Goal: Task Accomplishment & Management: Manage account settings

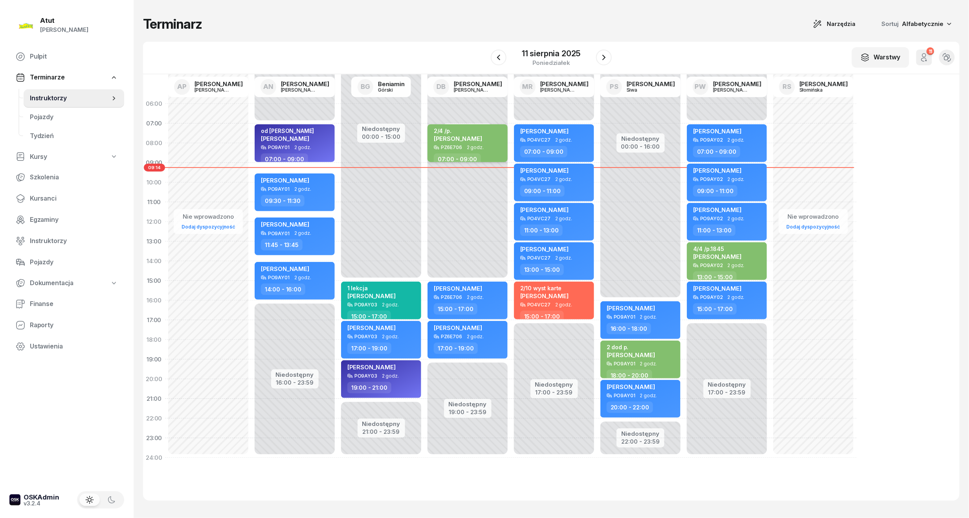
click at [461, 132] on div "2/4 /p." at bounding box center [458, 130] width 48 height 7
select select "07"
select select "09"
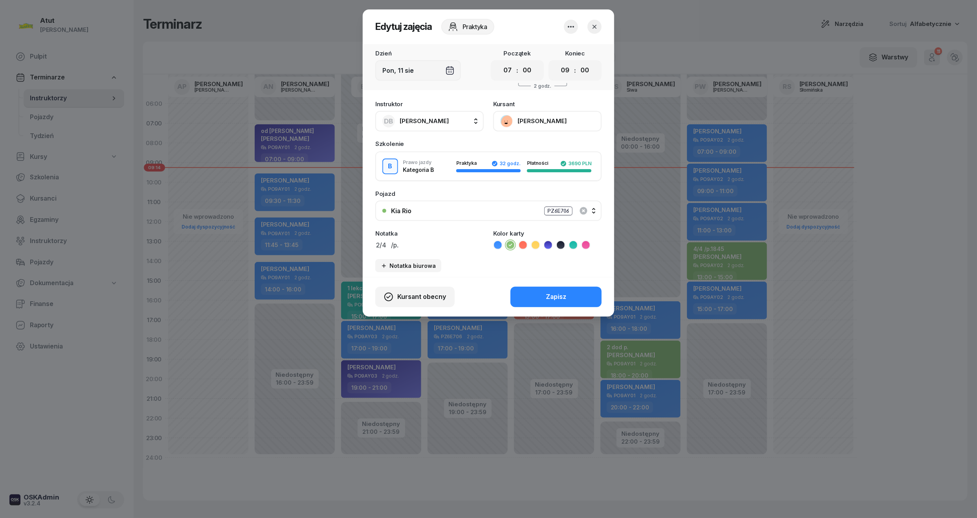
click at [414, 251] on div "Instruktor DB [PERSON_NAME] AP [PERSON_NAME] AN [PERSON_NAME] BG [PERSON_NAME] …" at bounding box center [489, 186] width 252 height 180
click at [411, 239] on textarea "2/4 /p." at bounding box center [429, 244] width 108 height 10
paste textarea "289"
type textarea "2/4 /p.289"
click at [597, 297] on button "Zapisz" at bounding box center [556, 297] width 91 height 20
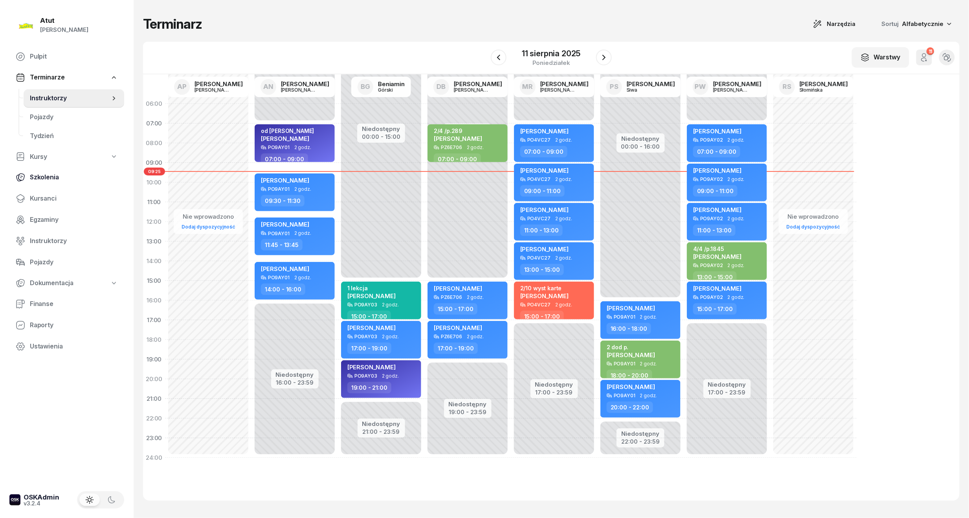
drag, startPoint x: 32, startPoint y: 197, endPoint x: 85, endPoint y: 171, distance: 59.6
click at [32, 197] on span "Kursanci" at bounding box center [74, 198] width 88 height 10
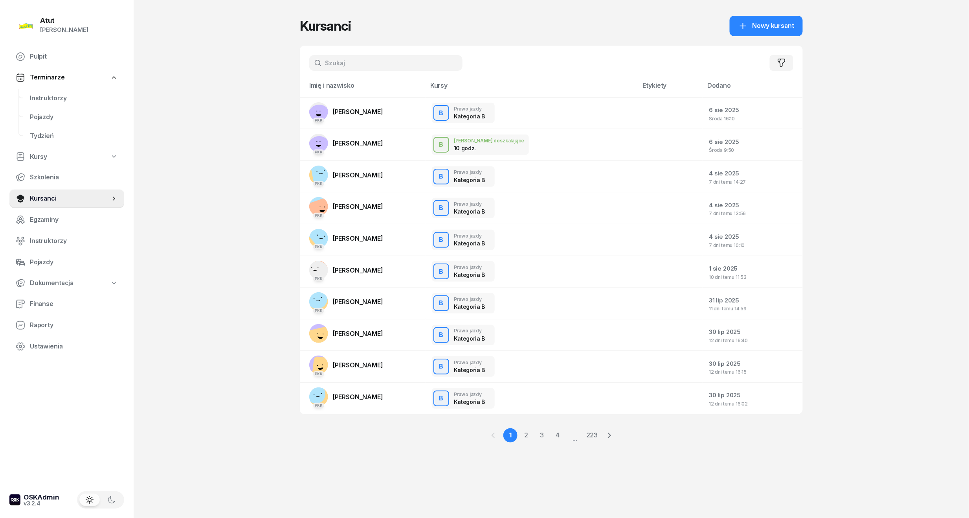
click at [367, 65] on input "text" at bounding box center [385, 63] width 153 height 16
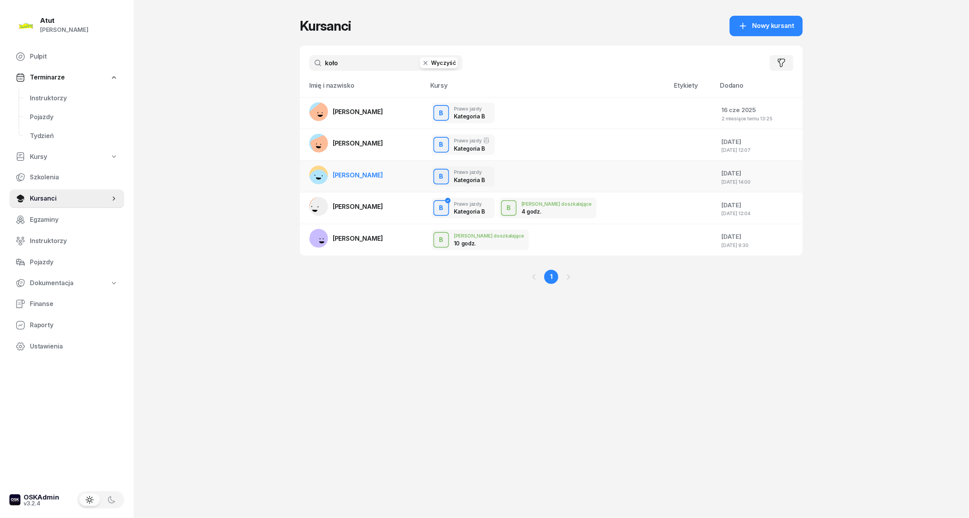
type input "koło"
click at [401, 180] on td "[PERSON_NAME]" at bounding box center [363, 176] width 126 height 32
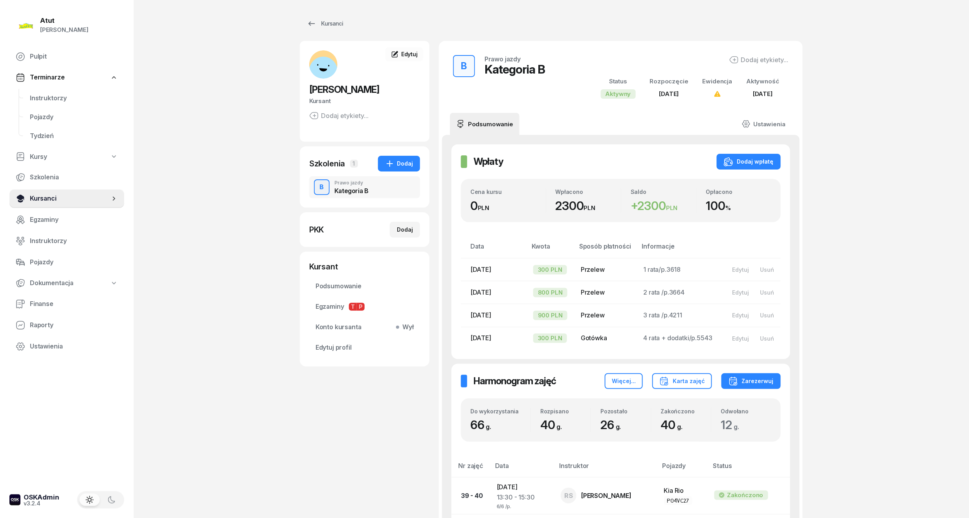
click at [42, 200] on span "Kursanci" at bounding box center [70, 198] width 80 height 10
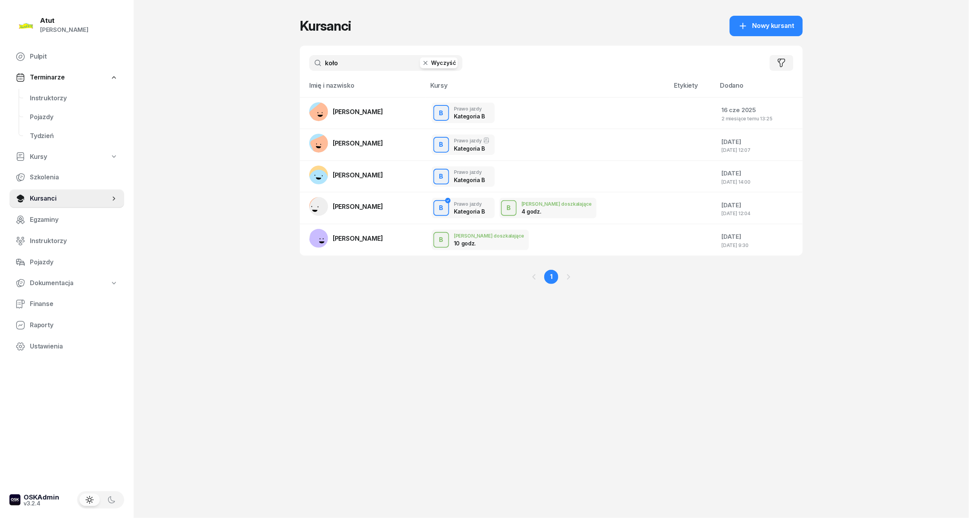
drag, startPoint x: 345, startPoint y: 64, endPoint x: 240, endPoint y: 77, distance: 105.7
click at [240, 77] on div "Atut [PERSON_NAME] Pulpit Terminarze Instruktorzy Pojazdy Tydzień Kursy Szkolen…" at bounding box center [484, 259] width 969 height 518
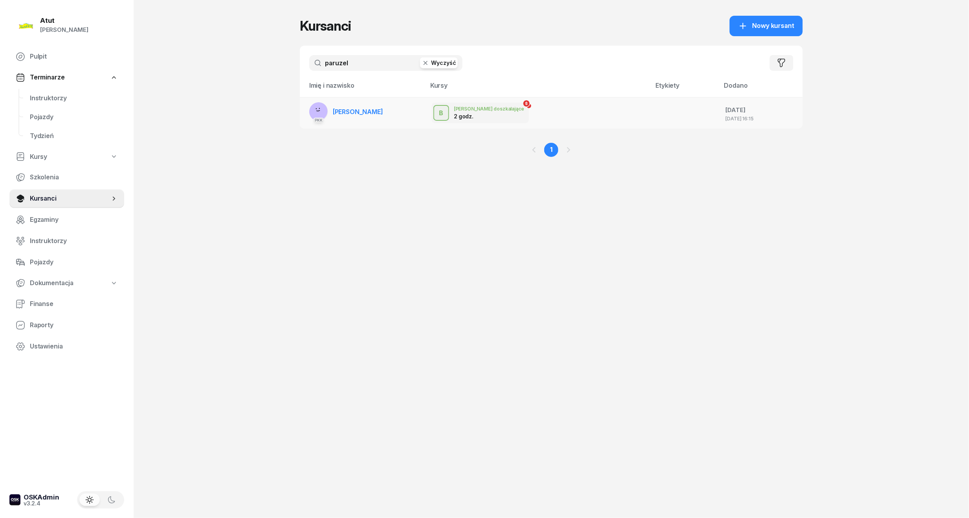
type input "paruzel"
click at [366, 112] on span "[PERSON_NAME]" at bounding box center [358, 112] width 50 height 8
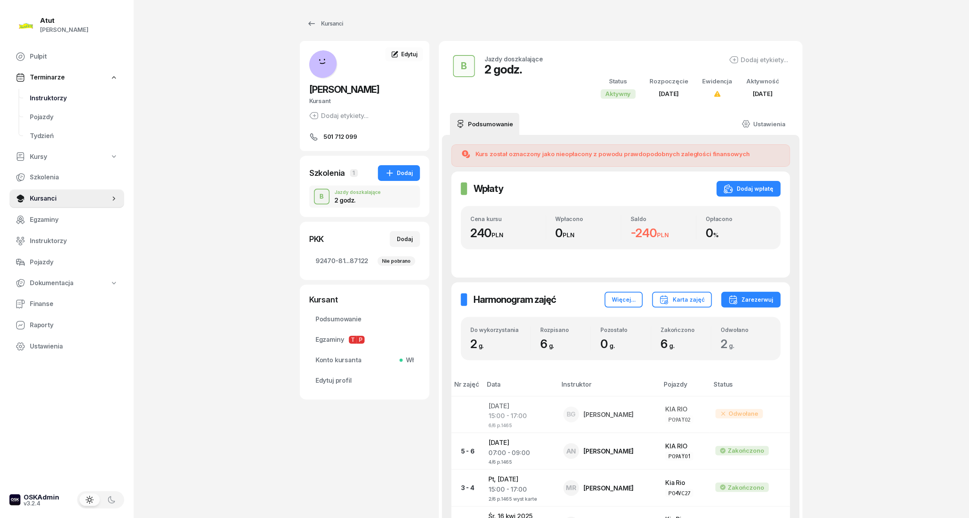
click at [43, 95] on span "Instruktorzy" at bounding box center [74, 98] width 88 height 10
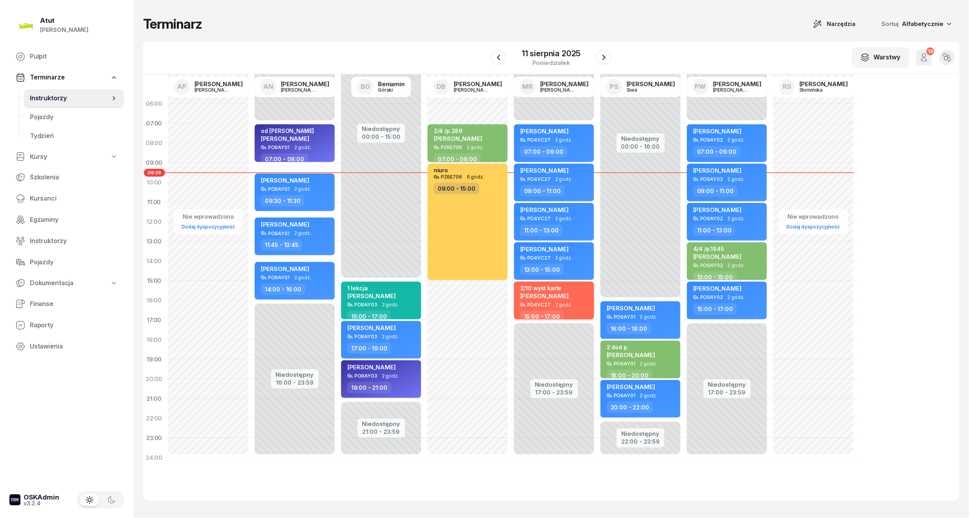
click at [541, 307] on div "2/10 wyst karte [PERSON_NAME] PO4VC27 2 godz. 15:00 - 17:00" at bounding box center [554, 300] width 80 height 38
select select "15"
select select "17"
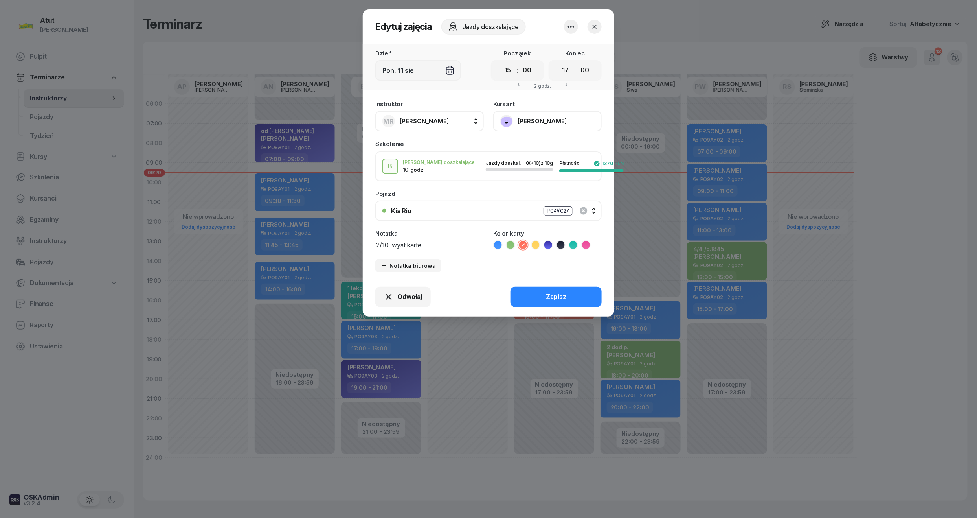
click at [540, 119] on button "[PERSON_NAME]" at bounding box center [547, 121] width 108 height 20
click at [526, 150] on div "Otwórz profil" at bounding box center [519, 148] width 38 height 10
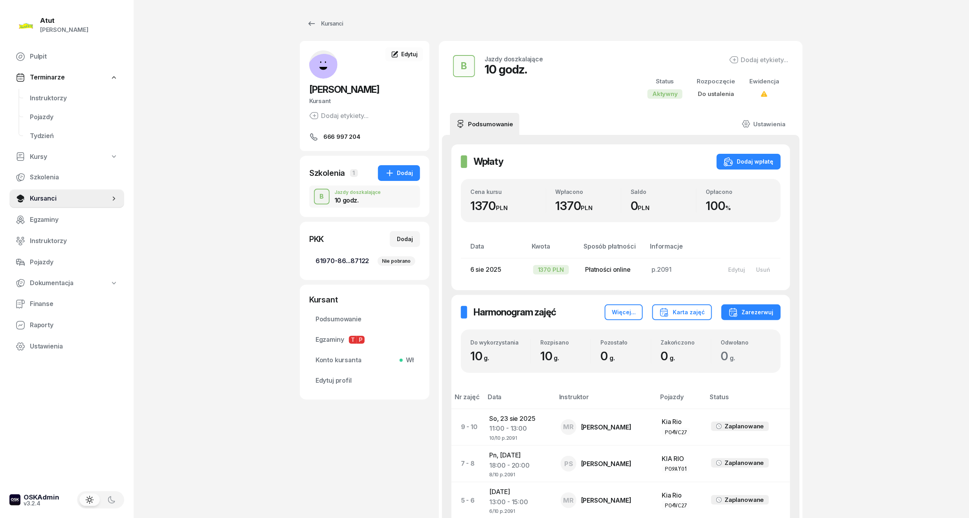
click at [349, 255] on link "61970-86...87122 Nie pobrano" at bounding box center [364, 261] width 111 height 19
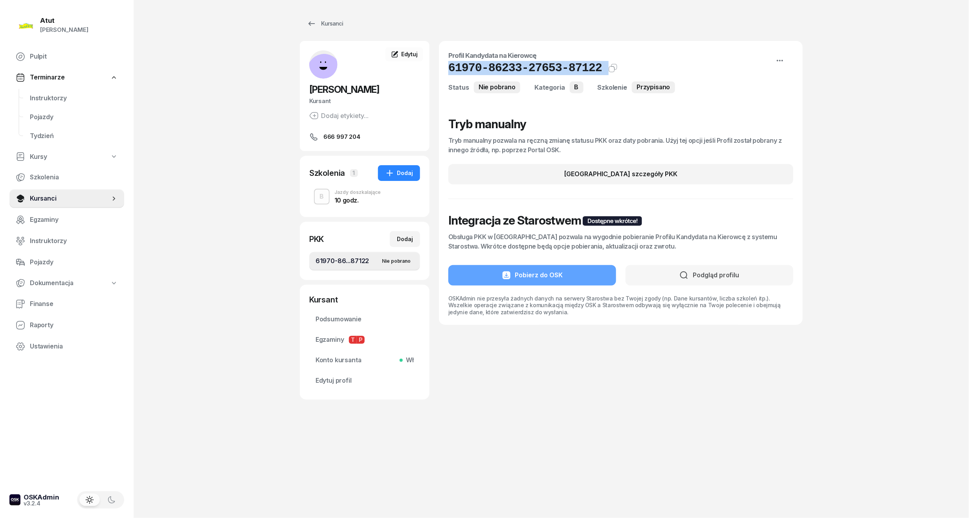
drag, startPoint x: 593, startPoint y: 71, endPoint x: 450, endPoint y: 64, distance: 143.3
click at [450, 64] on div "61970-86233-27653-87122 Kat.B Kopiuj do schowka" at bounding box center [620, 68] width 345 height 14
copy div "61970-86233-27653-87122 Kat.B Kopiuj do schowka"
drag, startPoint x: 333, startPoint y: 384, endPoint x: 331, endPoint y: 378, distance: 6.9
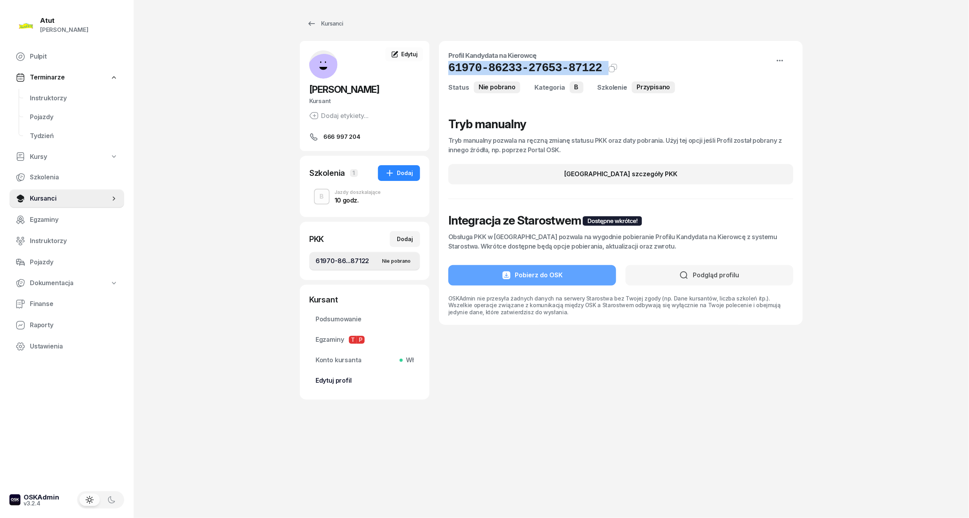
click at [333, 384] on span "Edytuj profil" at bounding box center [365, 380] width 98 height 10
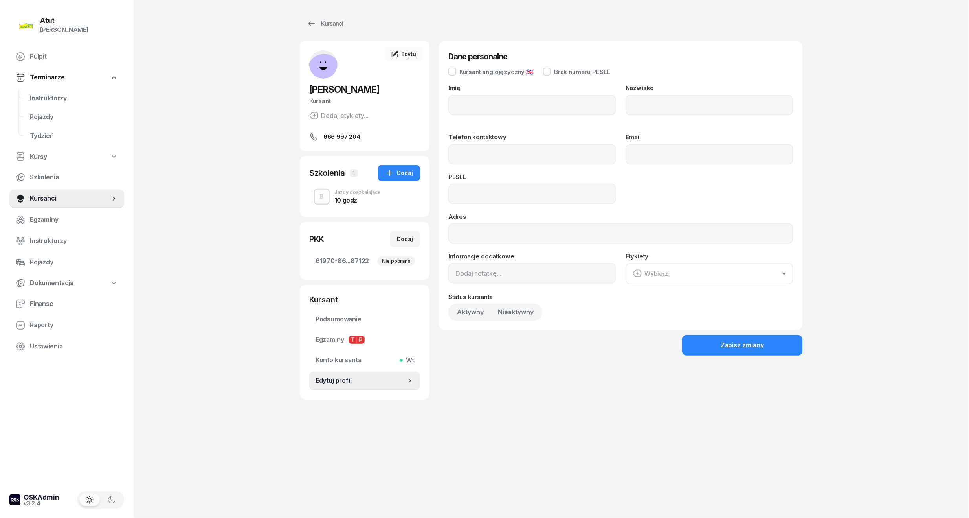
type input "Khrystyna"
type input "Lapka"
type input "666997204"
type input "01292909743"
drag, startPoint x: 500, startPoint y: 184, endPoint x: 233, endPoint y: 183, distance: 266.9
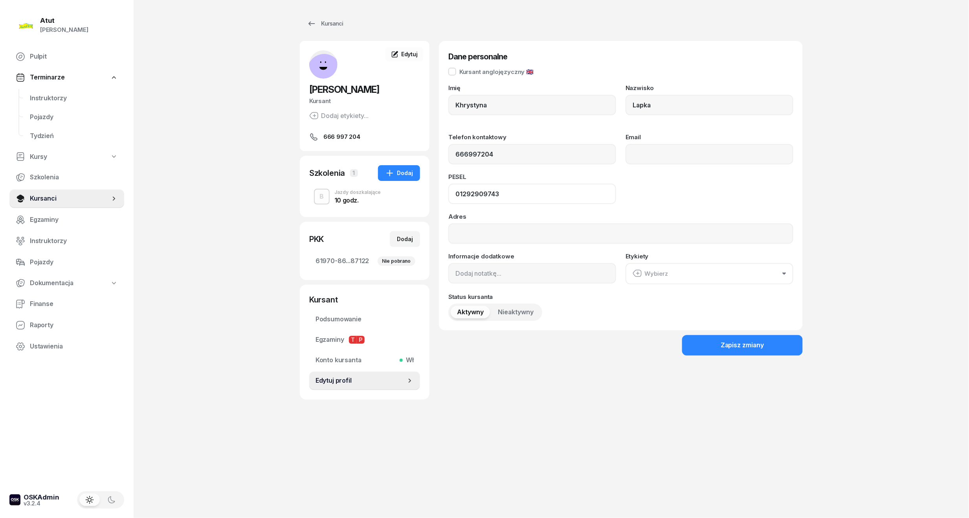
click at [233, 183] on div "Atut [PERSON_NAME] Pulpit Terminarze Instruktorzy Pojazdy Tydzień Kursy Szkolen…" at bounding box center [484, 259] width 969 height 518
click at [48, 93] on span "Instruktorzy" at bounding box center [74, 98] width 88 height 10
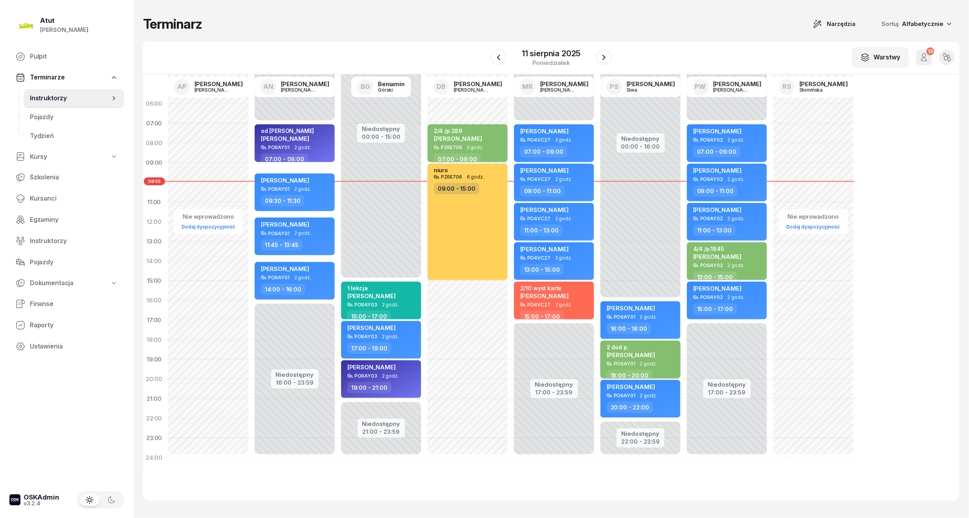
click at [640, 359] on div "2 dod [PERSON_NAME]" at bounding box center [631, 352] width 48 height 17
select select "18"
select select "20"
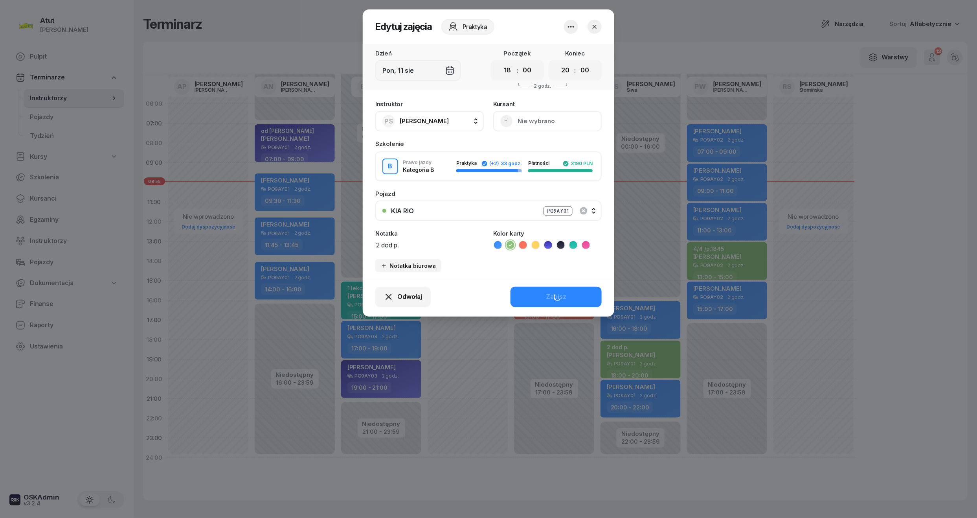
click at [527, 119] on button "Nie wybrano" at bounding box center [547, 121] width 108 height 20
click at [527, 152] on div "Otwórz profil" at bounding box center [519, 148] width 38 height 10
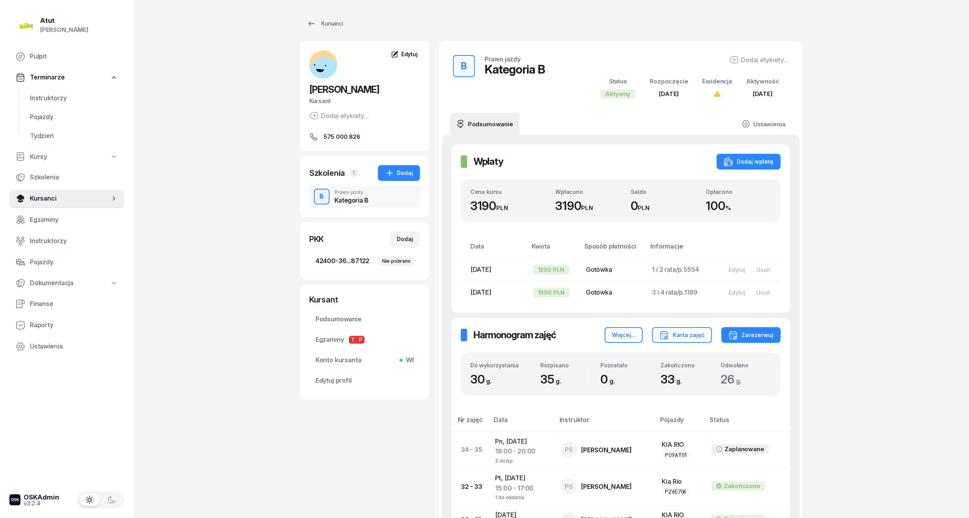
click at [323, 258] on span "42400-36...87122 Nie pobrano" at bounding box center [365, 261] width 98 height 10
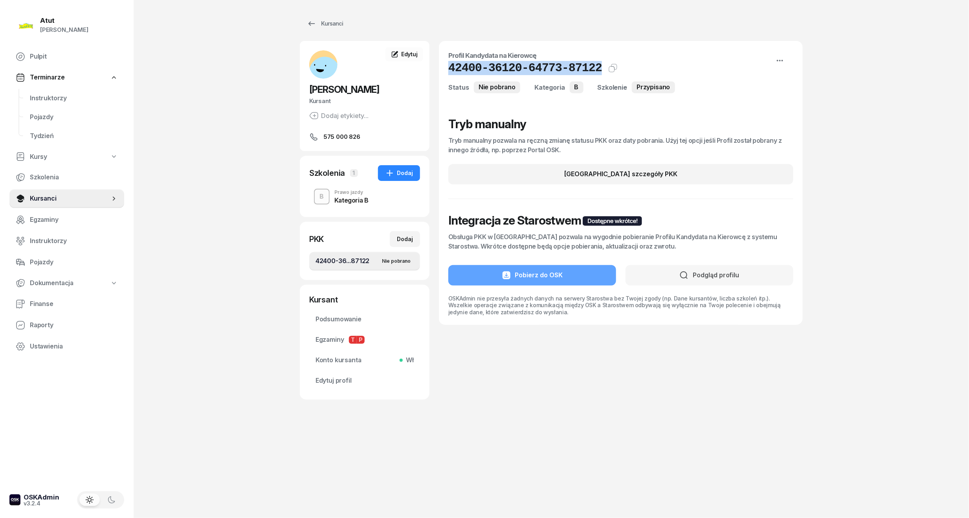
drag, startPoint x: 591, startPoint y: 68, endPoint x: 445, endPoint y: 70, distance: 145.8
click at [445, 70] on div "Profil Kandydata na Kierowcę 42400-36120-64773-87122 Kat.B Kopiuj do schowka St…" at bounding box center [621, 183] width 364 height 284
copy h1 "42400-36120-64773-87122"
click at [335, 387] on link "Edytuj profil" at bounding box center [364, 380] width 111 height 19
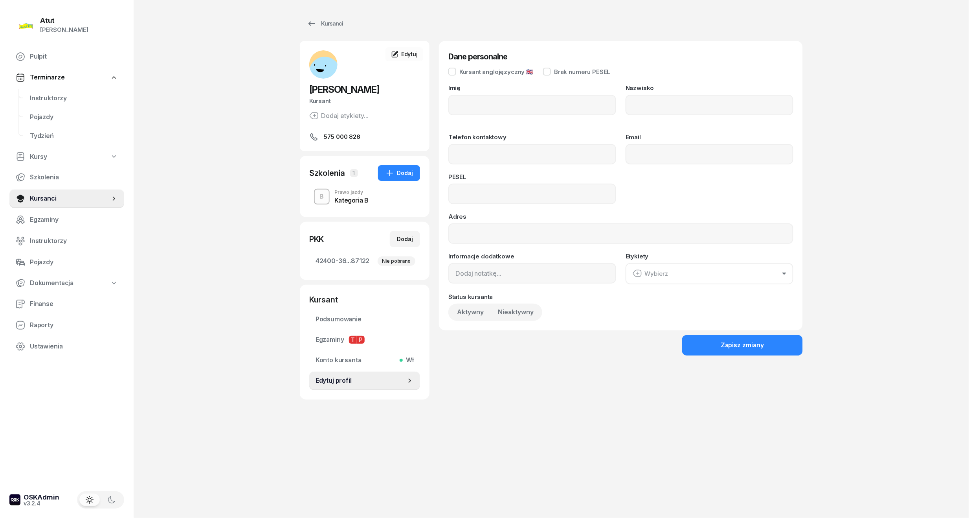
type input "[PERSON_NAME]"
type input "575000826"
type input "06222709419"
drag, startPoint x: 518, startPoint y: 189, endPoint x: 395, endPoint y: 192, distance: 122.7
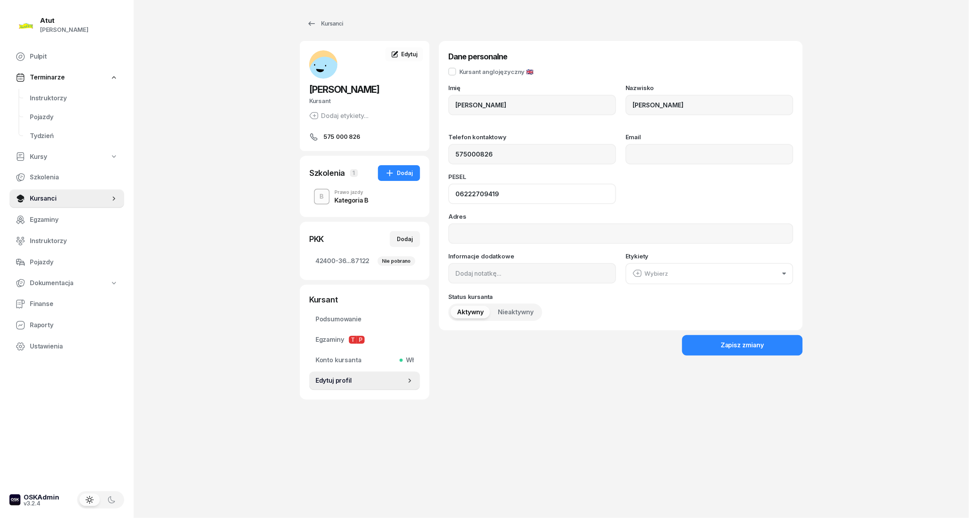
click at [395, 192] on div "[PERSON_NAME] Kursant Dodaj etykiety... 575 000 826 [PERSON_NAME] Kursant Edytu…" at bounding box center [551, 220] width 503 height 358
click at [38, 98] on span "Instruktorzy" at bounding box center [74, 98] width 88 height 10
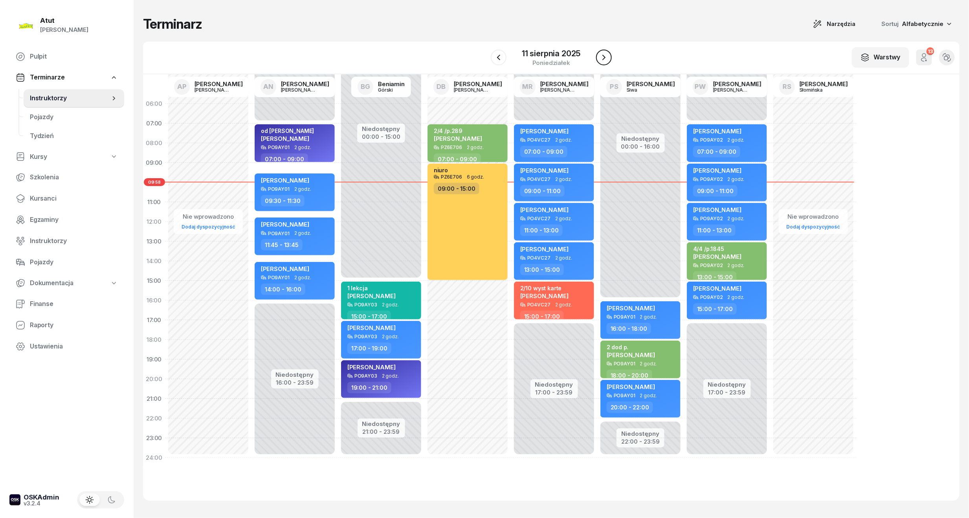
click at [606, 57] on icon "button" at bounding box center [603, 57] width 9 height 9
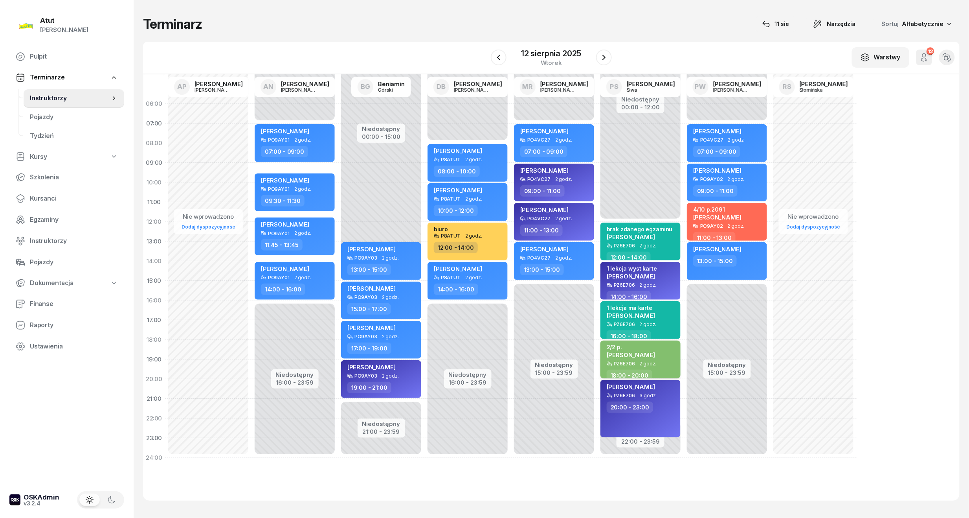
click at [652, 357] on div "2/2 p. [PERSON_NAME]" at bounding box center [641, 352] width 69 height 17
select select "18"
select select "20"
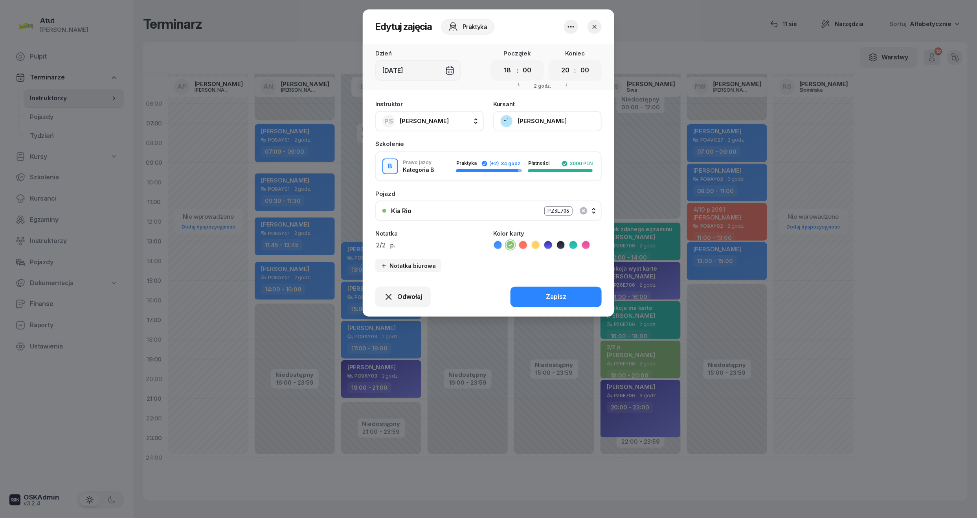
click at [535, 122] on button "[PERSON_NAME]" at bounding box center [547, 121] width 108 height 20
click at [520, 144] on div "Otwórz profil" at bounding box center [519, 148] width 38 height 10
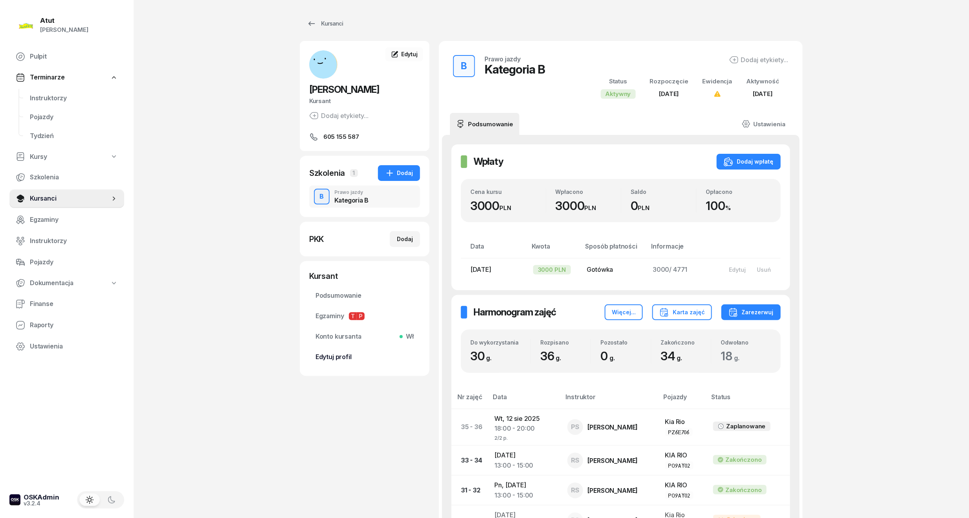
drag, startPoint x: 333, startPoint y: 359, endPoint x: 364, endPoint y: 307, distance: 60.8
click at [333, 358] on span "Edytuj profil" at bounding box center [365, 357] width 98 height 10
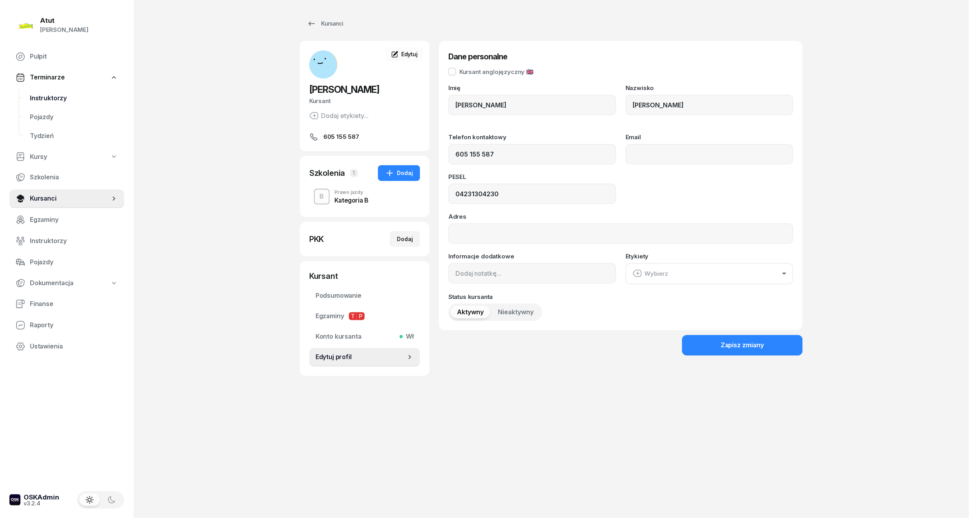
click at [52, 103] on link "Instruktorzy" at bounding box center [74, 98] width 101 height 19
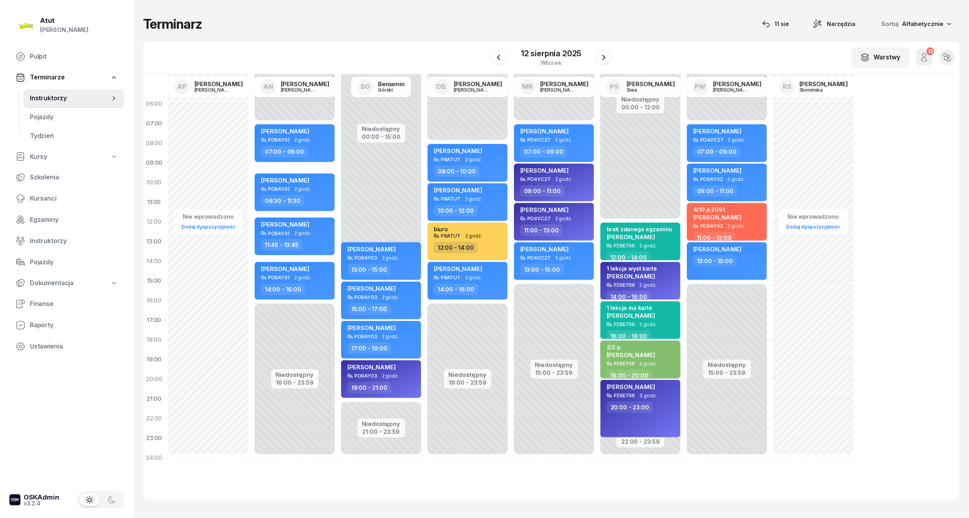
click at [637, 361] on div "PZ6E706 2 godz." at bounding box center [641, 364] width 69 height 6
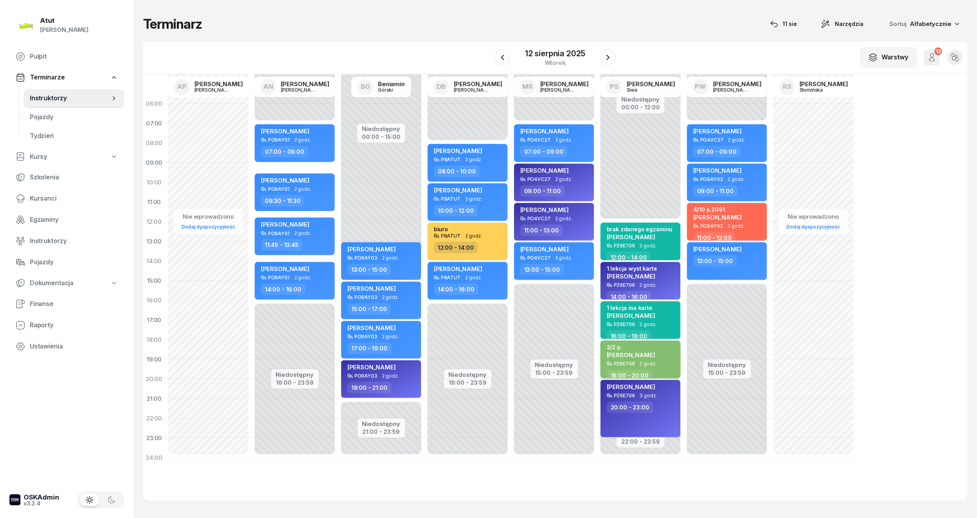
select select "18"
select select "20"
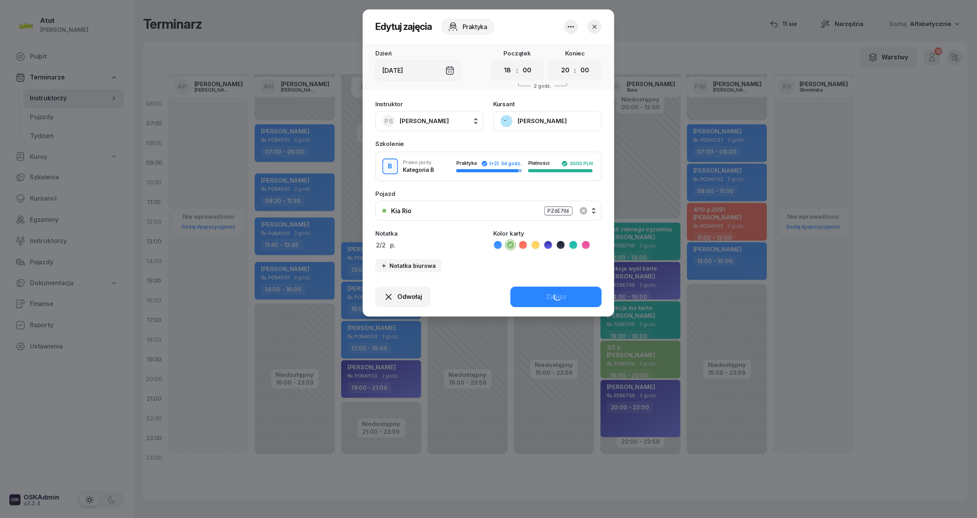
click at [416, 250] on div "Instruktor PS [PERSON_NAME] AP [PERSON_NAME] AN [PERSON_NAME] BG [PERSON_NAME] …" at bounding box center [489, 186] width 252 height 180
click at [415, 246] on textarea "2/2 p." at bounding box center [429, 244] width 108 height 10
type textarea "2/2 p. ma karte"
click at [561, 287] on button "Zapisz" at bounding box center [556, 297] width 91 height 20
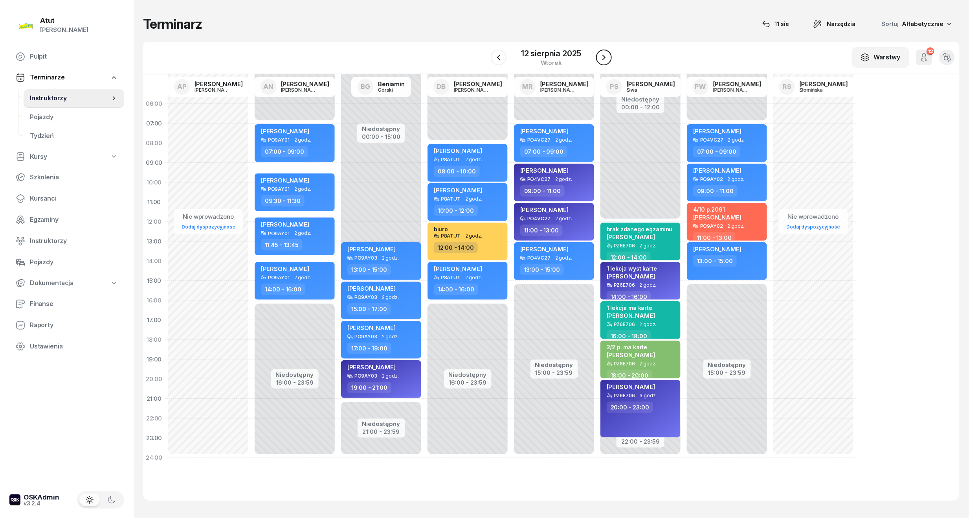
click at [598, 57] on button "button" at bounding box center [604, 58] width 16 height 16
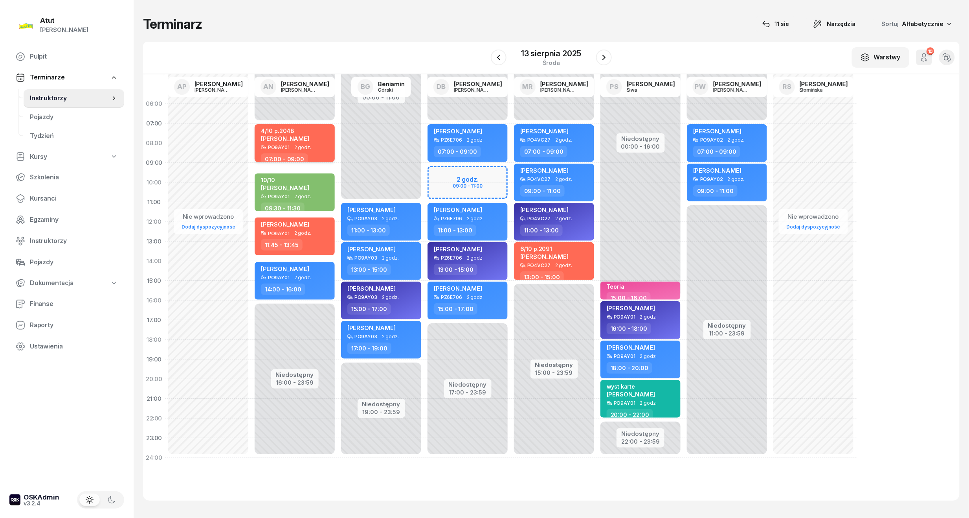
click at [304, 149] on span "2 godz." at bounding box center [302, 148] width 17 height 6
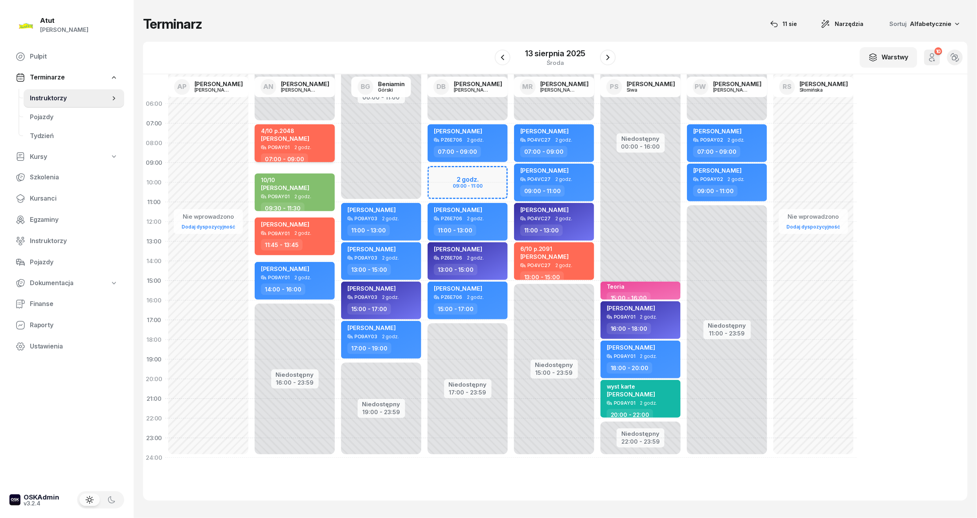
select select "07"
select select "09"
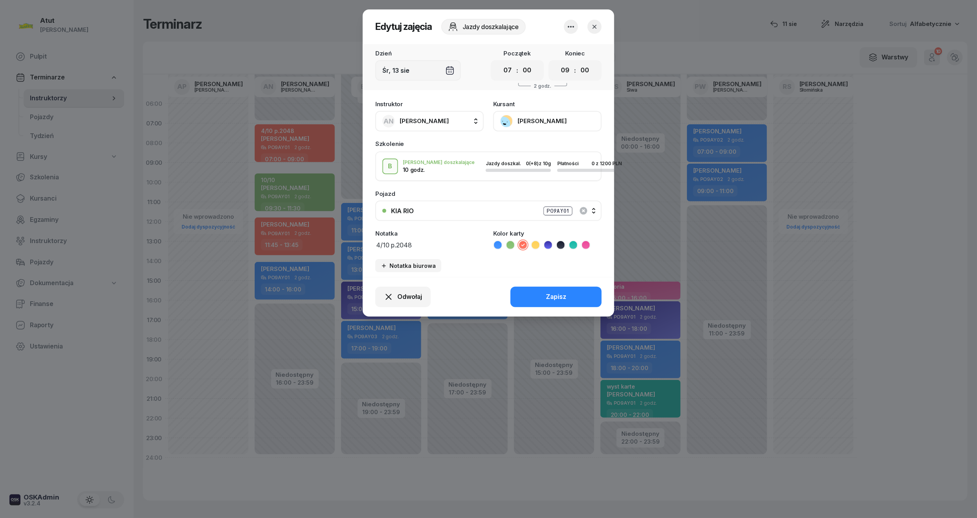
click at [546, 120] on button "[PERSON_NAME]" at bounding box center [547, 121] width 108 height 20
click at [531, 142] on link "Otwórz profil" at bounding box center [547, 148] width 104 height 20
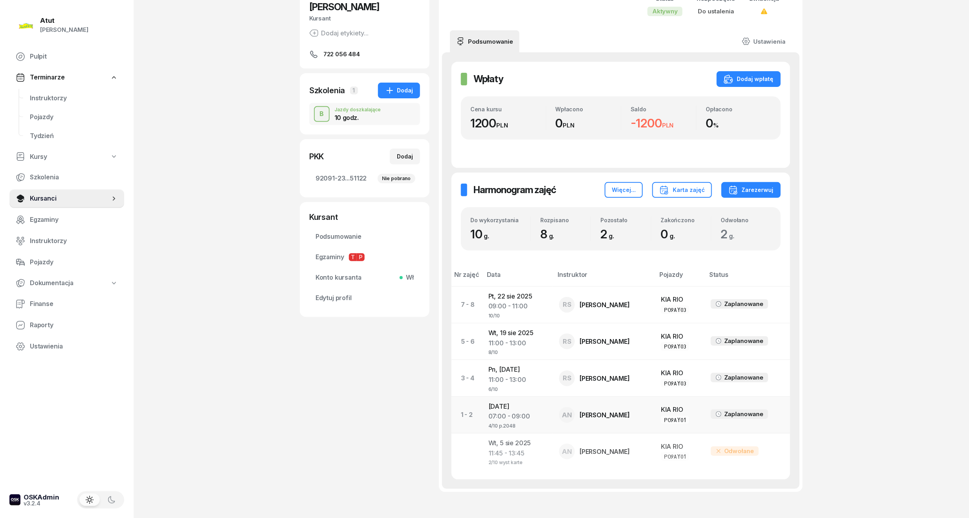
scroll to position [134, 0]
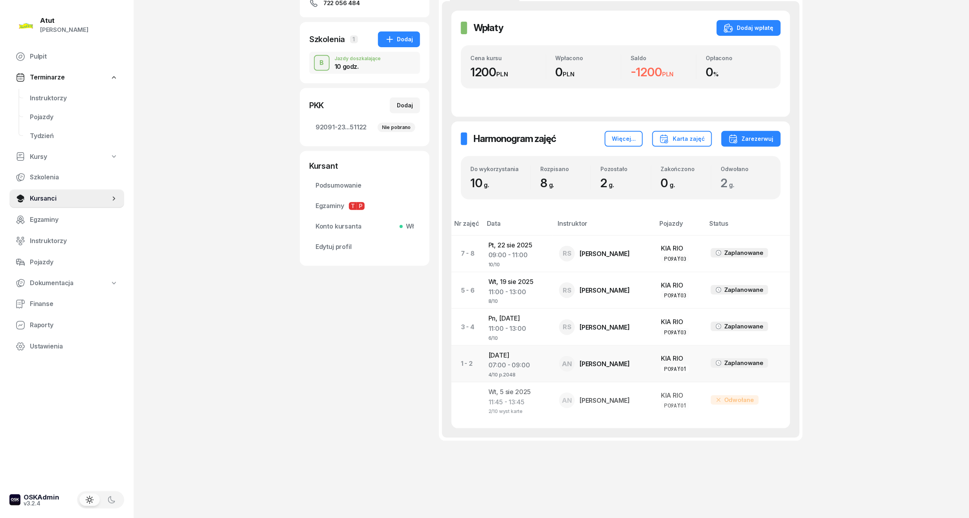
click at [508, 373] on div "4/10 p.2048" at bounding box center [518, 373] width 58 height 7
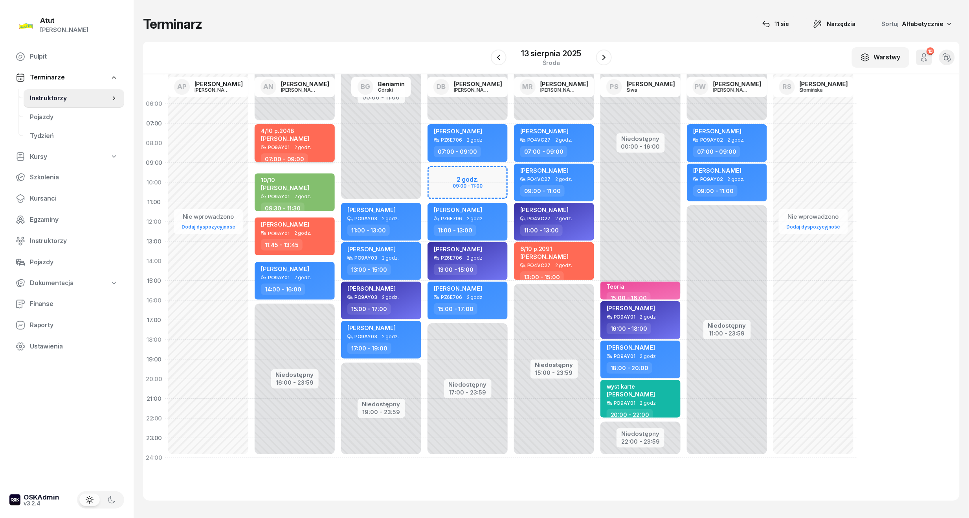
click at [313, 145] on div "PO9AY01 2 godz." at bounding box center [295, 148] width 69 height 6
select select "07"
select select "09"
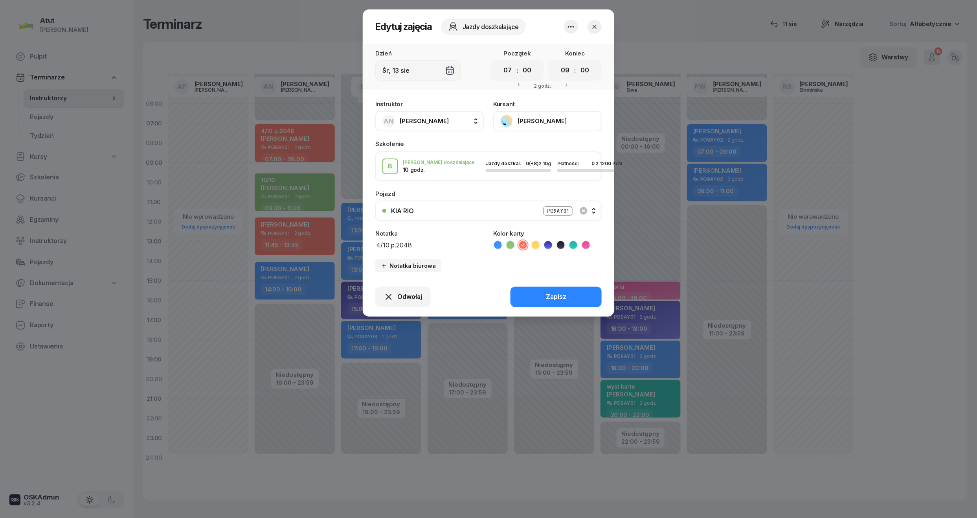
drag, startPoint x: 377, startPoint y: 241, endPoint x: 391, endPoint y: 247, distance: 14.5
click at [378, 241] on textarea "4/10 p.2048" at bounding box center [429, 244] width 108 height 10
click at [380, 244] on textarea "4/10 p.2048" at bounding box center [429, 244] width 108 height 10
type textarea "2/10 p.2048"
click at [544, 294] on button "Zapisz" at bounding box center [556, 297] width 91 height 20
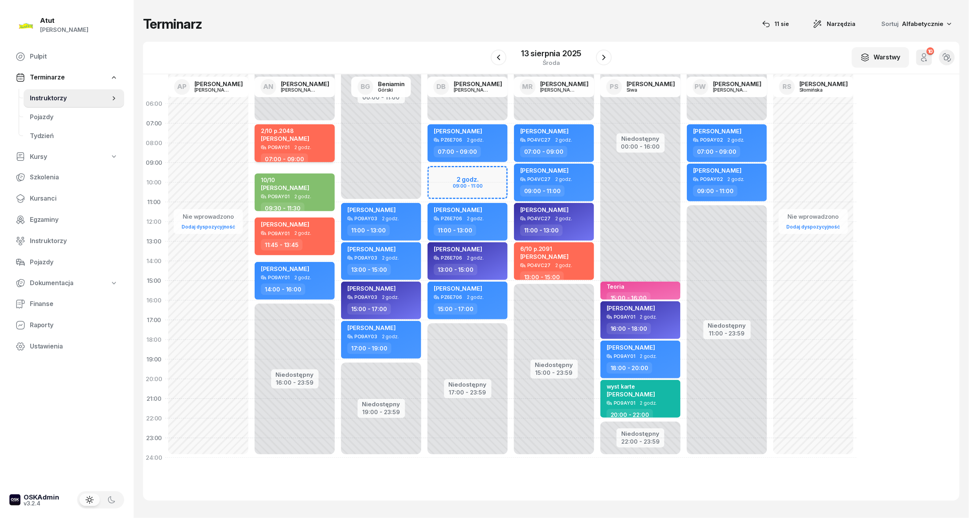
click at [312, 145] on div "PO9AY01 2 godz." at bounding box center [295, 148] width 69 height 6
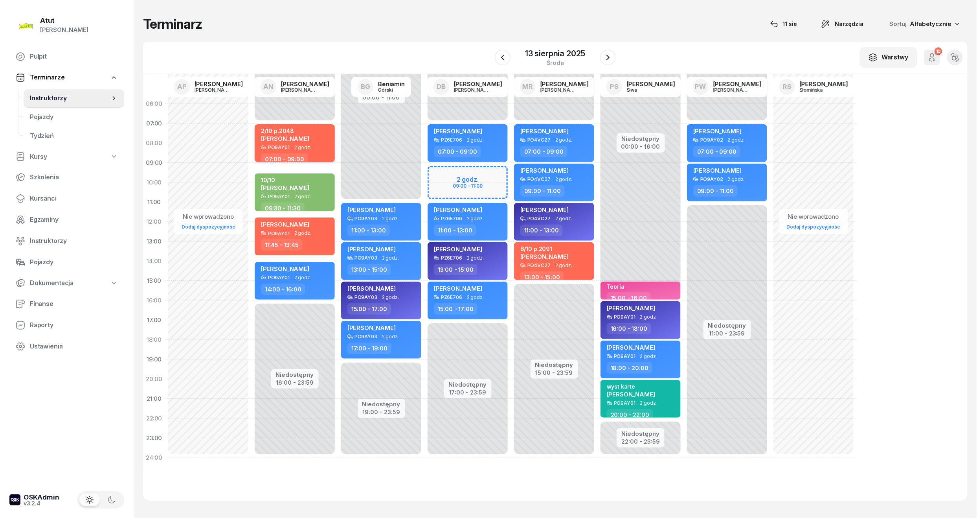
select select "07"
select select "09"
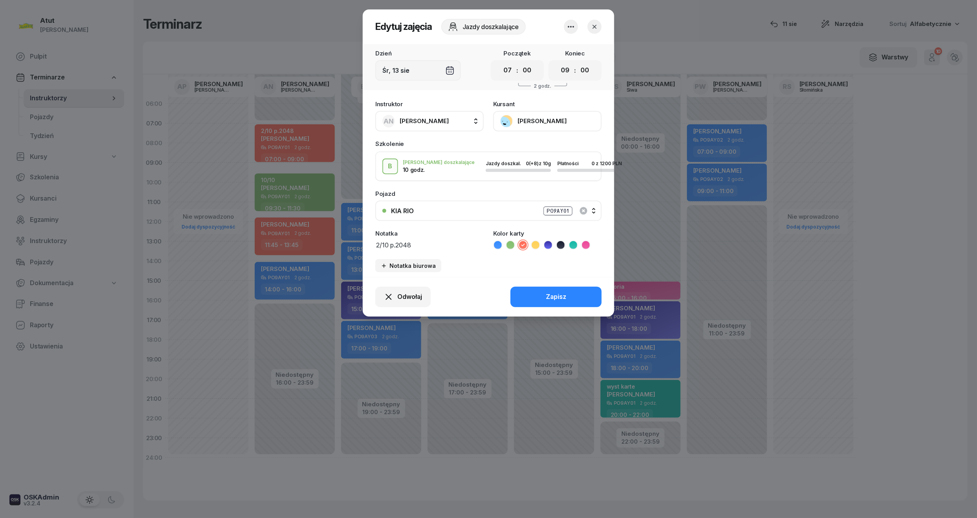
click at [531, 128] on button "[PERSON_NAME]" at bounding box center [547, 121] width 108 height 20
click at [522, 146] on div "Otwórz profil" at bounding box center [519, 148] width 38 height 10
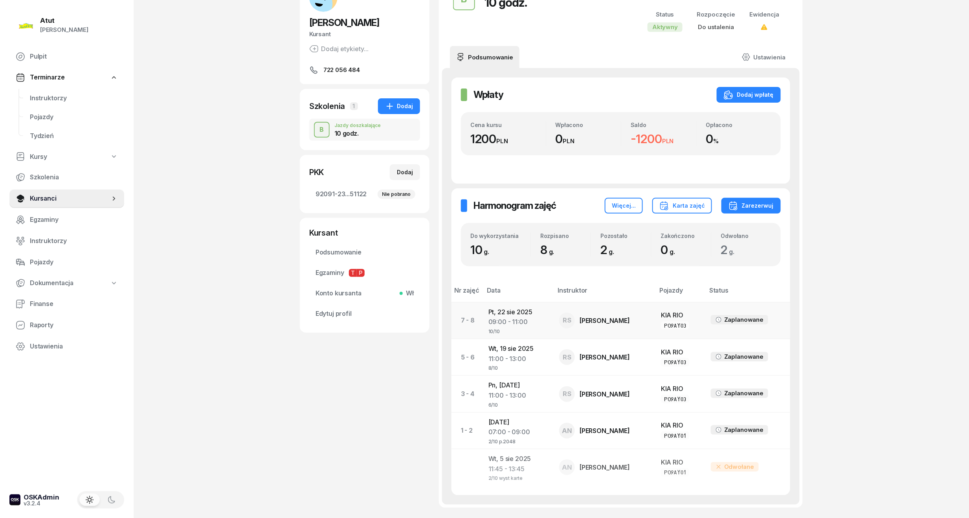
scroll to position [134, 0]
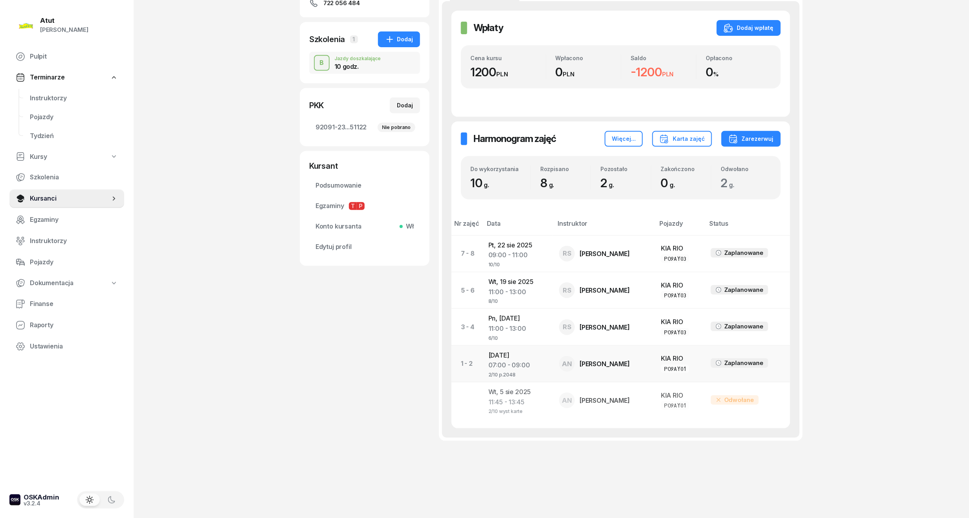
click at [516, 365] on div "07:00 - 09:00" at bounding box center [518, 365] width 58 height 10
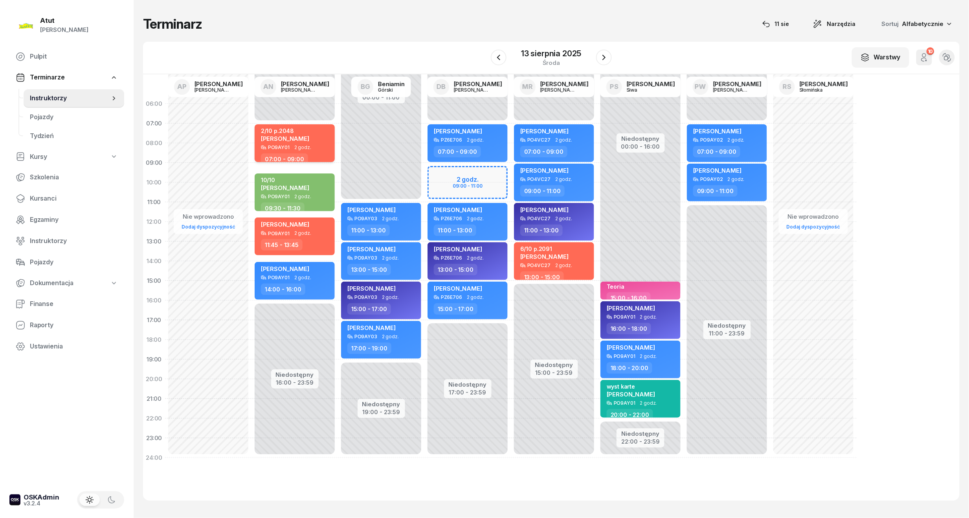
click at [296, 132] on div "2/10 p.2048" at bounding box center [285, 130] width 48 height 7
select select "07"
select select "09"
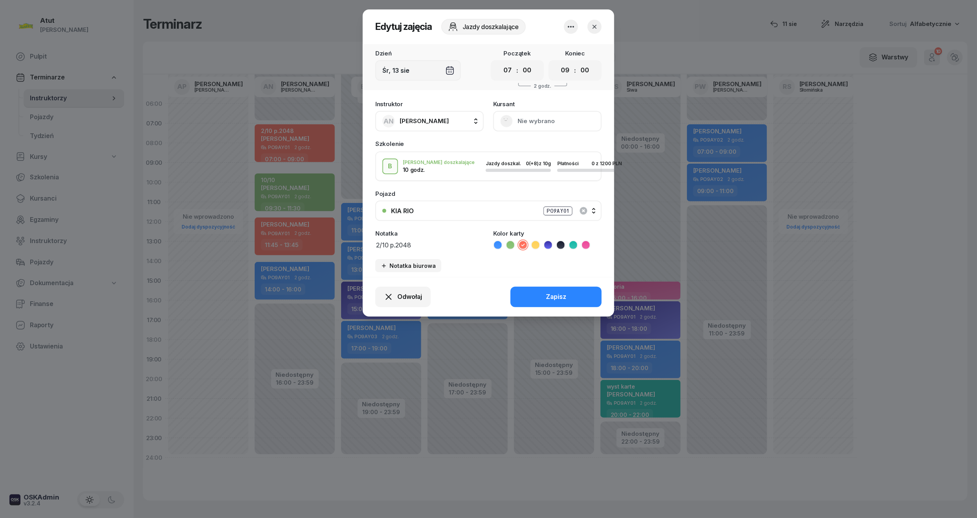
click at [532, 123] on button "Nie wybrano" at bounding box center [547, 121] width 108 height 20
click at [535, 147] on div "Otwórz profil" at bounding box center [519, 148] width 38 height 10
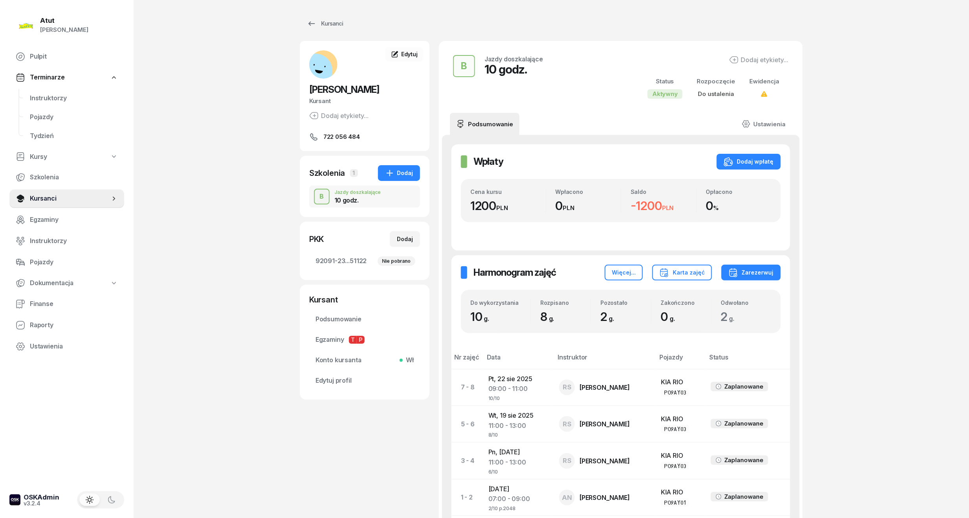
drag, startPoint x: 351, startPoint y: 261, endPoint x: 407, endPoint y: 225, distance: 66.3
click at [351, 261] on span "92091-23...51122 Nie pobrano" at bounding box center [365, 261] width 98 height 10
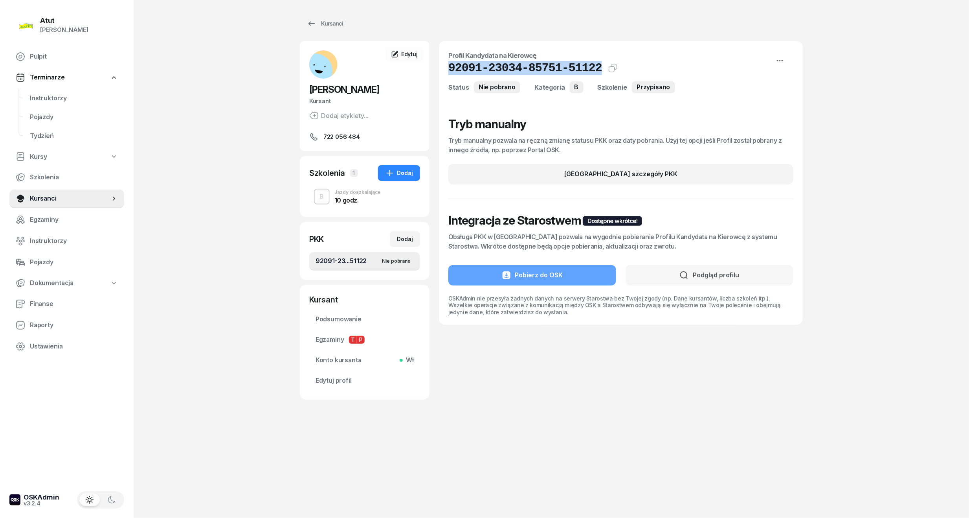
drag, startPoint x: 590, startPoint y: 73, endPoint x: 436, endPoint y: 62, distance: 154.5
click at [436, 62] on div "[PERSON_NAME] [PERSON_NAME] etykiety... 722 056 484 WA [PERSON_NAME] Kursant Ed…" at bounding box center [551, 220] width 503 height 358
copy h1 "92091-23034-85751-51122"
drag, startPoint x: 337, startPoint y: 380, endPoint x: 368, endPoint y: 347, distance: 44.8
click at [337, 380] on span "Edytuj profil" at bounding box center [365, 380] width 98 height 10
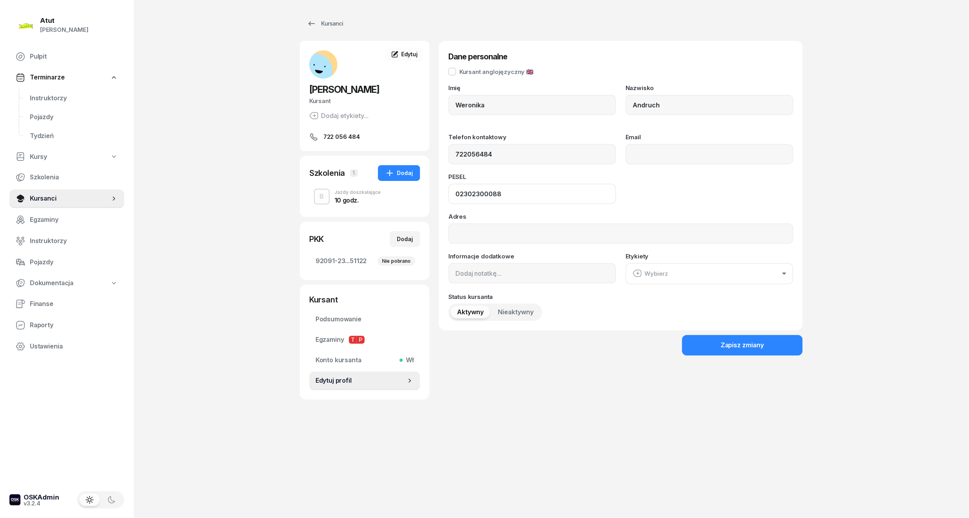
drag, startPoint x: 515, startPoint y: 189, endPoint x: 406, endPoint y: 196, distance: 108.7
click at [406, 196] on div "[PERSON_NAME] [PERSON_NAME] etykiety... 722 056 484 WA [PERSON_NAME] Kursant Ed…" at bounding box center [551, 220] width 503 height 358
click at [63, 99] on span "Instruktorzy" at bounding box center [74, 98] width 88 height 10
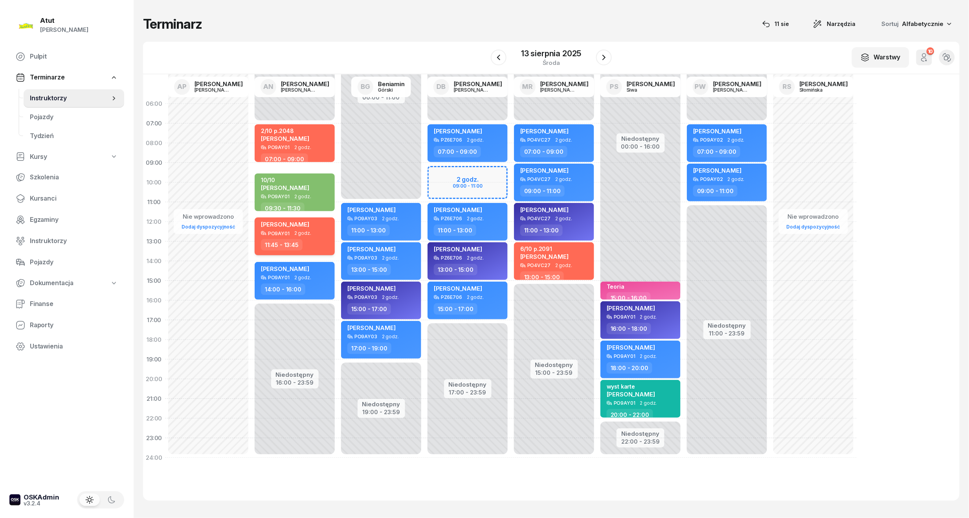
click at [316, 233] on div "PO9AY01 2 godz." at bounding box center [295, 233] width 69 height 6
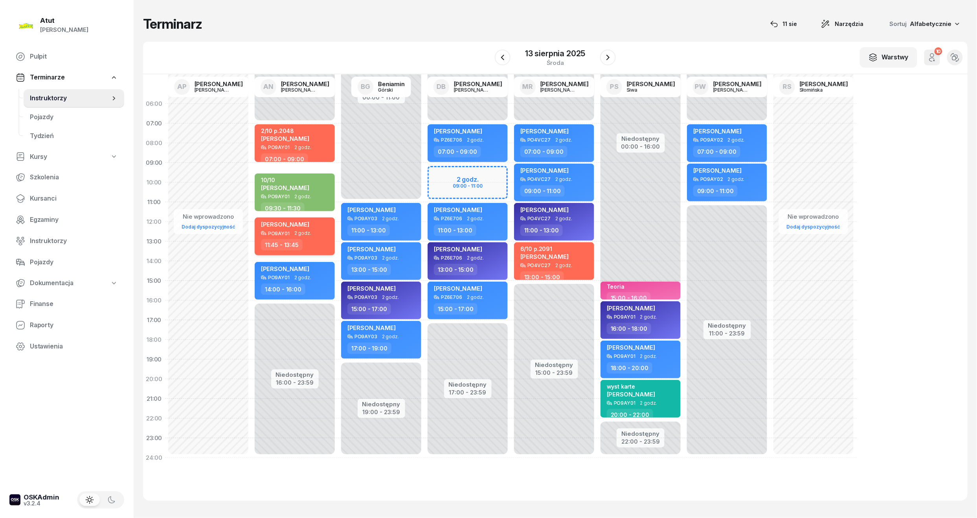
select select "11"
select select "45"
select select "13"
select select "45"
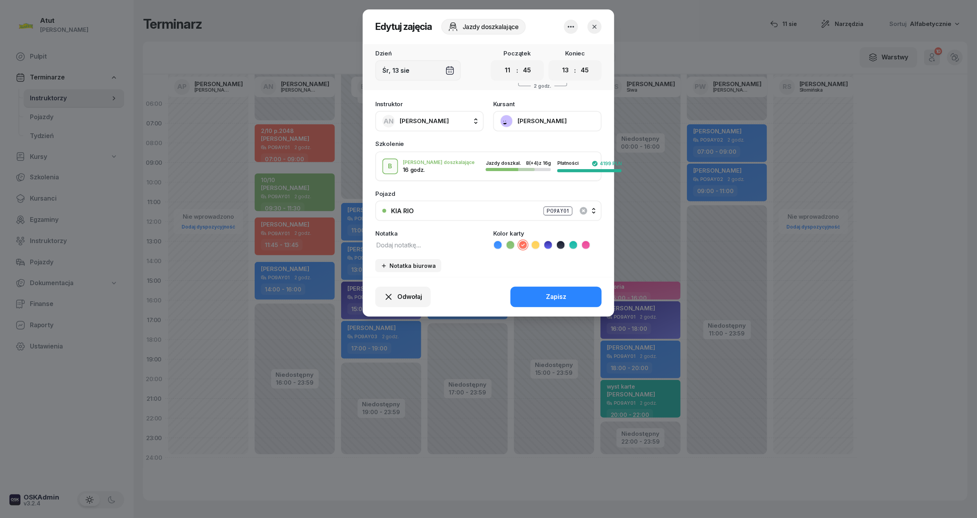
click at [525, 116] on button "[PERSON_NAME]" at bounding box center [547, 121] width 108 height 20
click at [524, 141] on link "Otwórz profil" at bounding box center [547, 148] width 104 height 20
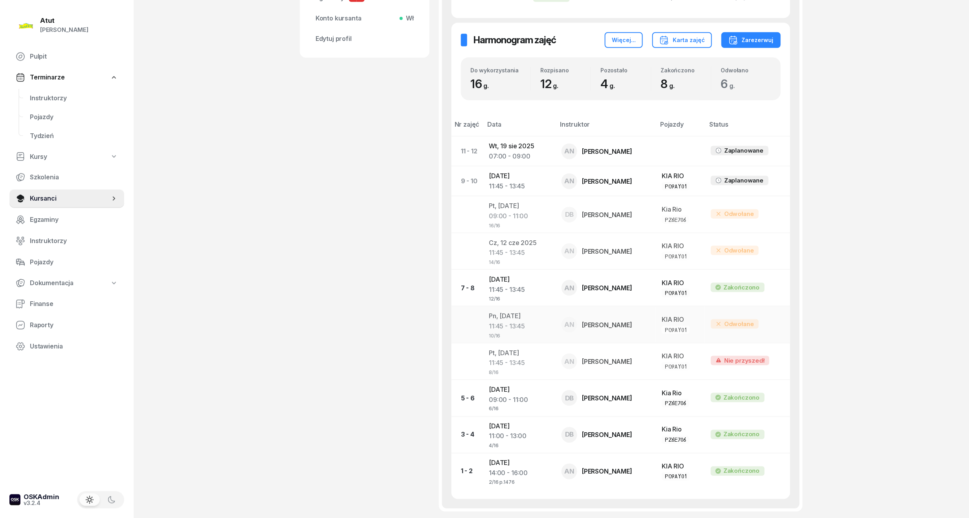
scroll to position [389, 0]
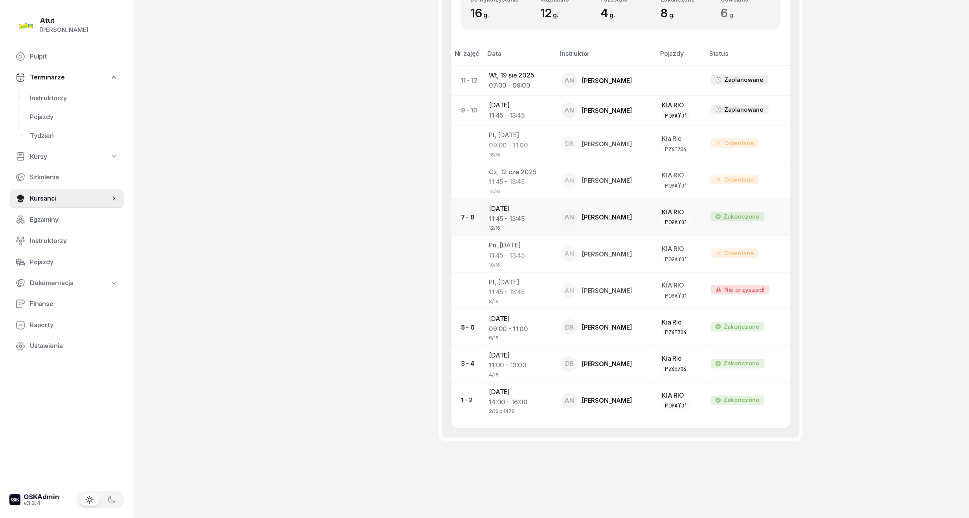
click at [529, 220] on div "11:45 - 13:45" at bounding box center [519, 219] width 60 height 10
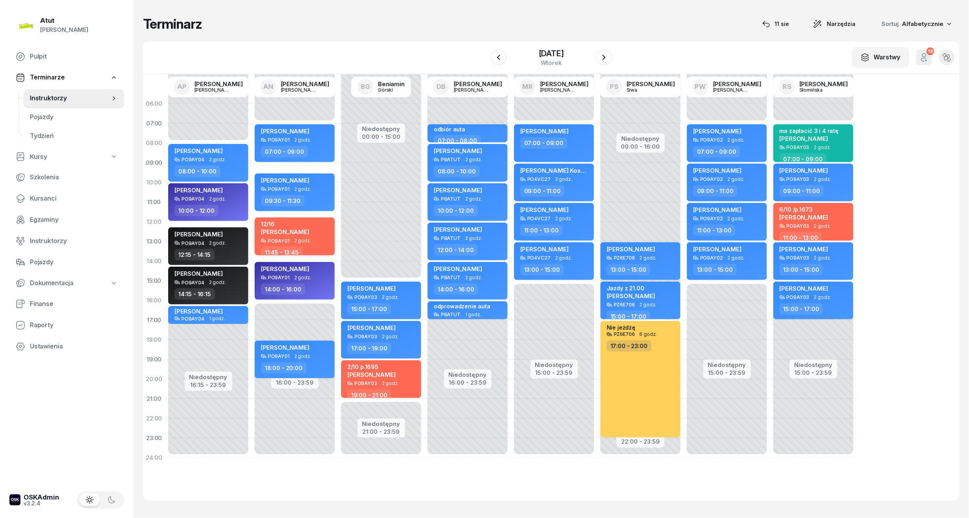
click at [300, 227] on div "12/16" at bounding box center [285, 224] width 48 height 7
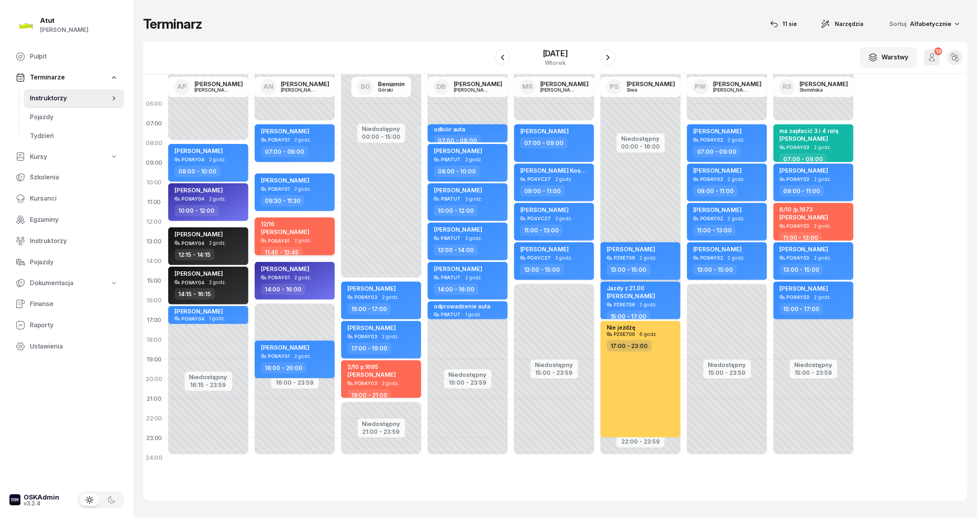
select select "11"
select select "45"
select select "13"
select select "45"
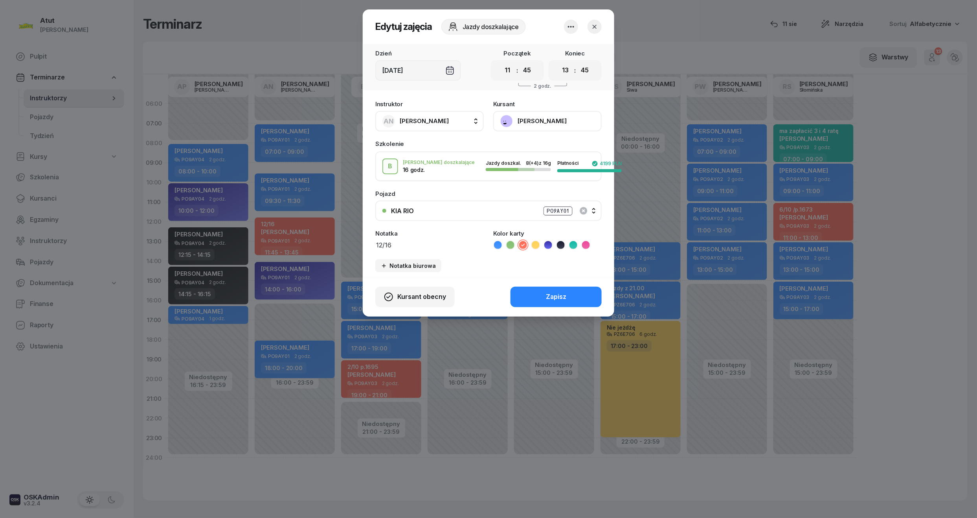
click at [422, 244] on textarea "12/16" at bounding box center [429, 244] width 108 height 10
paste textarea "02302300088"
type textarea "12/16 p.1476"
click at [533, 280] on div "Kursant obecny Zapisz" at bounding box center [489, 297] width 252 height 40
click at [543, 303] on button "Zapisz" at bounding box center [556, 297] width 91 height 20
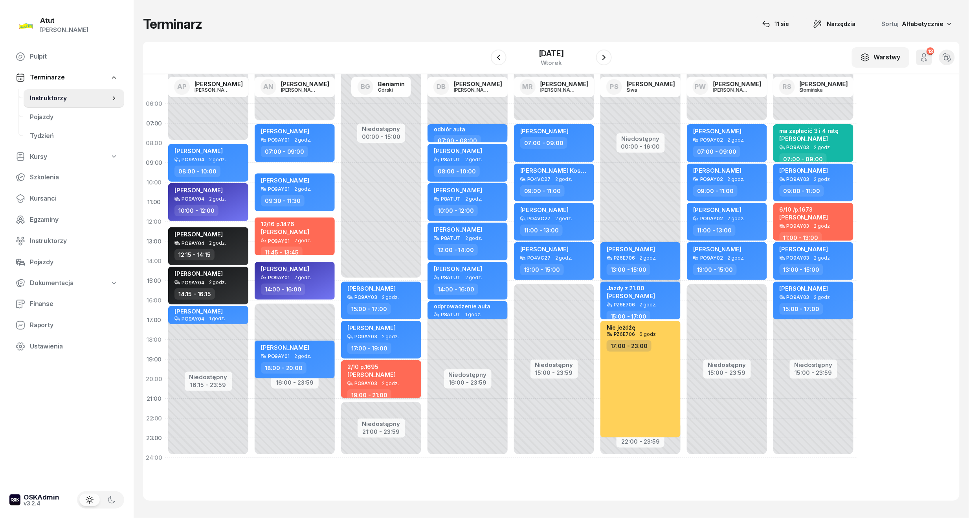
click at [397, 379] on div "2/10 p.1695 [PERSON_NAME]" at bounding box center [381, 371] width 69 height 17
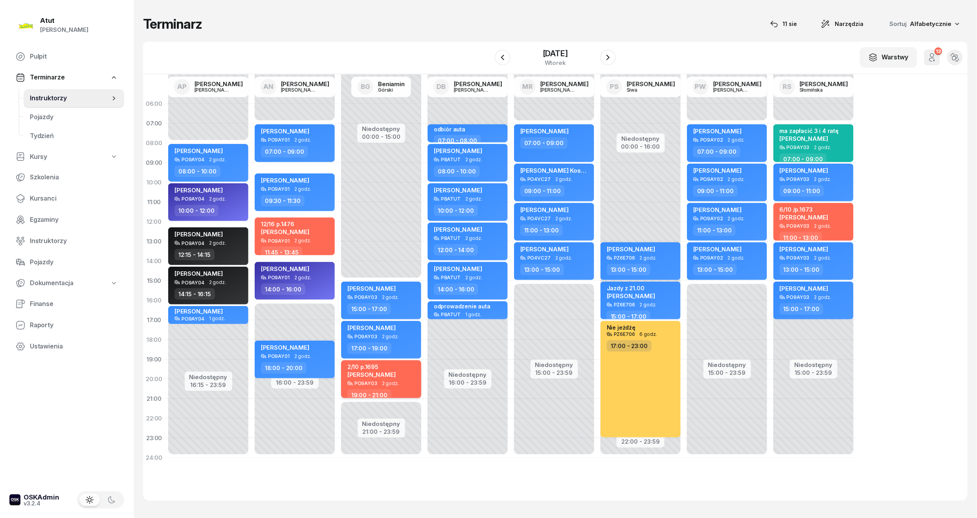
select select "19"
select select "21"
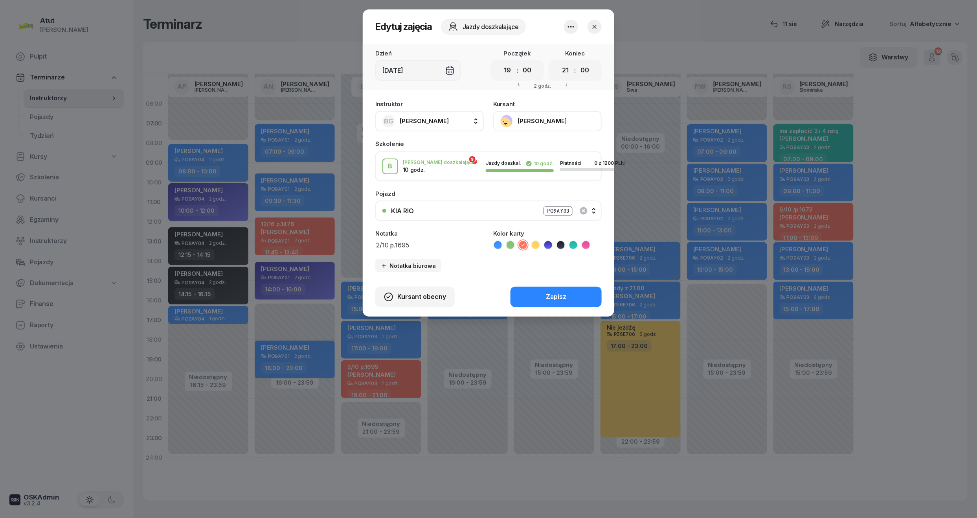
click at [519, 107] on div "Kursant [PERSON_NAME]" at bounding box center [547, 116] width 108 height 30
click at [534, 123] on button "[PERSON_NAME]" at bounding box center [547, 121] width 108 height 20
click at [526, 147] on div "Otwórz profil" at bounding box center [519, 148] width 38 height 10
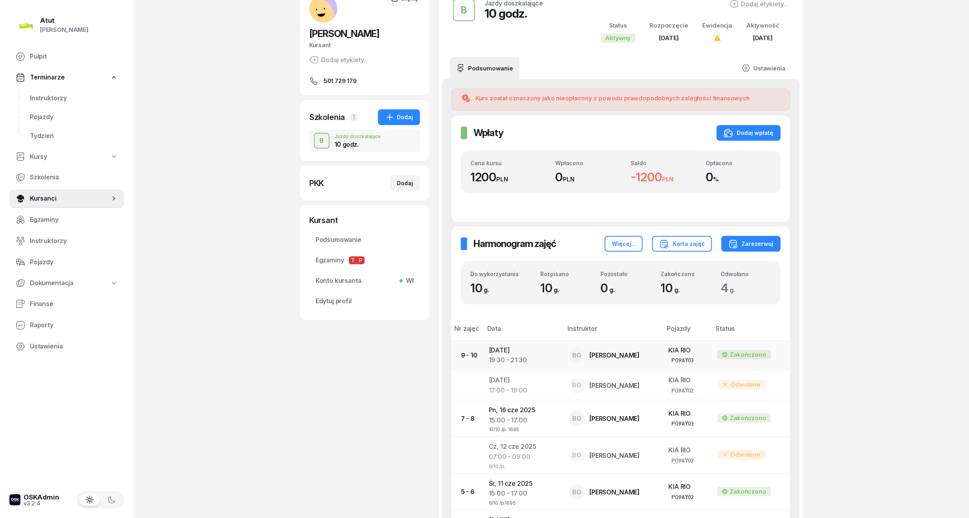
scroll to position [105, 0]
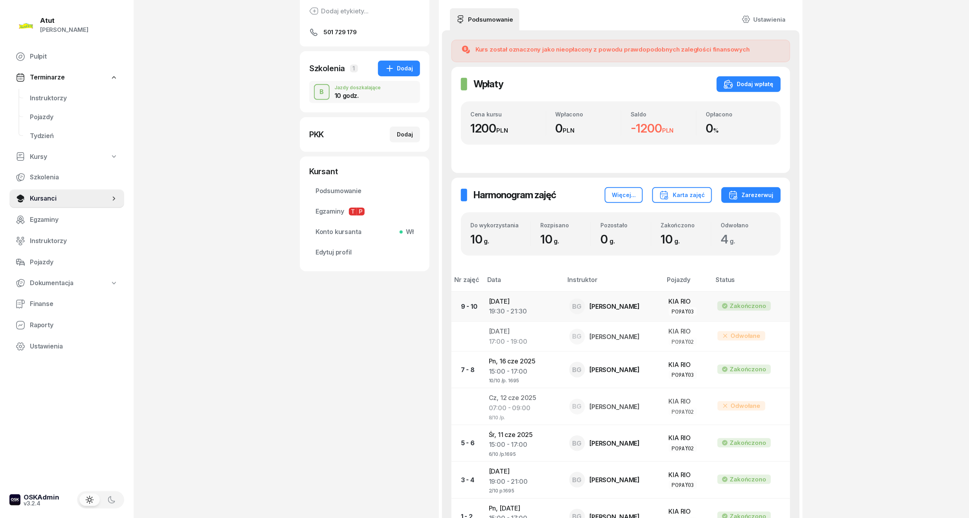
click at [508, 305] on td "[DATE] 19:30 - 21:30" at bounding box center [523, 306] width 81 height 30
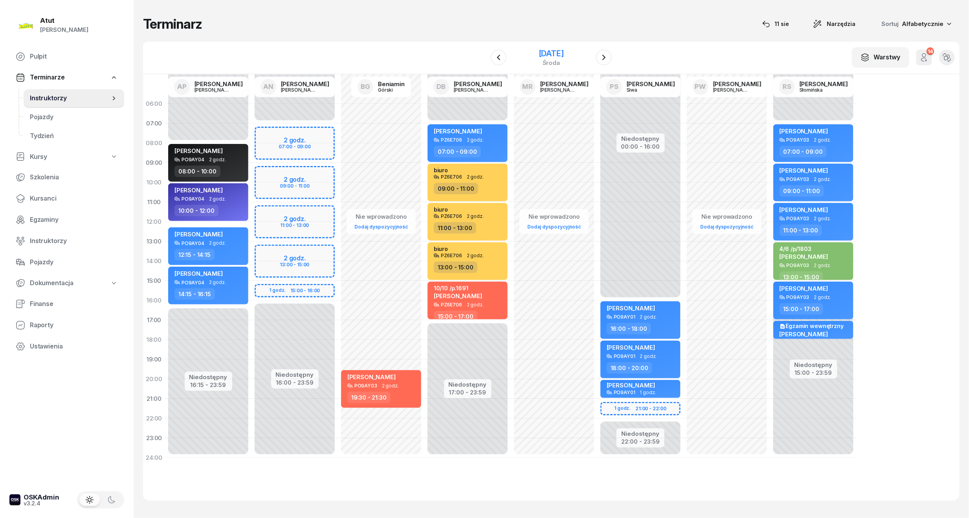
click at [551, 60] on div "środa" at bounding box center [551, 63] width 25 height 6
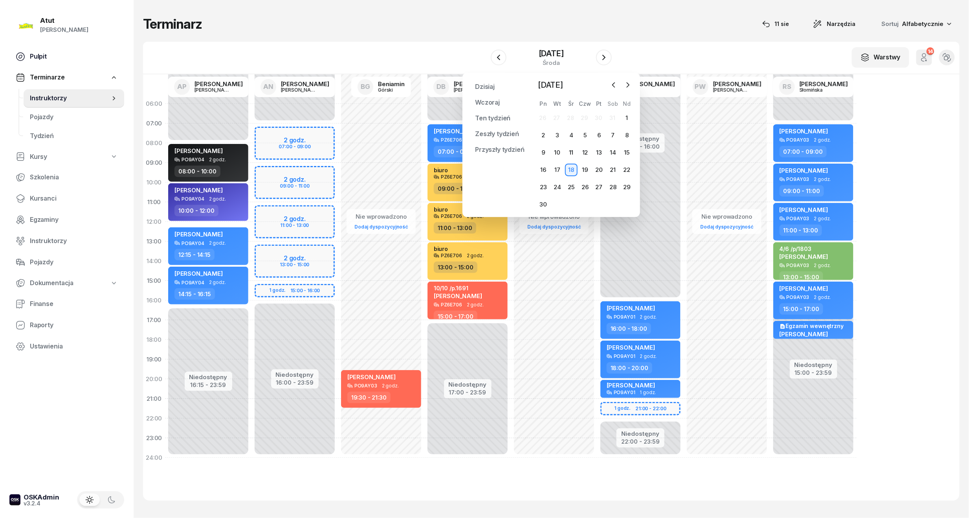
click at [30, 57] on span "Pulpit" at bounding box center [74, 56] width 88 height 10
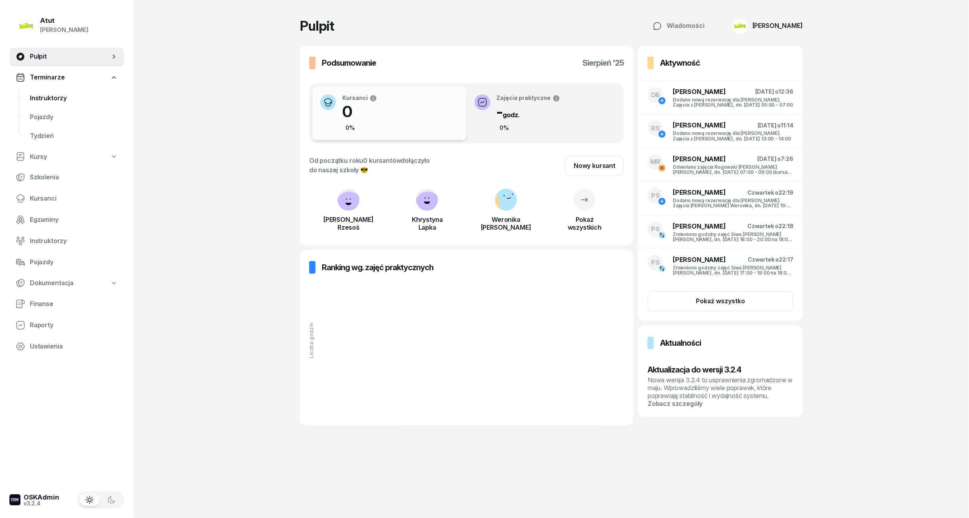
click at [42, 101] on span "Instruktorzy" at bounding box center [74, 98] width 88 height 10
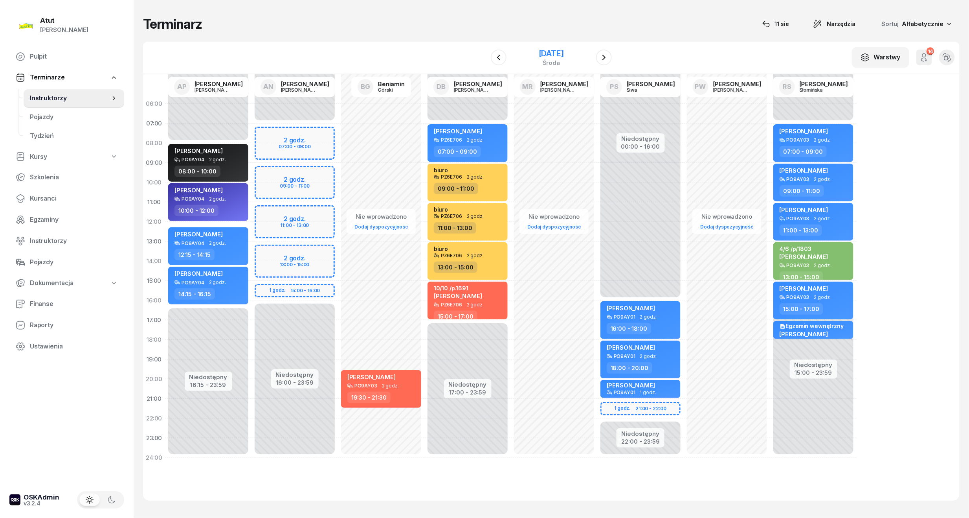
click at [564, 56] on div "[DATE]" at bounding box center [551, 54] width 25 height 8
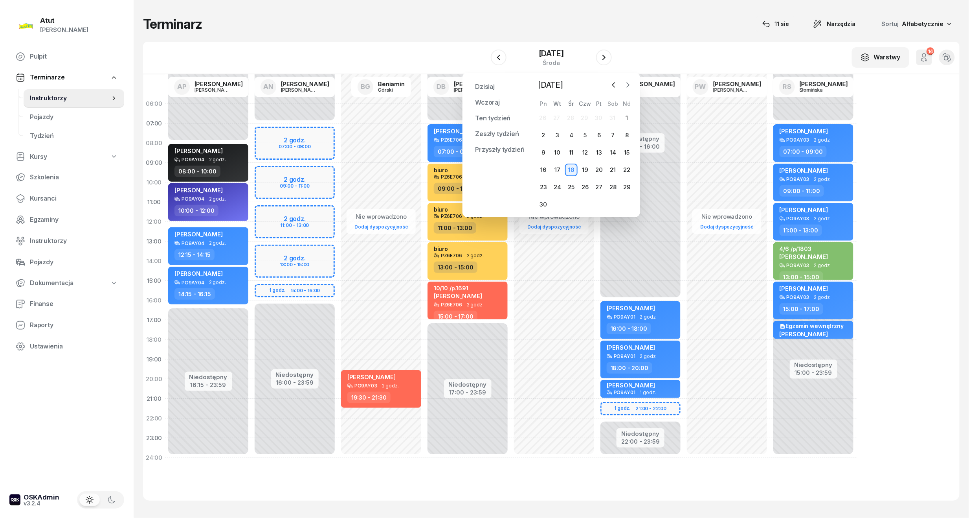
click at [628, 81] on icon "button" at bounding box center [628, 85] width 8 height 8
click at [626, 86] on icon "button" at bounding box center [628, 85] width 8 height 8
click at [555, 150] on div "12" at bounding box center [557, 152] width 13 height 13
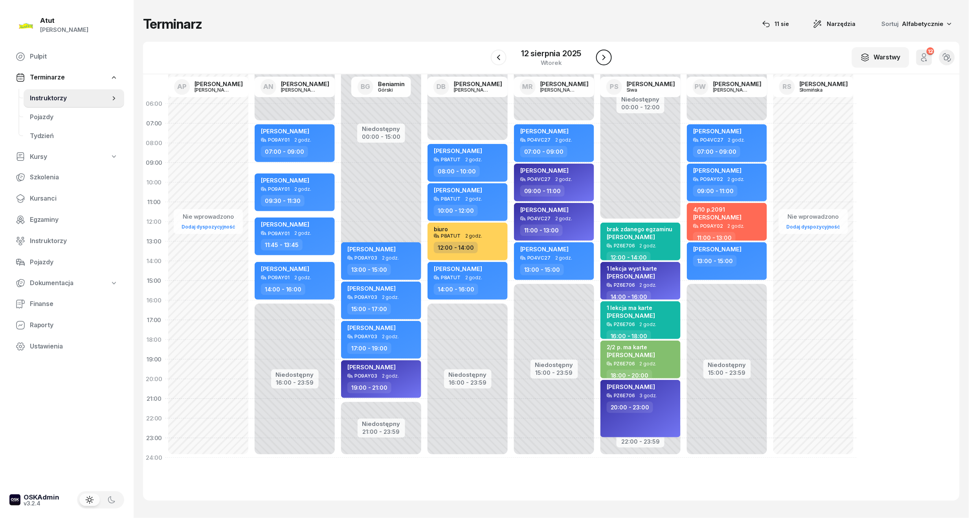
click at [601, 60] on icon "button" at bounding box center [603, 57] width 9 height 9
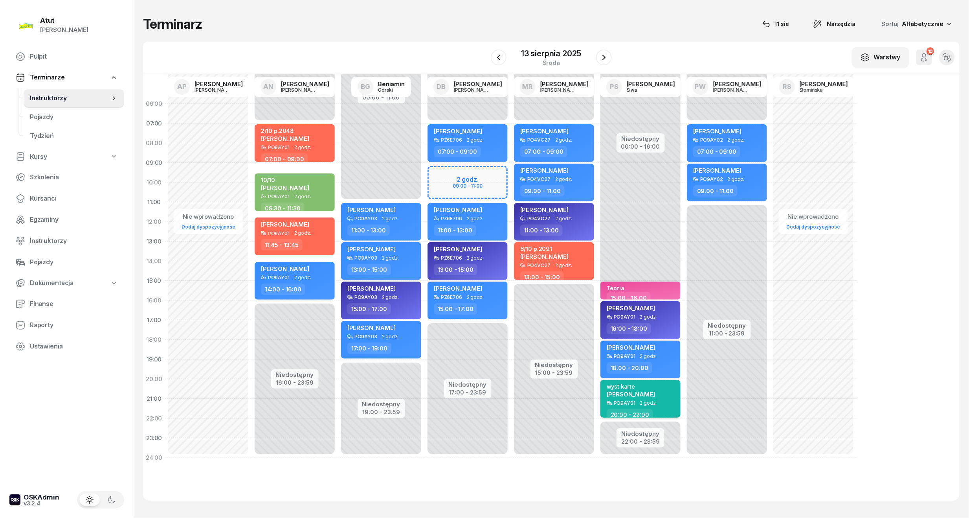
click at [647, 395] on span "[PERSON_NAME]" at bounding box center [631, 393] width 48 height 7
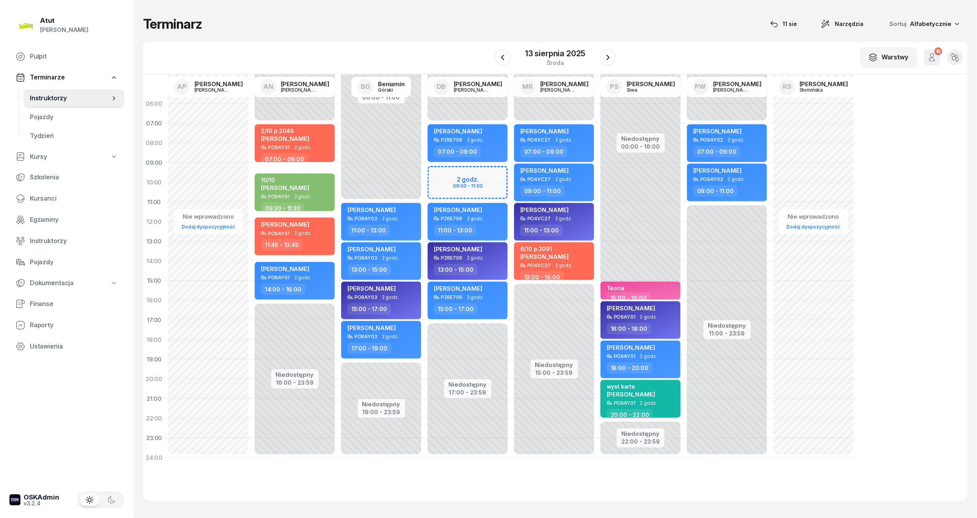
select select "20"
select select "22"
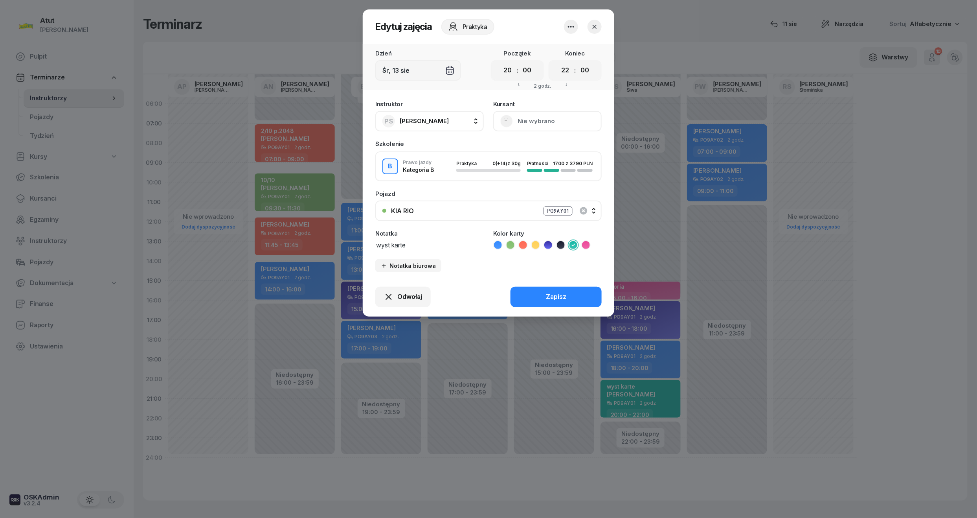
click at [539, 118] on button "Nie wybrano" at bounding box center [547, 121] width 108 height 20
click at [538, 151] on link "Otwórz profil" at bounding box center [547, 148] width 104 height 20
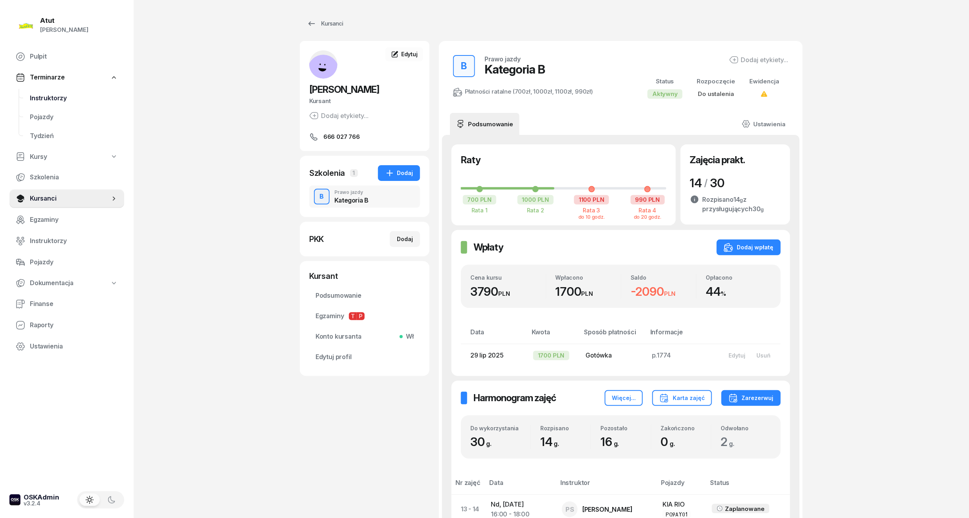
click at [33, 99] on span "Instruktorzy" at bounding box center [74, 98] width 88 height 10
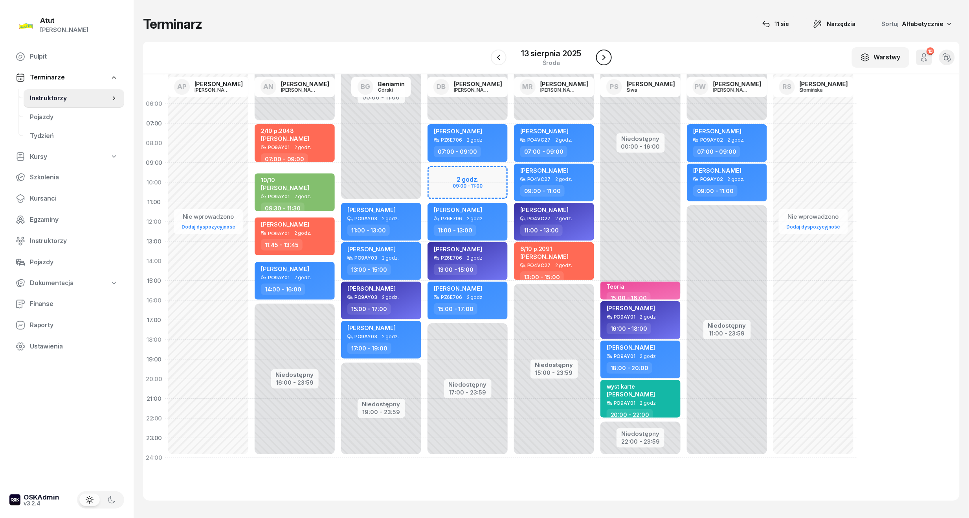
click at [606, 57] on icon "button" at bounding box center [603, 57] width 9 height 9
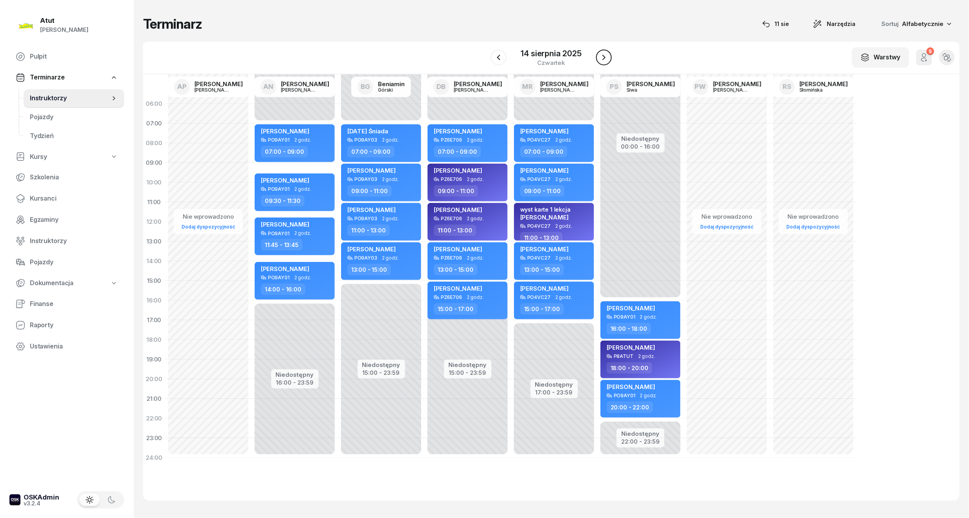
click at [606, 57] on icon "button" at bounding box center [603, 57] width 9 height 9
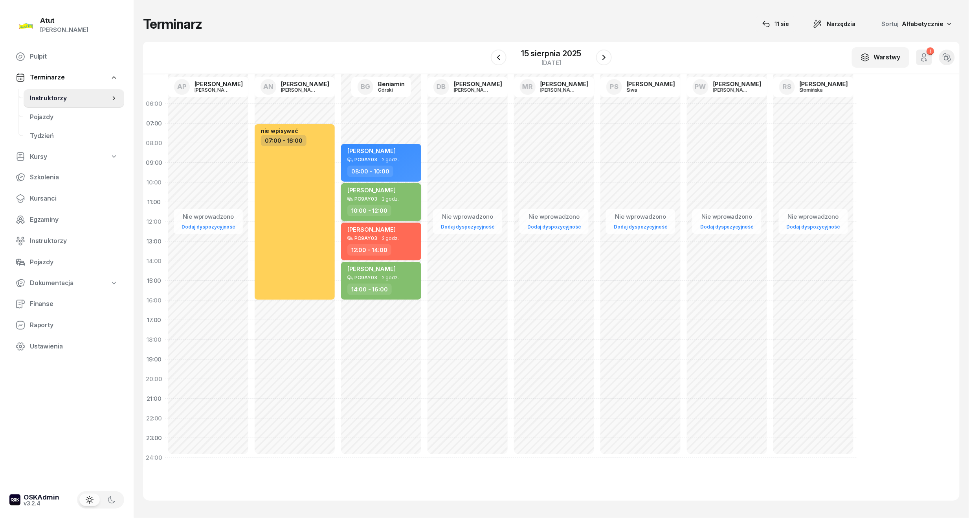
click at [387, 195] on div "[PERSON_NAME]" at bounding box center [371, 191] width 48 height 10
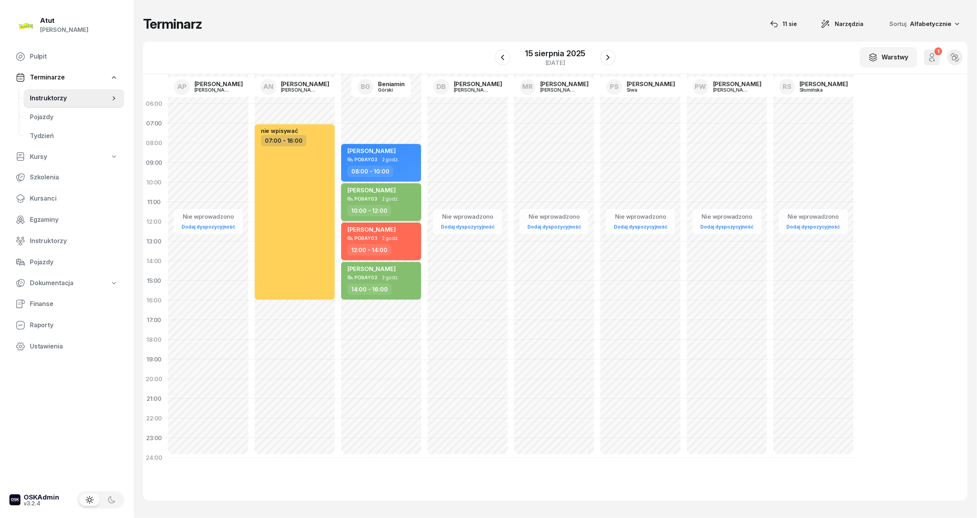
select select "10"
select select "12"
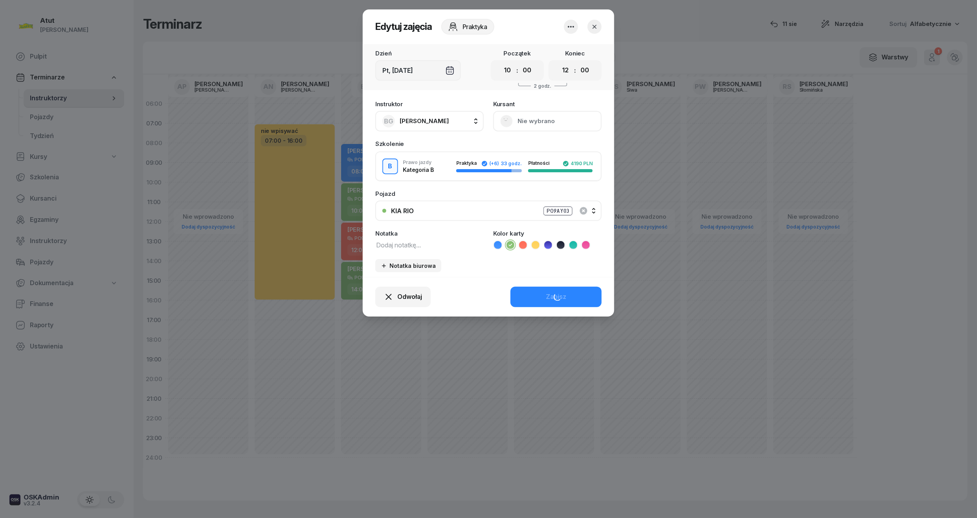
click at [552, 122] on button "Nie wybrano" at bounding box center [547, 121] width 108 height 20
click at [507, 150] on div "Otwórz profil" at bounding box center [519, 148] width 38 height 10
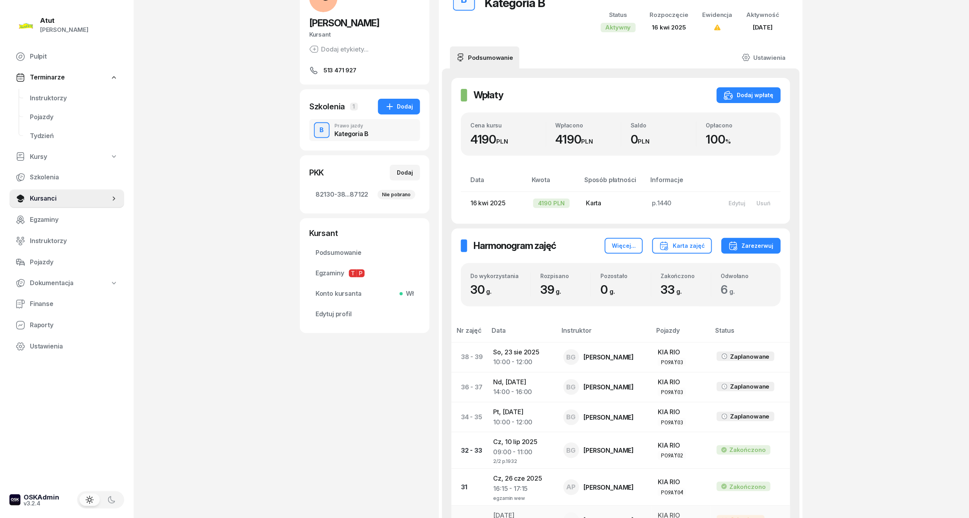
scroll to position [157, 0]
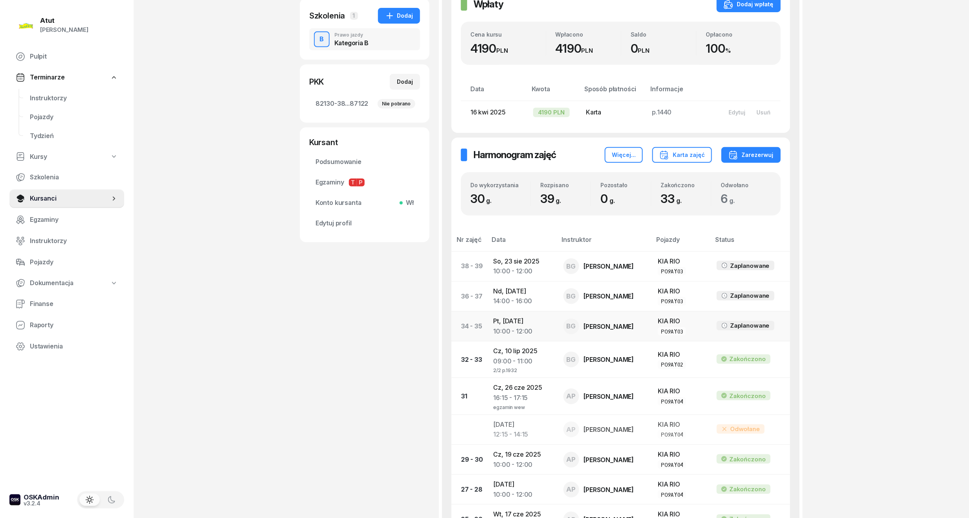
click at [523, 325] on td "Pt, [DATE] 10:00 - 12:00" at bounding box center [522, 326] width 70 height 30
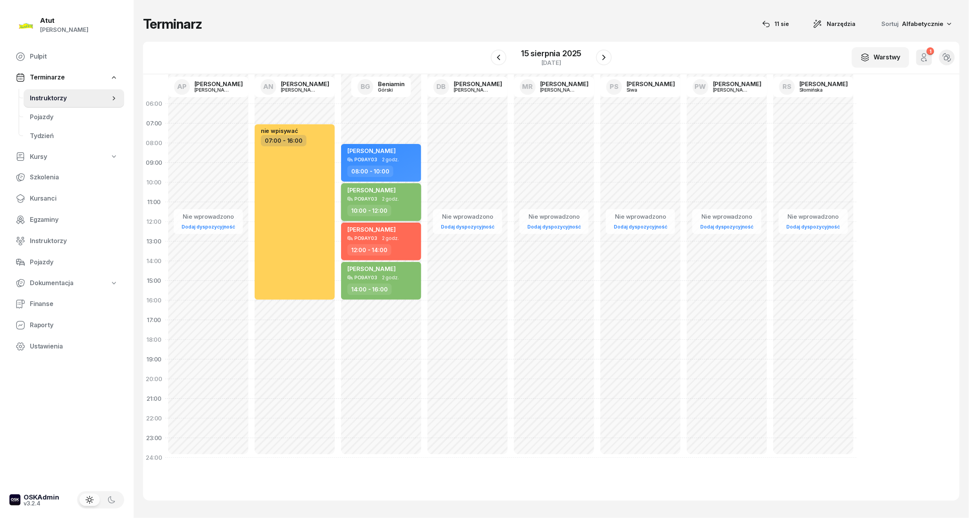
click at [378, 200] on div "PO9AY03 2 godz." at bounding box center [381, 199] width 69 height 6
select select "10"
select select "12"
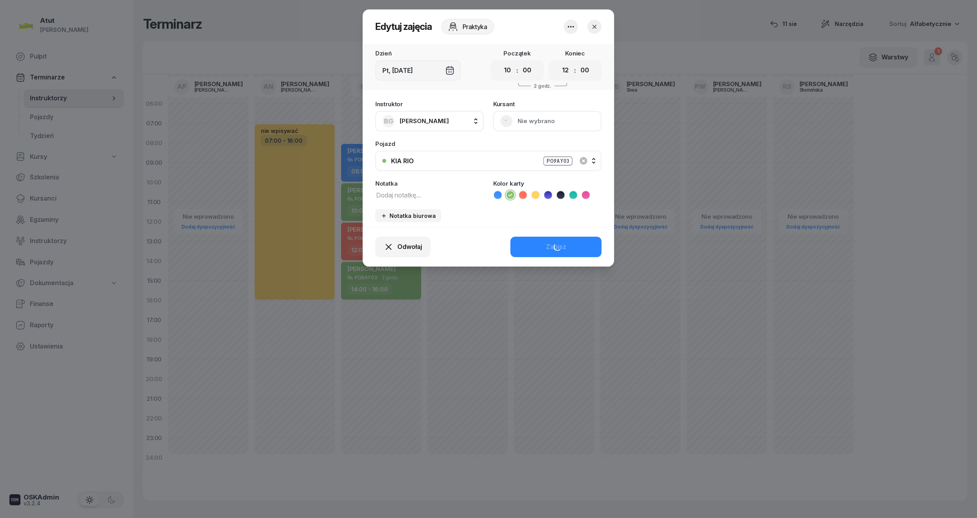
click at [396, 147] on div "Pojazd" at bounding box center [488, 144] width 226 height 6
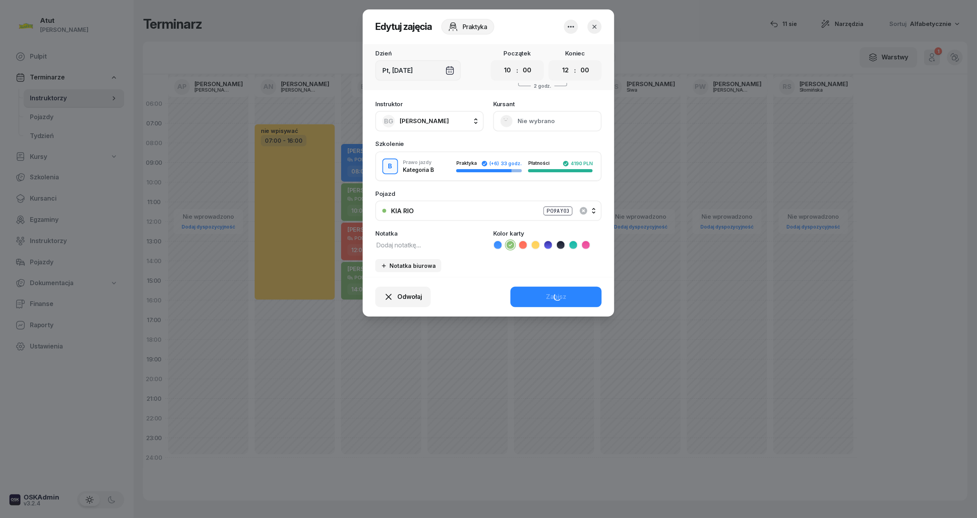
click at [431, 239] on textarea at bounding box center [429, 244] width 108 height 10
type textarea "/"
type textarea "2/6 p."
click at [579, 305] on button "Zapisz" at bounding box center [556, 297] width 91 height 20
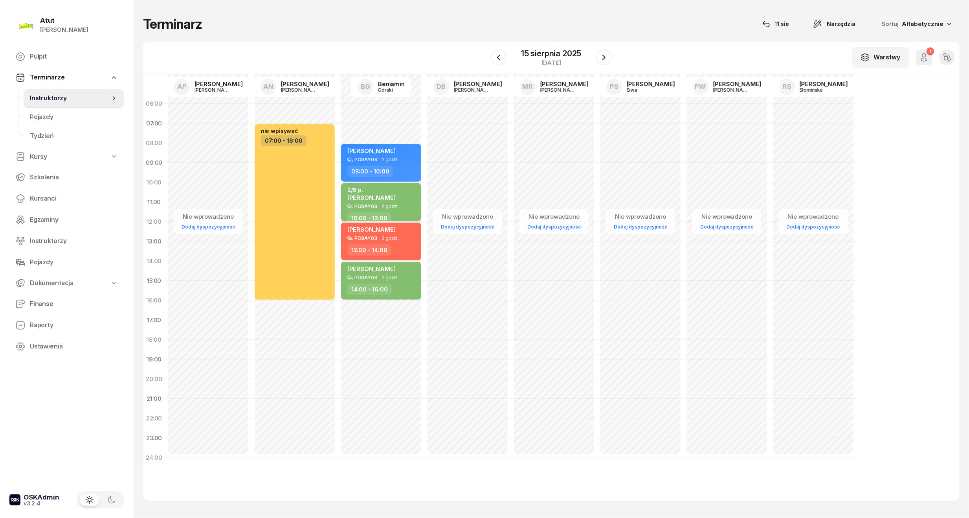
click at [369, 189] on div "2/6 p." at bounding box center [371, 189] width 48 height 7
select select "10"
select select "12"
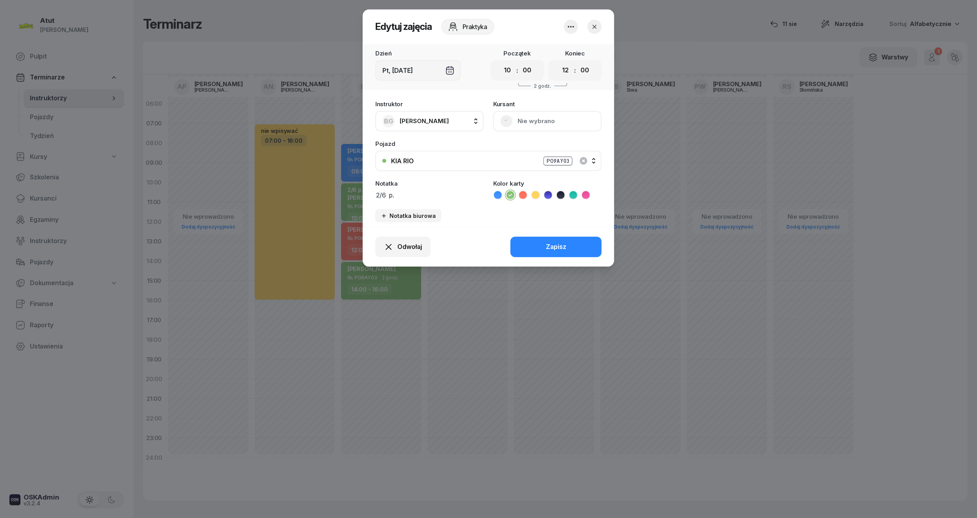
click at [537, 121] on button "Nie wybrano" at bounding box center [547, 121] width 108 height 20
click at [527, 143] on div "Otwórz profil" at bounding box center [519, 148] width 38 height 10
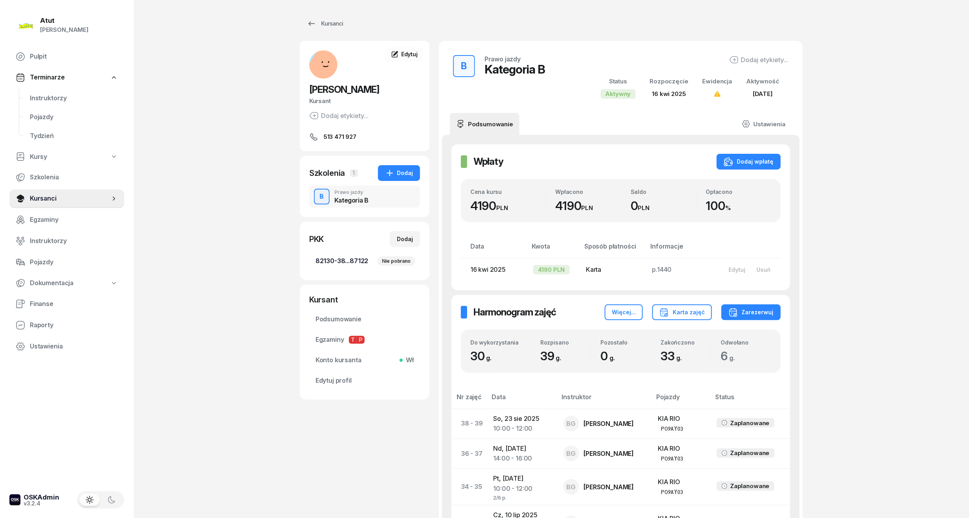
click at [341, 255] on link "82130-38...87122 Nie pobrano" at bounding box center [364, 261] width 111 height 19
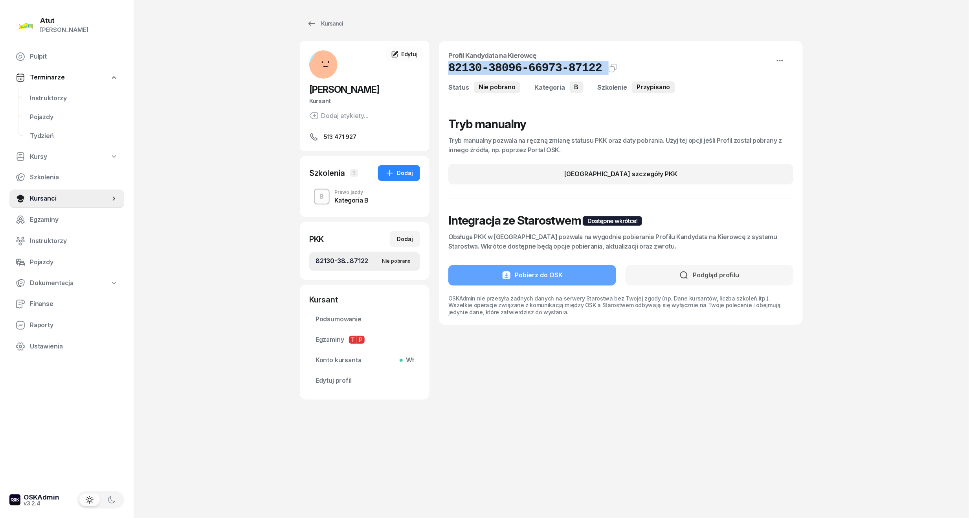
drag, startPoint x: 594, startPoint y: 71, endPoint x: 444, endPoint y: 66, distance: 150.6
click at [444, 66] on div "Profil Kandydata na Kierowcę 82130-38096-66973-87122 Kat.B Kopiuj do schowka St…" at bounding box center [621, 183] width 364 height 284
copy div "82130-38096-66973-87122 Kat.B Kopiuj do schowka"
click at [342, 375] on link "Edytuj profil" at bounding box center [364, 380] width 111 height 19
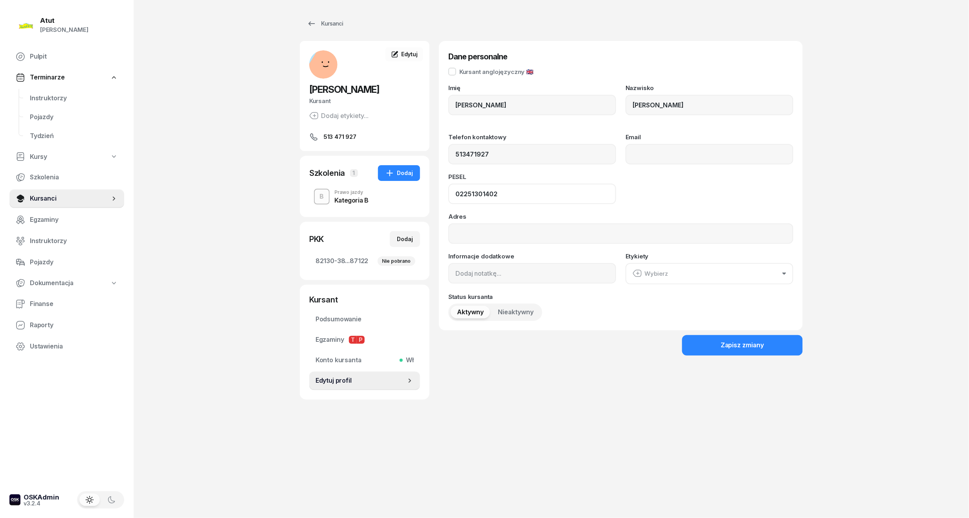
drag, startPoint x: 515, startPoint y: 195, endPoint x: 268, endPoint y: 194, distance: 247.2
click at [268, 194] on div "Atut [PERSON_NAME] Pulpit Terminarze Instruktorzy Pojazdy Tydzień Kursy Szkolen…" at bounding box center [484, 259] width 969 height 518
click at [47, 198] on span "Kursanci" at bounding box center [70, 198] width 80 height 10
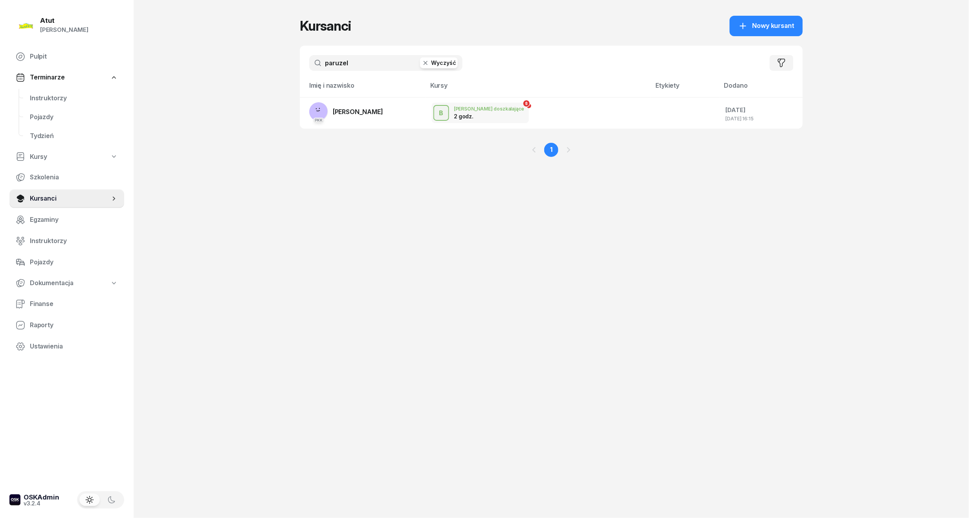
drag, startPoint x: 361, startPoint y: 70, endPoint x: 8, endPoint y: 97, distance: 353.7
click at [8, 97] on div "Atut [PERSON_NAME] Pulpit Terminarze Instruktorzy Pojazdy Tydzień Kursy Szkolen…" at bounding box center [484, 259] width 969 height 518
type input "[PERSON_NAME]"
click at [370, 117] on link "PKK [PERSON_NAME]" at bounding box center [346, 111] width 74 height 19
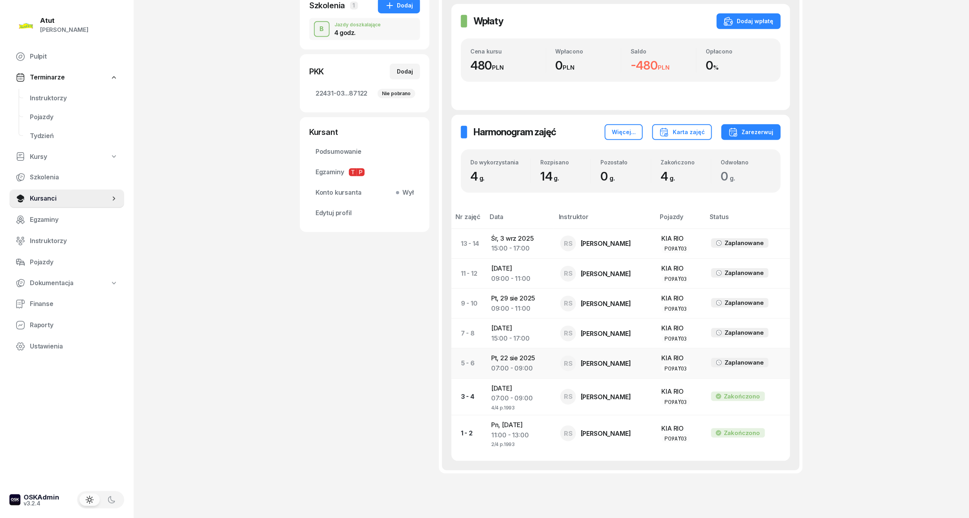
scroll to position [202, 0]
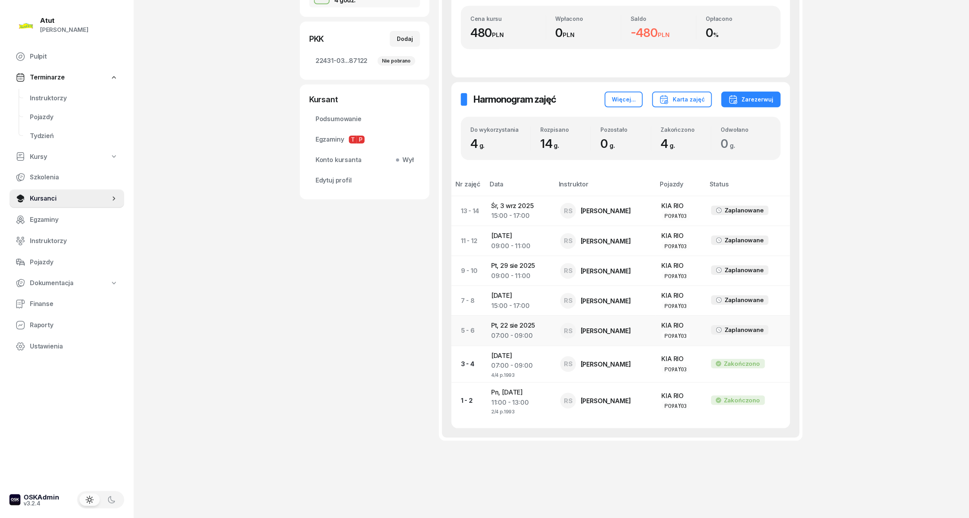
click at [527, 333] on div "07:00 - 09:00" at bounding box center [519, 336] width 57 height 10
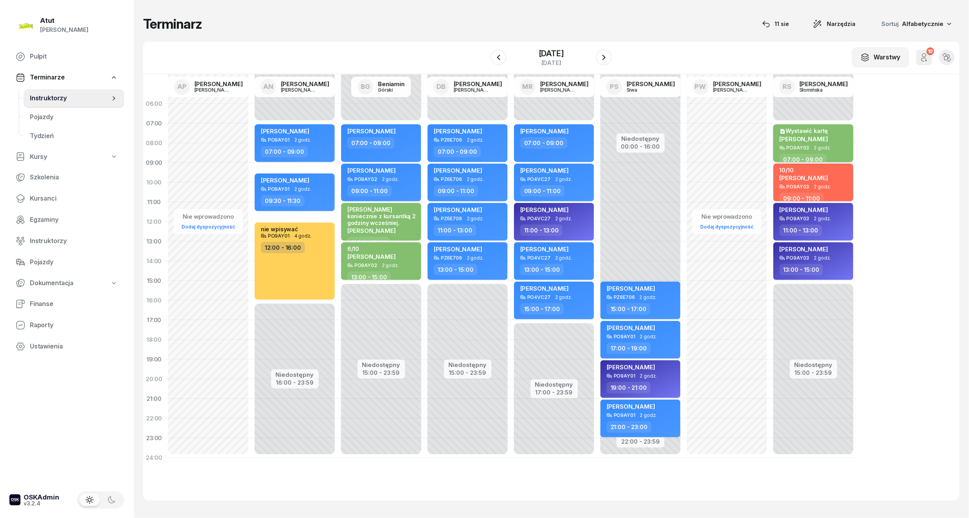
click at [825, 135] on span "[PERSON_NAME]" at bounding box center [804, 138] width 48 height 7
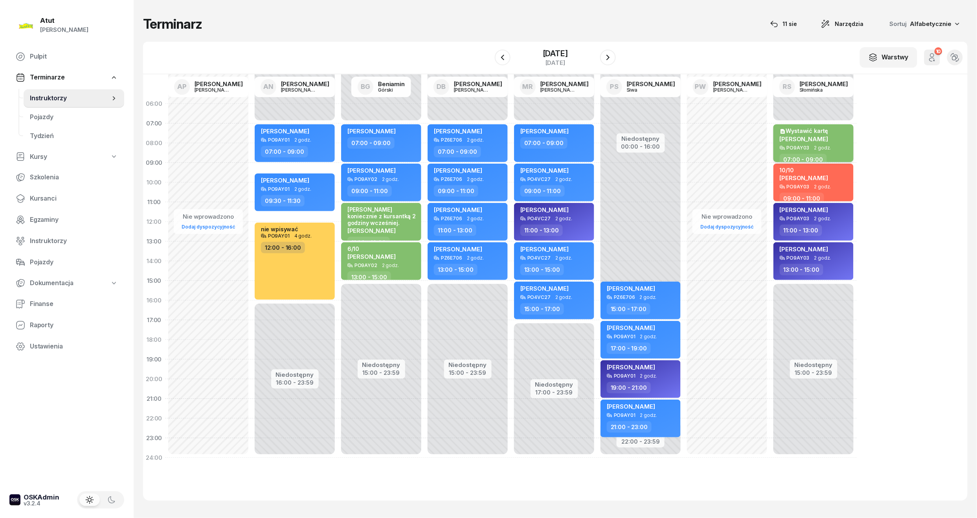
select select "07"
select select "09"
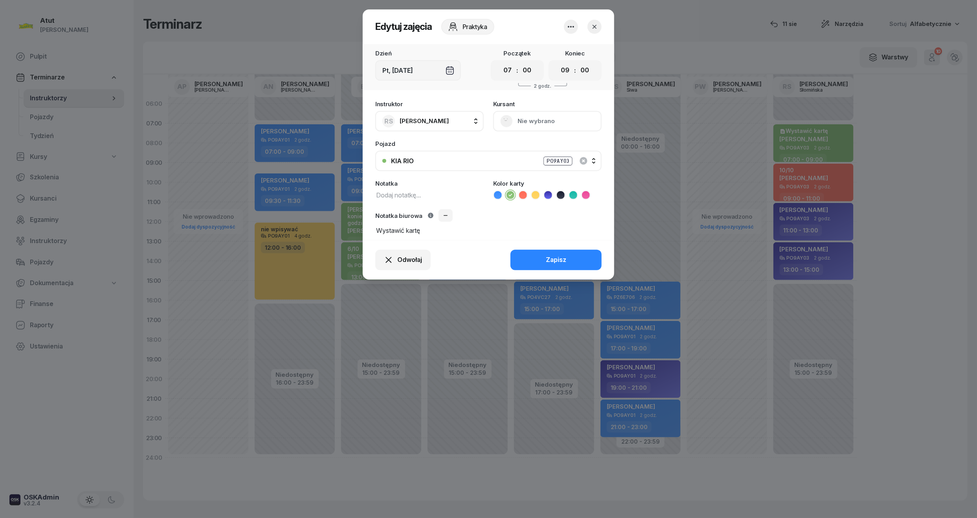
drag, startPoint x: 447, startPoint y: 230, endPoint x: 411, endPoint y: 232, distance: 36.2
click at [411, 232] on textarea "Wystawić kartę" at bounding box center [488, 230] width 226 height 10
click at [455, 232] on textarea "Wystawić kartę" at bounding box center [488, 230] width 226 height 10
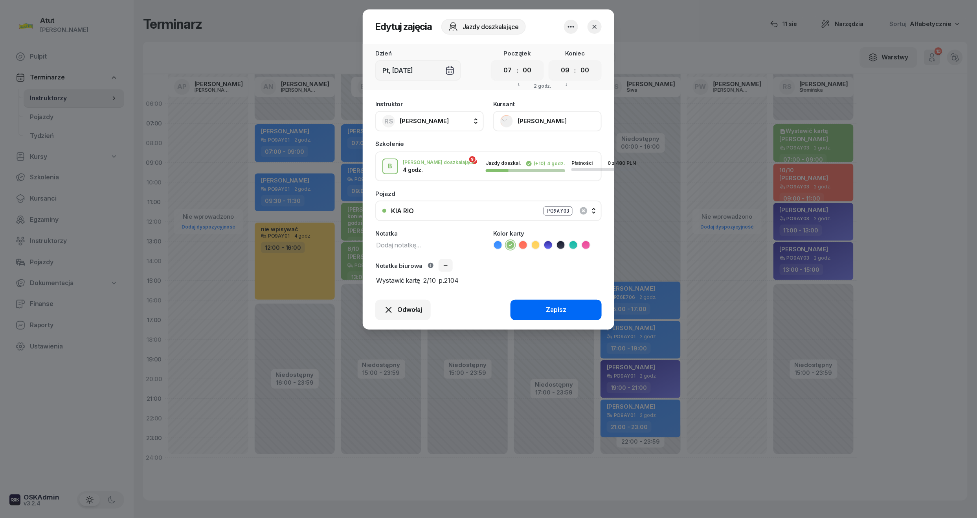
type textarea "Wystawić kartę 2/10 p.2104"
click at [557, 315] on button "Zapisz" at bounding box center [556, 310] width 91 height 20
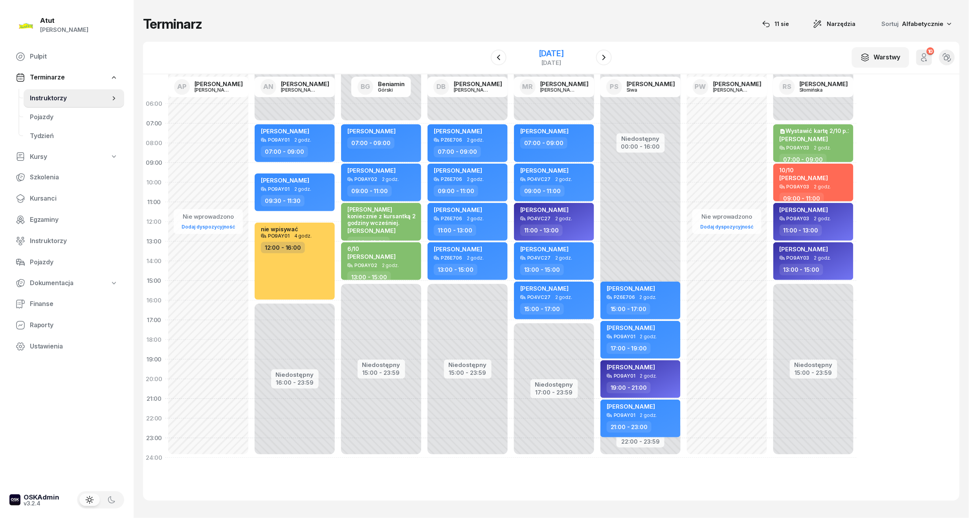
click at [555, 51] on div "[DATE]" at bounding box center [551, 54] width 25 height 8
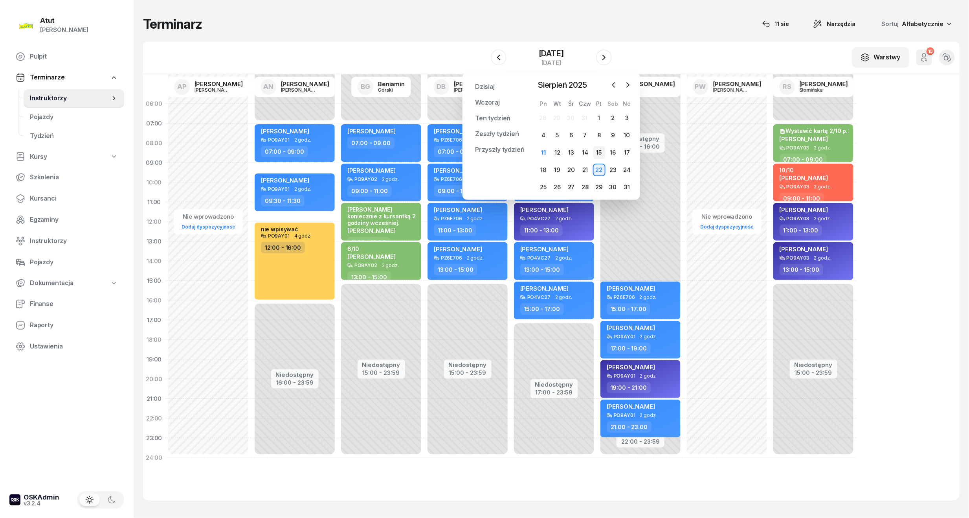
click at [598, 152] on div "15" at bounding box center [599, 152] width 13 height 13
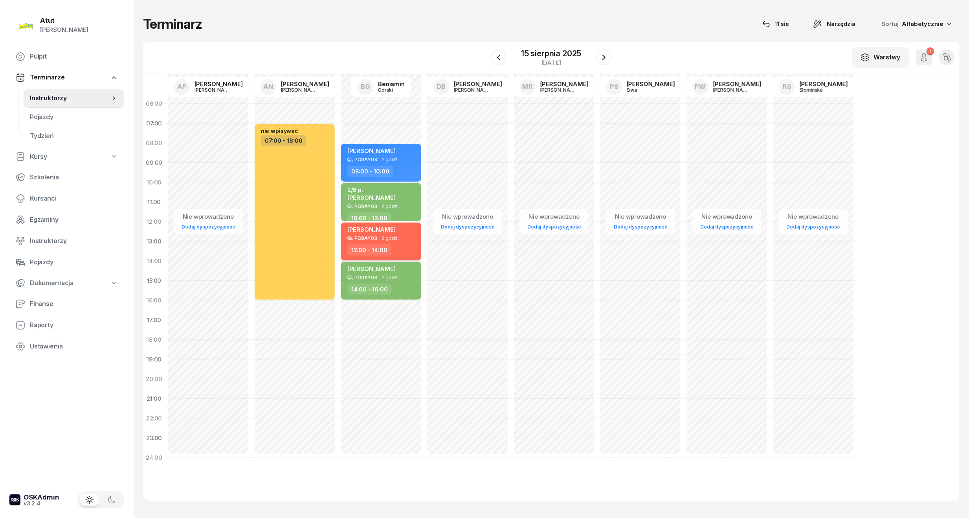
click at [401, 233] on div "[PERSON_NAME]" at bounding box center [381, 231] width 69 height 10
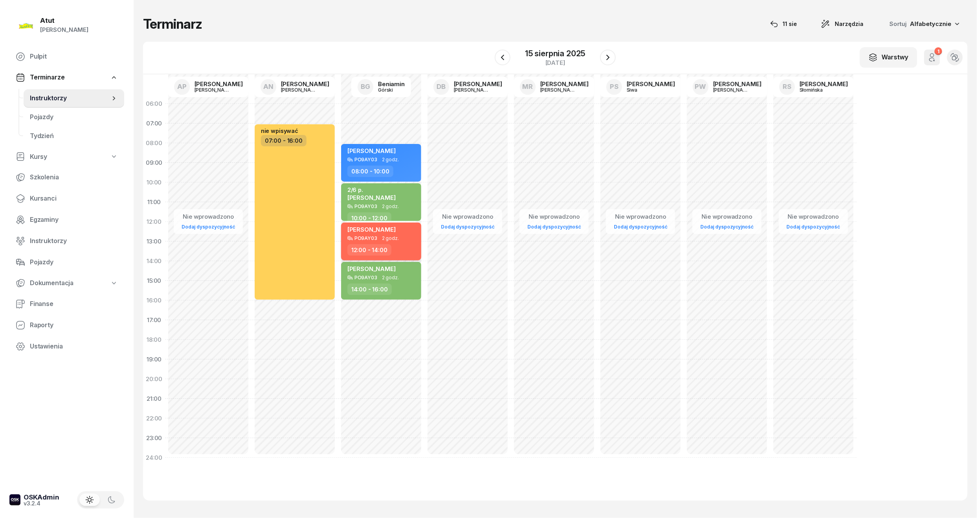
select select "12"
select select "14"
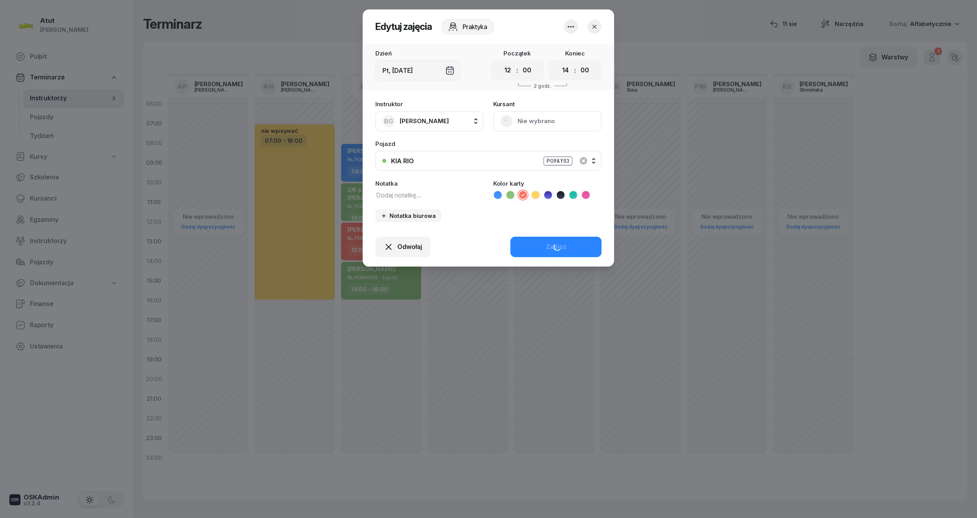
click at [521, 122] on button "Nie wybrano" at bounding box center [547, 121] width 108 height 20
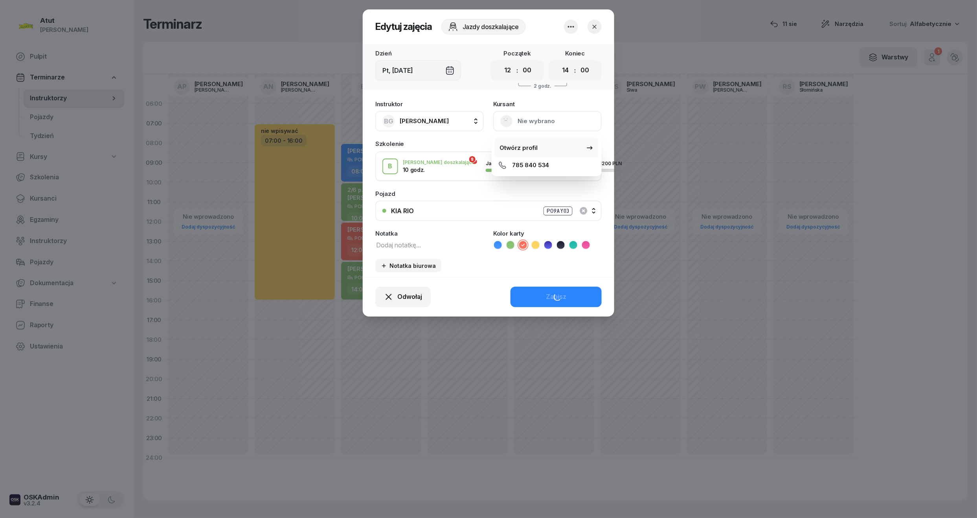
click at [529, 151] on div "Otwórz profil" at bounding box center [519, 148] width 38 height 10
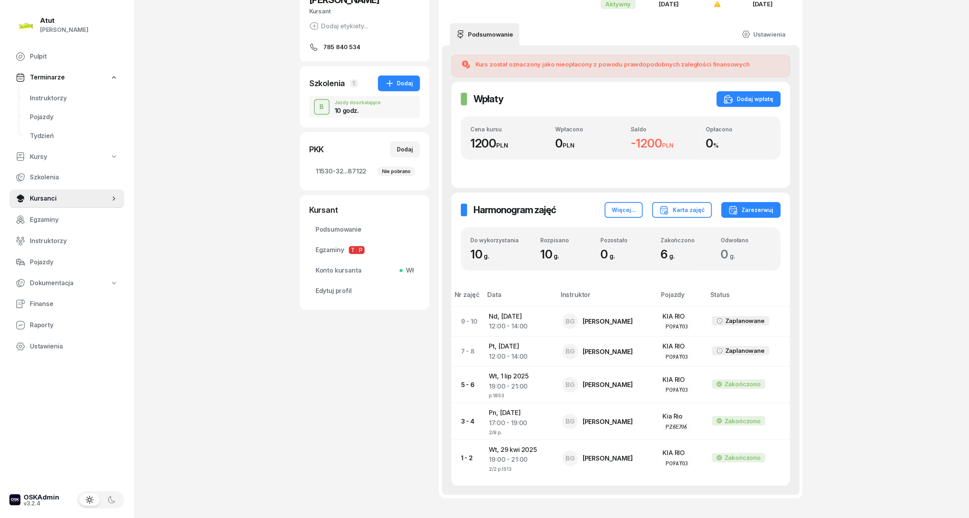
scroll to position [148, 0]
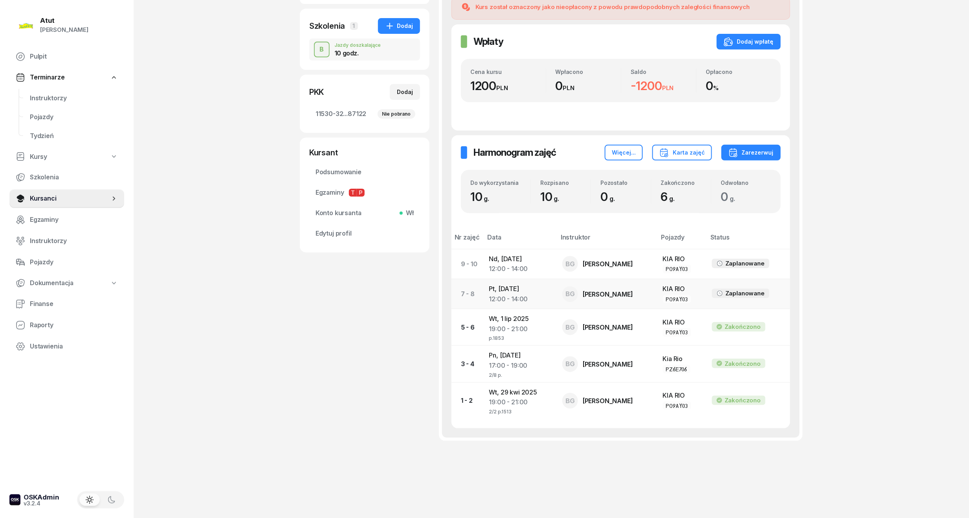
click at [499, 294] on div "12:00 - 14:00" at bounding box center [519, 299] width 61 height 10
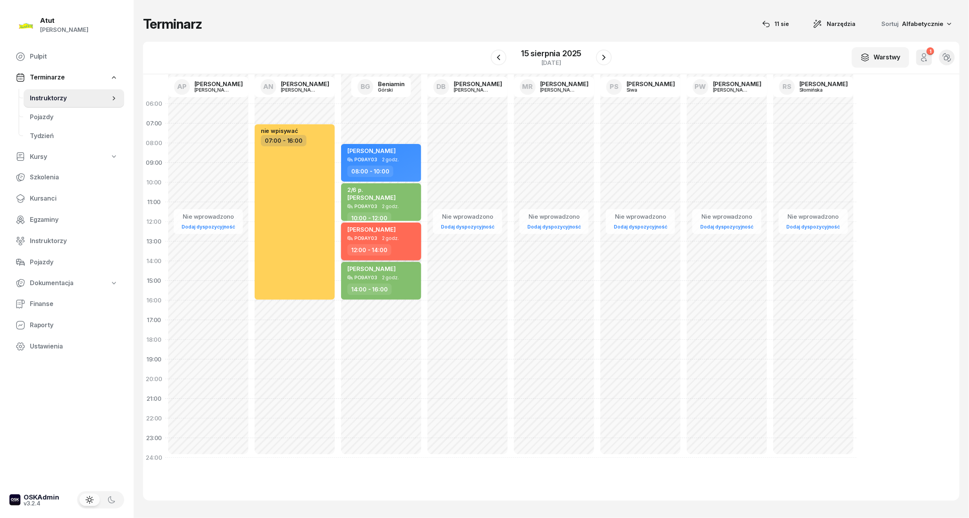
click at [377, 230] on span "[PERSON_NAME]" at bounding box center [371, 229] width 48 height 7
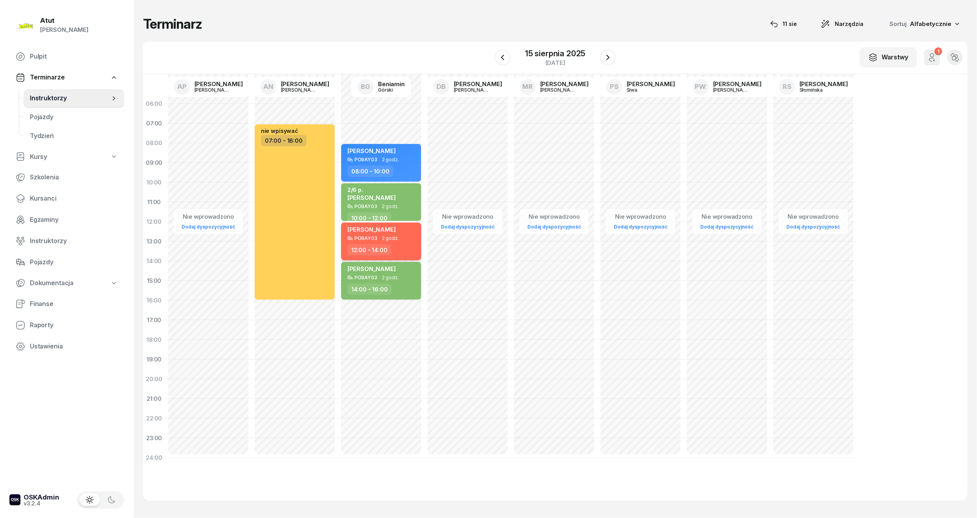
select select "12"
select select "14"
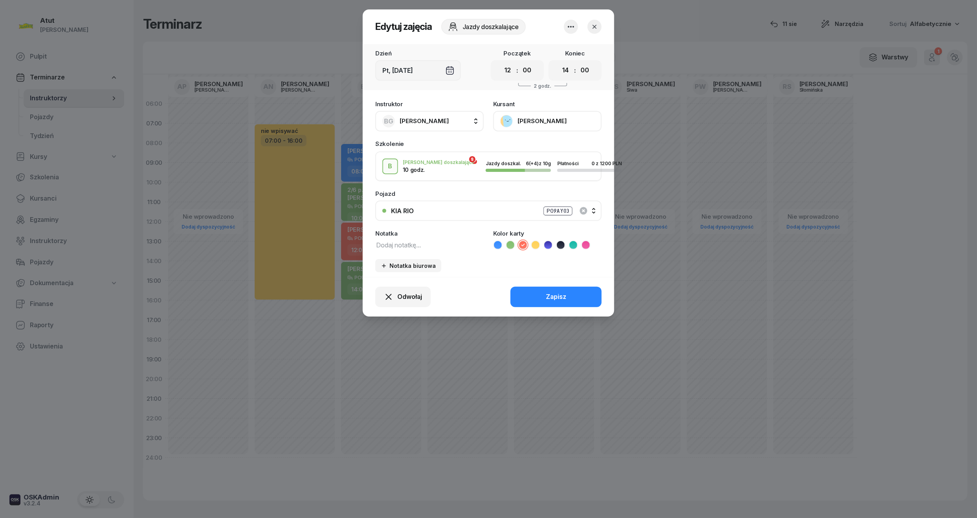
click at [409, 244] on textarea at bounding box center [429, 244] width 108 height 10
type textarea "2/4 p."
click at [555, 299] on div "Zapisz" at bounding box center [556, 297] width 20 height 10
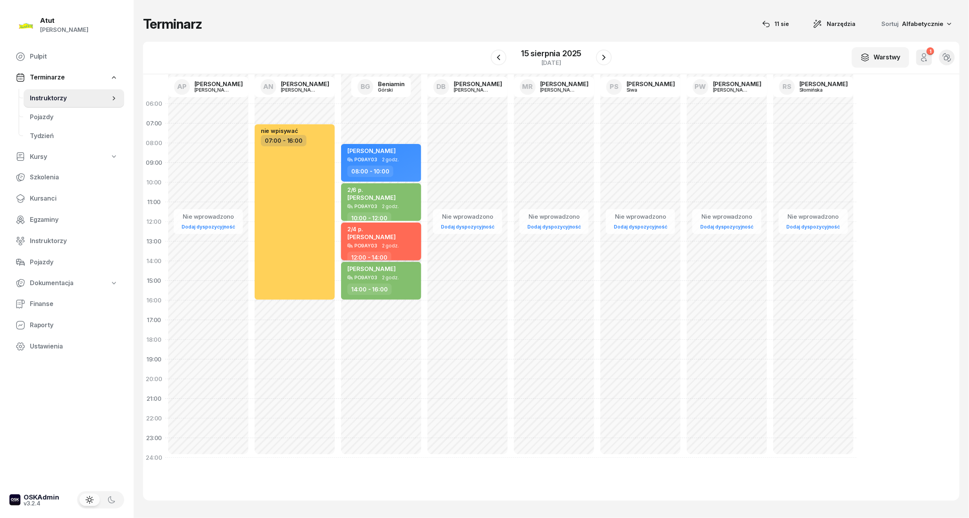
click at [370, 232] on div "2/4 [PERSON_NAME]" at bounding box center [371, 234] width 48 height 17
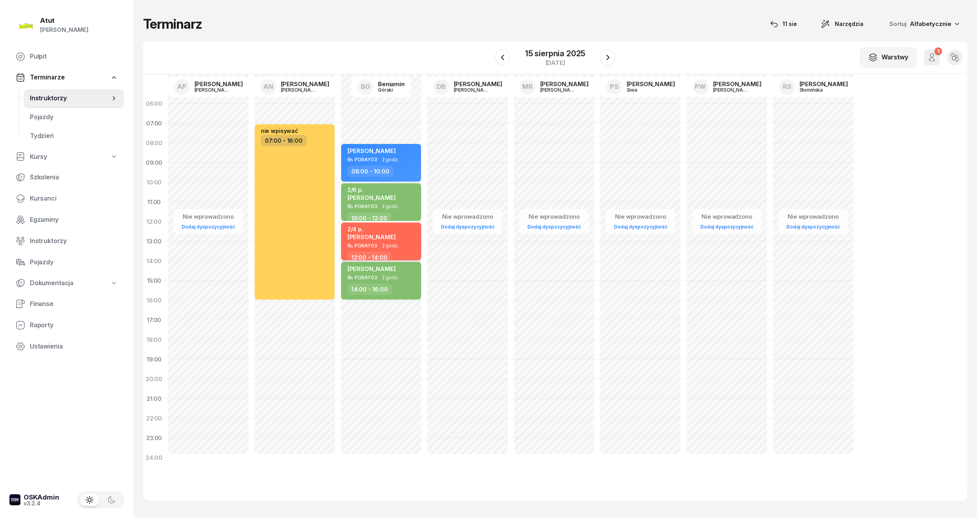
select select "12"
select select "14"
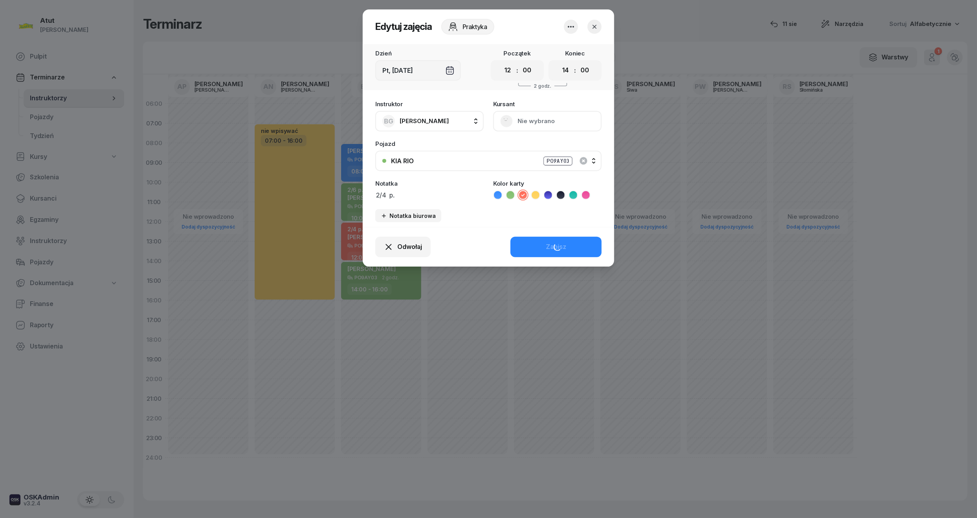
click at [543, 119] on button "Nie wybrano" at bounding box center [547, 121] width 108 height 20
click at [531, 140] on link "Otwórz profil" at bounding box center [547, 148] width 104 height 20
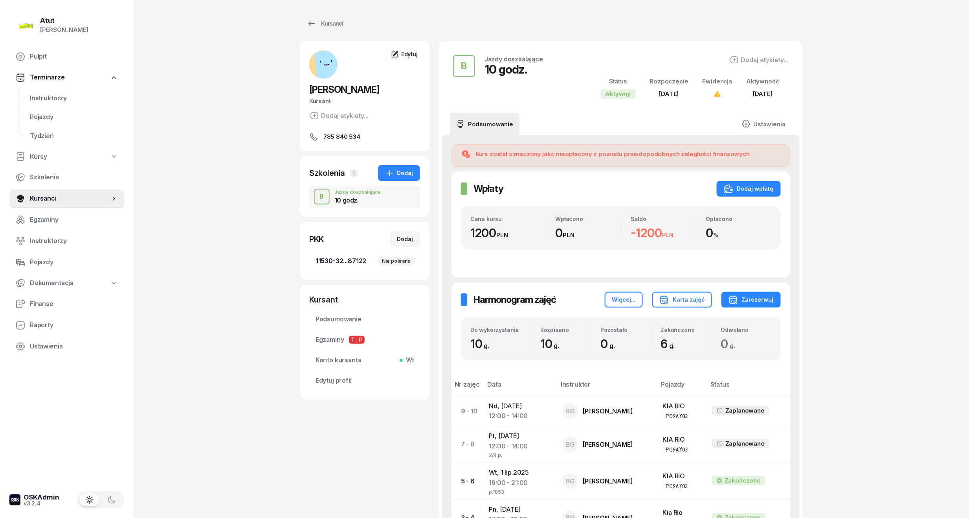
click at [341, 258] on span "11530-32...87122 Nie pobrano" at bounding box center [365, 261] width 98 height 10
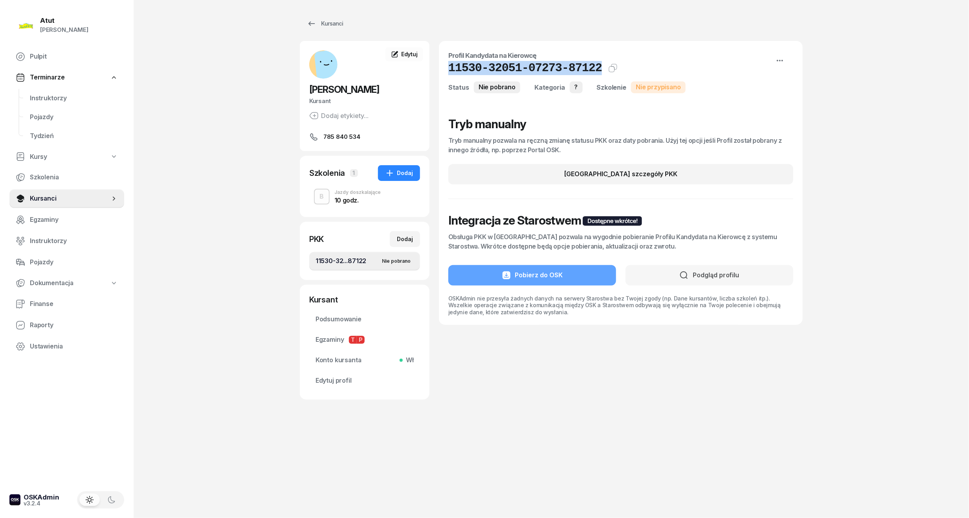
drag, startPoint x: 590, startPoint y: 73, endPoint x: 445, endPoint y: 73, distance: 145.4
click at [445, 73] on div "Profil Kandydata na Kierowcę 11530-32051-07273-87122 Kat.? Kopiuj do schowka St…" at bounding box center [621, 183] width 364 height 284
copy h1 "11530-32051-07273-87122"
drag, startPoint x: 345, startPoint y: 386, endPoint x: 351, endPoint y: 373, distance: 13.9
click at [345, 386] on link "Edytuj profil" at bounding box center [364, 380] width 111 height 19
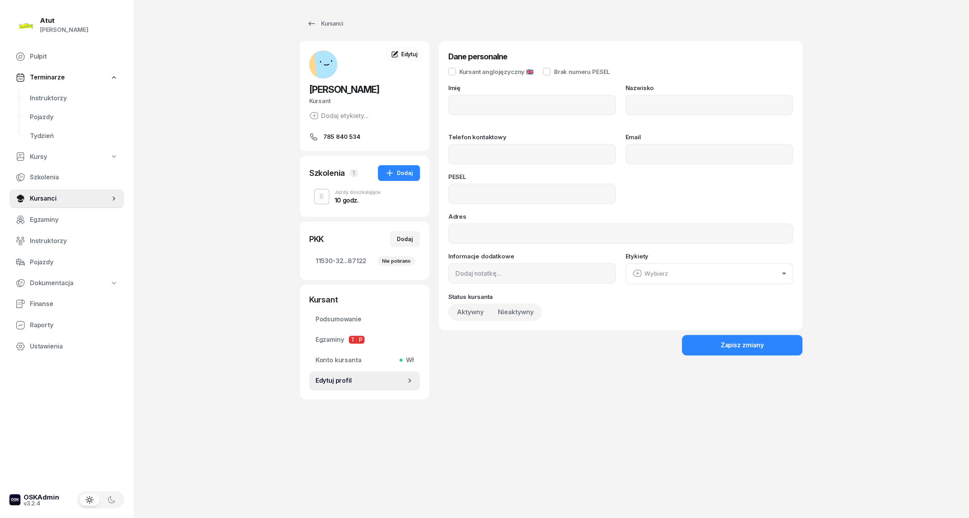
type input "[PERSON_NAME]"
type input "785840534"
type input "91081612491"
drag, startPoint x: 516, startPoint y: 197, endPoint x: 298, endPoint y: 197, distance: 218.2
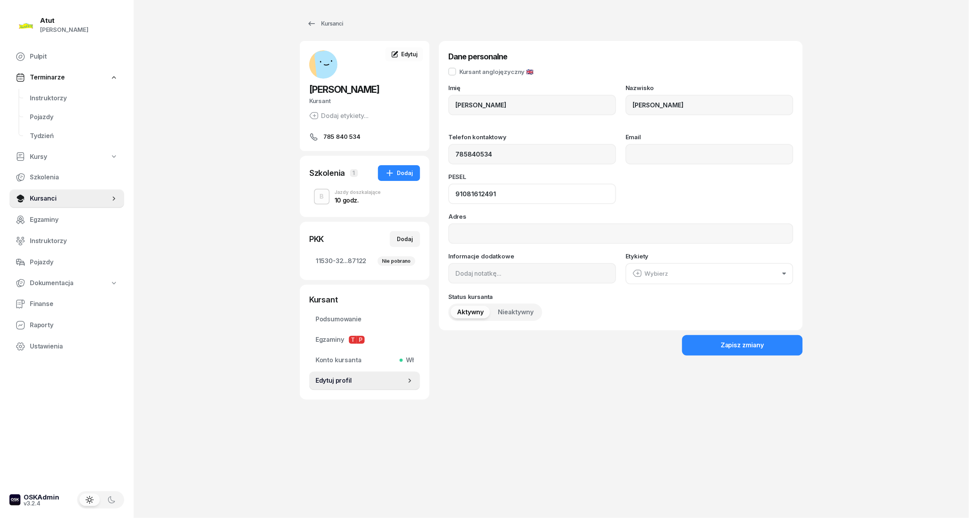
click at [298, 197] on div "Atut [PERSON_NAME] Pulpit Terminarze Instruktorzy Pojazdy Tydzień Kursy Szkolen…" at bounding box center [484, 259] width 969 height 518
click at [63, 101] on span "Instruktorzy" at bounding box center [74, 98] width 88 height 10
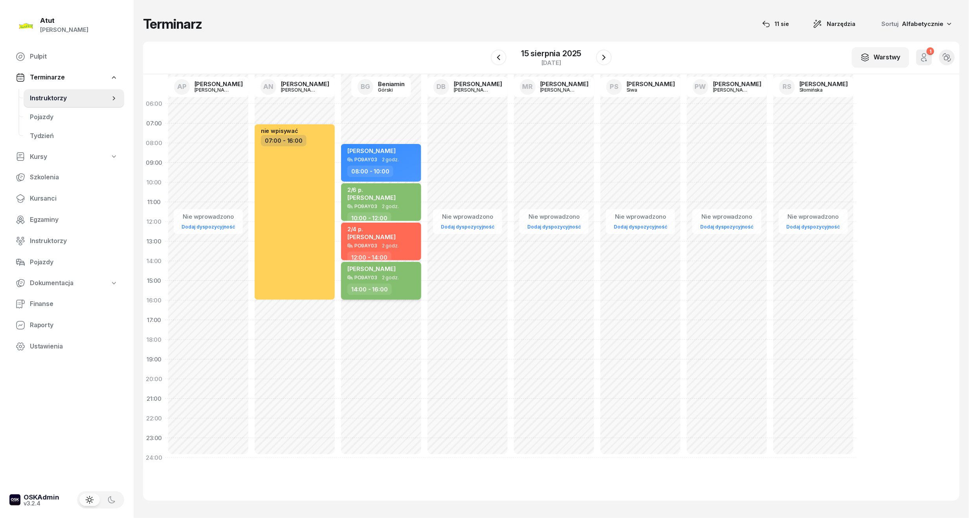
click at [409, 279] on div "PO9AY03 2 godz." at bounding box center [381, 278] width 69 height 6
select select "14"
select select "16"
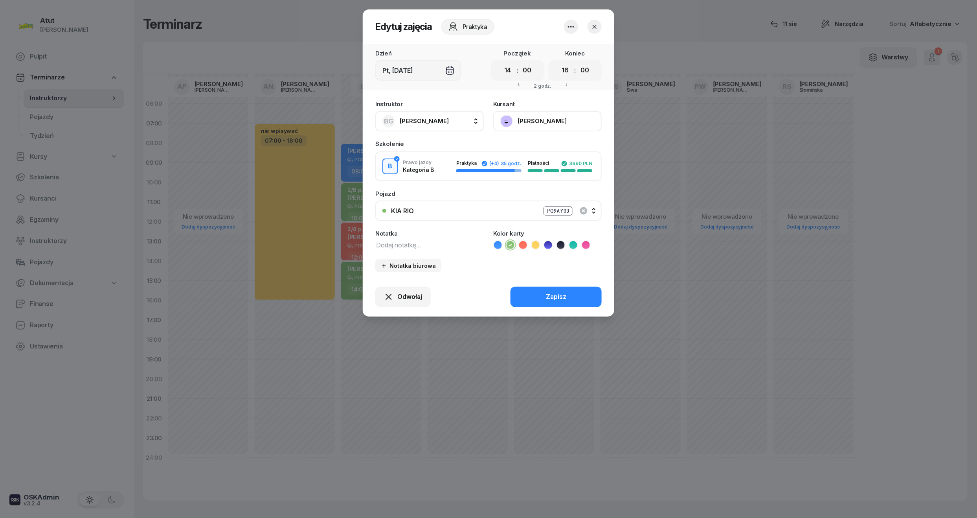
click at [524, 119] on button "[PERSON_NAME]" at bounding box center [547, 121] width 108 height 20
click at [518, 142] on link "Otwórz profil" at bounding box center [547, 148] width 104 height 20
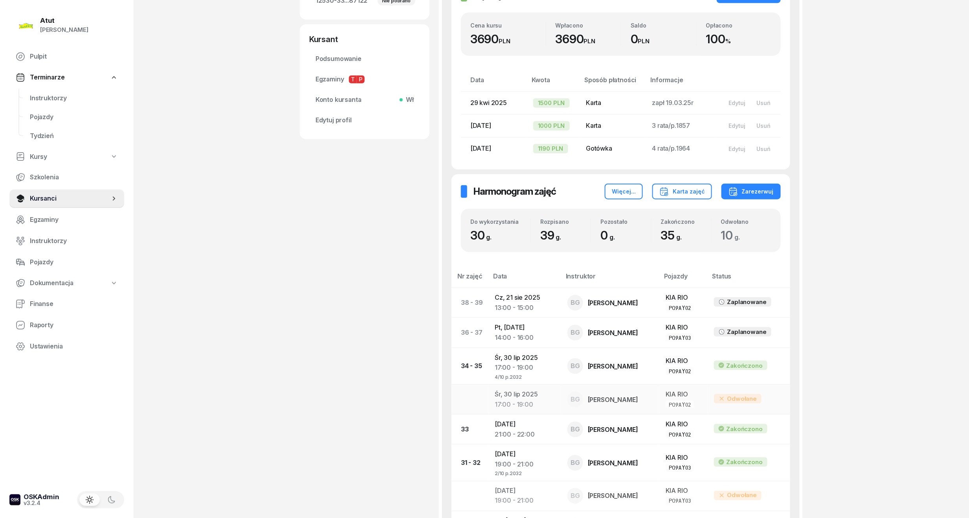
scroll to position [314, 0]
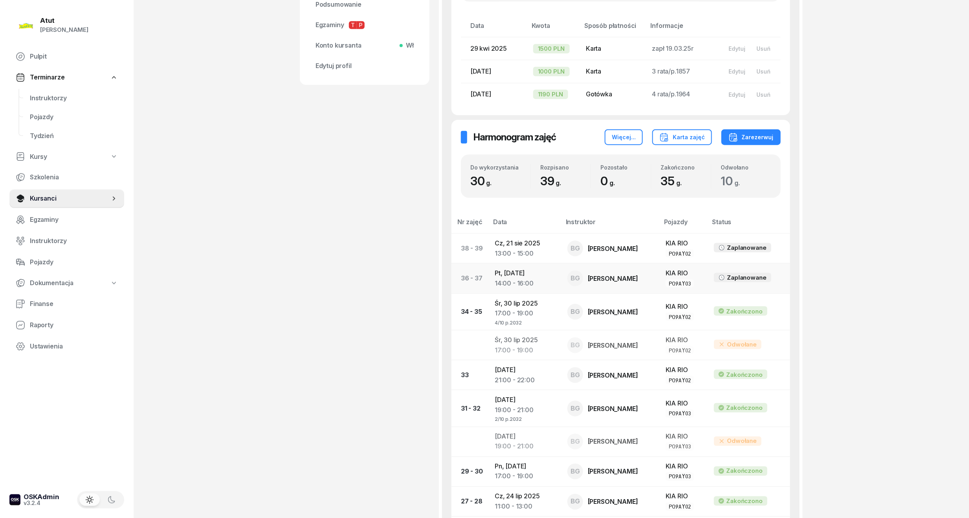
click at [522, 270] on td "Pt, [DATE] 14:00 - 16:00" at bounding box center [525, 278] width 73 height 30
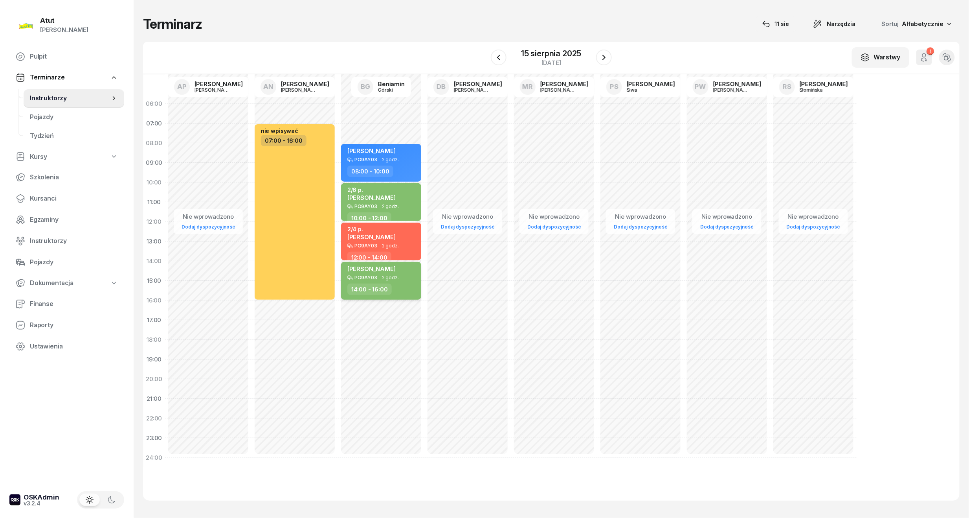
click at [398, 277] on div "PO9AY03 2 godz." at bounding box center [381, 278] width 69 height 6
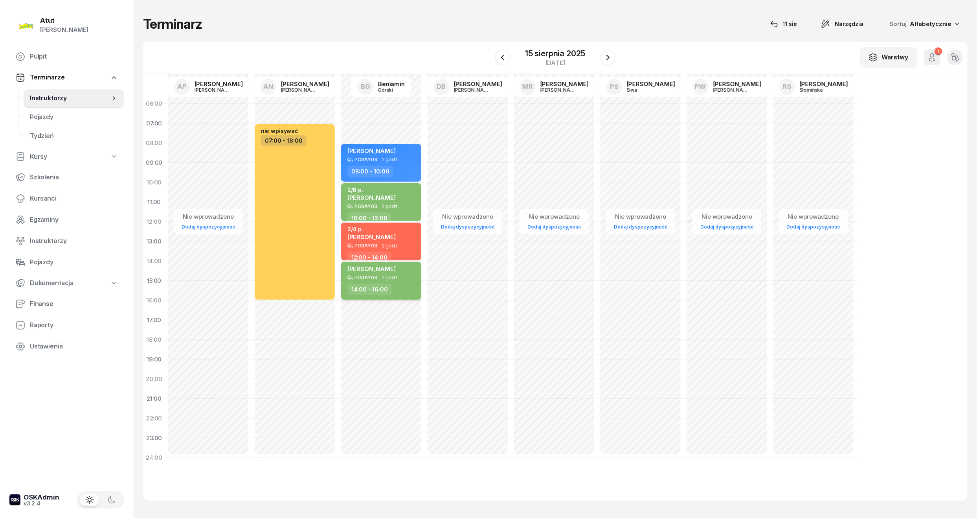
select select "14"
select select "16"
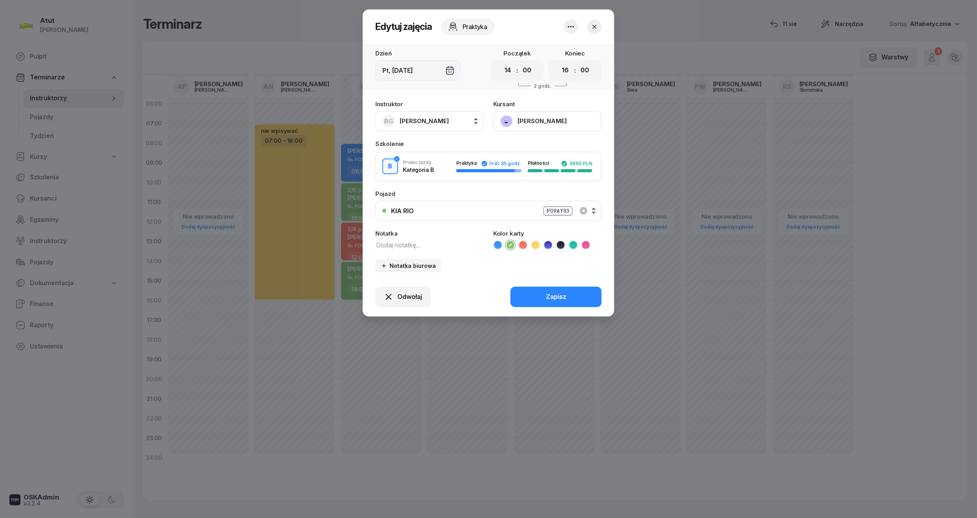
click at [414, 240] on textarea at bounding box center [429, 244] width 108 height 10
type textarea "6/10 /p.2032"
click at [565, 289] on button "Zapisz" at bounding box center [556, 297] width 91 height 20
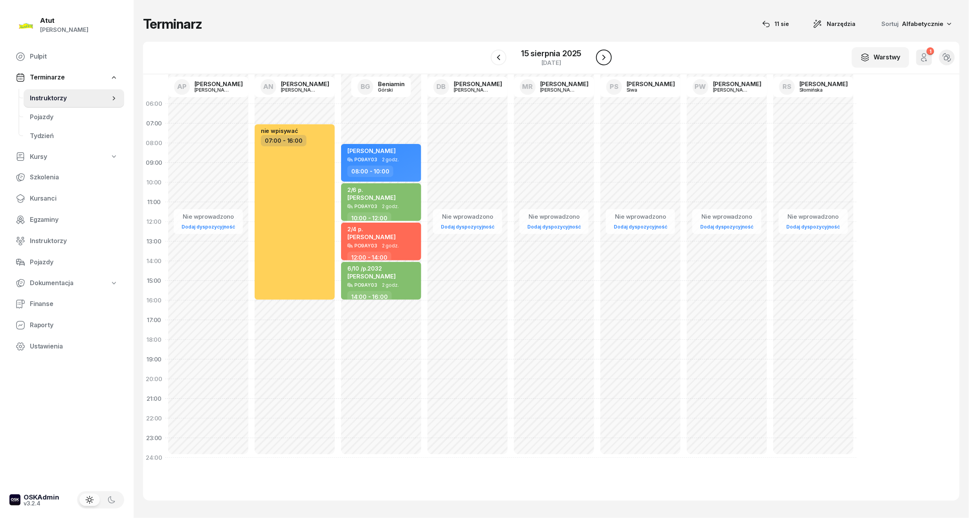
click at [600, 57] on icon "button" at bounding box center [603, 57] width 9 height 9
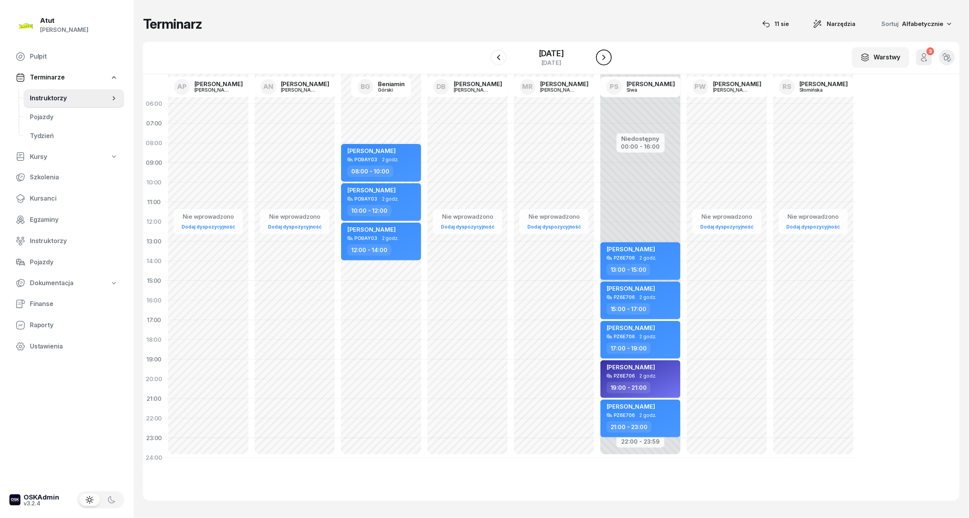
click at [600, 57] on icon "button" at bounding box center [603, 57] width 9 height 9
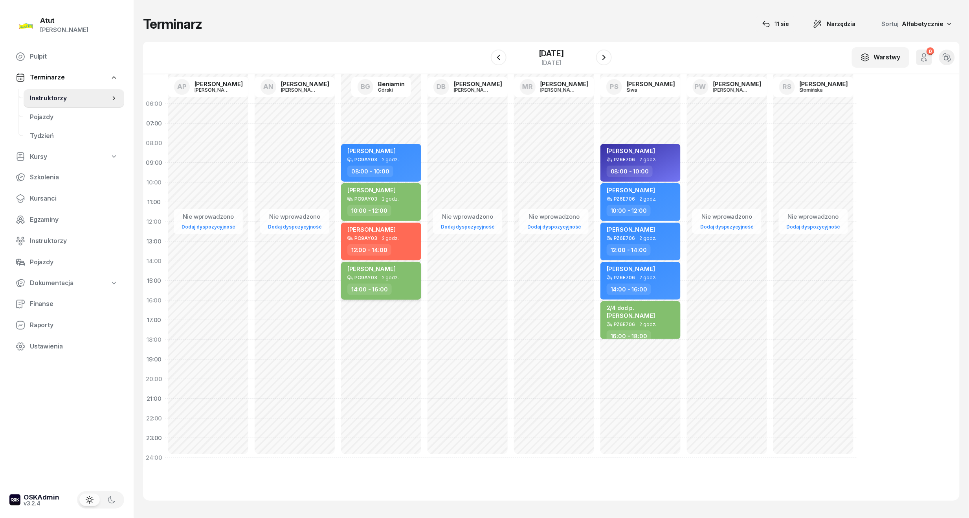
click at [393, 275] on span "2 godz." at bounding box center [390, 278] width 17 height 6
select select "14"
select select "16"
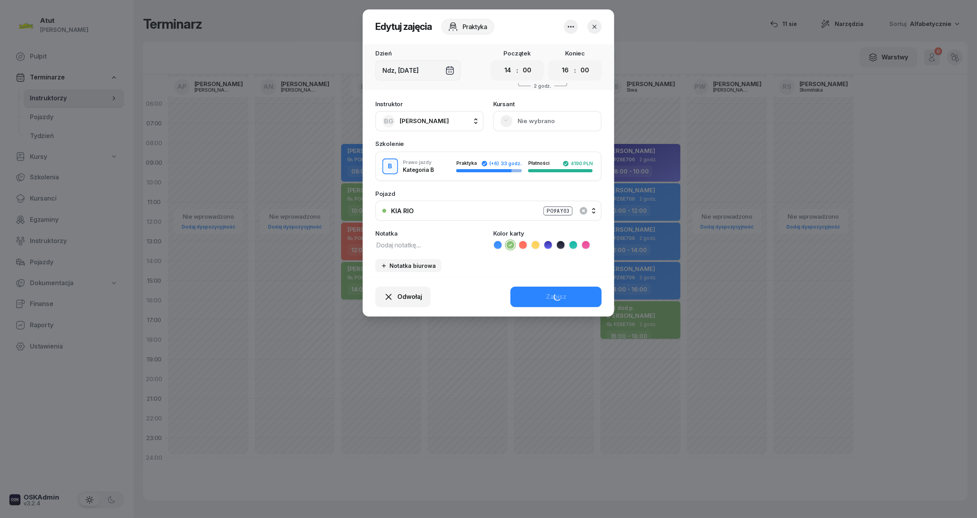
click at [393, 239] on textarea at bounding box center [429, 244] width 108 height 10
type textarea "4/6"
click at [579, 292] on button "Zapisz" at bounding box center [556, 297] width 91 height 20
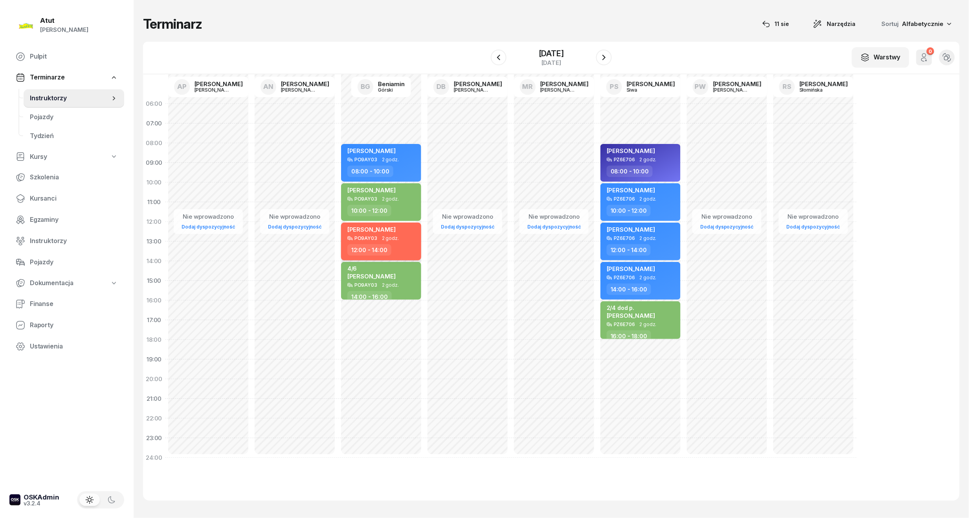
click at [392, 237] on span "2 godz." at bounding box center [390, 238] width 17 height 6
select select "12"
select select "14"
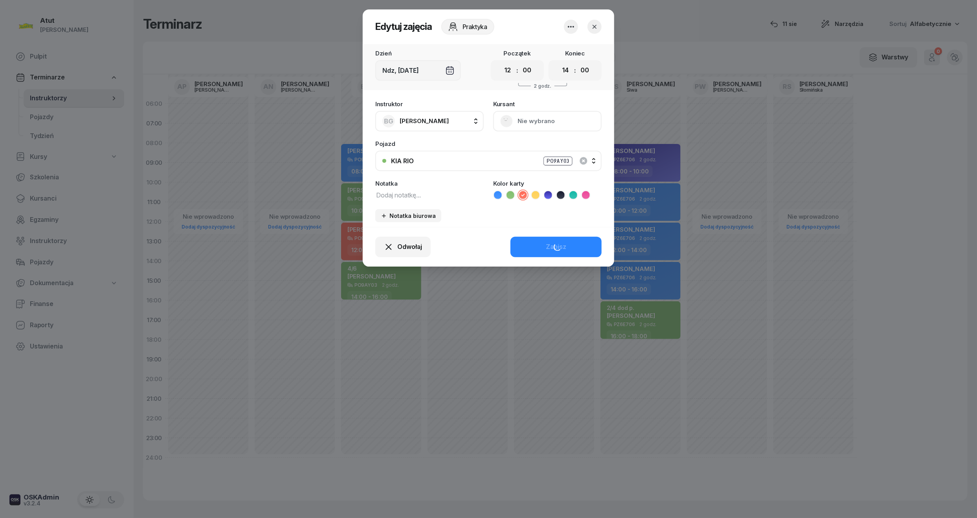
click at [401, 191] on textarea at bounding box center [429, 194] width 108 height 10
type textarea "4/4"
click at [538, 200] on li at bounding box center [535, 194] width 9 height 9
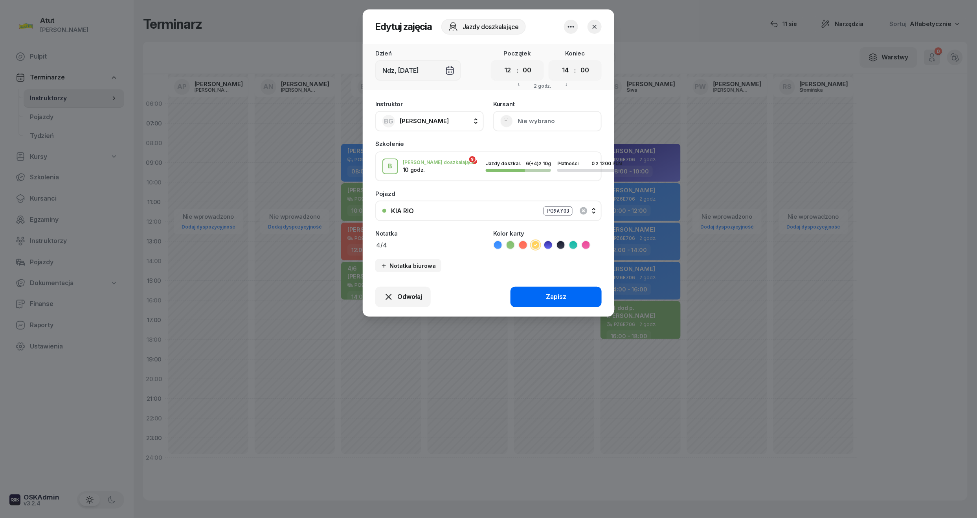
click at [565, 295] on div "Zapisz" at bounding box center [556, 297] width 20 height 10
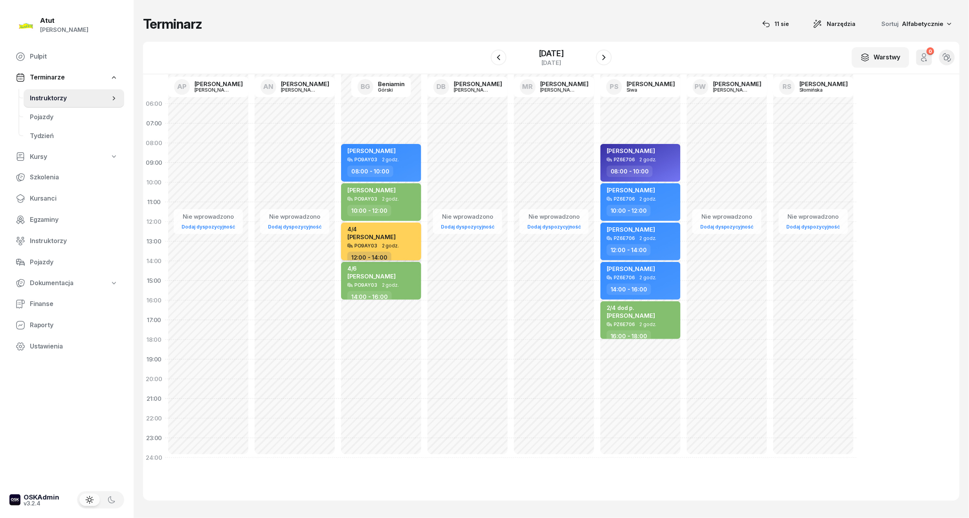
click at [391, 234] on div "4/4 [PERSON_NAME]" at bounding box center [381, 234] width 69 height 17
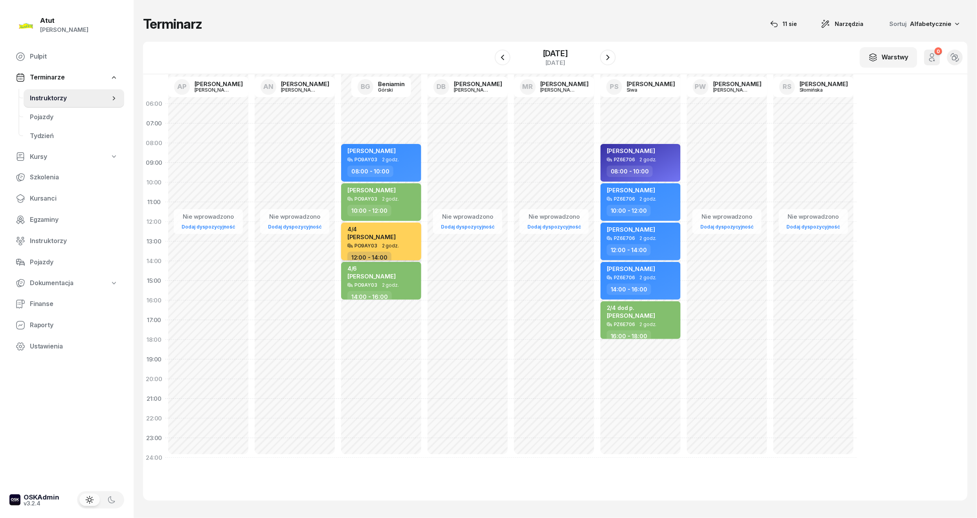
select select "12"
select select "14"
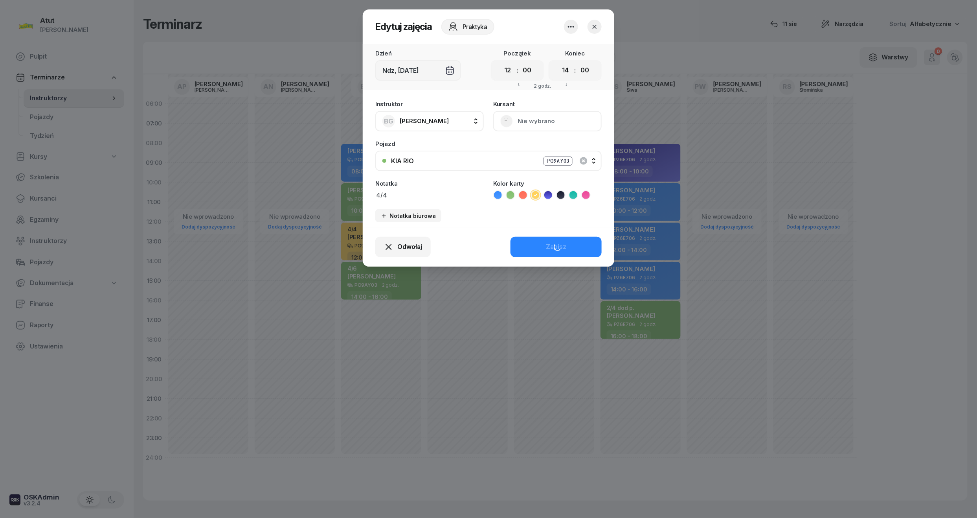
click at [522, 193] on icon at bounding box center [523, 195] width 8 height 8
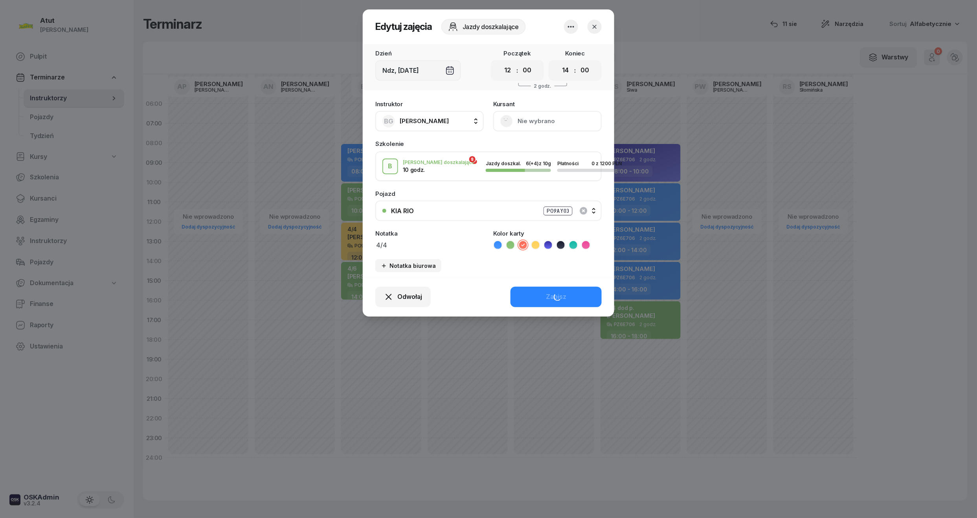
click at [545, 246] on icon at bounding box center [548, 245] width 8 height 8
click at [556, 293] on div "Zapisz" at bounding box center [556, 297] width 20 height 10
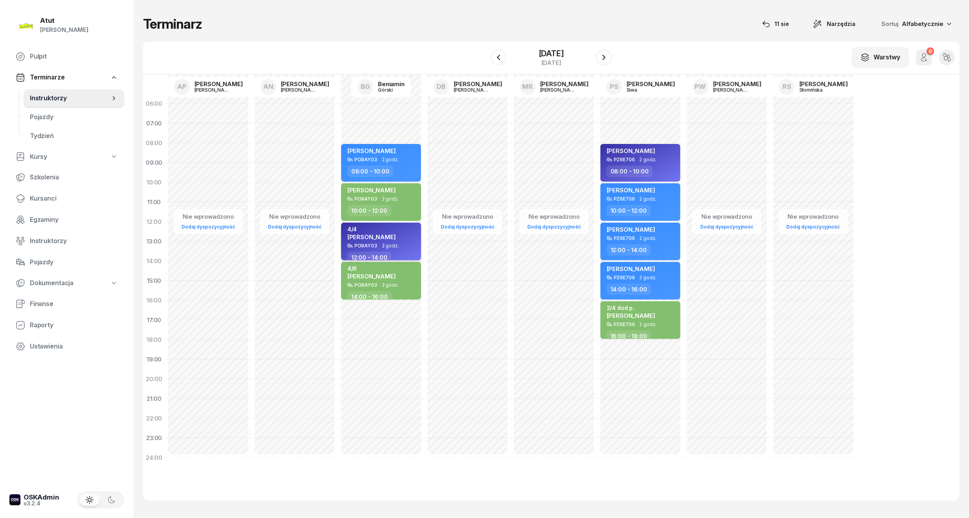
click at [394, 238] on div "4/4 [PERSON_NAME]" at bounding box center [381, 234] width 69 height 17
select select "12"
select select "14"
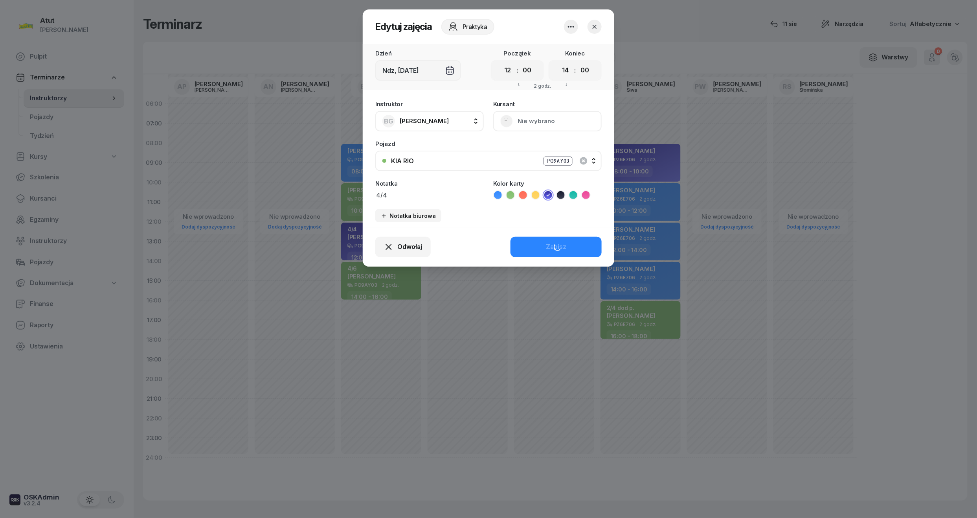
click at [524, 195] on icon at bounding box center [523, 195] width 8 height 8
click at [564, 244] on div "Zapisz" at bounding box center [556, 247] width 20 height 10
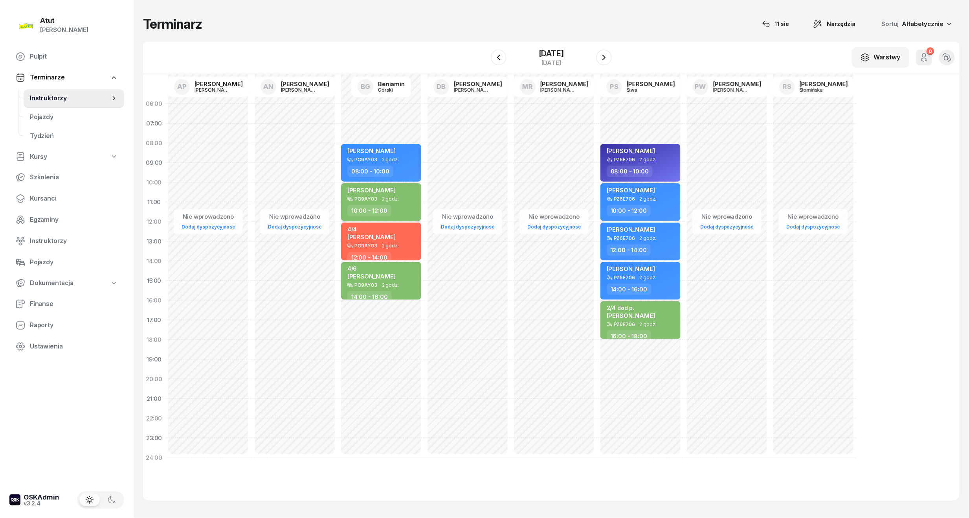
click at [359, 206] on div "10:00 - 12:00" at bounding box center [369, 210] width 44 height 11
select select "10"
select select "12"
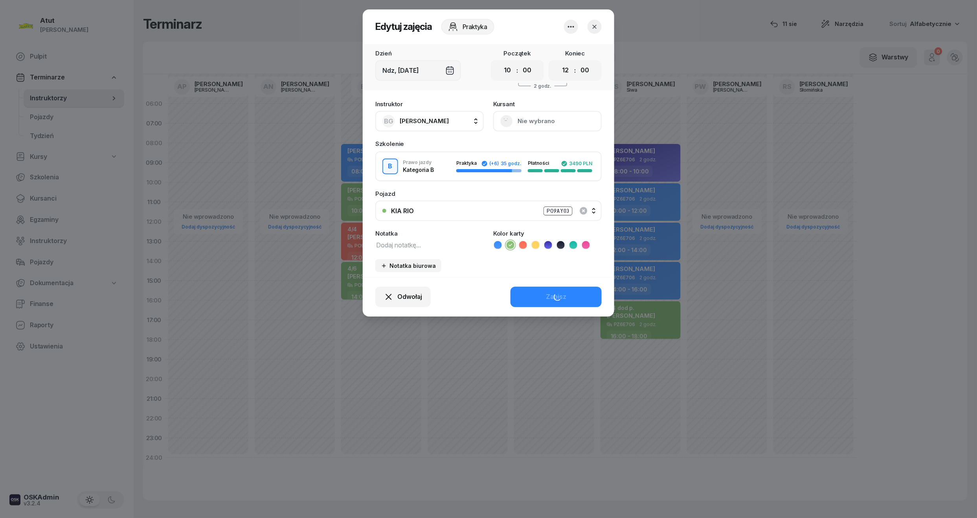
click at [527, 117] on button "Nie wybrano" at bounding box center [547, 121] width 108 height 20
click at [523, 142] on link "Otwórz profil" at bounding box center [547, 148] width 104 height 20
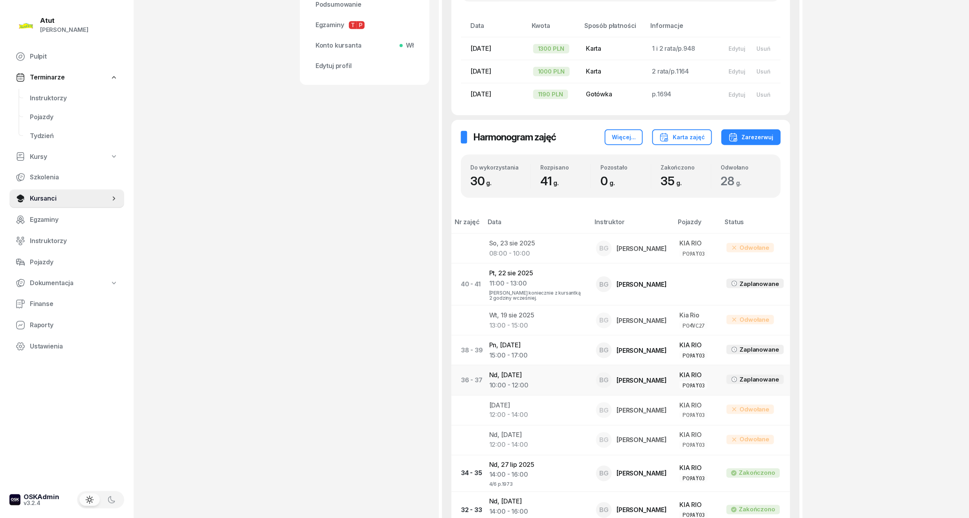
scroll to position [472, 0]
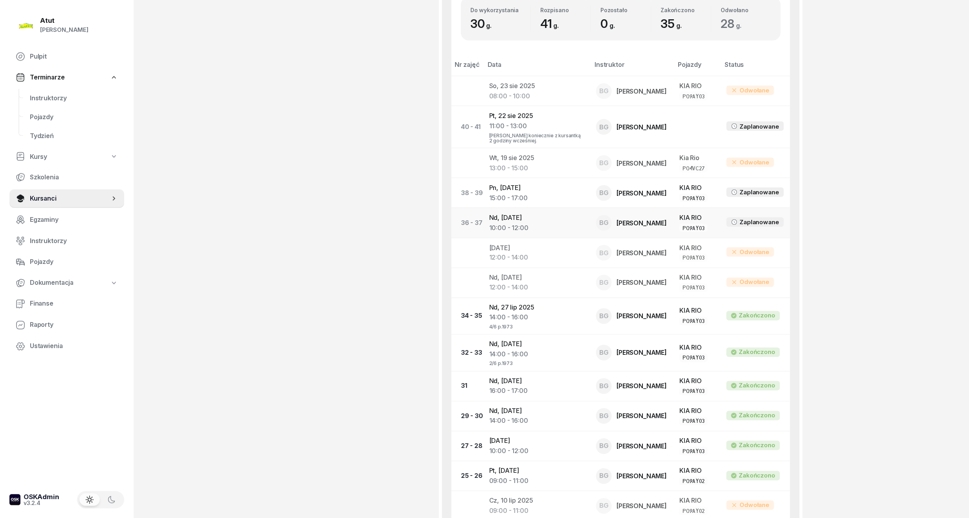
click at [511, 223] on div "10:00 - 12:00" at bounding box center [536, 228] width 95 height 10
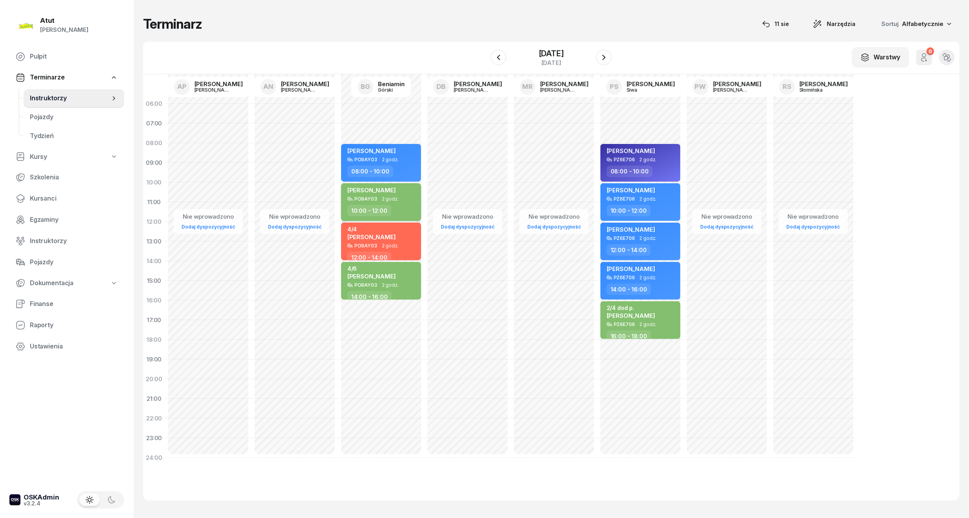
click at [387, 197] on span "2 godz." at bounding box center [390, 199] width 17 height 6
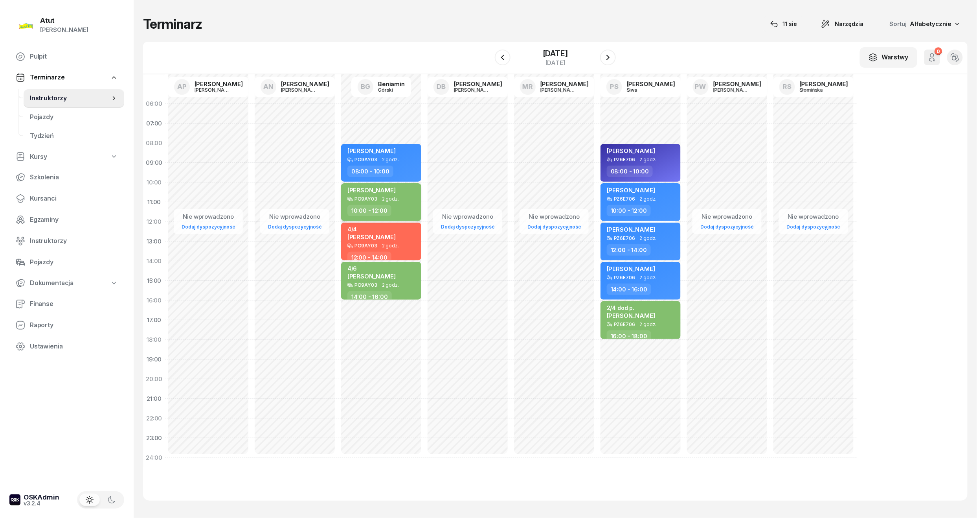
select select "10"
select select "12"
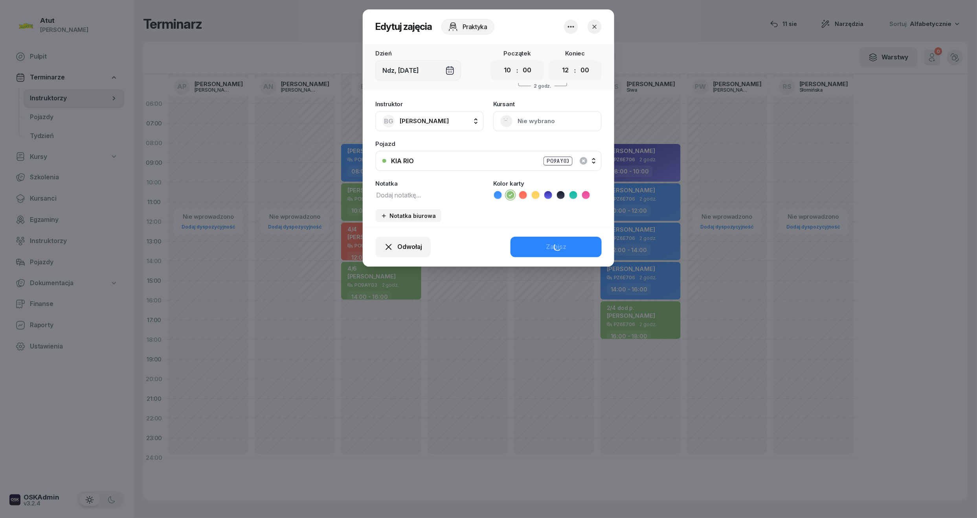
click at [406, 195] on textarea at bounding box center [429, 194] width 108 height 10
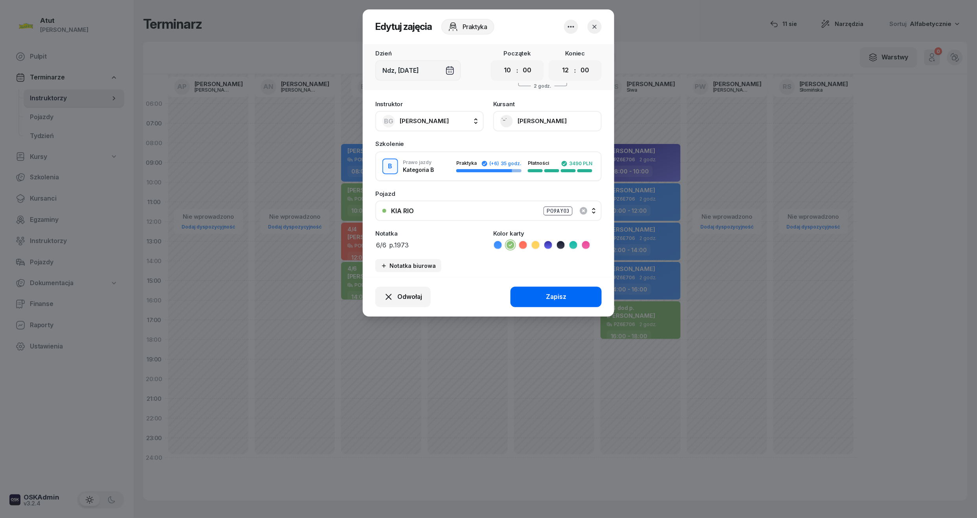
type textarea "6/6 p.1973"
click at [563, 296] on div "Zapisz" at bounding box center [556, 297] width 20 height 10
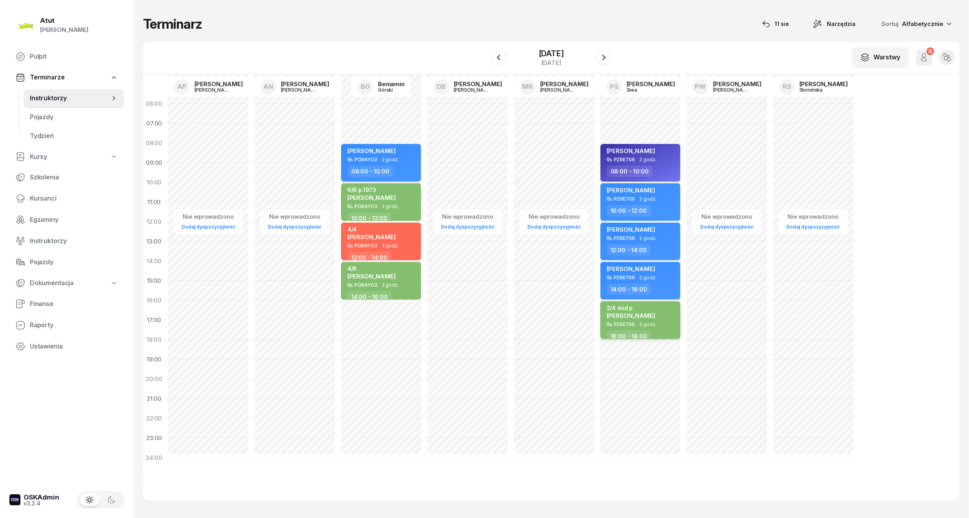
click at [655, 319] on div "2/4 dod [PERSON_NAME]" at bounding box center [631, 312] width 48 height 17
select select "16"
select select "18"
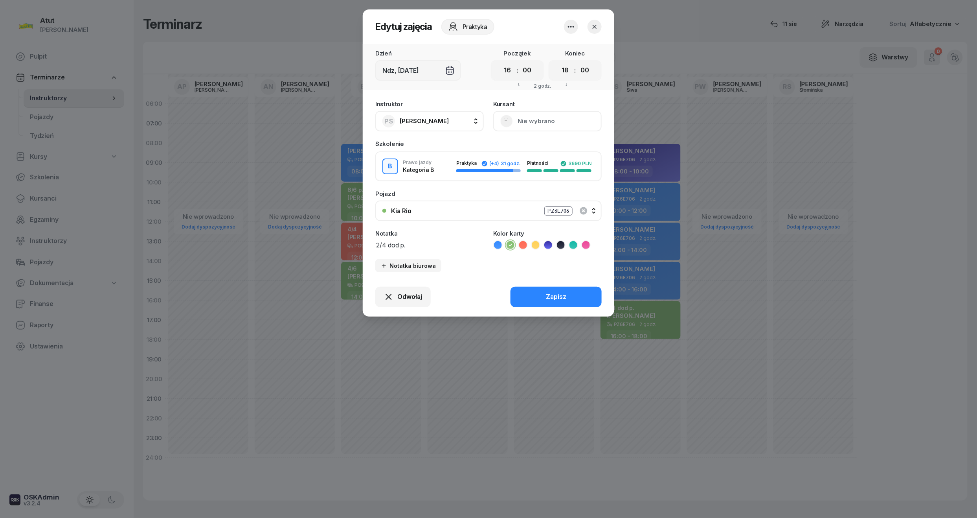
click at [525, 118] on button "Nie wybrano" at bounding box center [547, 121] width 108 height 20
click at [532, 153] on link "Otwórz profil" at bounding box center [547, 148] width 104 height 20
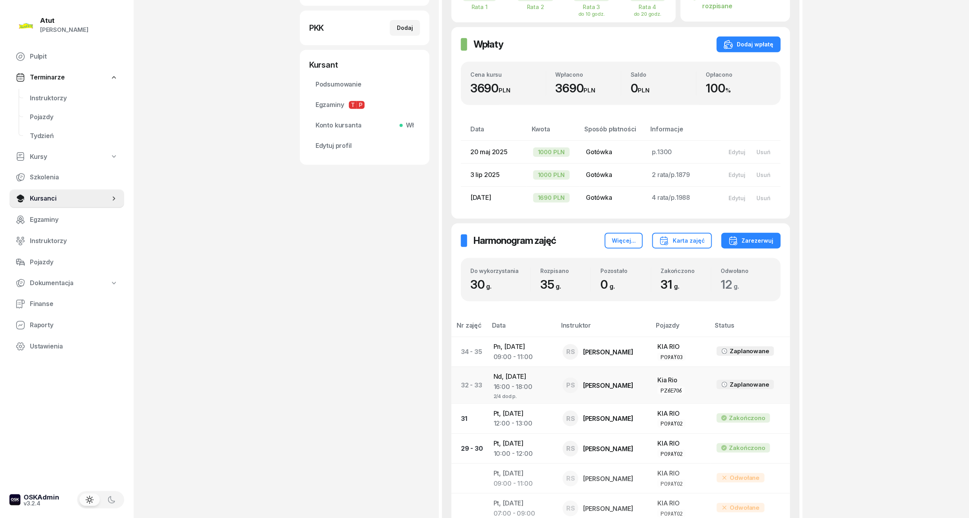
scroll to position [262, 0]
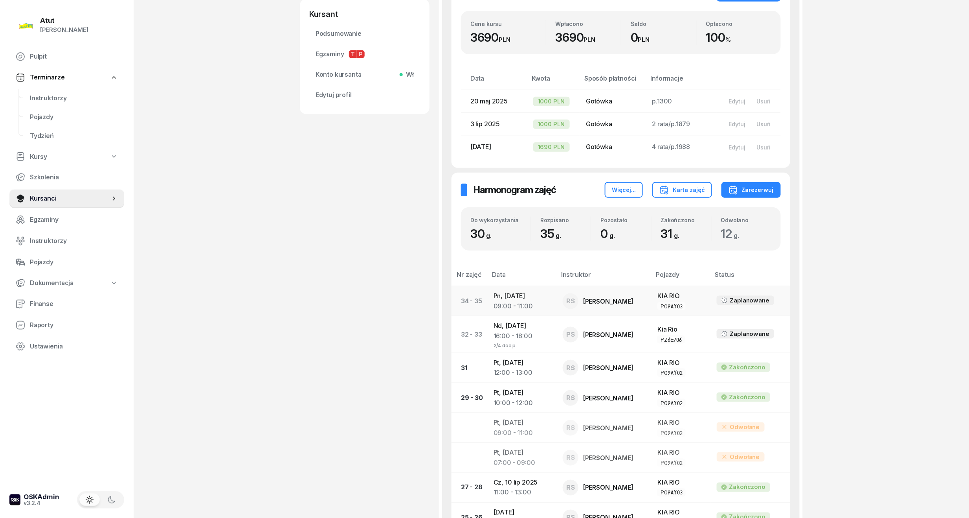
click at [511, 341] on div "09:00 - 11:00" at bounding box center [522, 344] width 57 height 7
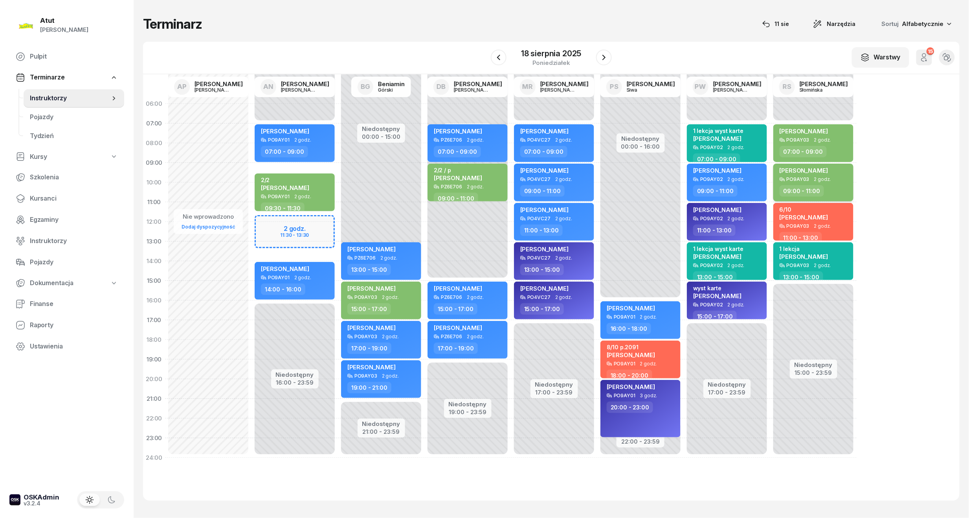
click at [804, 173] on div "[PERSON_NAME]" at bounding box center [804, 172] width 48 height 10
select select "09"
select select "11"
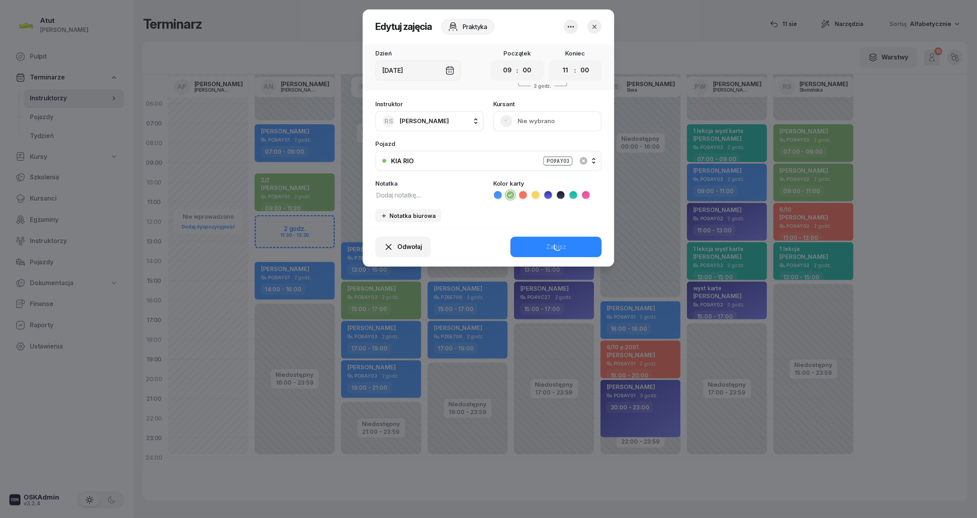
click at [402, 193] on textarea at bounding box center [429, 194] width 108 height 10
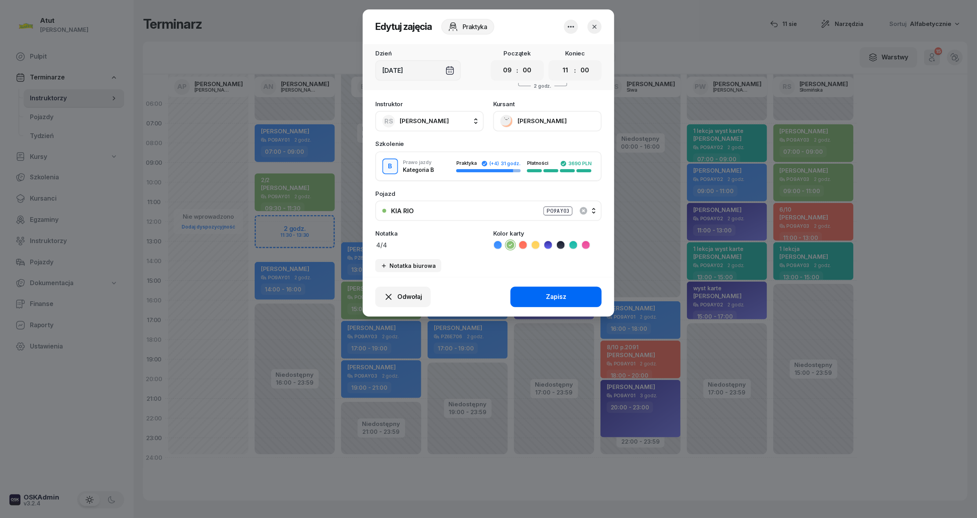
type textarea "4/4"
click at [571, 298] on button "Zapisz" at bounding box center [556, 297] width 91 height 20
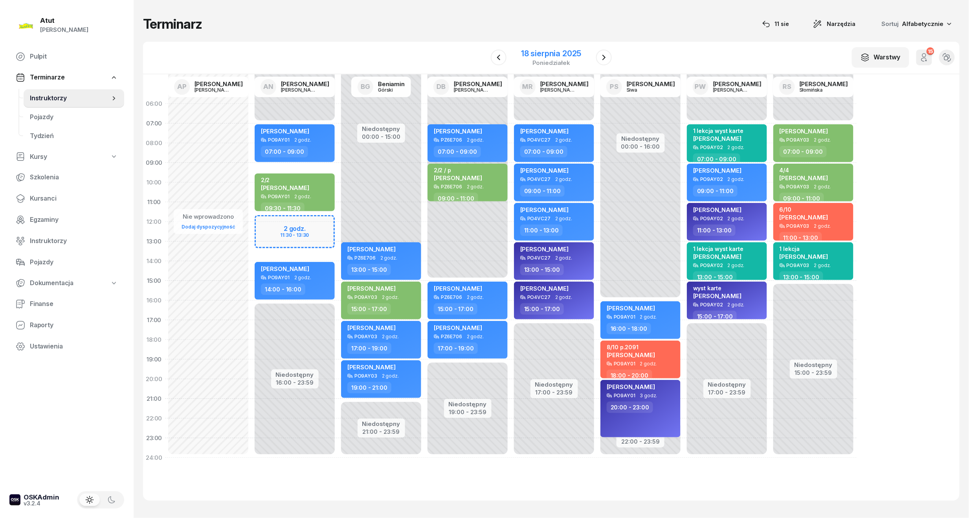
click at [557, 64] on div "poniedziałek" at bounding box center [551, 63] width 60 height 6
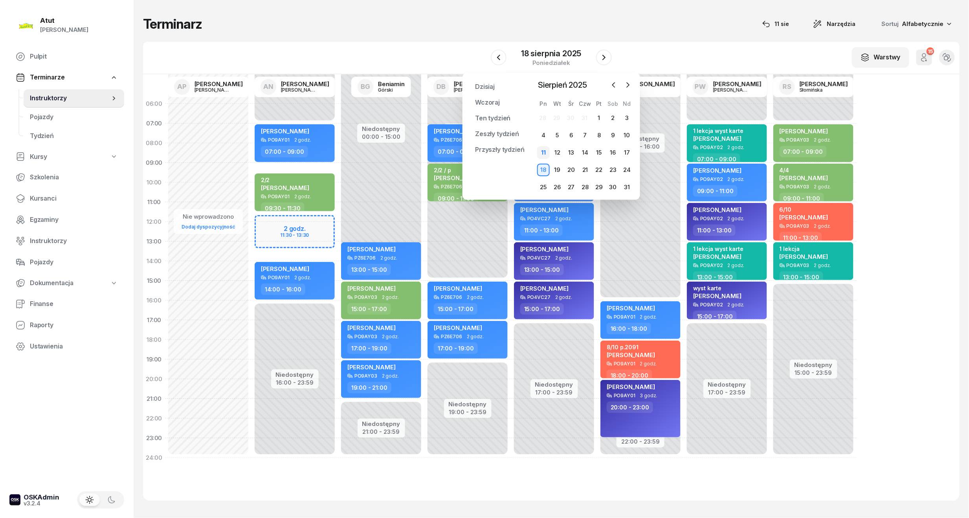
click at [544, 156] on div "11" at bounding box center [543, 152] width 13 height 13
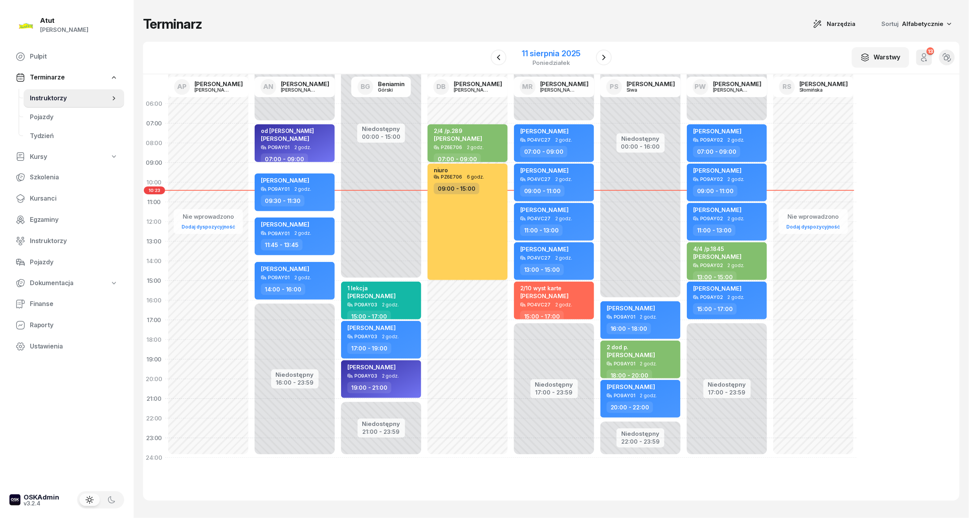
click at [542, 62] on div "poniedziałek" at bounding box center [551, 63] width 59 height 6
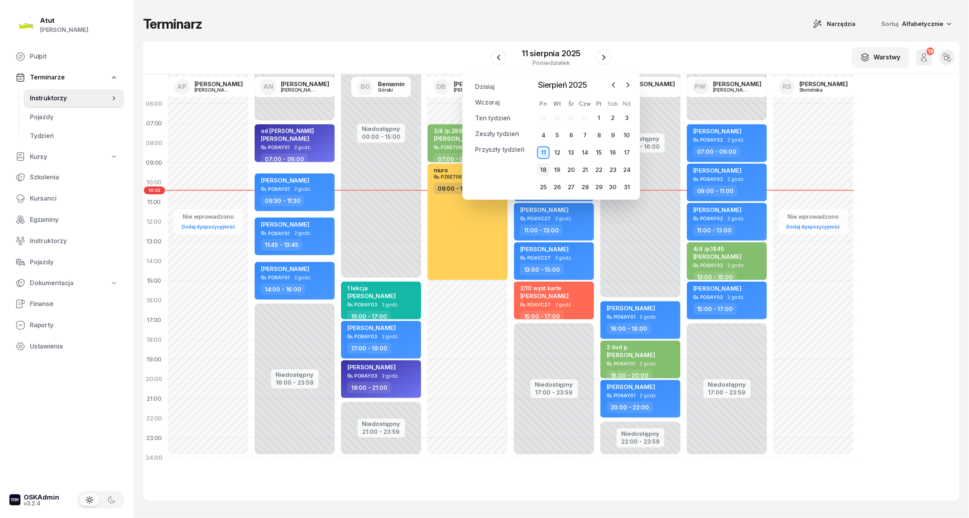
click at [545, 165] on div "18" at bounding box center [543, 170] width 13 height 13
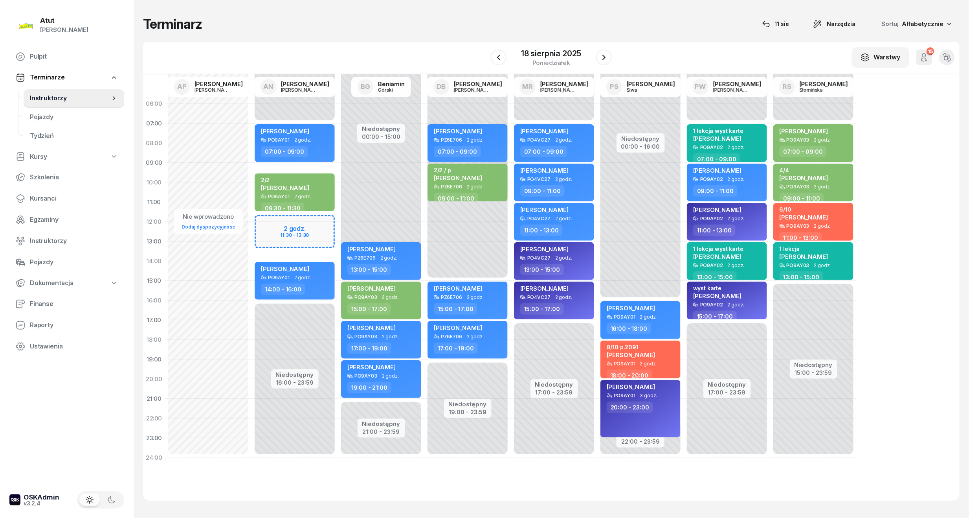
drag, startPoint x: 510, startPoint y: 57, endPoint x: 487, endPoint y: 57, distance: 22.8
click at [509, 57] on div "[DATE]" at bounding box center [551, 57] width 121 height 22
click at [498, 56] on icon "button" at bounding box center [498, 57] width 9 height 9
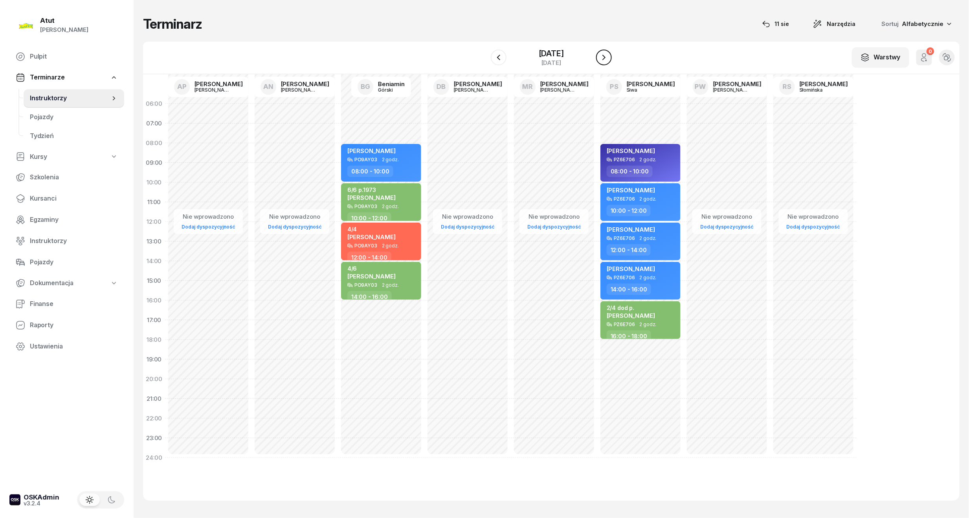
click at [601, 59] on icon "button" at bounding box center [603, 57] width 9 height 9
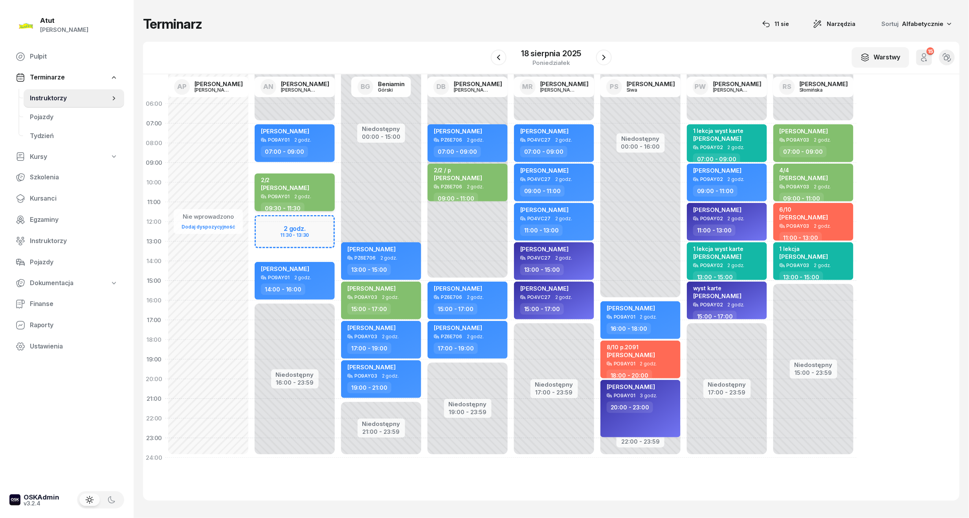
click at [271, 186] on span "[PERSON_NAME]" at bounding box center [285, 187] width 48 height 7
select select "09"
select select "30"
select select "11"
select select "30"
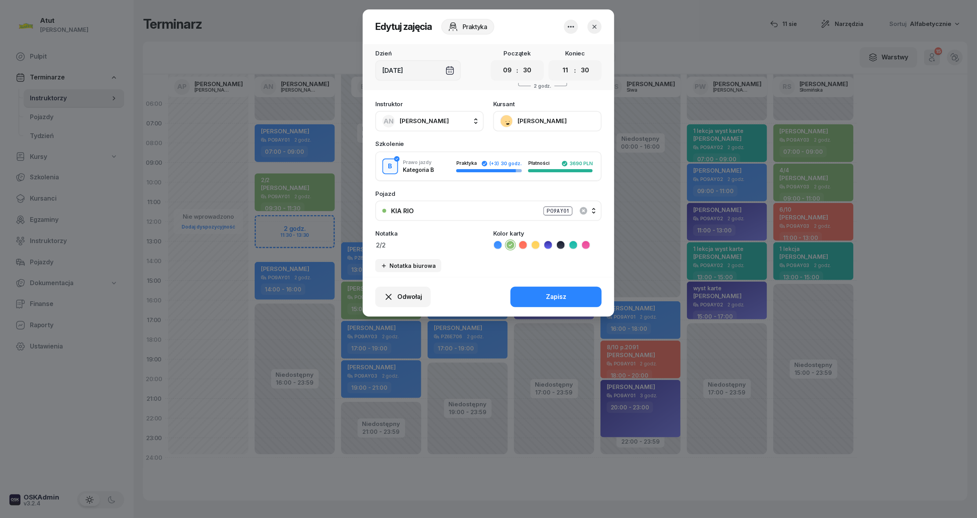
click at [550, 116] on button "[PERSON_NAME]" at bounding box center [547, 121] width 108 height 20
click at [542, 145] on link "Otwórz profil" at bounding box center [547, 148] width 104 height 20
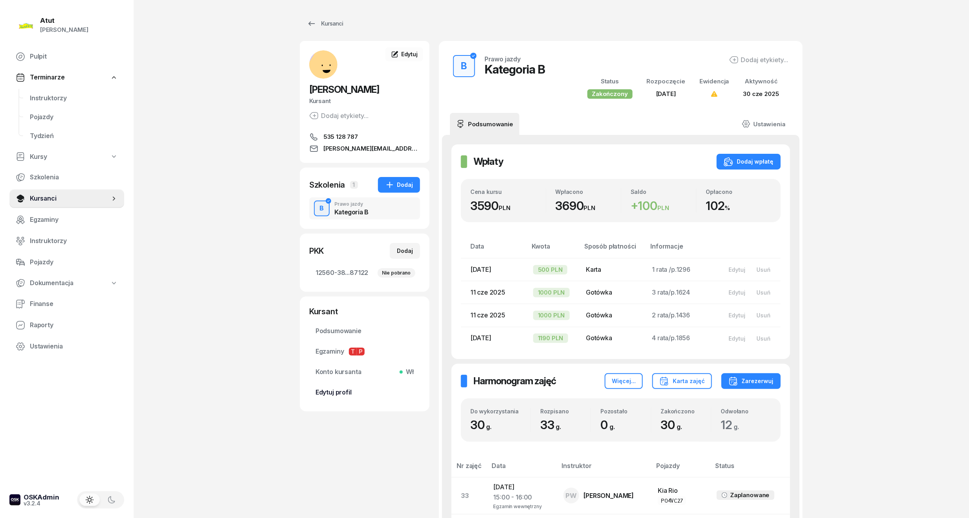
click at [342, 391] on span "Edytuj profil" at bounding box center [365, 392] width 98 height 10
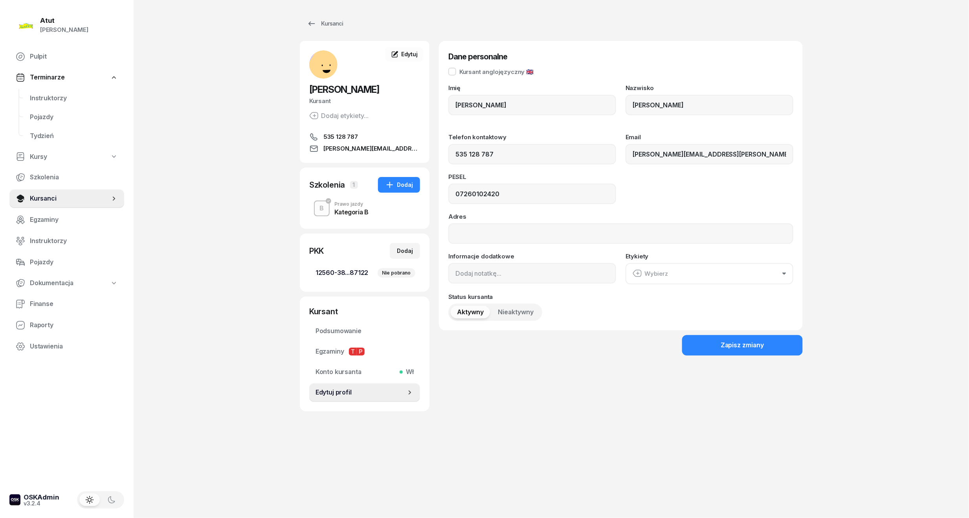
click at [336, 279] on link "12560-38...87122 Nie pobrano" at bounding box center [364, 272] width 111 height 19
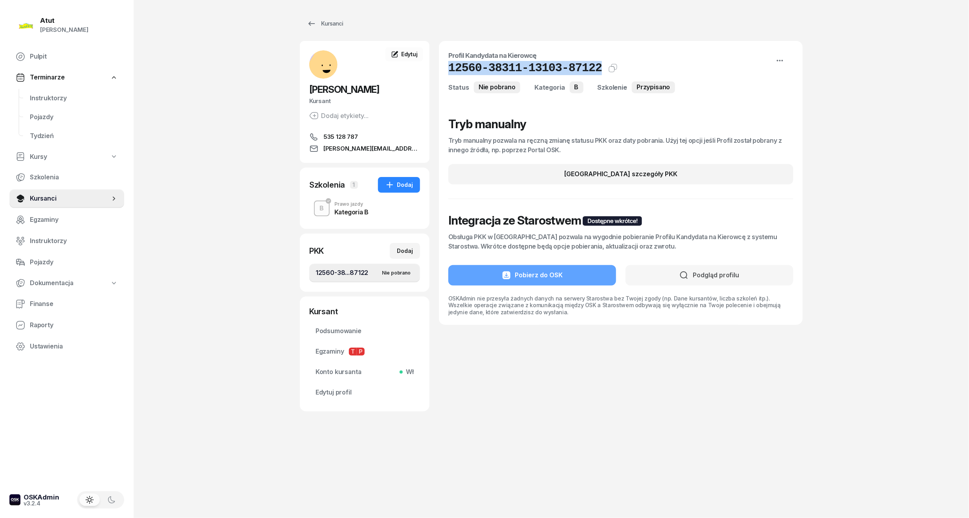
drag, startPoint x: 588, startPoint y: 68, endPoint x: 447, endPoint y: 73, distance: 141.2
click at [447, 73] on div "Profil Kandydata na Kierowcę 12560-38311-13103-87122 Kat.B Kopiuj do schowka St…" at bounding box center [621, 183] width 364 height 284
copy h1 "12560-38311-13103-87122"
drag, startPoint x: 353, startPoint y: 391, endPoint x: 354, endPoint y: 387, distance: 4.9
click at [353, 391] on span "Edytuj profil" at bounding box center [365, 392] width 98 height 10
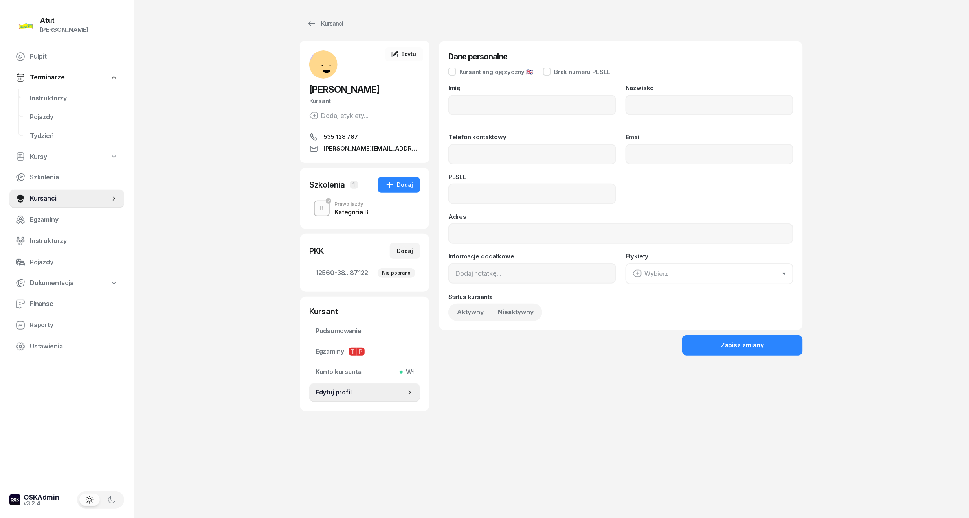
type input "[PERSON_NAME]"
type input "535128787"
type input "[PERSON_NAME][EMAIL_ADDRESS][PERSON_NAME][DOMAIN_NAME]"
type input "07260102420"
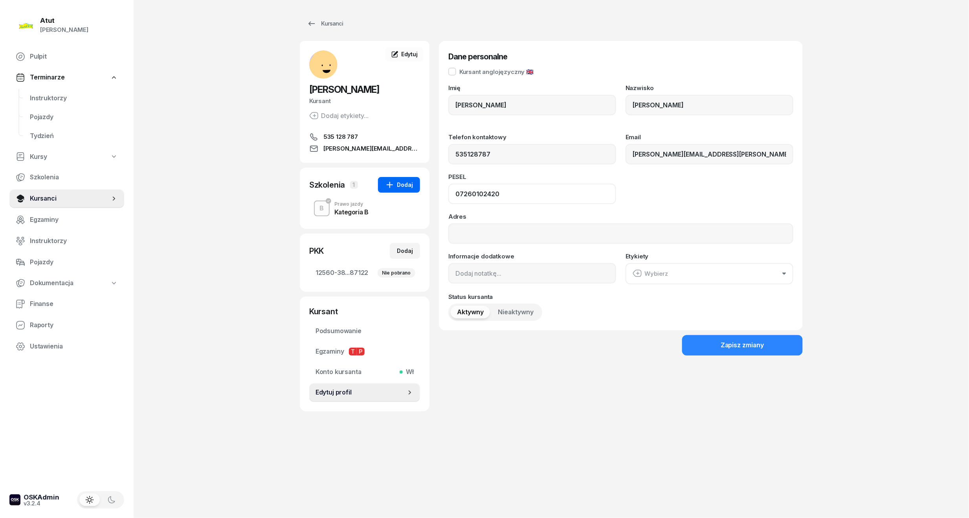
drag, startPoint x: 519, startPoint y: 191, endPoint x: 408, endPoint y: 188, distance: 111.3
click at [408, 188] on div "[PERSON_NAME] Kursant Dodaj etykiety... 535 128 787 [PERSON_NAME][EMAIL_ADDRESS…" at bounding box center [551, 226] width 503 height 370
drag, startPoint x: 55, startPoint y: 101, endPoint x: 79, endPoint y: 104, distance: 24.2
click at [55, 101] on span "Instruktorzy" at bounding box center [74, 98] width 88 height 10
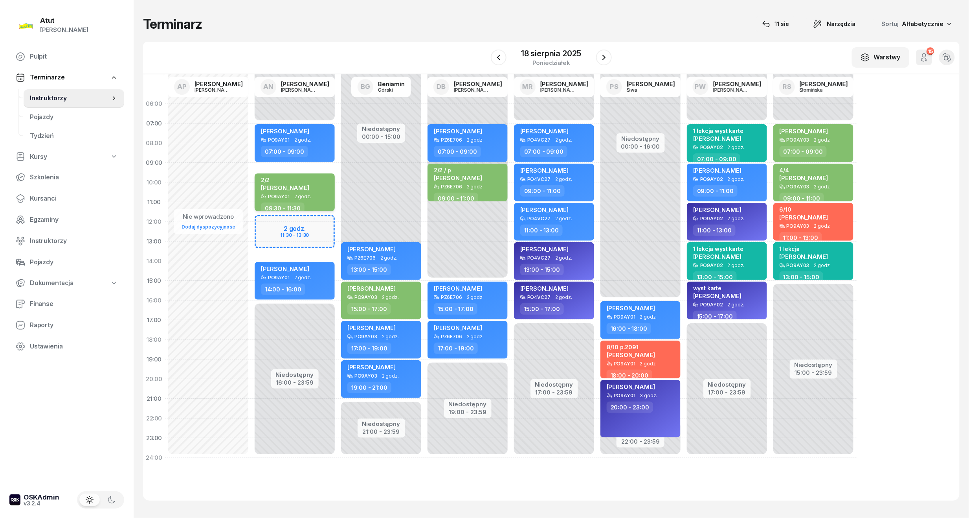
click at [301, 191] on div "2/2 [PERSON_NAME]" at bounding box center [285, 184] width 48 height 17
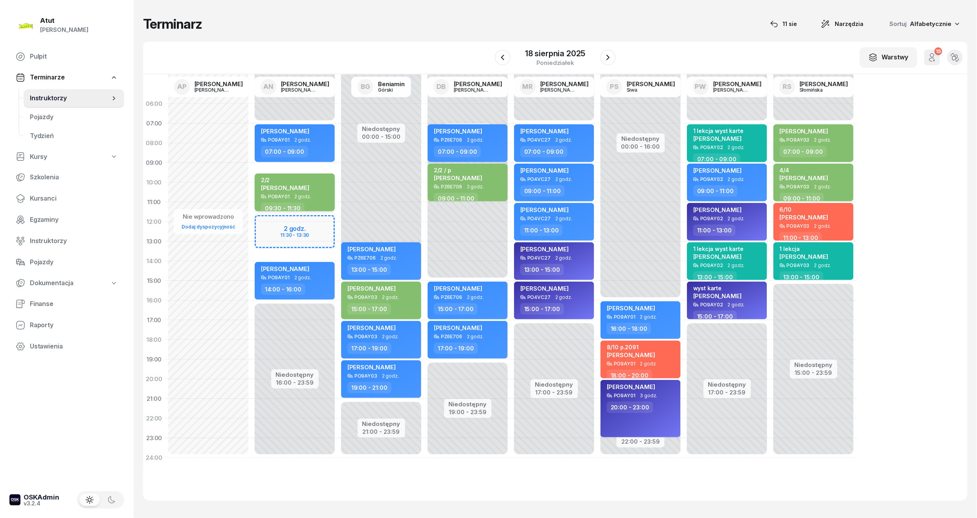
select select "09"
select select "30"
select select "11"
select select "30"
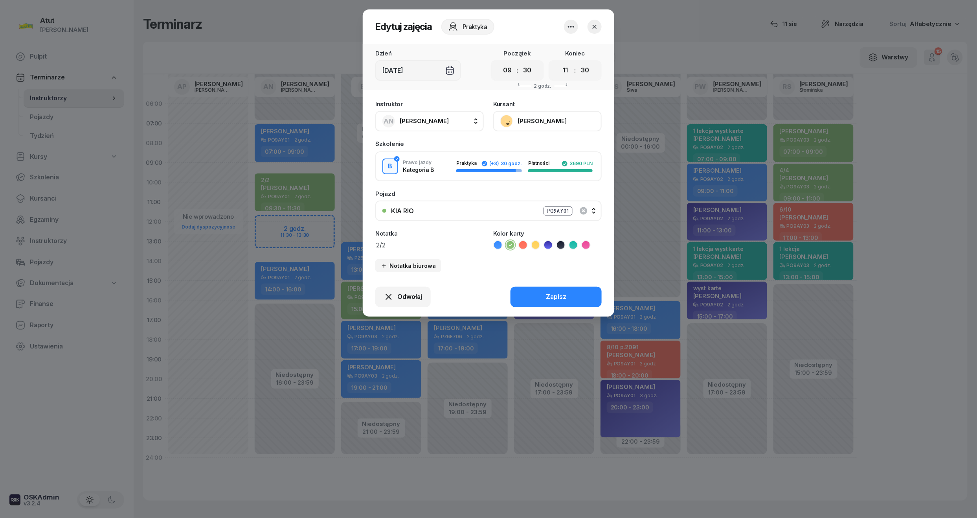
click at [418, 243] on textarea "2/2" at bounding box center [429, 244] width 108 height 10
type textarea "2/2 ma karte"
click at [557, 292] on div "Zapisz" at bounding box center [556, 297] width 20 height 10
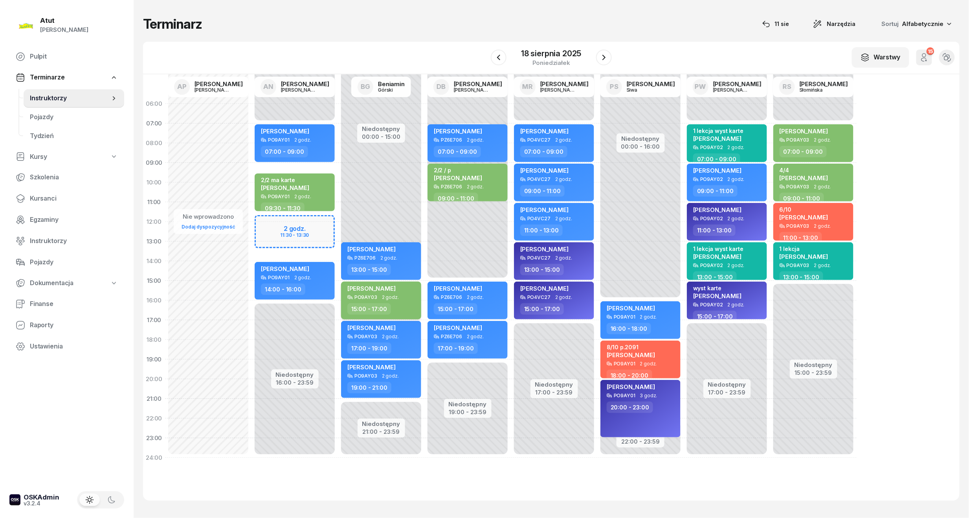
click at [391, 295] on span "2 godz." at bounding box center [390, 297] width 17 height 6
select select "15"
select select "17"
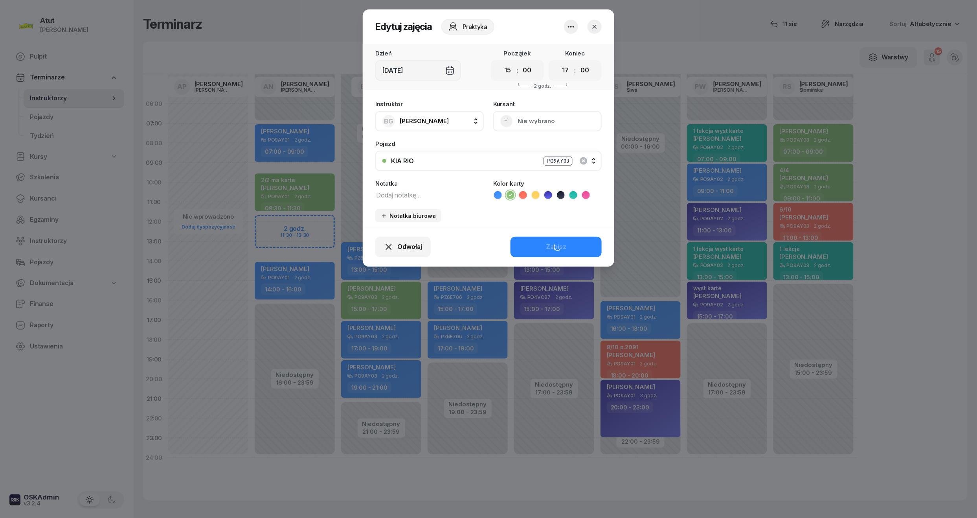
click at [542, 119] on button "Nie wybrano" at bounding box center [547, 121] width 108 height 20
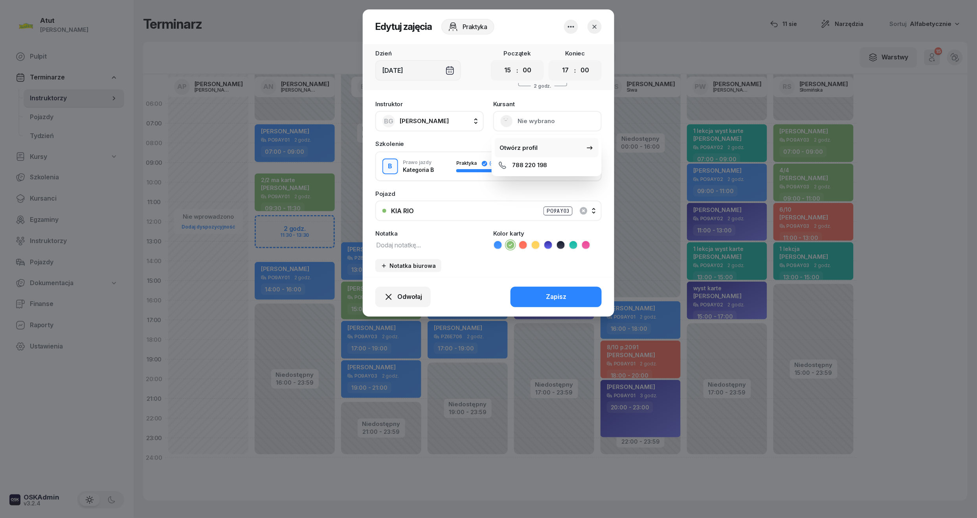
click at [529, 140] on link "Otwórz profil" at bounding box center [547, 148] width 104 height 20
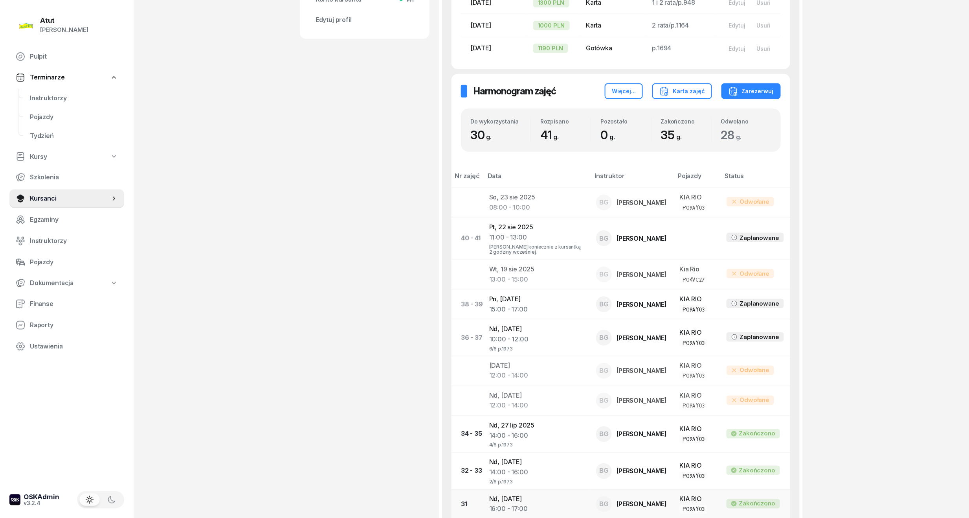
scroll to position [419, 0]
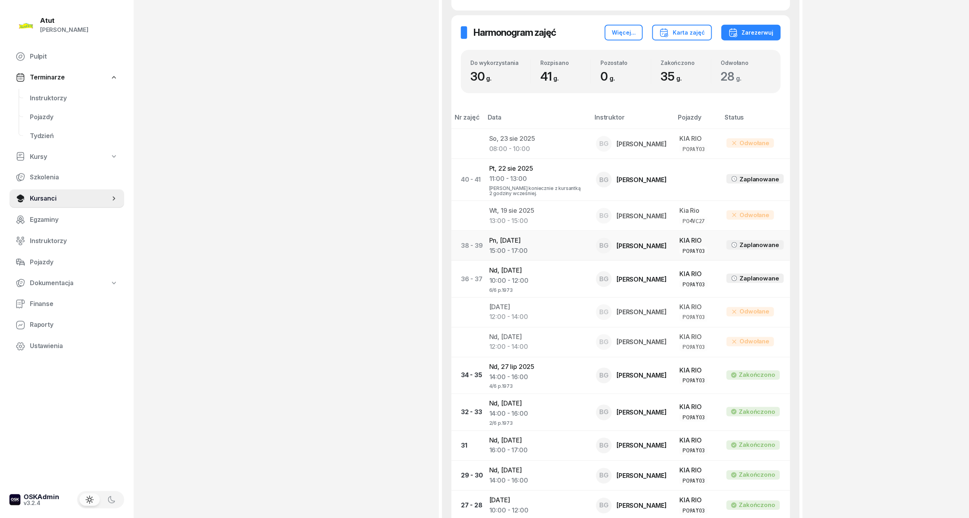
click at [515, 242] on td "Pn, [DATE] 15:00 - 17:00" at bounding box center [536, 246] width 107 height 30
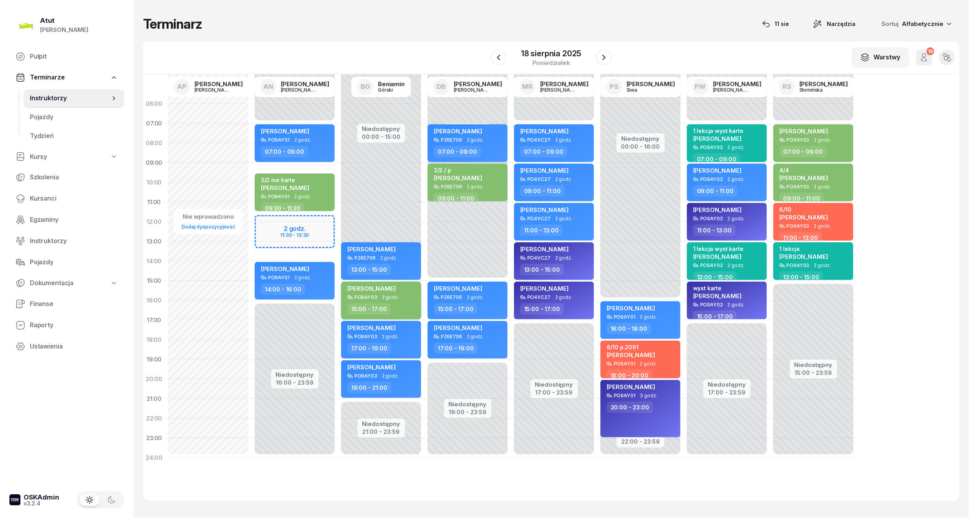
click at [379, 290] on span "[PERSON_NAME]" at bounding box center [371, 288] width 48 height 7
select select "15"
select select "17"
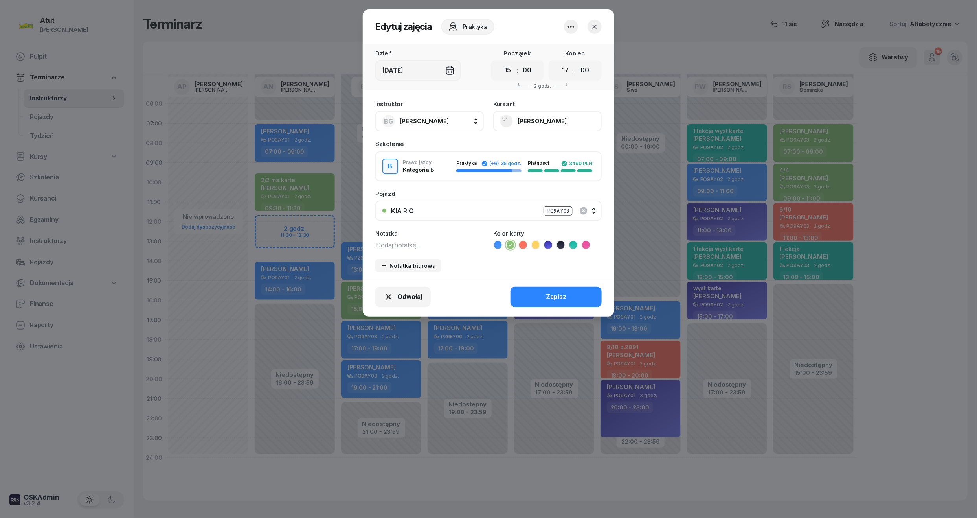
click at [409, 241] on textarea at bounding box center [429, 244] width 108 height 10
type textarea "2/4"
click at [545, 294] on button "Zapisz" at bounding box center [556, 297] width 91 height 20
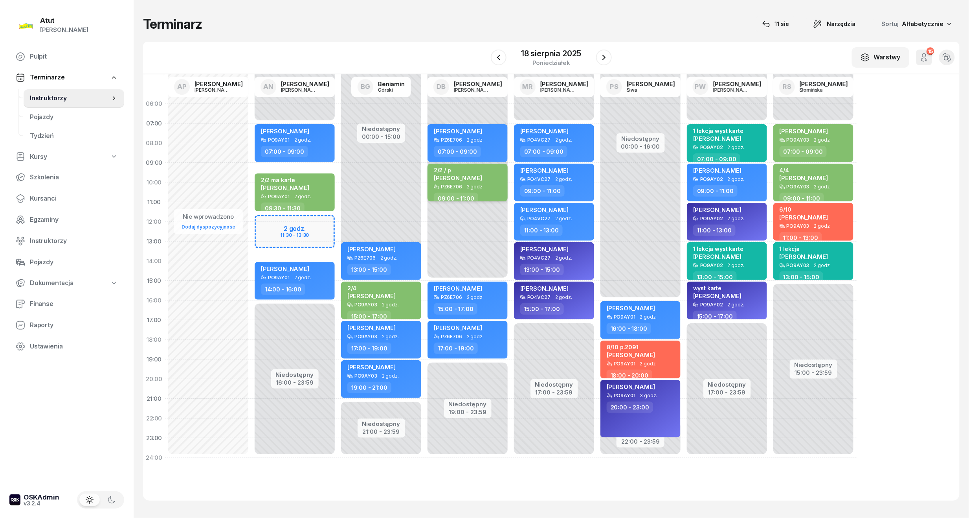
click at [461, 180] on span "[PERSON_NAME]" at bounding box center [458, 177] width 48 height 7
select select "09"
select select "11"
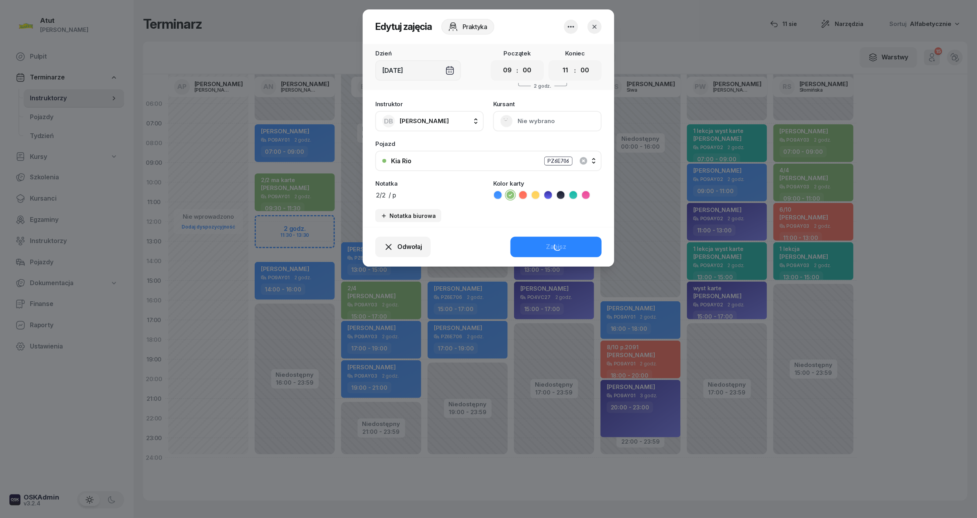
click at [537, 121] on button "Nie wybrano" at bounding box center [547, 121] width 108 height 20
click at [515, 145] on div "Otwórz profil" at bounding box center [519, 148] width 38 height 10
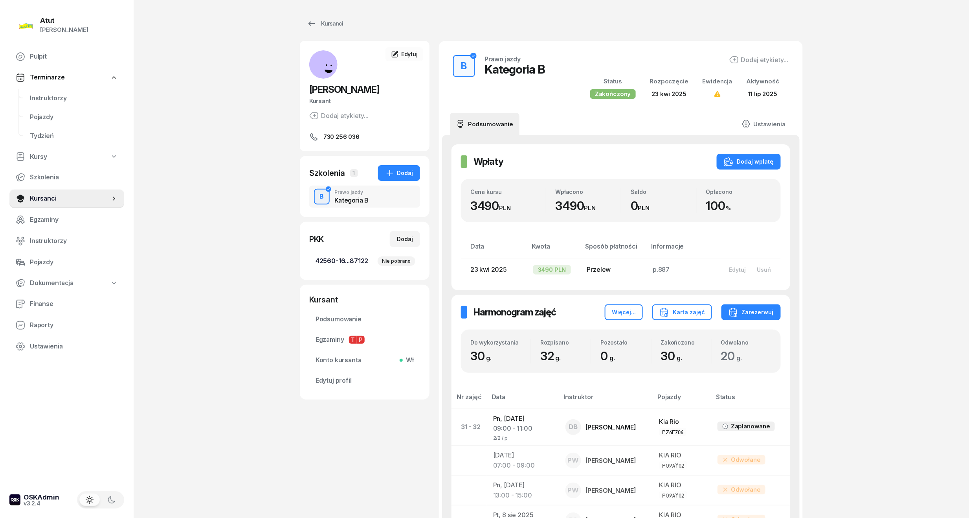
click at [331, 261] on span "42560-16...87122 Nie pobrano" at bounding box center [365, 261] width 98 height 10
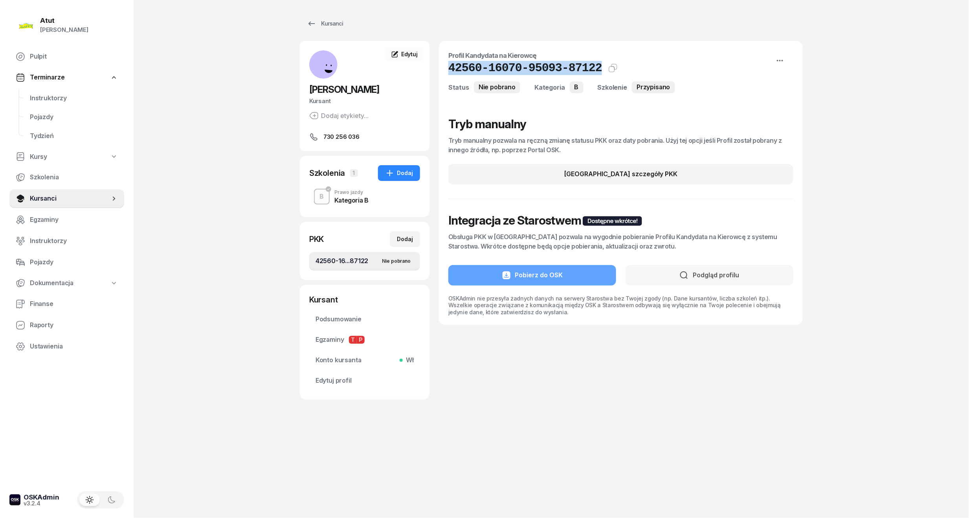
drag, startPoint x: 591, startPoint y: 68, endPoint x: 450, endPoint y: 70, distance: 140.7
click at [450, 70] on div "42560-16070-95093-87122 Kat.B Kopiuj do schowka" at bounding box center [620, 68] width 345 height 14
copy h1 "42560-16070-95093-87122"
click at [343, 381] on span "Edytuj profil" at bounding box center [365, 380] width 98 height 10
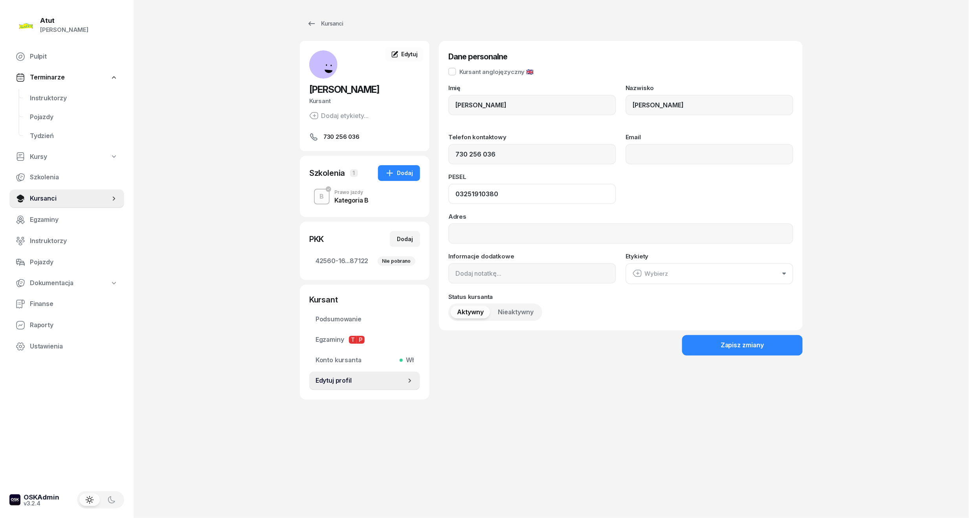
drag, startPoint x: 513, startPoint y: 189, endPoint x: 385, endPoint y: 208, distance: 129.6
click at [385, 208] on div "[PERSON_NAME] [PERSON_NAME] etykiety... 730 256 036 AB [PERSON_NAME] Kursant Ed…" at bounding box center [551, 220] width 503 height 358
click at [48, 97] on span "Instruktorzy" at bounding box center [74, 98] width 88 height 10
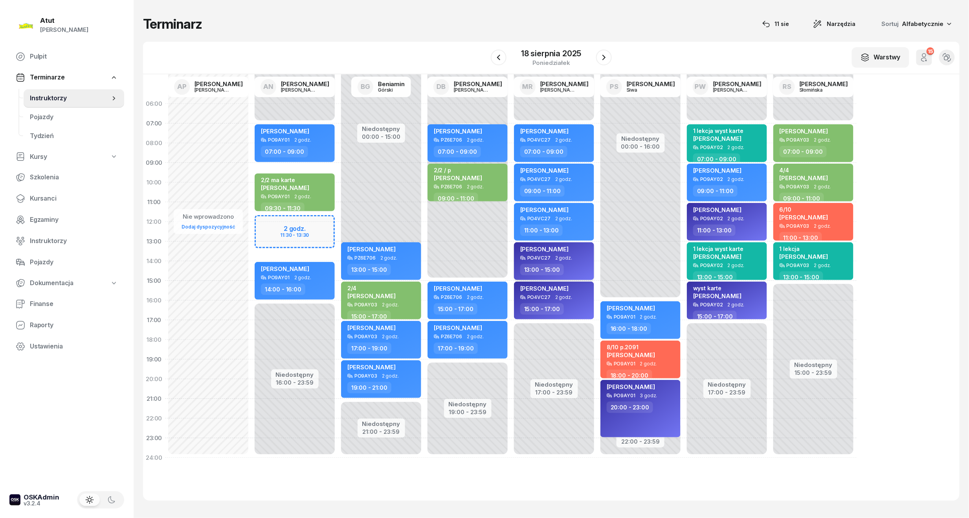
click at [574, 247] on div "[PERSON_NAME]" at bounding box center [554, 250] width 69 height 10
select select "13"
select select "15"
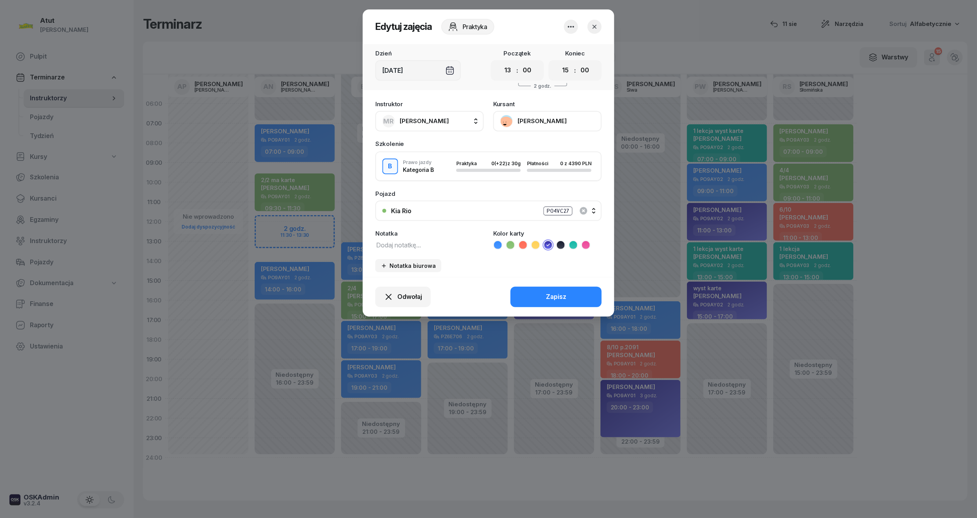
click at [593, 27] on icon "button" at bounding box center [595, 27] width 8 height 8
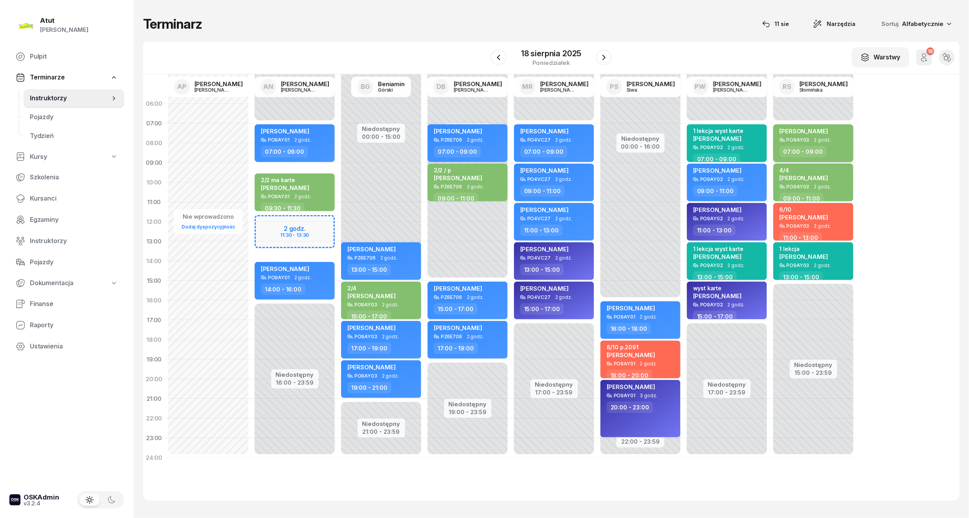
click at [814, 142] on div "[PERSON_NAME] PO9AY03 2 godz. 07:00 - 09:00" at bounding box center [814, 143] width 80 height 38
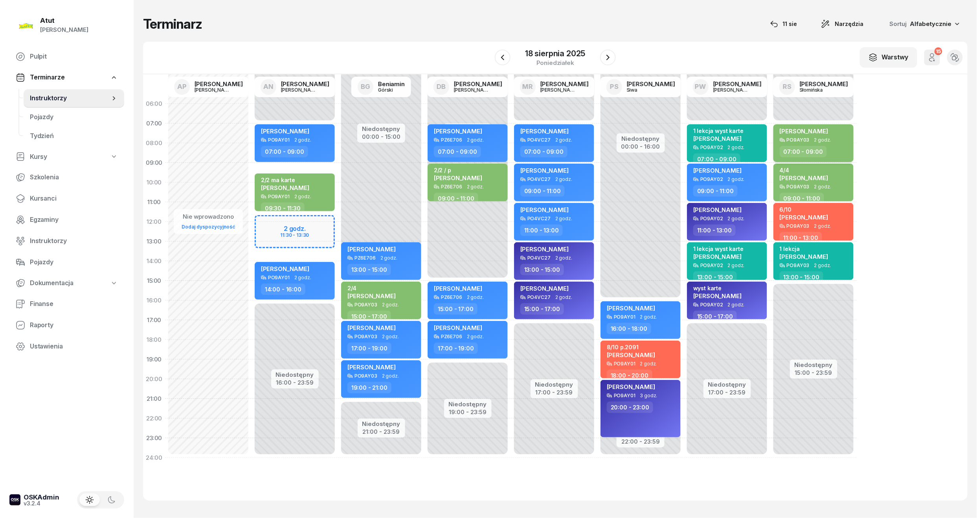
select select "07"
select select "09"
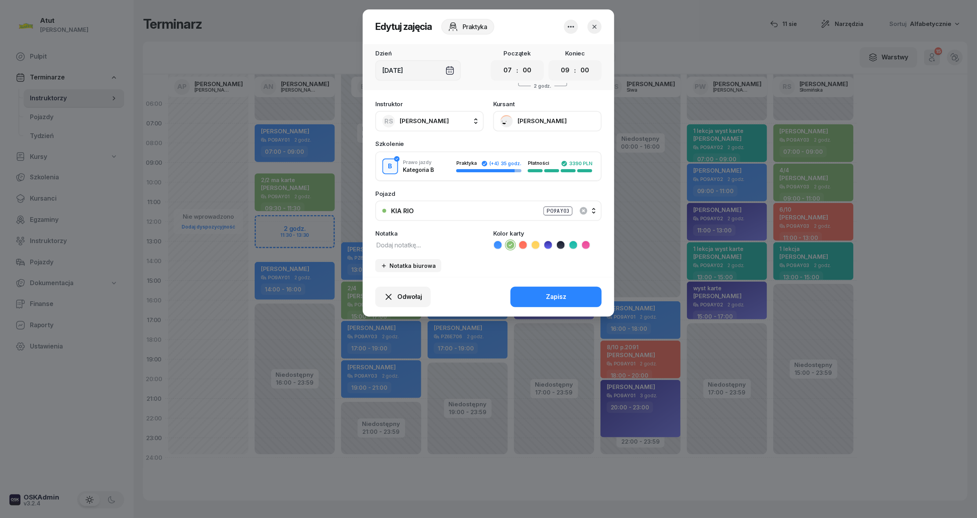
click at [559, 129] on button "[PERSON_NAME]" at bounding box center [547, 121] width 108 height 20
click at [541, 150] on link "Otwórz profil" at bounding box center [547, 148] width 104 height 20
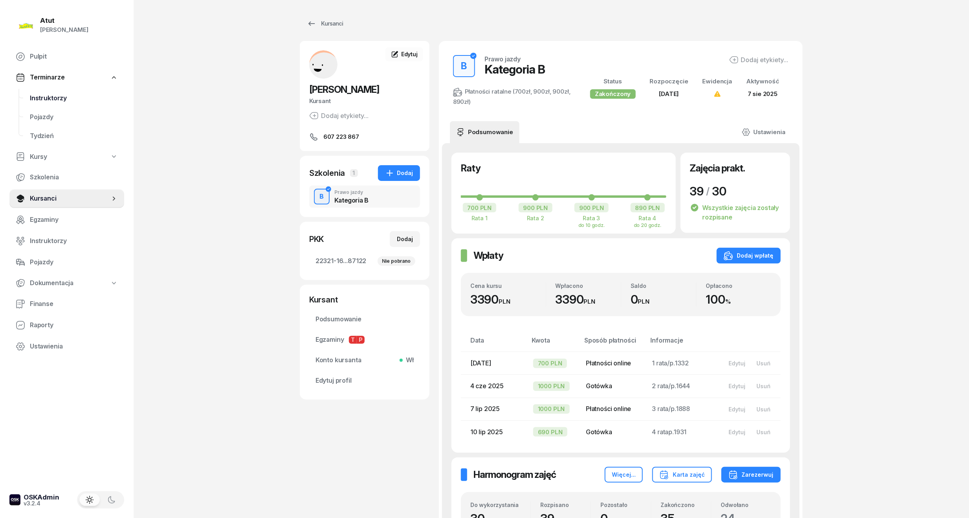
click at [46, 99] on span "Instruktorzy" at bounding box center [74, 98] width 88 height 10
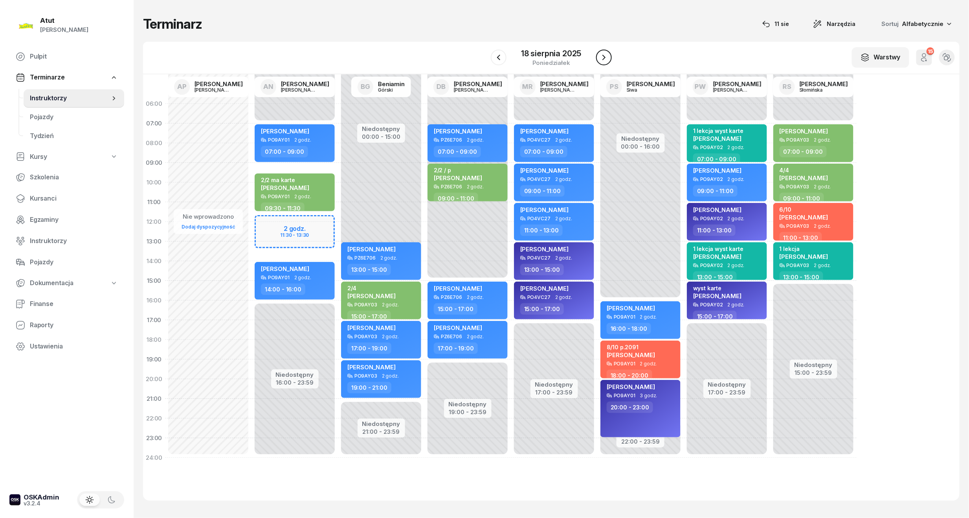
click at [606, 57] on icon "button" at bounding box center [603, 57] width 9 height 9
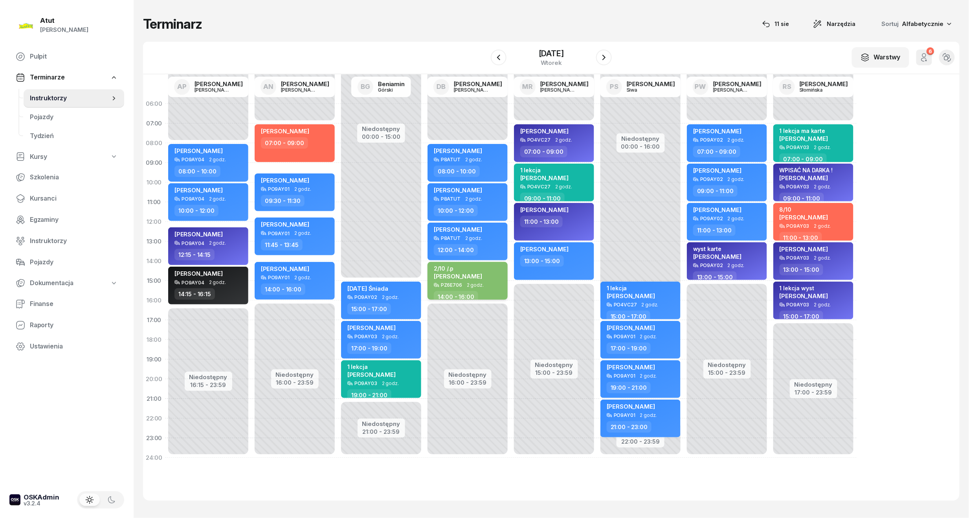
click at [471, 287] on span "2 godz." at bounding box center [475, 285] width 17 height 6
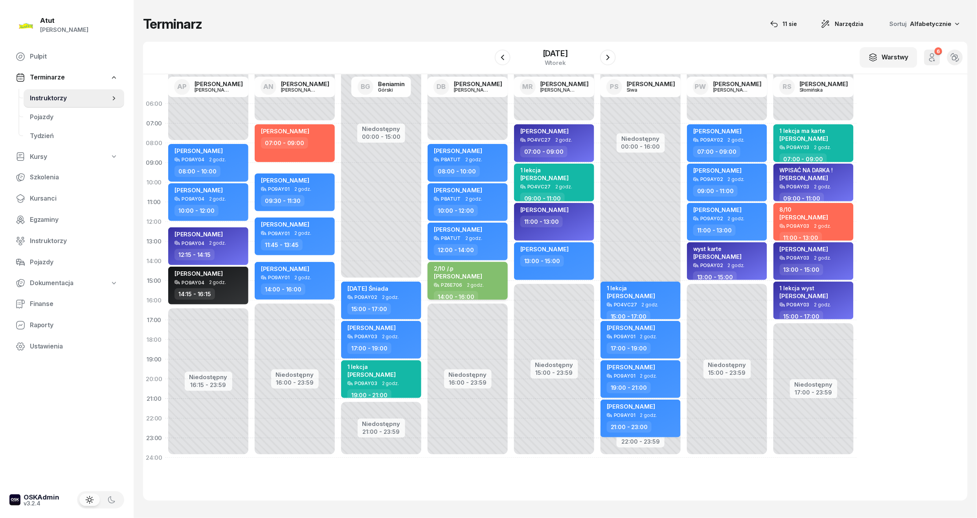
select select "14"
select select "16"
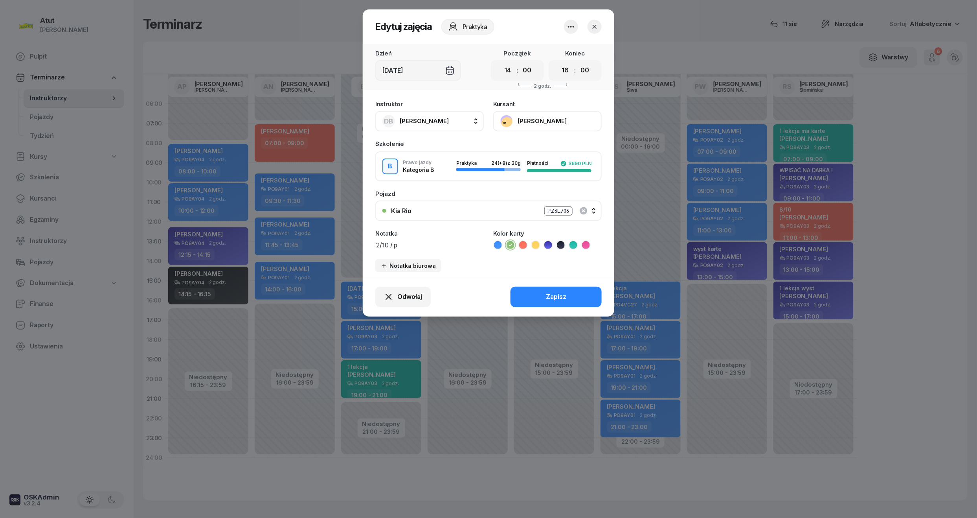
click at [504, 246] on ul at bounding box center [547, 244] width 108 height 9
click at [499, 245] on icon at bounding box center [498, 245] width 8 height 8
drag, startPoint x: 439, startPoint y: 246, endPoint x: 187, endPoint y: 255, distance: 252.1
click at [187, 255] on div "Edytuj zajęcia Praktyka Dzień [DATE] Początek 00 01 02 03 04 05 06 07 08 09 10 …" at bounding box center [488, 259] width 977 height 518
click at [538, 291] on button "Zapisz" at bounding box center [556, 297] width 91 height 20
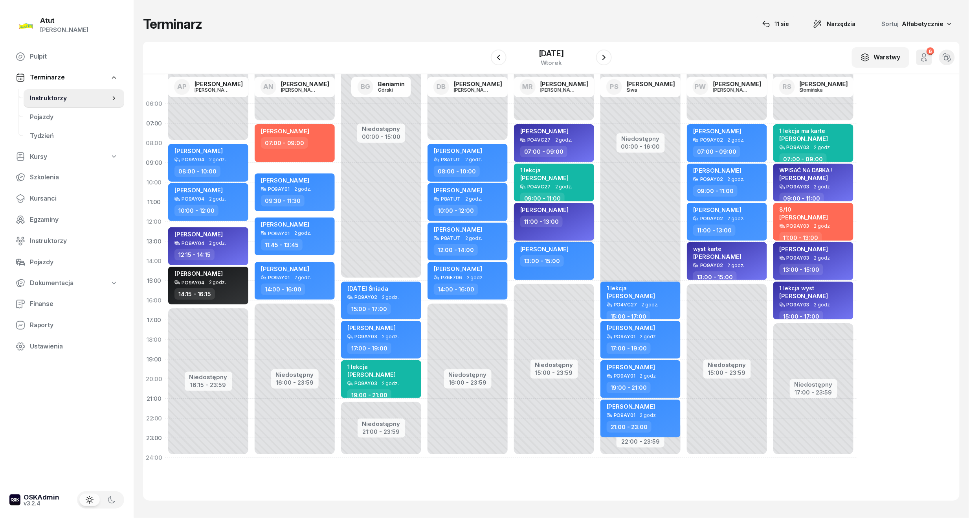
click at [555, 214] on div "[PERSON_NAME]" at bounding box center [544, 211] width 48 height 10
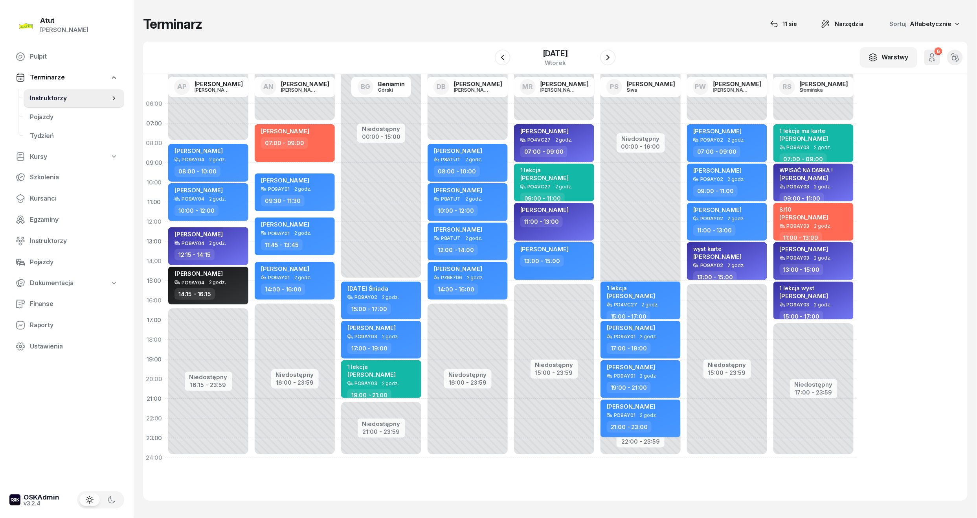
select select "11"
select select "13"
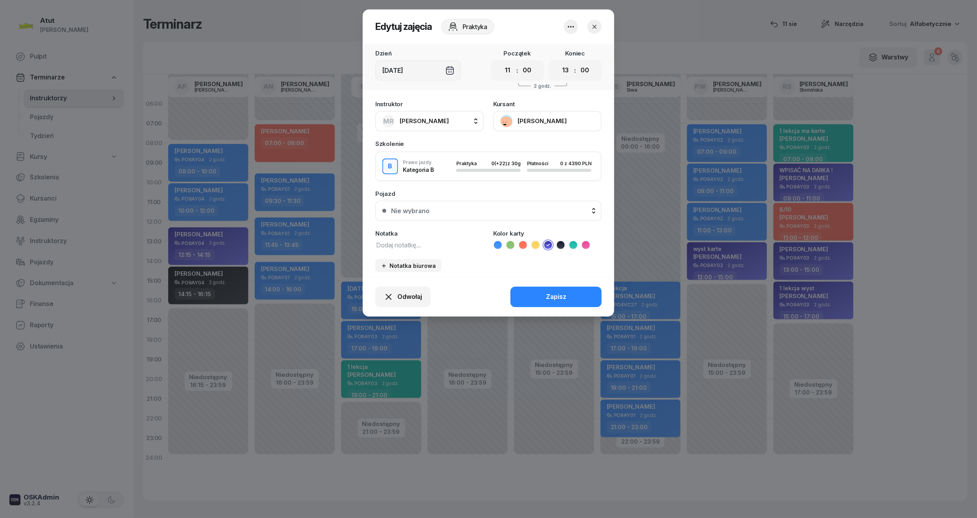
click at [561, 119] on button "[PERSON_NAME]" at bounding box center [547, 121] width 108 height 20
click at [545, 148] on link "Otwórz profil" at bounding box center [547, 148] width 104 height 20
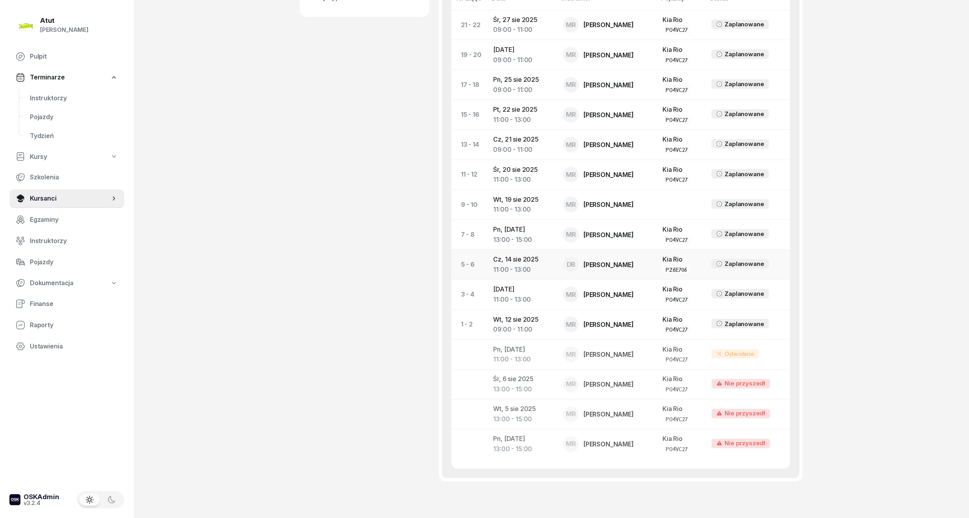
scroll to position [401, 0]
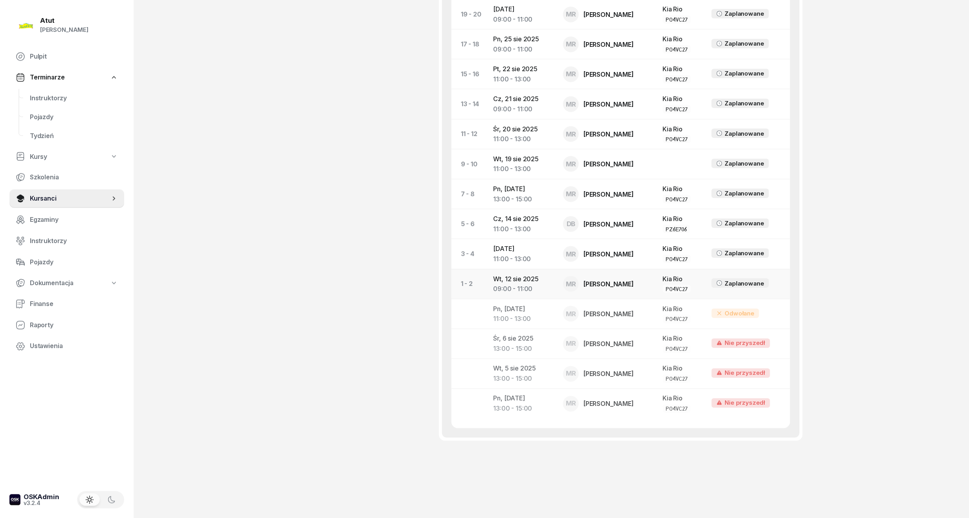
click at [519, 283] on td "[DATE] 09:00 - 11:00" at bounding box center [522, 284] width 70 height 30
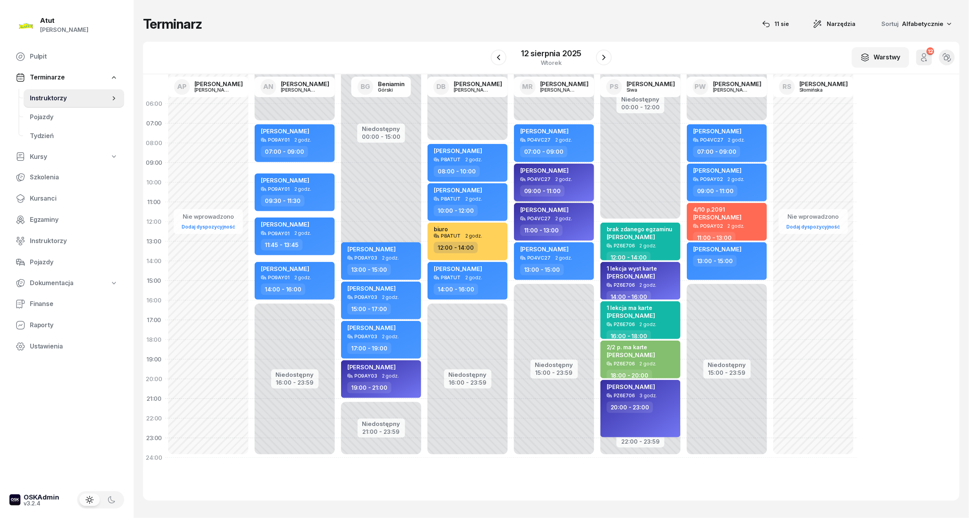
click at [556, 178] on span "2 godz." at bounding box center [563, 179] width 17 height 6
select select "09"
select select "11"
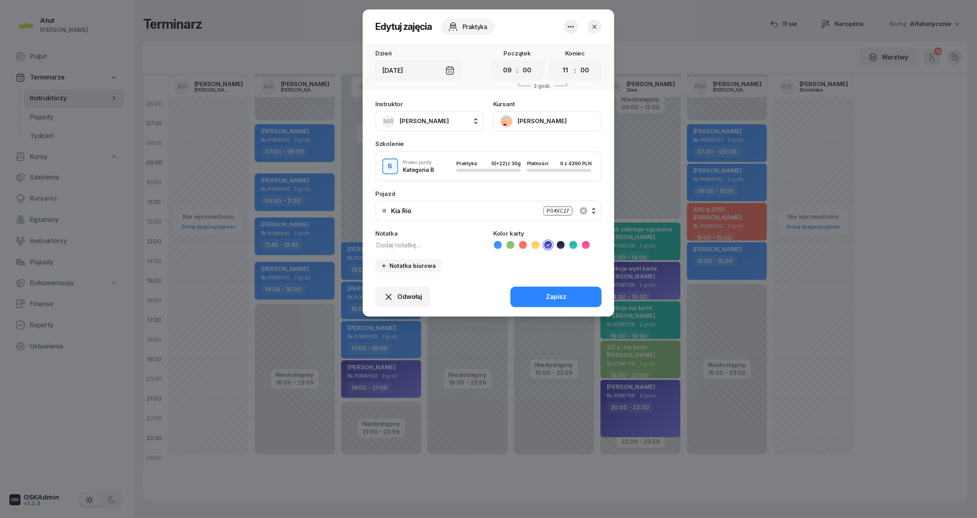
click at [528, 115] on button "[PERSON_NAME]" at bounding box center [547, 121] width 108 height 20
click at [590, 23] on button "button" at bounding box center [595, 27] width 14 height 14
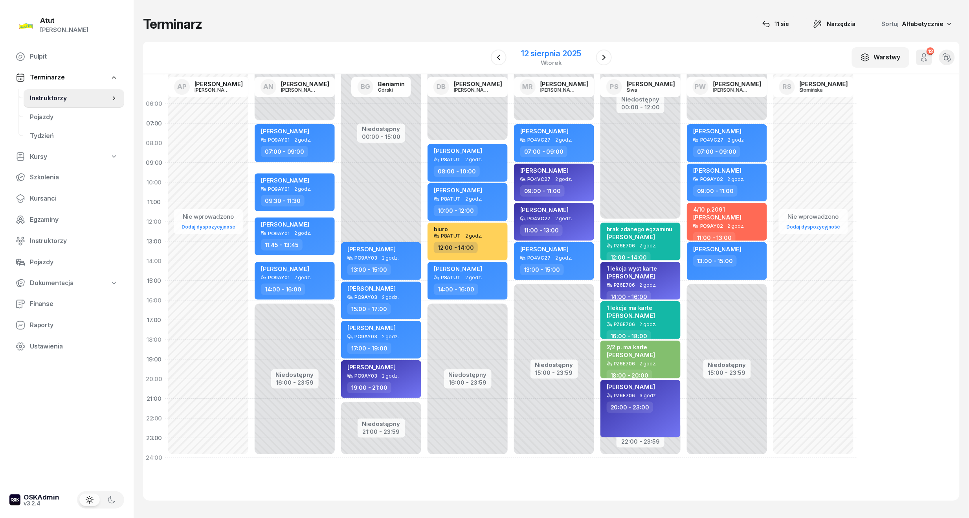
click at [572, 50] on div "12 sierpnia 2025" at bounding box center [551, 54] width 60 height 8
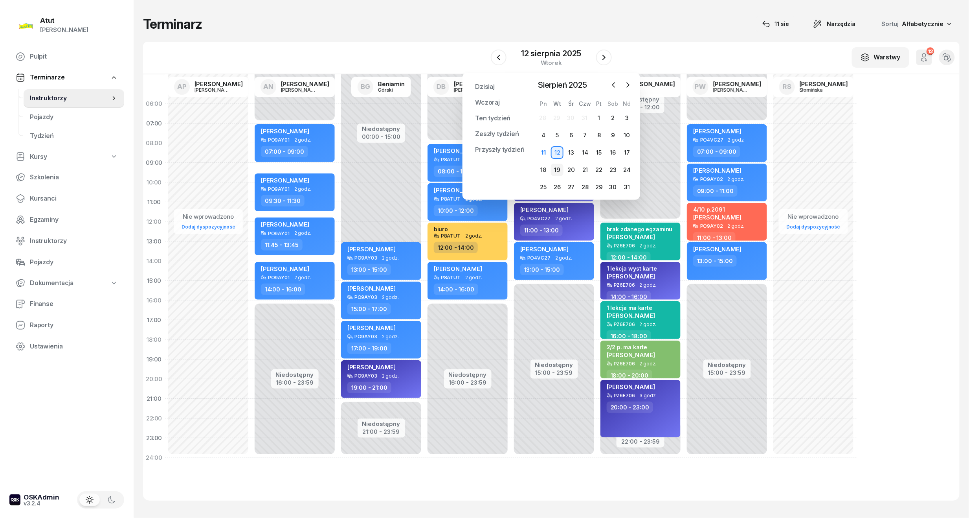
click at [555, 171] on div "19" at bounding box center [557, 170] width 13 height 13
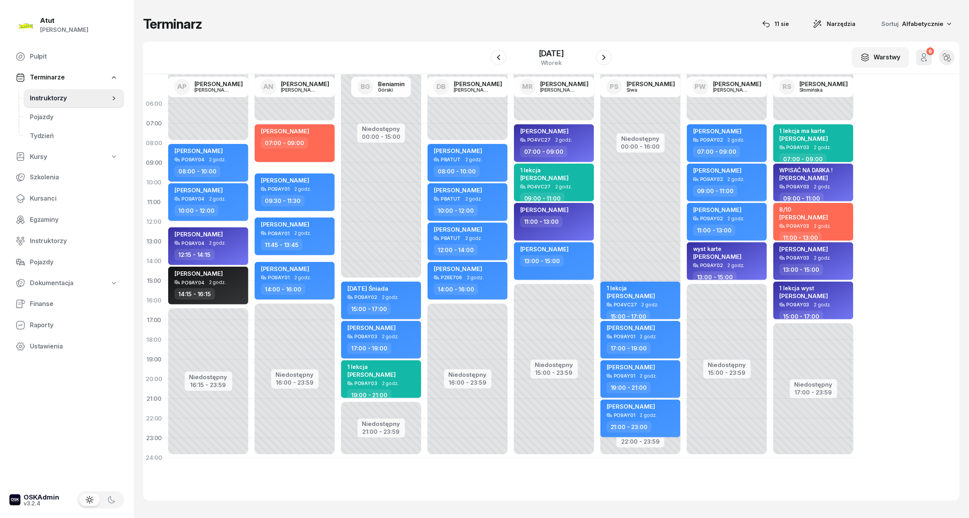
click at [507, 57] on div "[DATE]" at bounding box center [551, 57] width 121 height 22
click at [499, 56] on icon "button" at bounding box center [498, 58] width 3 height 6
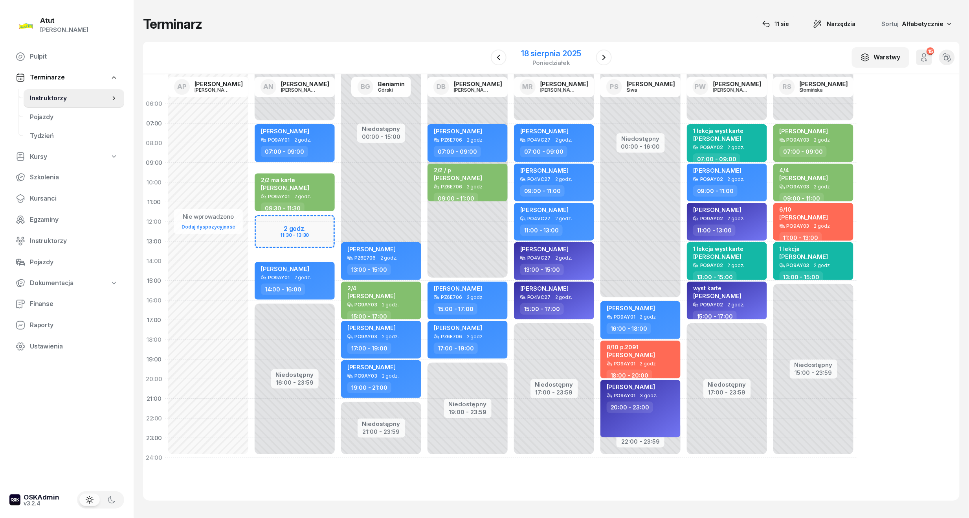
click at [544, 53] on div "18 sierpnia 2025" at bounding box center [551, 54] width 60 height 8
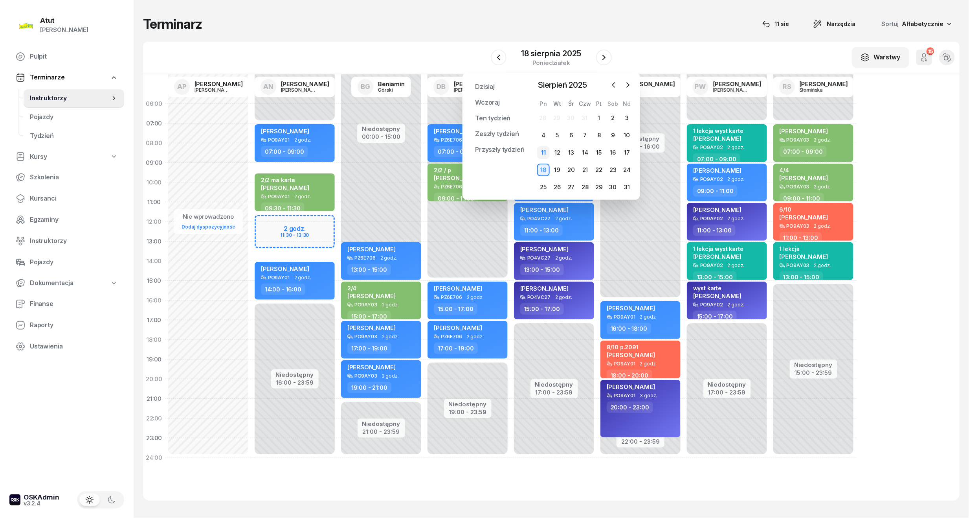
click at [549, 153] on div "11" at bounding box center [543, 152] width 13 height 13
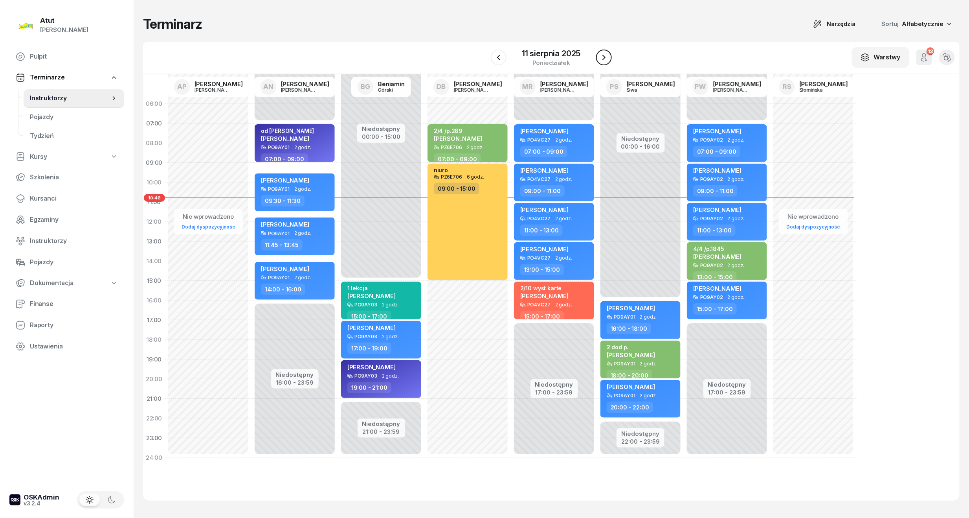
click at [601, 57] on icon "button" at bounding box center [603, 57] width 9 height 9
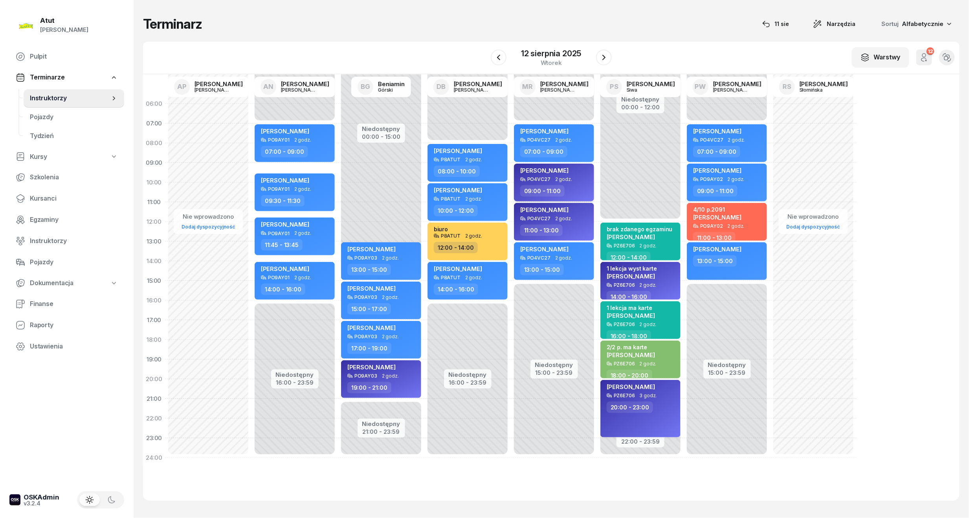
click at [535, 168] on span "[PERSON_NAME]" at bounding box center [544, 170] width 48 height 7
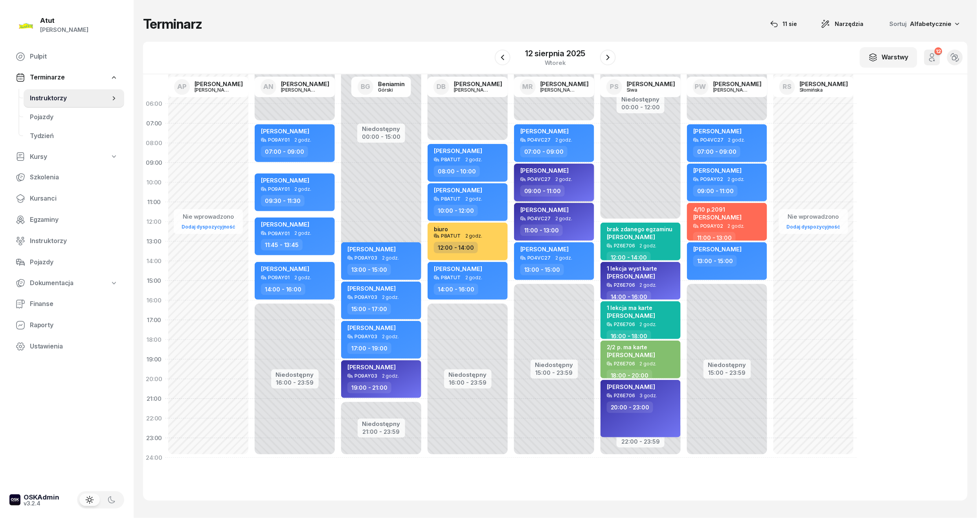
select select "09"
select select "11"
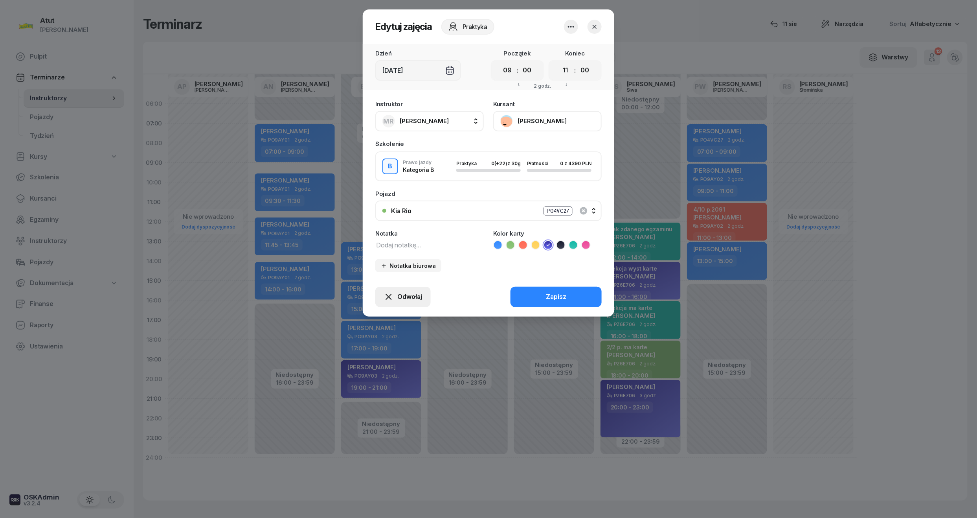
click at [400, 300] on span "Odwołaj" at bounding box center [409, 297] width 25 height 10
click at [398, 225] on div "My odwołaliśmy" at bounding box center [390, 229] width 48 height 10
click at [596, 28] on icon "button" at bounding box center [595, 27] width 8 height 8
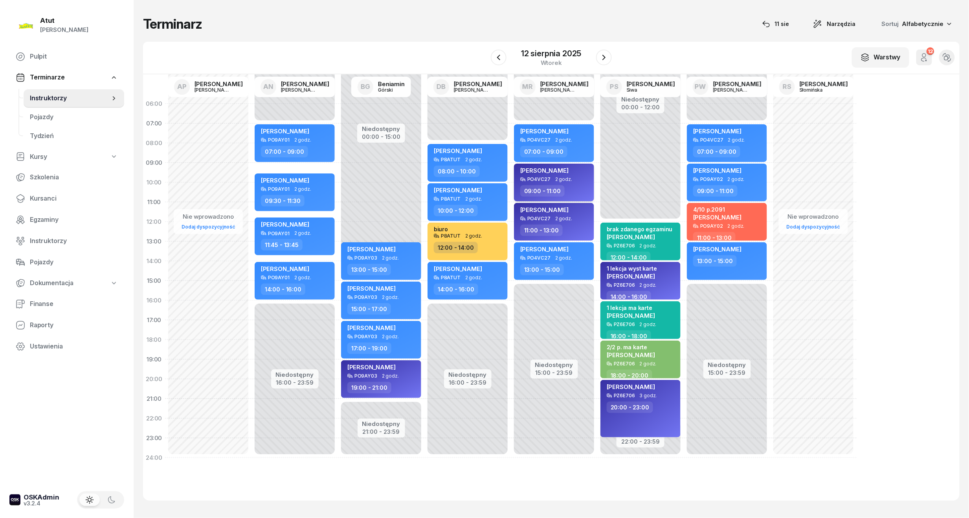
click at [542, 178] on div "PO4VC27" at bounding box center [538, 178] width 23 height 5
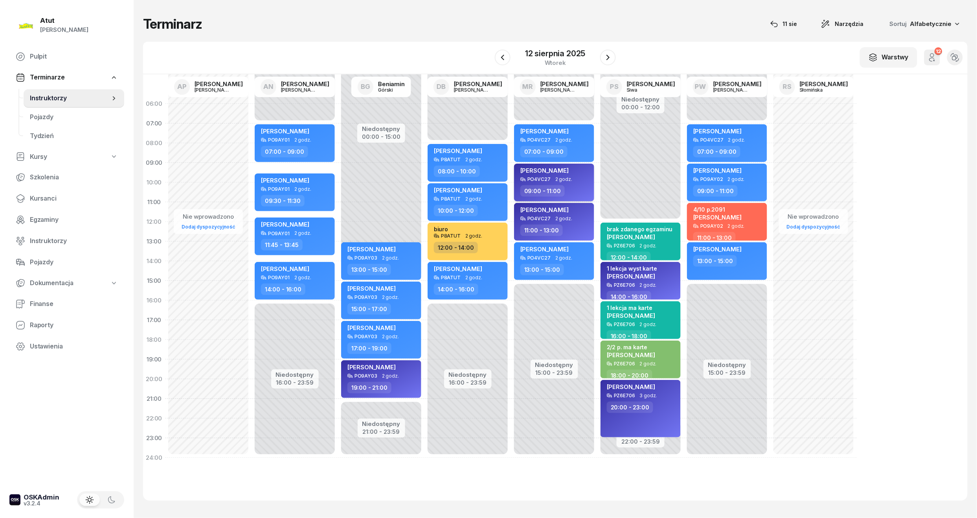
select select "09"
select select "11"
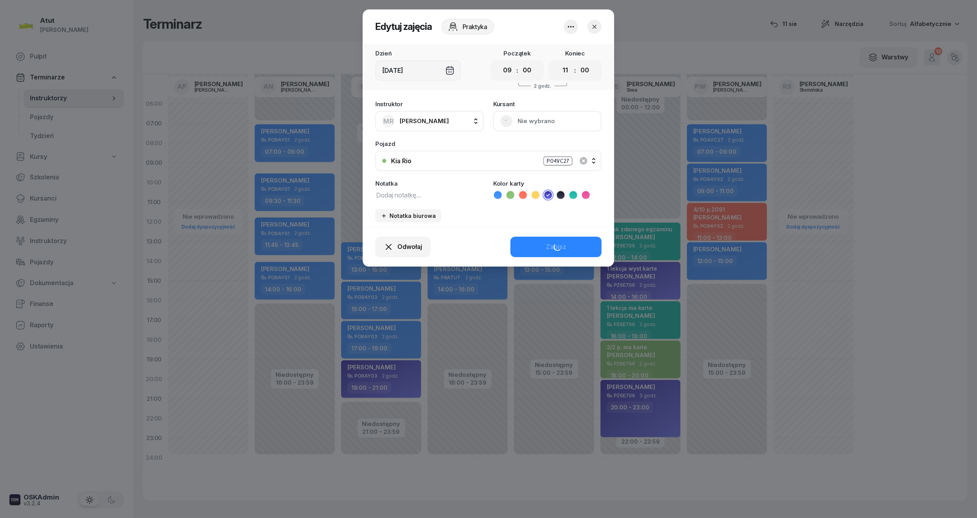
click at [548, 116] on button "Nie wybrano" at bounding box center [547, 121] width 108 height 20
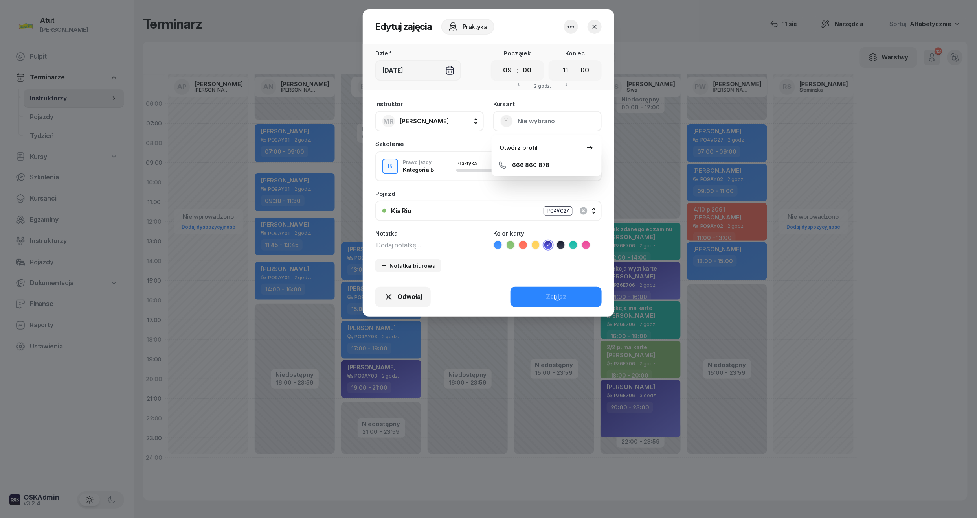
click at [595, 26] on icon "button" at bounding box center [595, 27] width 8 height 8
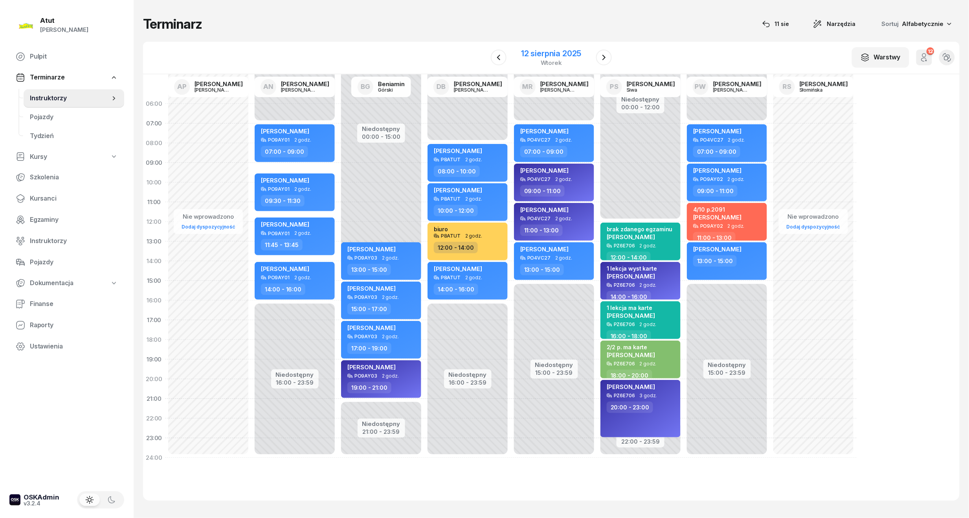
click at [556, 54] on div "12 sierpnia 2025" at bounding box center [551, 54] width 60 height 8
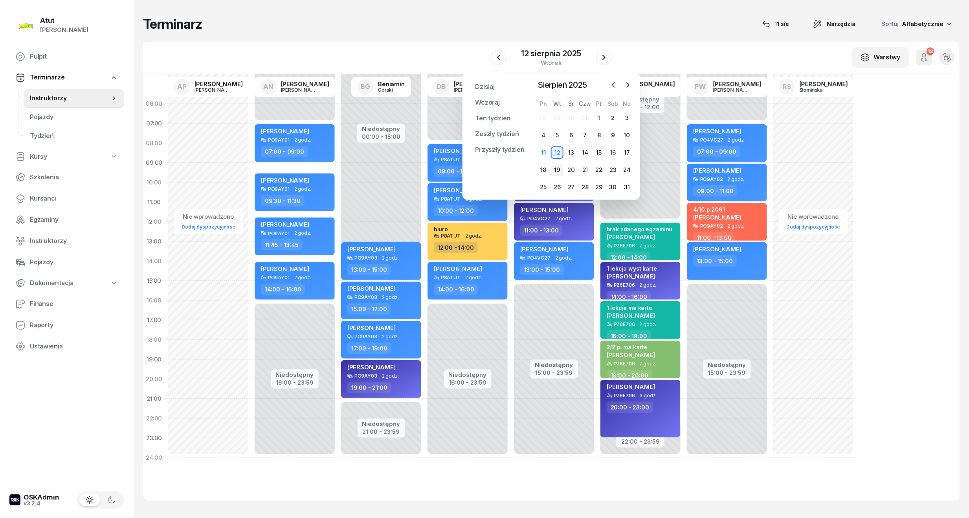
click at [554, 167] on div "19" at bounding box center [557, 170] width 13 height 13
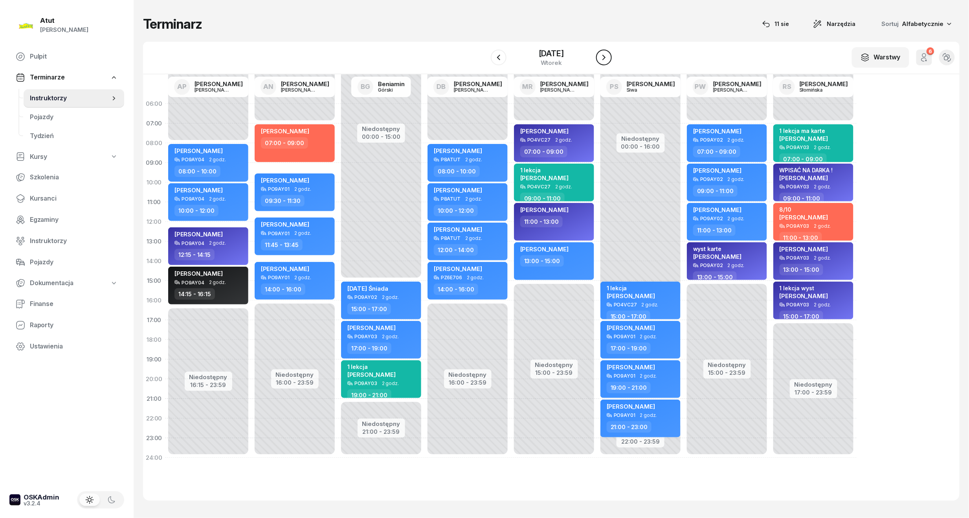
click at [599, 58] on button "button" at bounding box center [604, 58] width 16 height 16
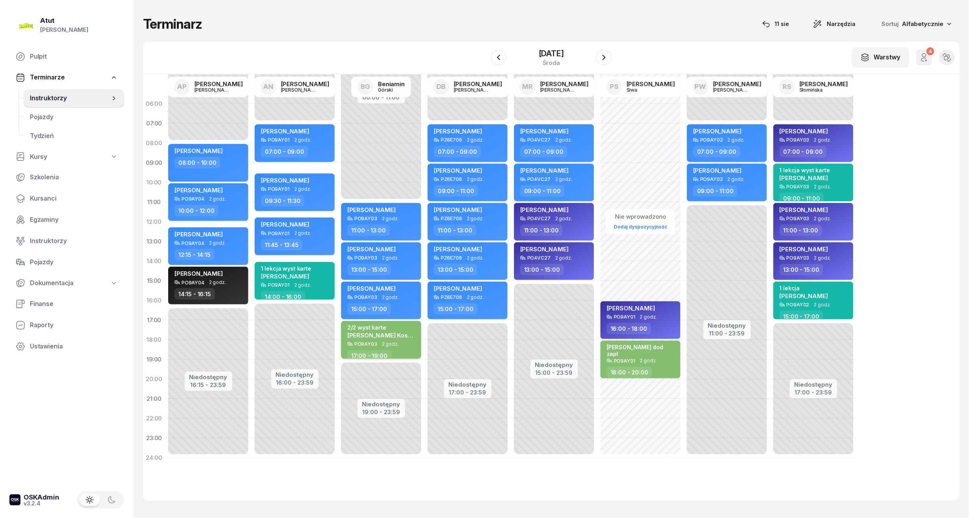
click at [383, 344] on span "2 godz." at bounding box center [390, 344] width 17 height 6
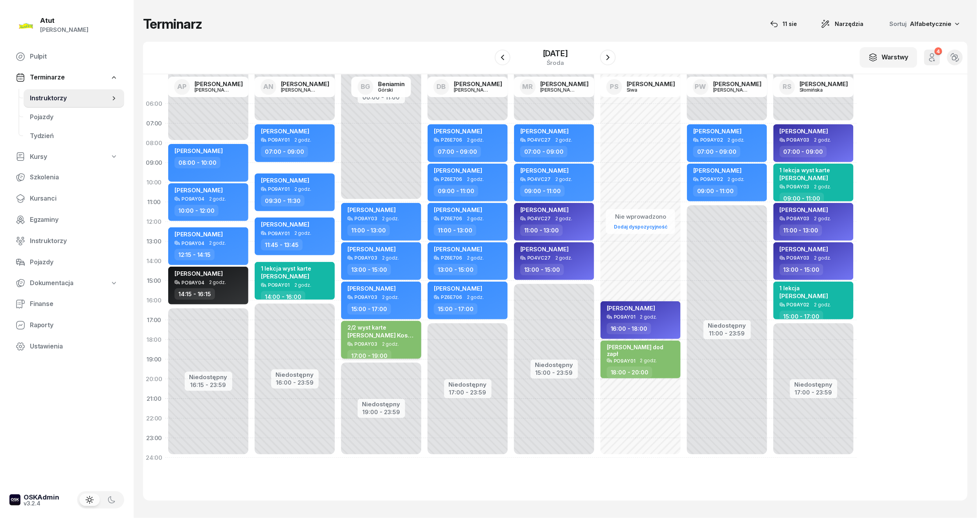
select select "17"
select select "19"
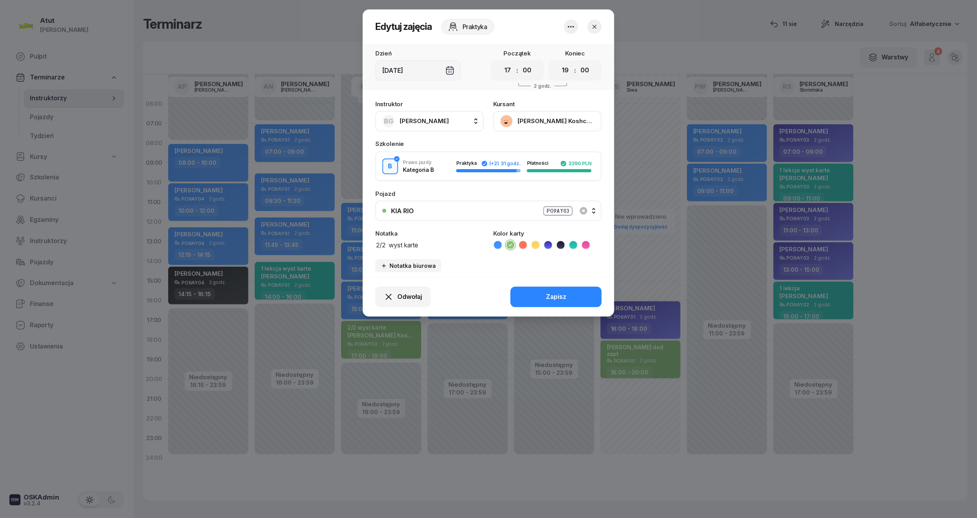
click at [533, 118] on button "[PERSON_NAME] Koshchanka" at bounding box center [547, 121] width 108 height 20
click at [522, 150] on div "Otwórz profil" at bounding box center [519, 148] width 38 height 10
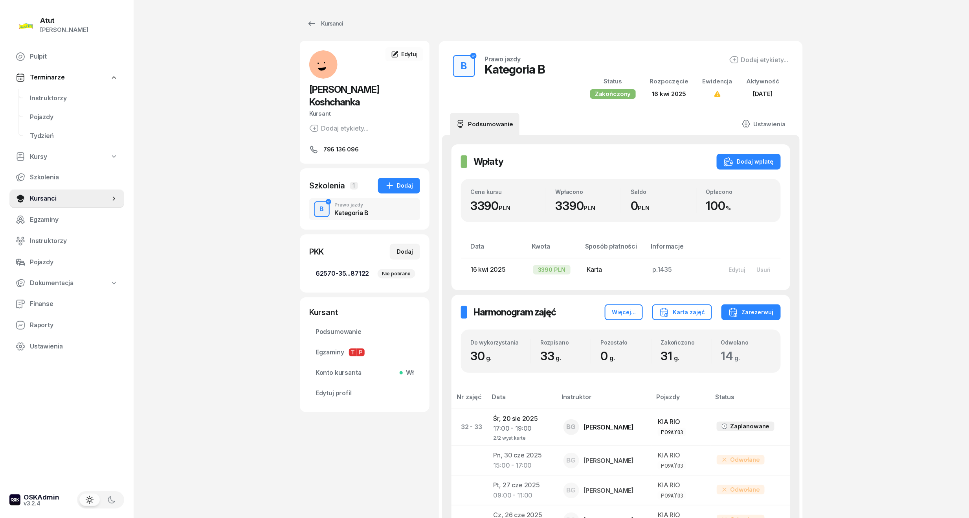
click at [351, 268] on span "62570-35...87122 Nie pobrano" at bounding box center [365, 273] width 98 height 10
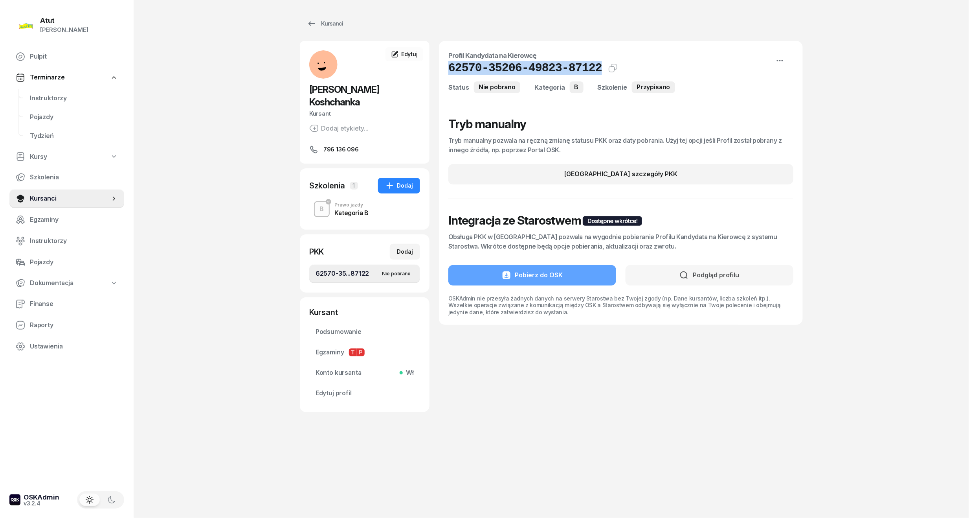
drag, startPoint x: 591, startPoint y: 68, endPoint x: 448, endPoint y: 69, distance: 143.1
click at [448, 69] on div "Profil Kandydata na Kierowcę 62570-35206-49823-87122 Kat.B Kopiuj do schowka St…" at bounding box center [621, 183] width 364 height 284
copy h1 "62570-35206-49823-87122"
click at [362, 268] on link "62570-35...87122 Nie pobrano" at bounding box center [364, 273] width 111 height 19
copy h1 "62570-35206-49823-87122"
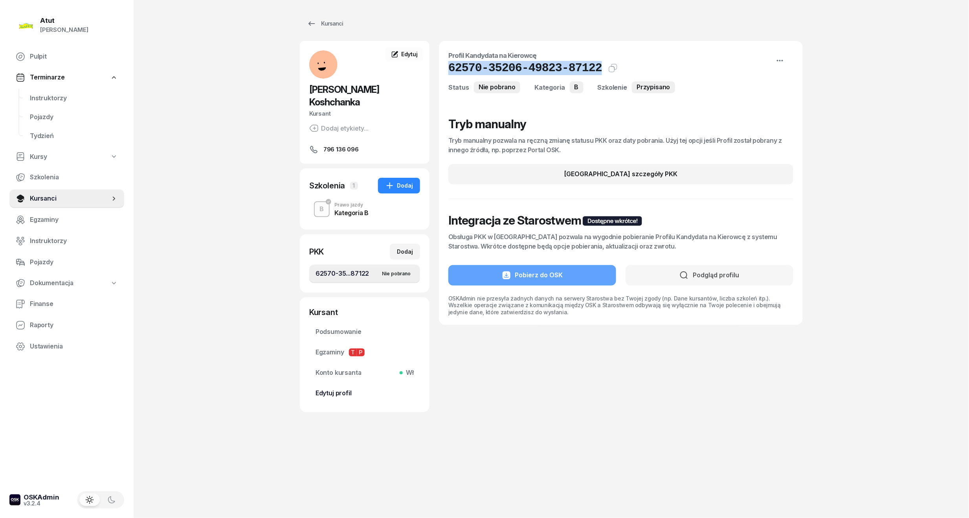
click at [351, 388] on span "Edytuj profil" at bounding box center [365, 393] width 98 height 10
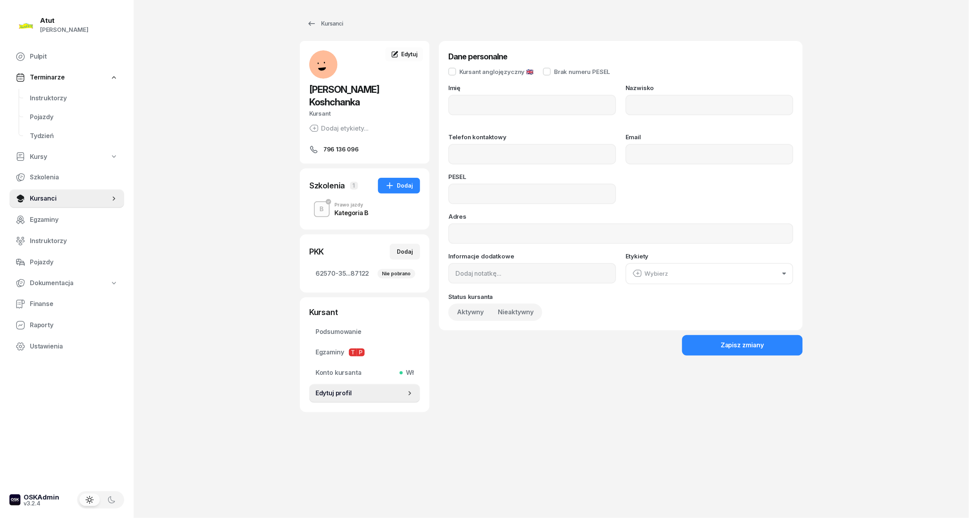
type input "[PERSON_NAME]"
type input "Koshchanka"
type input "796136096"
type input "02232013557"
drag, startPoint x: 516, startPoint y: 194, endPoint x: 266, endPoint y: 210, distance: 251.3
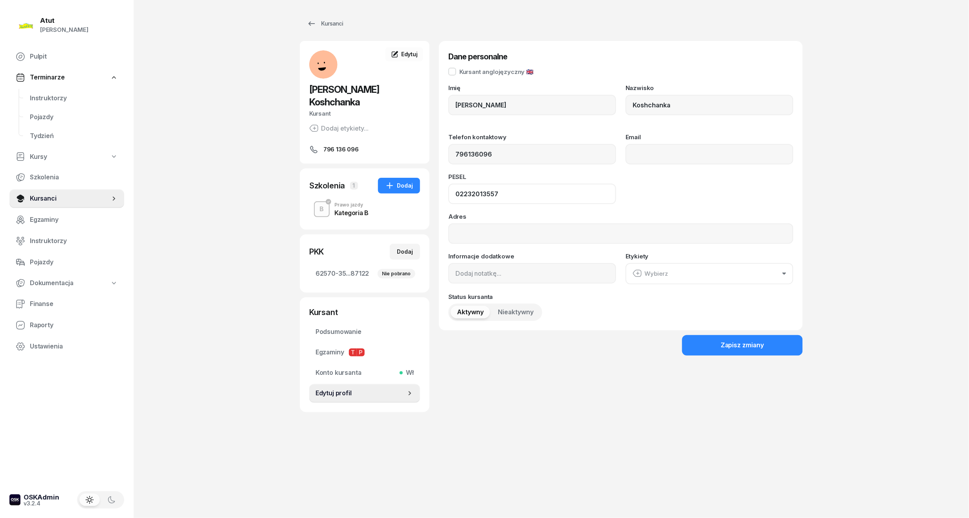
click at [266, 210] on div "Atut [PERSON_NAME] Pulpit Terminarze Instruktorzy Pojazdy Tydzień Kursy Szkolen…" at bounding box center [484, 259] width 969 height 518
click at [73, 94] on span "Instruktorzy" at bounding box center [74, 98] width 88 height 10
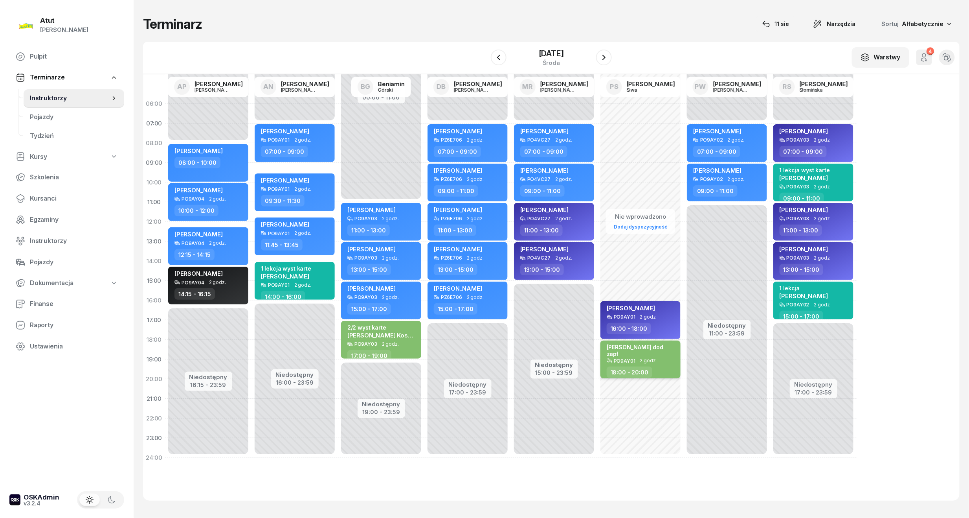
click at [663, 348] on div "[PERSON_NAME] dod zapł" at bounding box center [641, 351] width 69 height 14
select select "18"
select select "20"
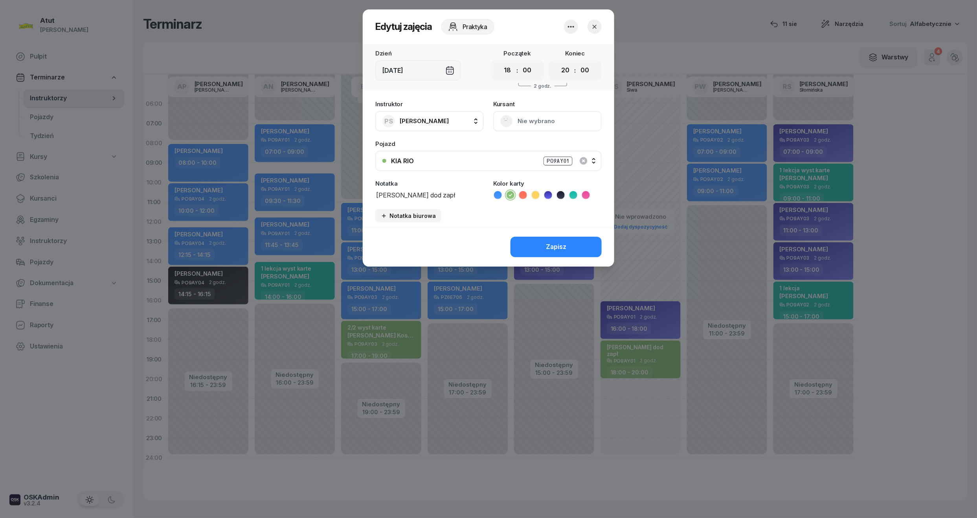
click at [533, 114] on div "[DEMOGRAPHIC_DATA] Nie wybrano" at bounding box center [547, 116] width 108 height 30
click at [538, 120] on div "[DEMOGRAPHIC_DATA] Nie wybrano" at bounding box center [547, 116] width 108 height 30
click at [593, 23] on icon "button" at bounding box center [595, 27] width 8 height 8
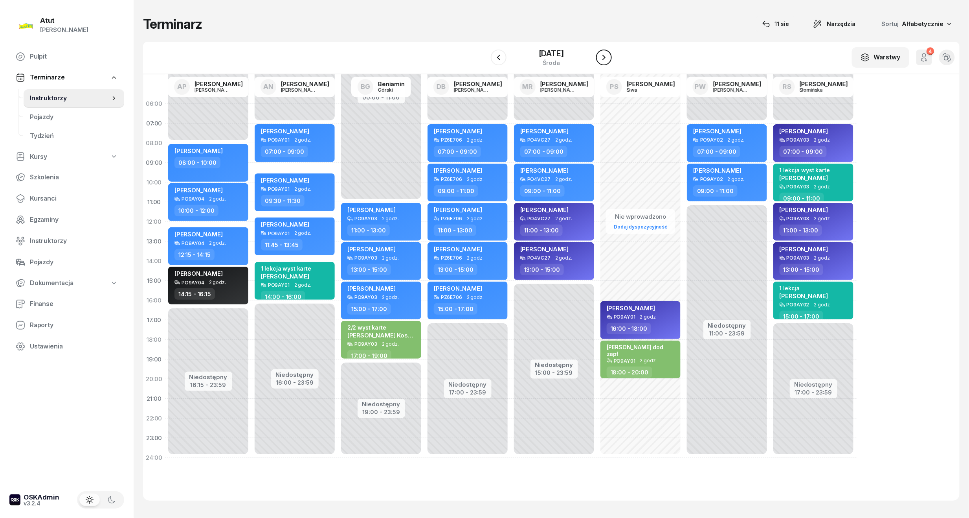
click at [605, 57] on icon "button" at bounding box center [604, 58] width 3 height 6
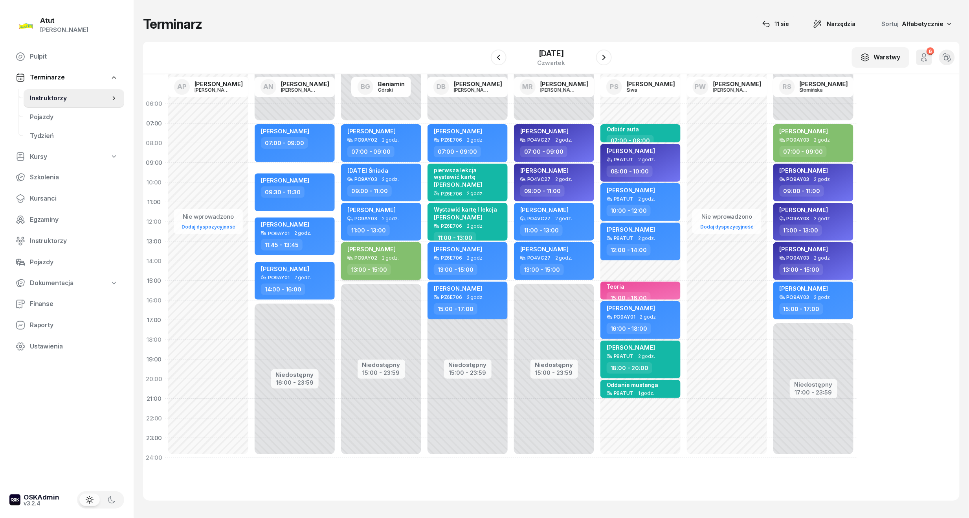
click at [396, 252] on div "[PERSON_NAME]" at bounding box center [371, 250] width 48 height 10
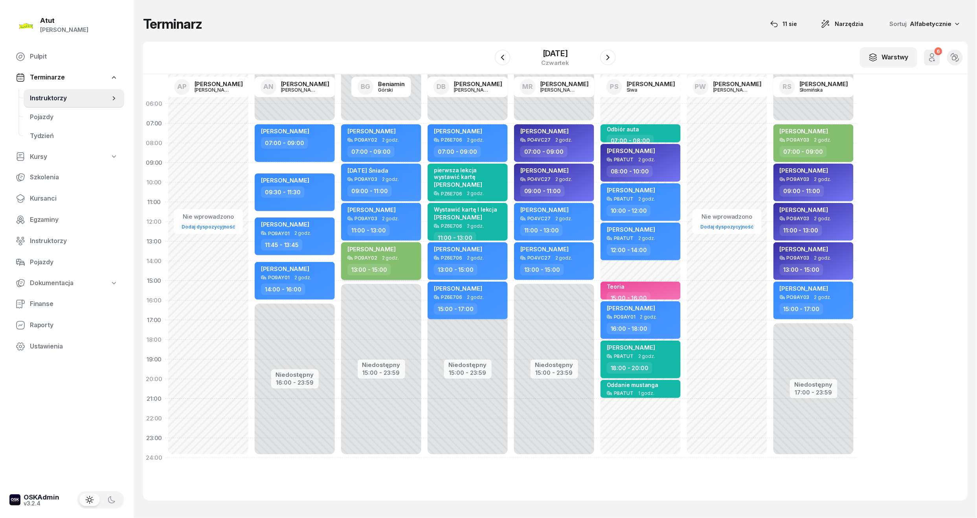
select select "13"
select select "15"
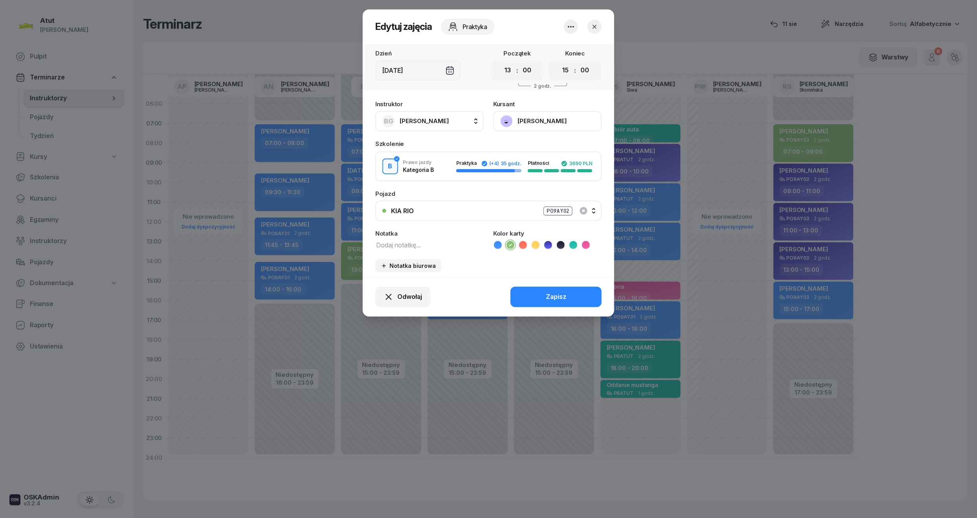
click at [530, 126] on button "[PERSON_NAME]" at bounding box center [547, 121] width 108 height 20
click at [522, 142] on link "Otwórz profil" at bounding box center [547, 148] width 104 height 20
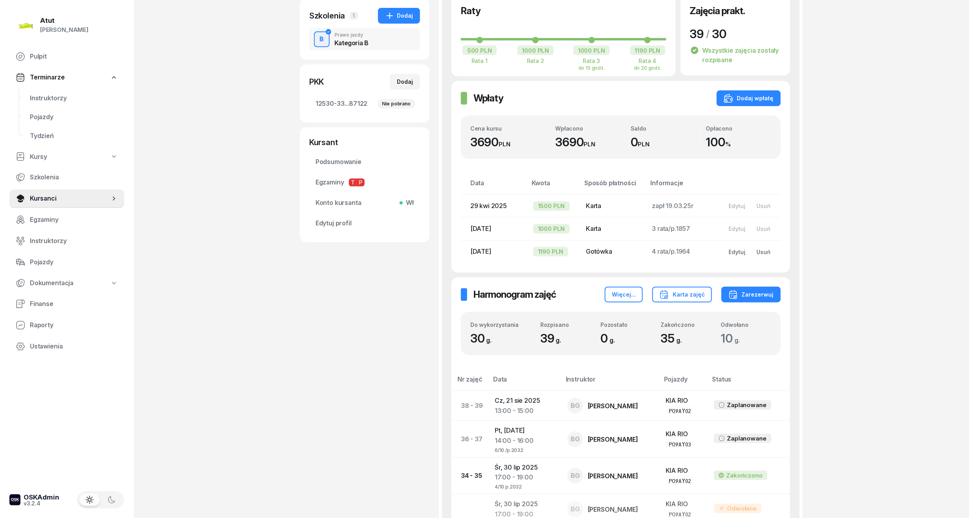
scroll to position [210, 0]
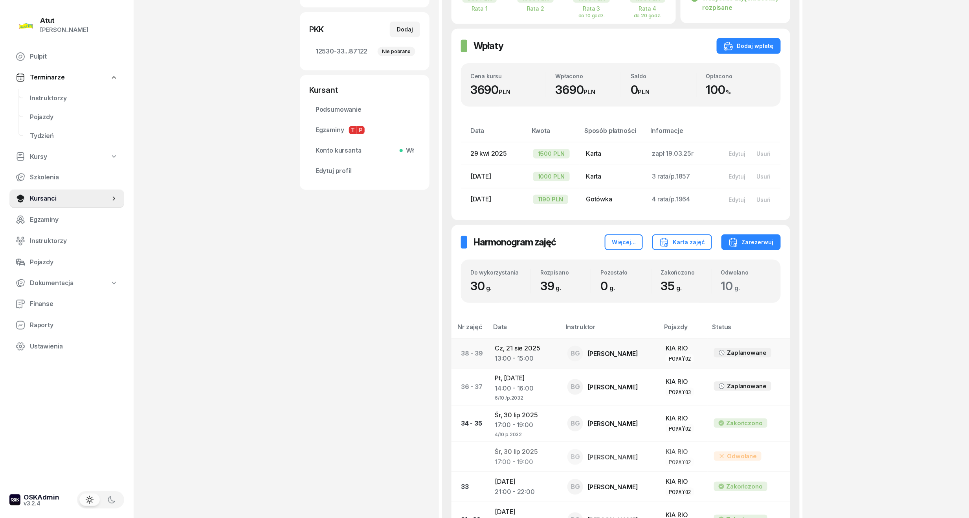
click at [530, 353] on div "13:00 - 15:00" at bounding box center [525, 358] width 60 height 10
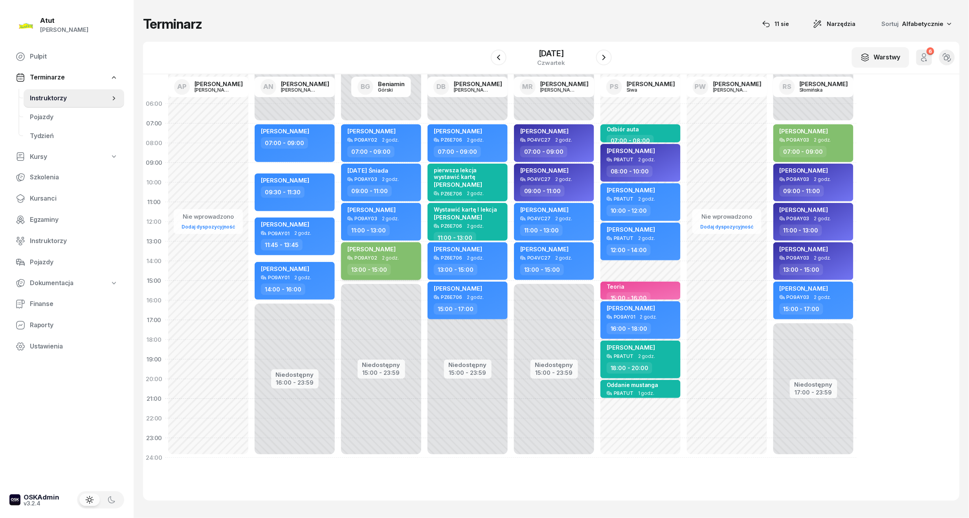
click at [366, 248] on span "[PERSON_NAME]" at bounding box center [371, 248] width 48 height 7
select select "13"
select select "15"
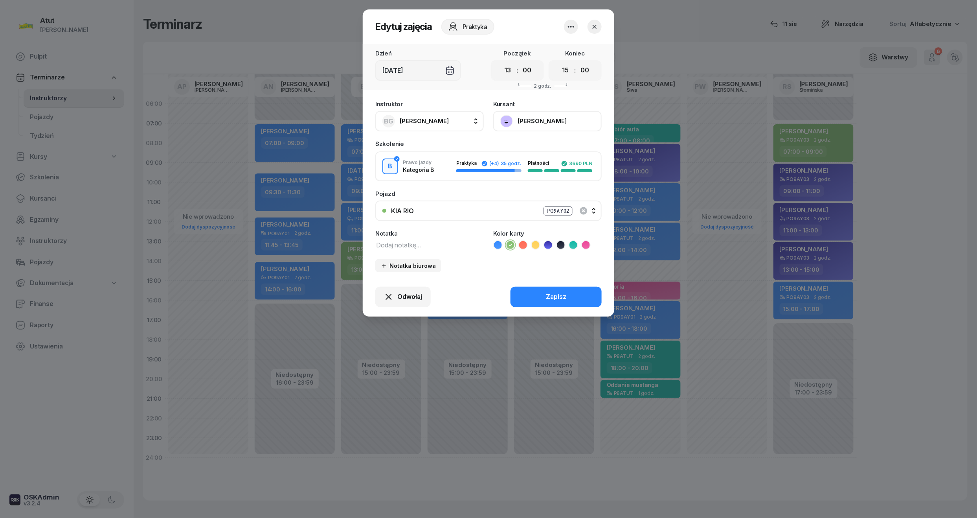
click at [423, 241] on textarea at bounding box center [429, 244] width 108 height 10
type textarea "8/10"
click at [563, 298] on div "Zapisz" at bounding box center [556, 297] width 20 height 10
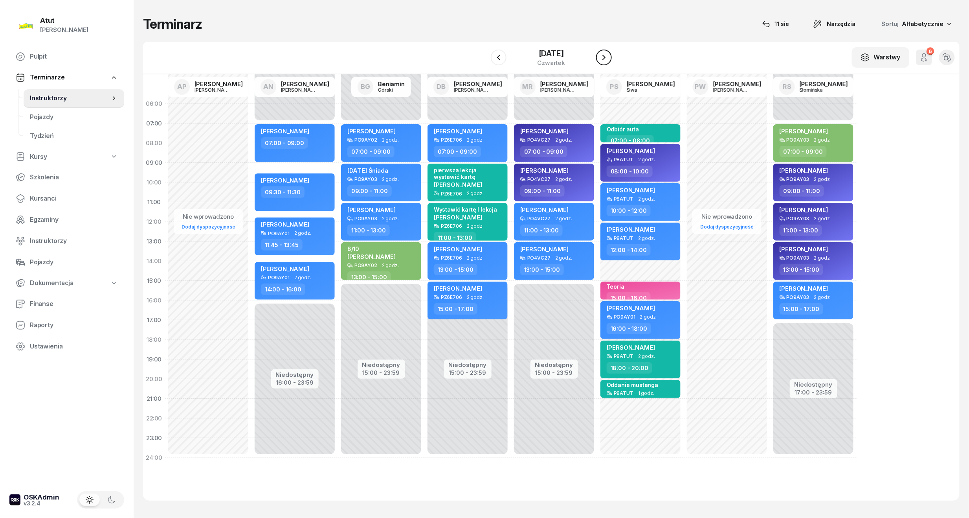
click at [600, 56] on icon "button" at bounding box center [603, 57] width 9 height 9
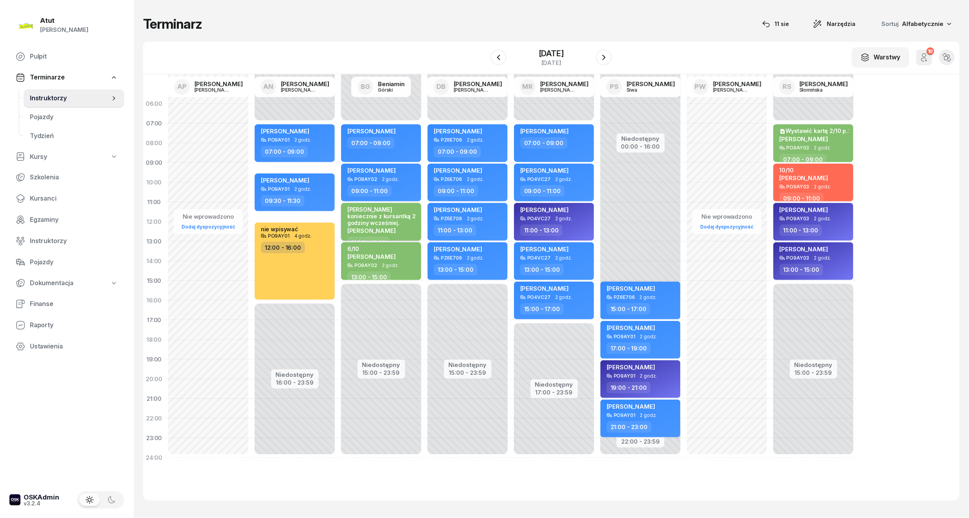
click at [398, 219] on div "[PERSON_NAME] koniecznie z kursantką 2 godziny wcześniej." at bounding box center [381, 216] width 69 height 20
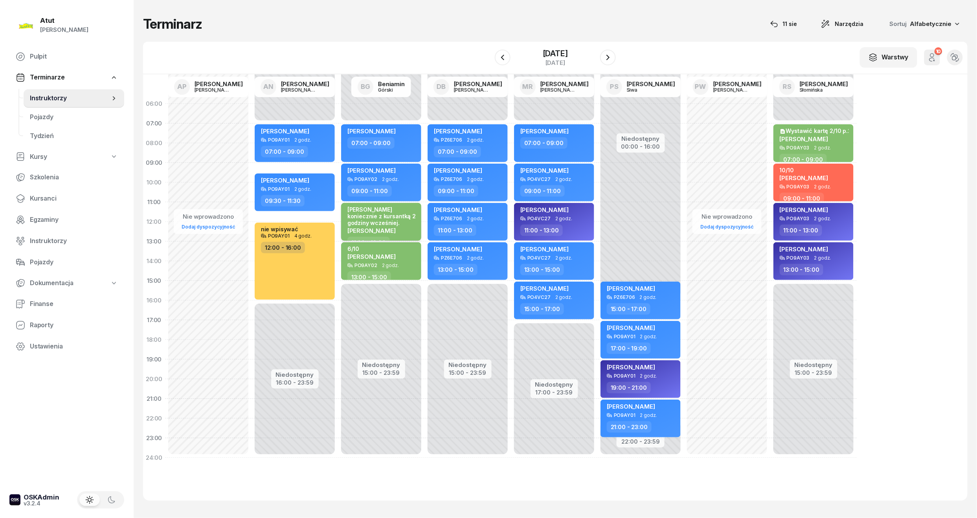
select select "11"
select select "13"
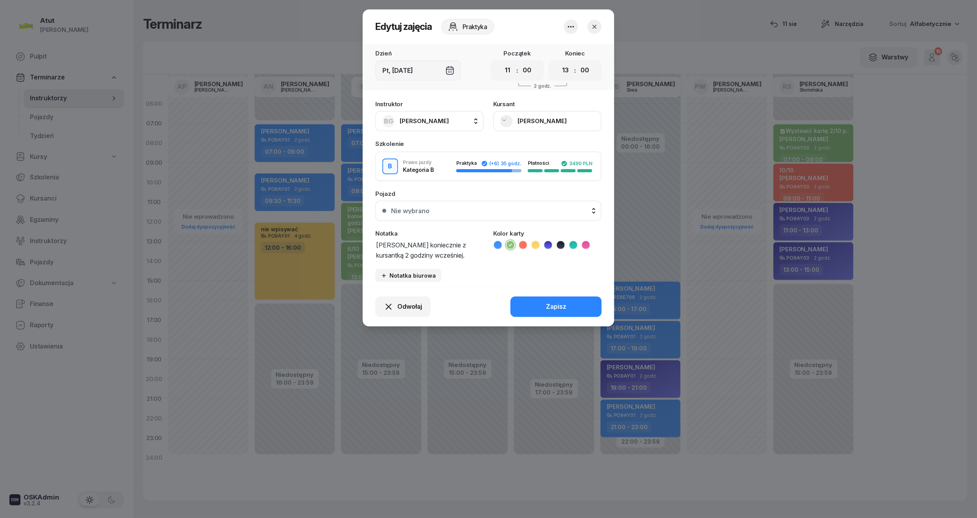
click at [596, 25] on icon "button" at bounding box center [595, 27] width 4 height 4
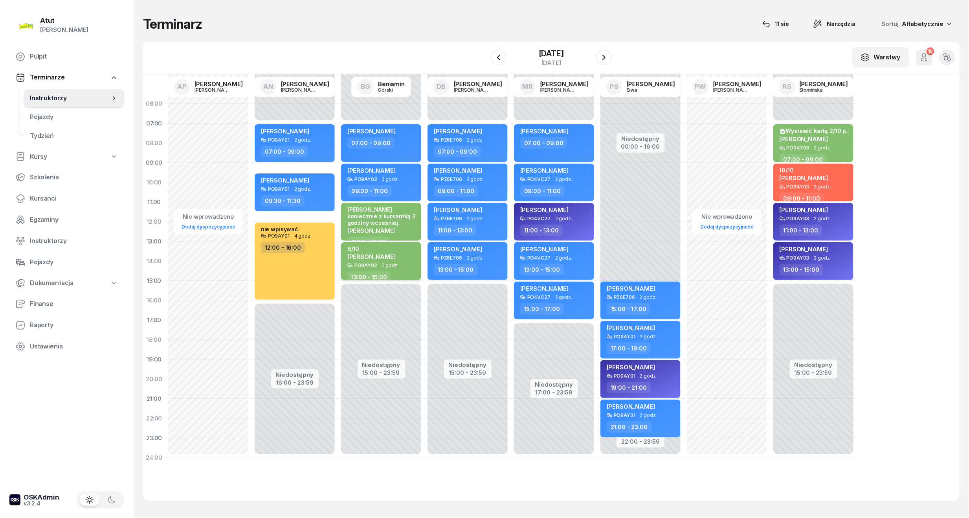
click at [395, 263] on span "2 godz." at bounding box center [390, 266] width 17 height 6
select select "13"
select select "15"
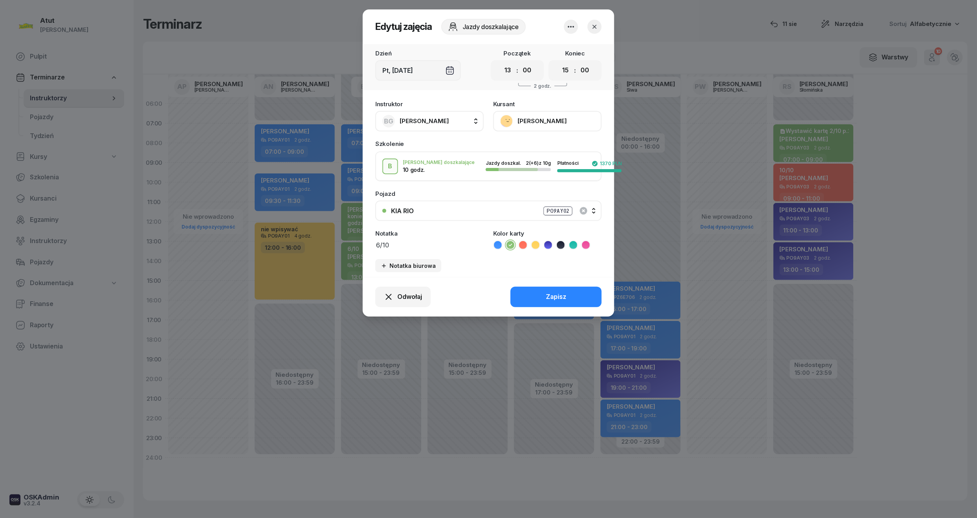
click at [562, 118] on button "[PERSON_NAME]" at bounding box center [547, 121] width 108 height 20
click at [531, 143] on div "Otwórz profil" at bounding box center [519, 148] width 38 height 10
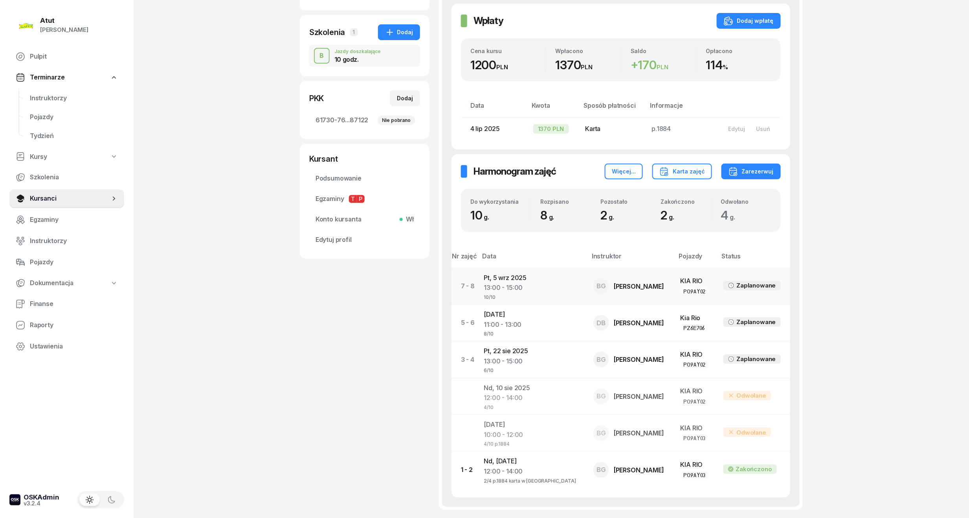
scroll to position [211, 0]
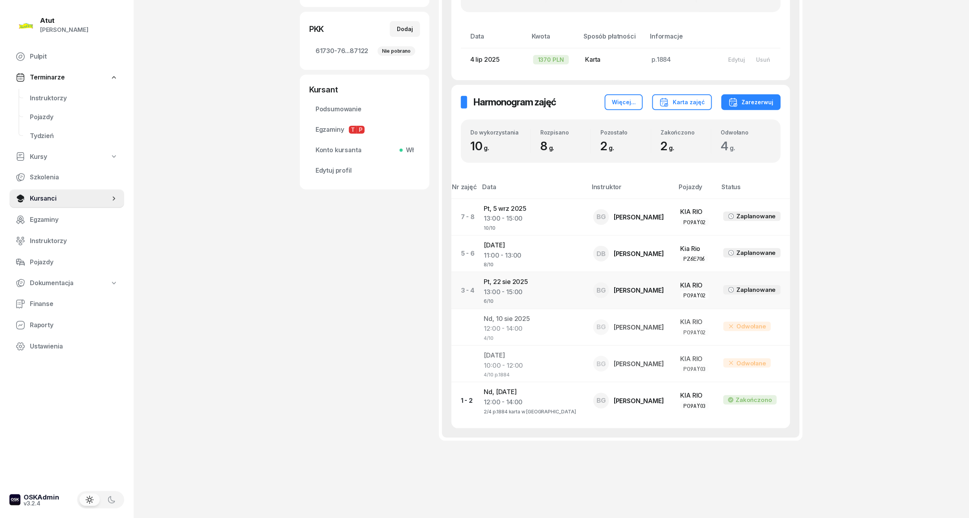
click at [495, 285] on td "Pt, [DATE] 13:00 - 15:00 6/10" at bounding box center [533, 290] width 110 height 37
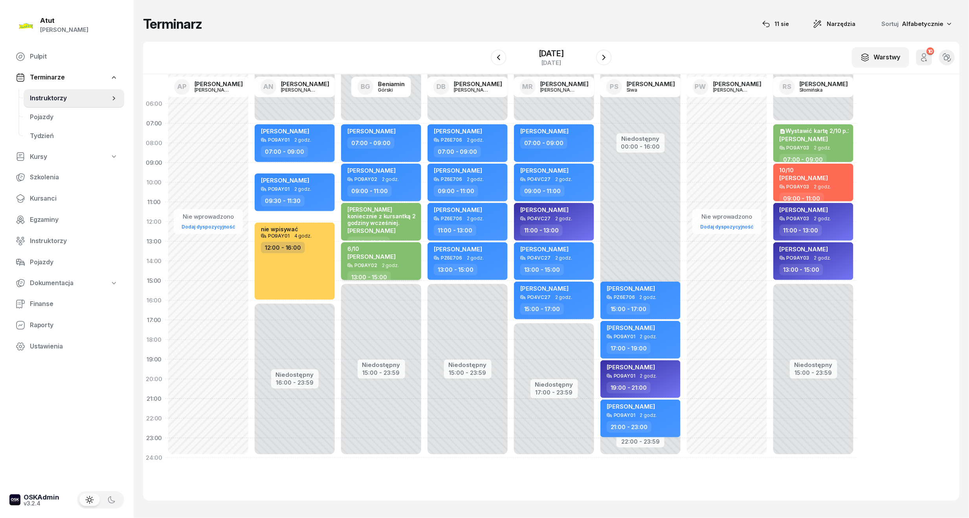
click at [396, 247] on div "6/10" at bounding box center [371, 248] width 48 height 7
select select "13"
select select "15"
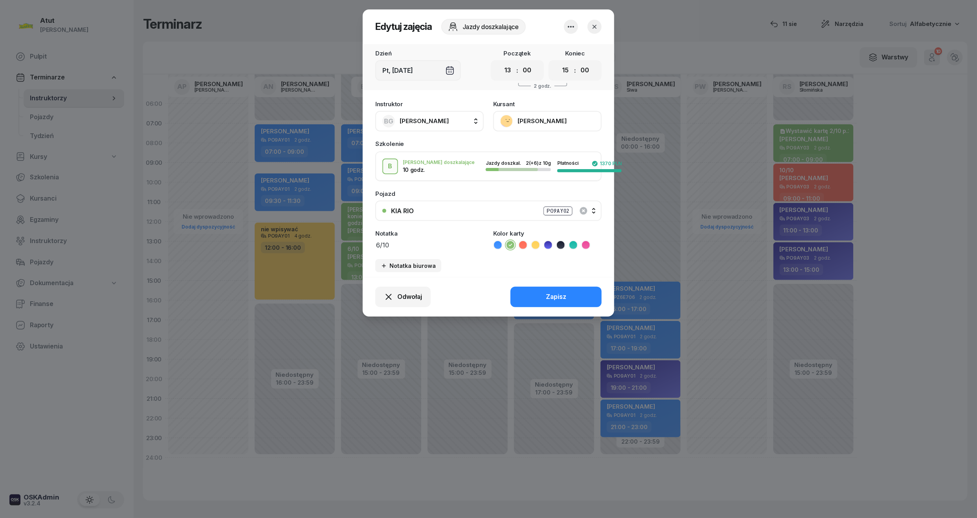
drag, startPoint x: 417, startPoint y: 240, endPoint x: 179, endPoint y: 270, distance: 240.1
click at [179, 270] on div "Edytuj zajęcia Jazdy doszkalające Dzień Pt, [DATE] Początek 00 01 02 03 04 05 0…" at bounding box center [488, 259] width 977 height 518
type textarea "4/4 p.1884"
click at [575, 291] on button "Zapisz" at bounding box center [556, 297] width 91 height 20
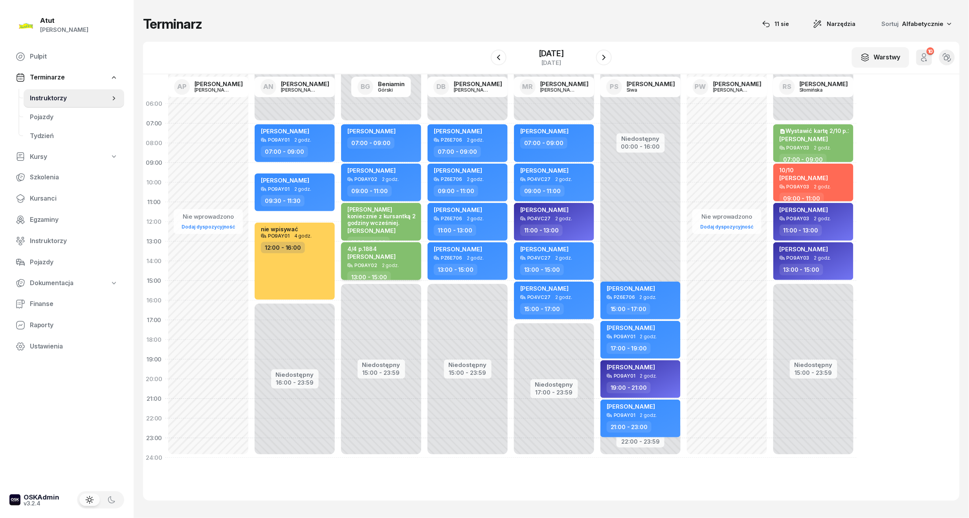
click at [377, 259] on div "4/4 p.1884 [PERSON_NAME]" at bounding box center [371, 253] width 48 height 17
select select "13"
select select "15"
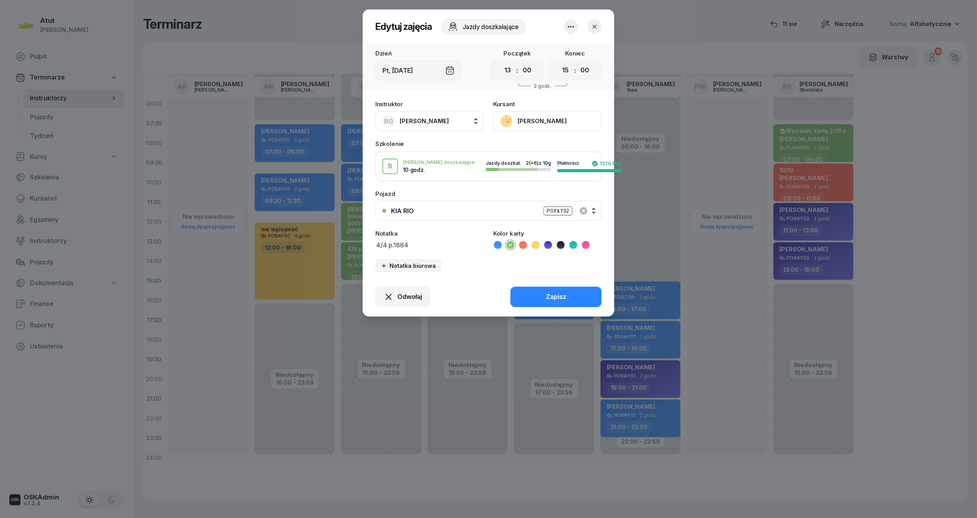
click at [546, 114] on button "[PERSON_NAME]" at bounding box center [547, 121] width 108 height 20
click at [542, 142] on link "Otwórz profil" at bounding box center [547, 148] width 104 height 20
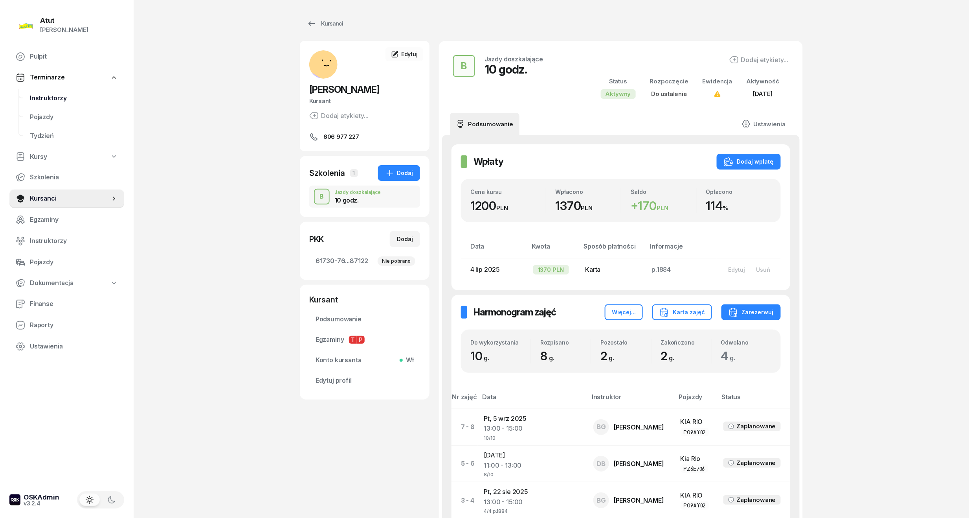
click at [62, 95] on span "Instruktorzy" at bounding box center [74, 98] width 88 height 10
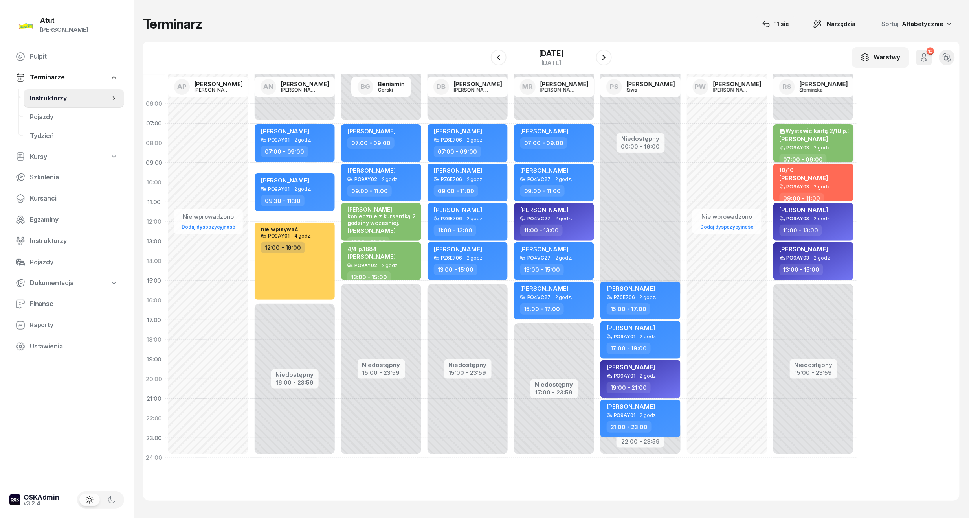
click at [821, 139] on span "[PERSON_NAME]" at bounding box center [804, 138] width 48 height 7
select select "07"
select select "09"
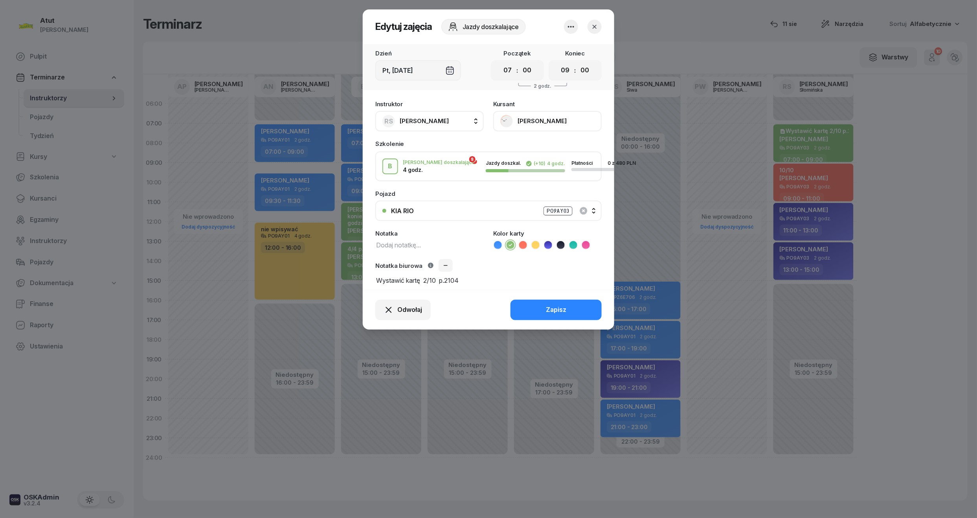
click at [565, 117] on button "[PERSON_NAME]" at bounding box center [547, 121] width 108 height 20
click at [545, 151] on link "Otwórz profil" at bounding box center [547, 148] width 104 height 20
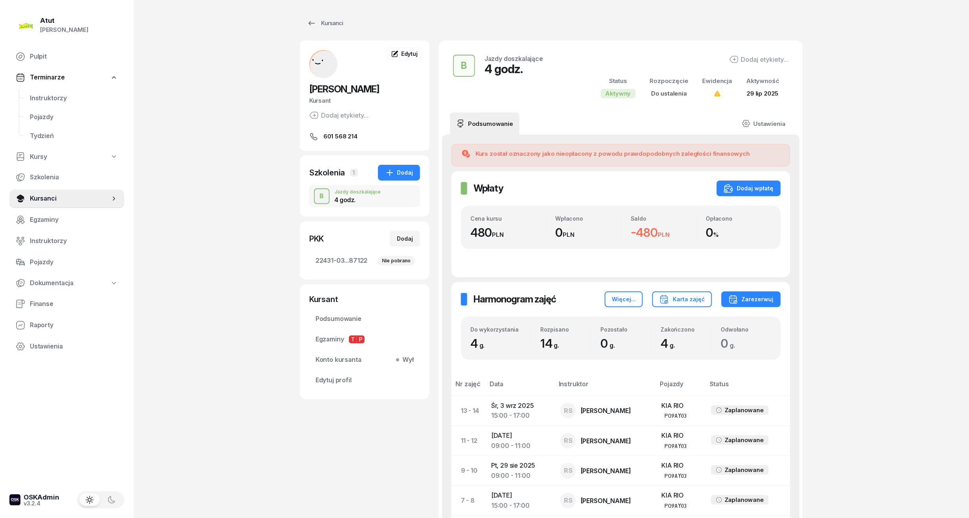
scroll to position [202, 0]
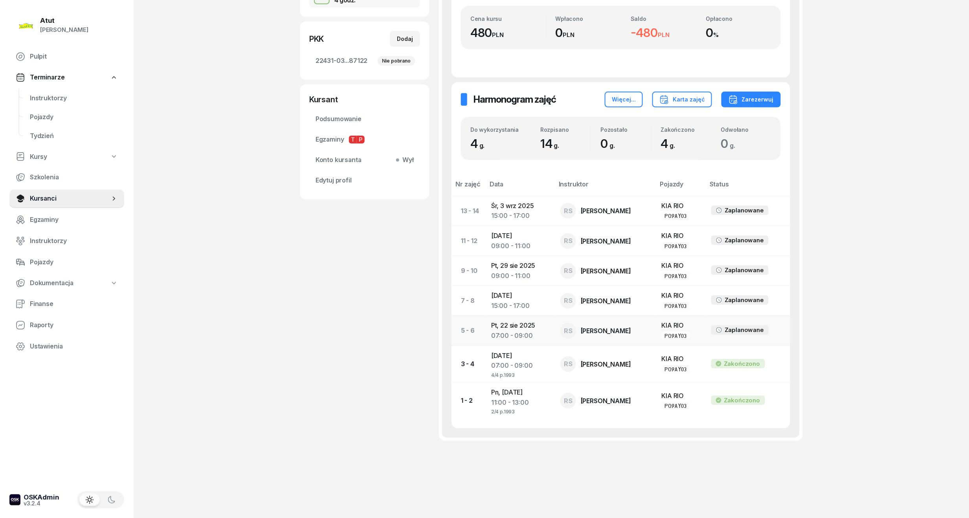
click at [496, 329] on td "Pt, [DATE] 07:00 - 09:00" at bounding box center [519, 331] width 69 height 30
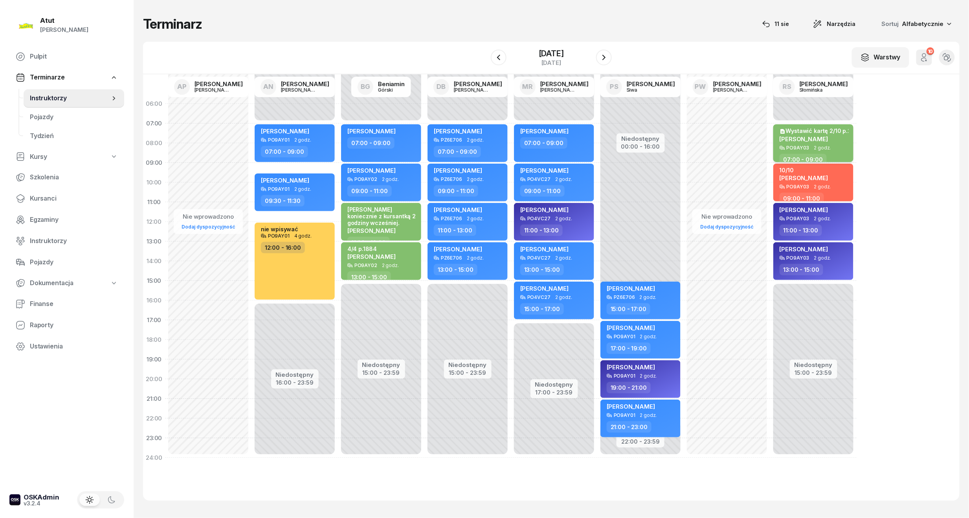
click at [828, 135] on span "[PERSON_NAME]" at bounding box center [804, 138] width 48 height 7
select select "07"
select select "09"
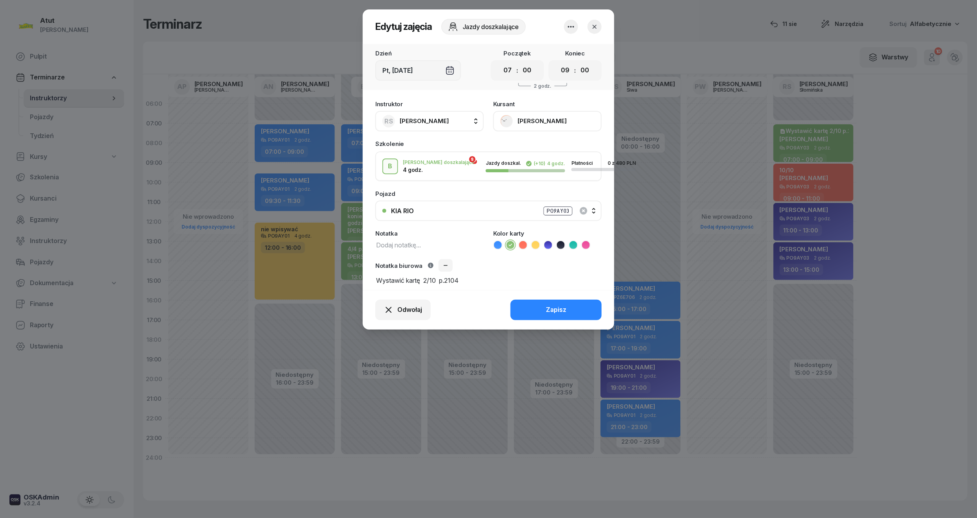
click at [458, 275] on textarea "Wystawić kartę 2/10 p.2104" at bounding box center [488, 280] width 226 height 10
drag, startPoint x: 483, startPoint y: 278, endPoint x: 305, endPoint y: 276, distance: 177.7
click at [305, 276] on div "Edytuj zajęcia Jazdy doszkalające Dzień Pt, [DATE] Początek 00 01 02 03 04 05 0…" at bounding box center [488, 259] width 977 height 518
click at [500, 275] on textarea "Wystawić kartę 2/10 p.2104" at bounding box center [488, 280] width 226 height 10
click at [382, 283] on textarea "Wystawić kartę 2/10 p.2104" at bounding box center [488, 280] width 226 height 10
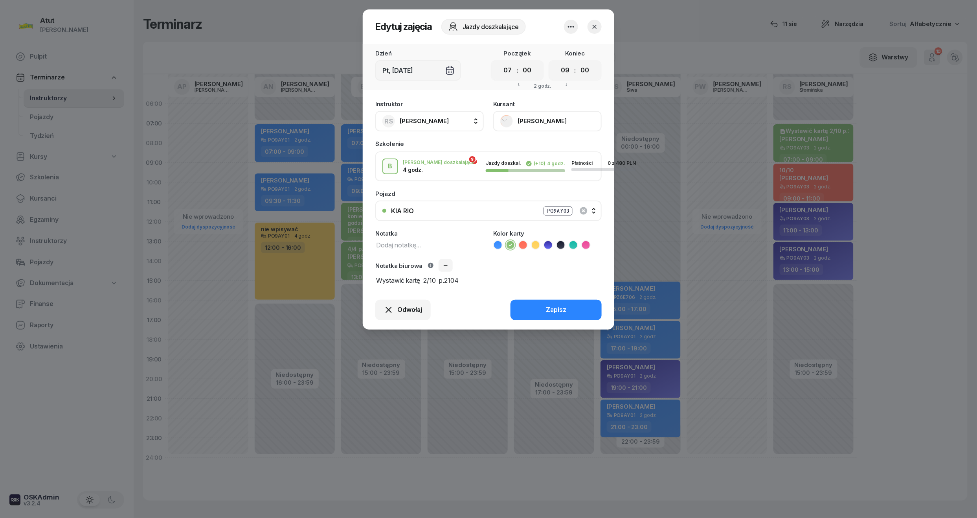
drag, startPoint x: 426, startPoint y: 282, endPoint x: 303, endPoint y: 282, distance: 123.4
click at [303, 282] on div "Edytuj zajęcia Jazdy doszkalające Dzień Pt, [DATE] Początek 00 01 02 03 04 05 0…" at bounding box center [488, 259] width 977 height 518
type textarea "2/10 p.2104"
click at [557, 308] on div "Zapisz" at bounding box center [556, 310] width 20 height 10
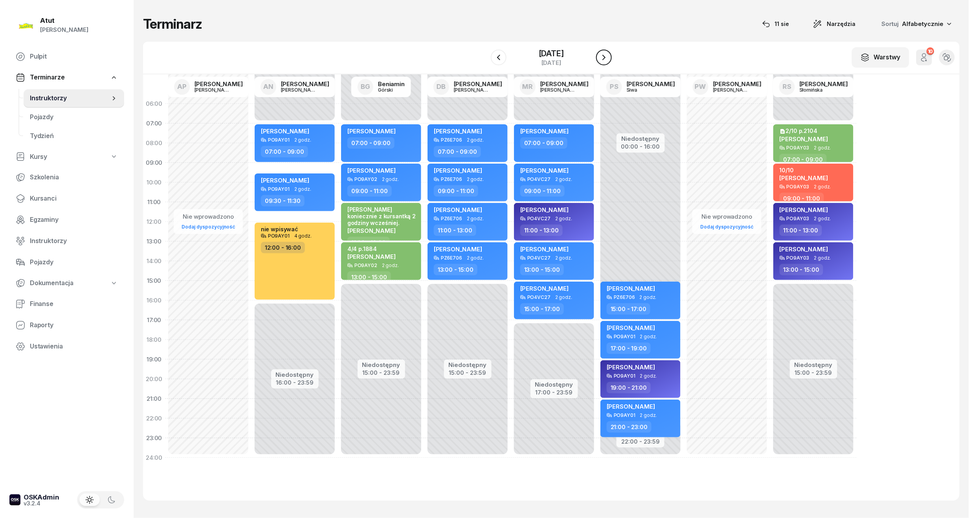
click at [600, 60] on icon "button" at bounding box center [603, 57] width 9 height 9
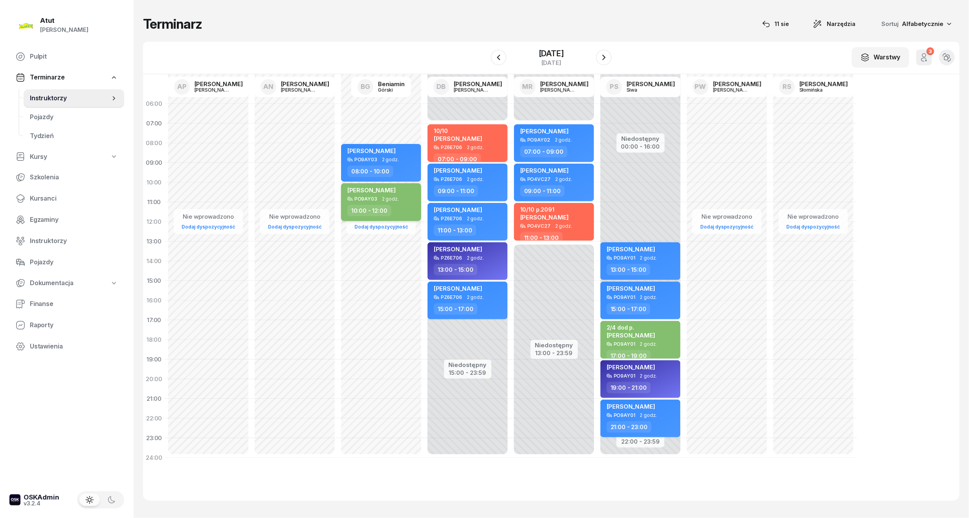
click at [395, 203] on div "[PERSON_NAME] PO9AY03 2 godz. 10:00 - 12:00" at bounding box center [381, 202] width 80 height 38
select select "10"
select select "12"
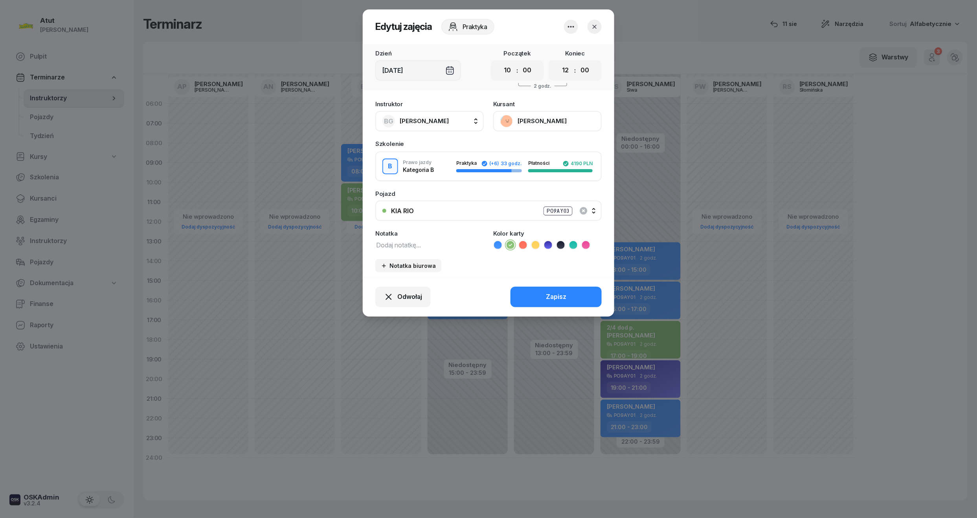
click at [542, 127] on button "[PERSON_NAME]" at bounding box center [547, 121] width 108 height 20
click at [521, 145] on div "Otwórz profil" at bounding box center [519, 148] width 38 height 10
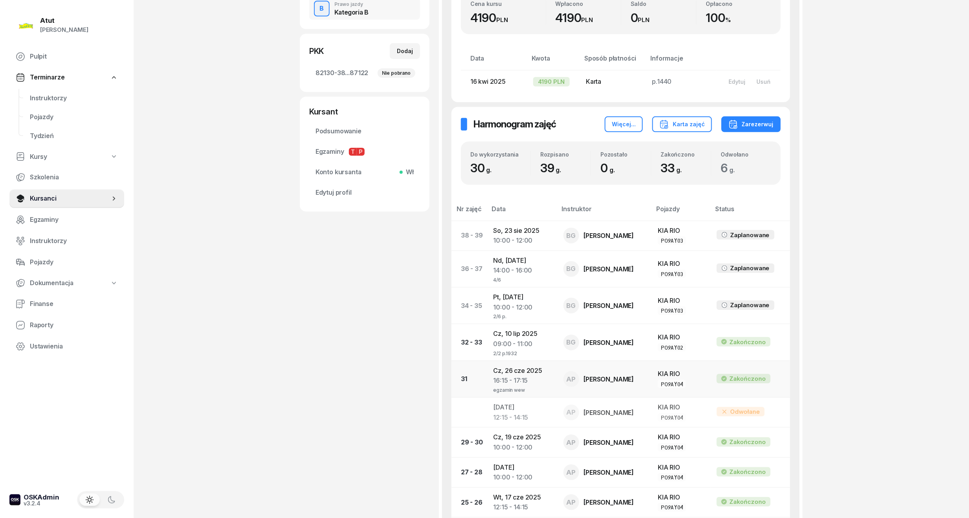
scroll to position [262, 0]
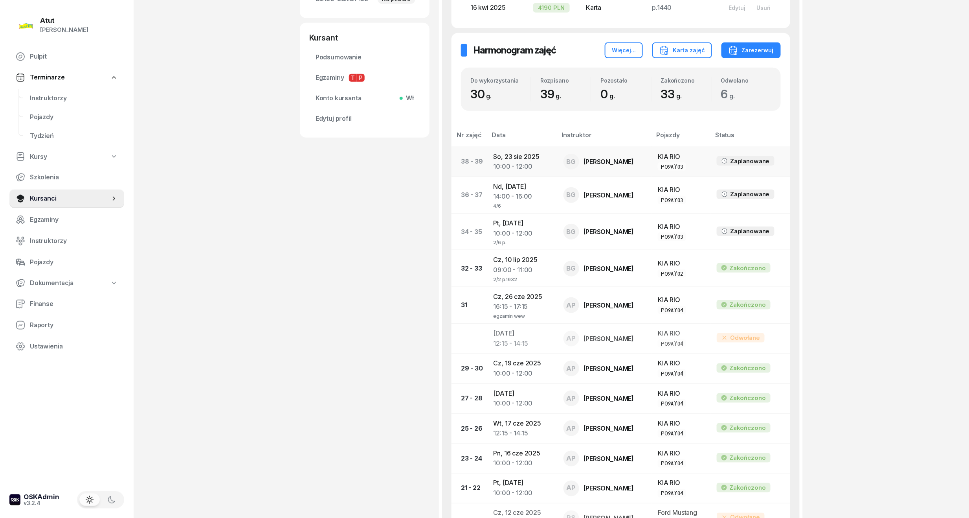
click at [510, 166] on div "10:00 - 12:00" at bounding box center [522, 167] width 57 height 10
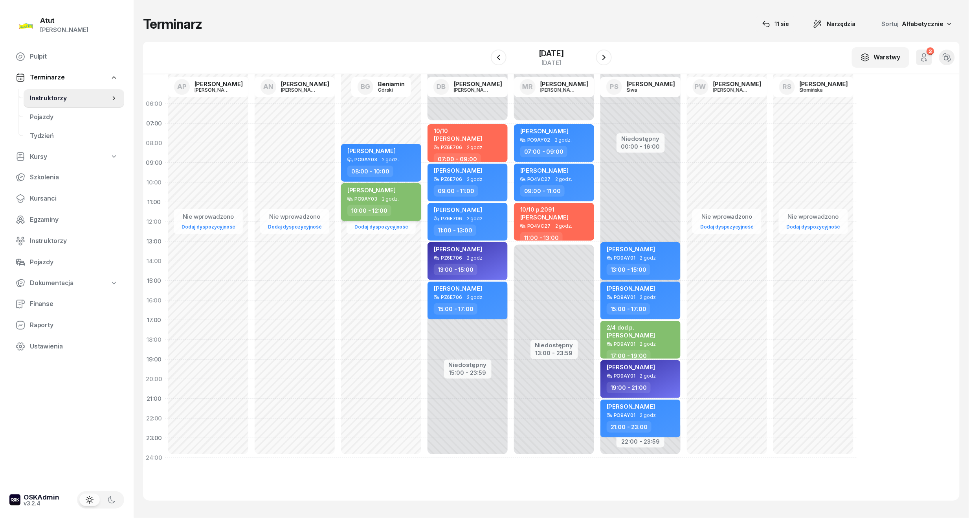
click at [395, 197] on span "2 godz." at bounding box center [390, 199] width 17 height 6
select select "10"
select select "12"
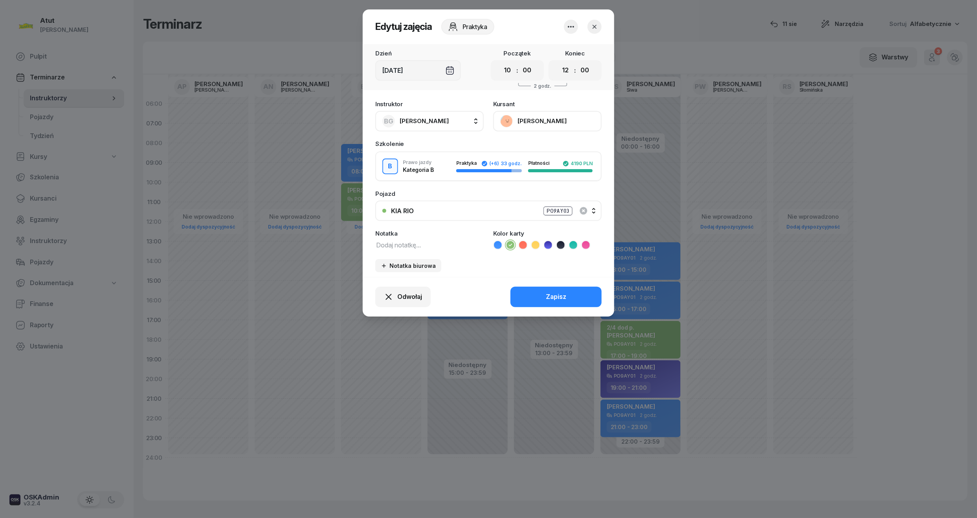
click at [414, 243] on textarea at bounding box center [429, 244] width 108 height 10
type textarea "6/6"
click at [585, 293] on button "Zapisz" at bounding box center [556, 297] width 91 height 20
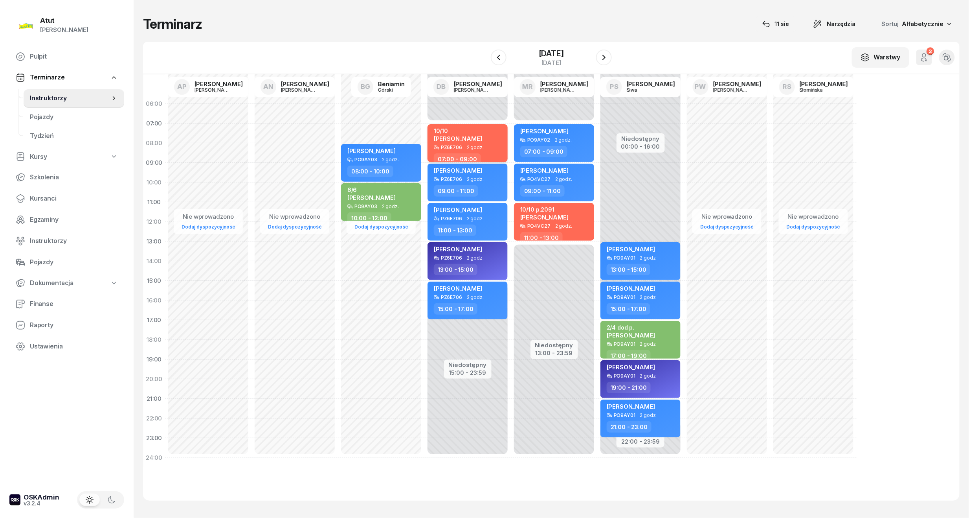
click at [485, 141] on div "10/10 [PERSON_NAME]" at bounding box center [468, 135] width 69 height 17
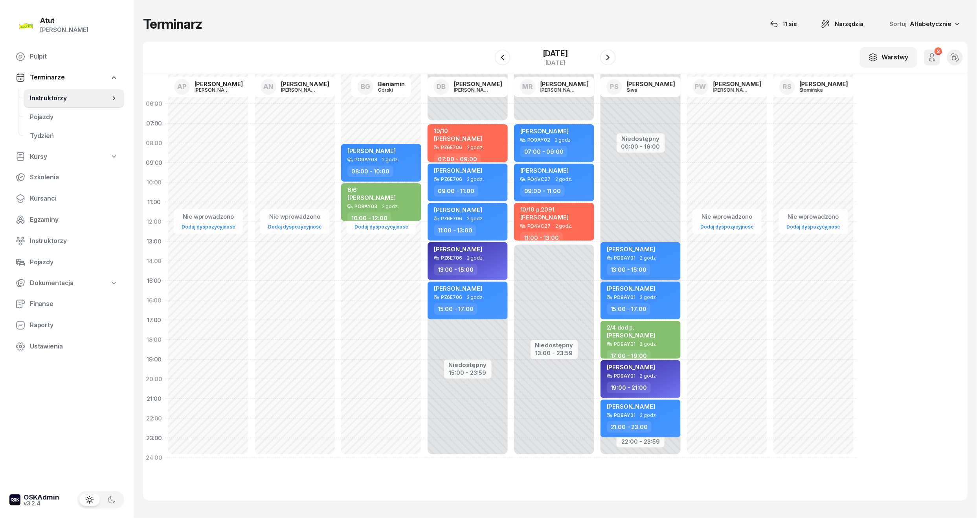
select select "07"
select select "09"
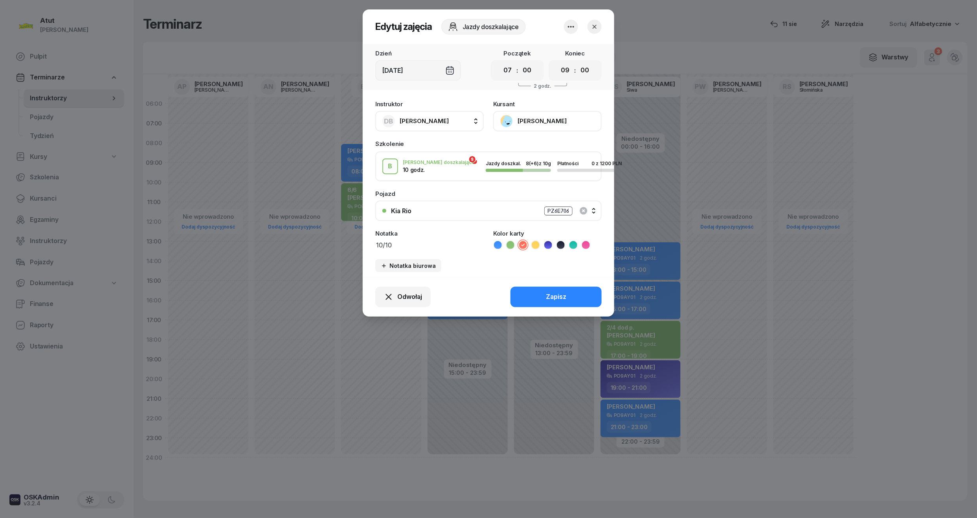
click at [596, 24] on icon "button" at bounding box center [595, 27] width 8 height 8
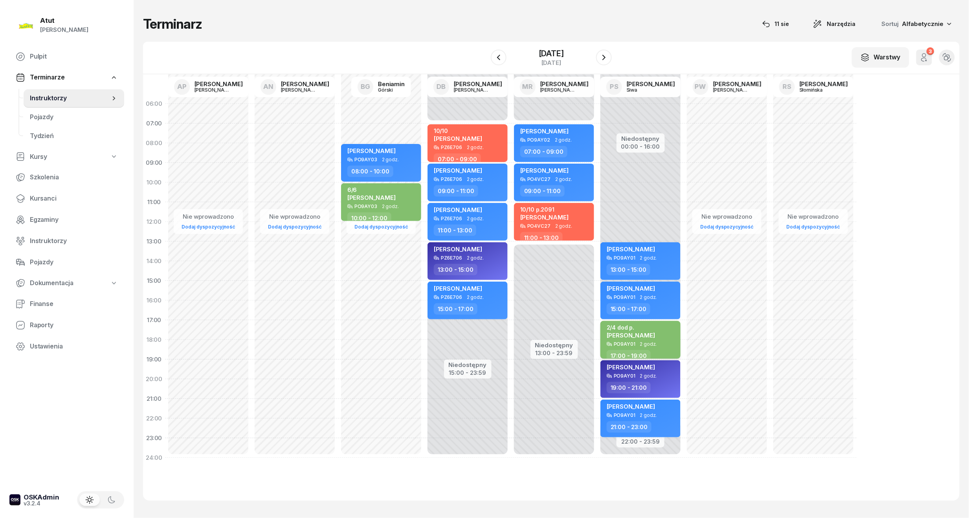
click at [651, 333] on span "[PERSON_NAME]" at bounding box center [631, 334] width 48 height 7
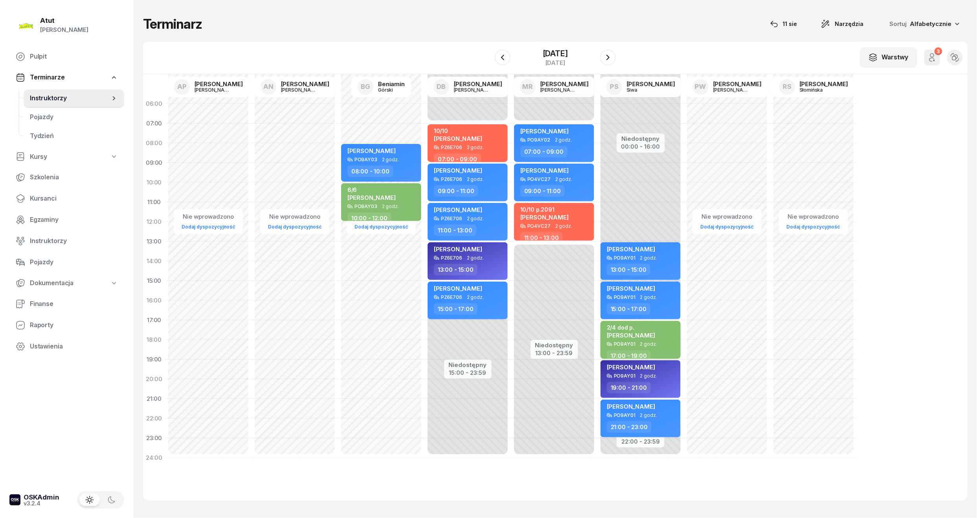
select select "17"
select select "19"
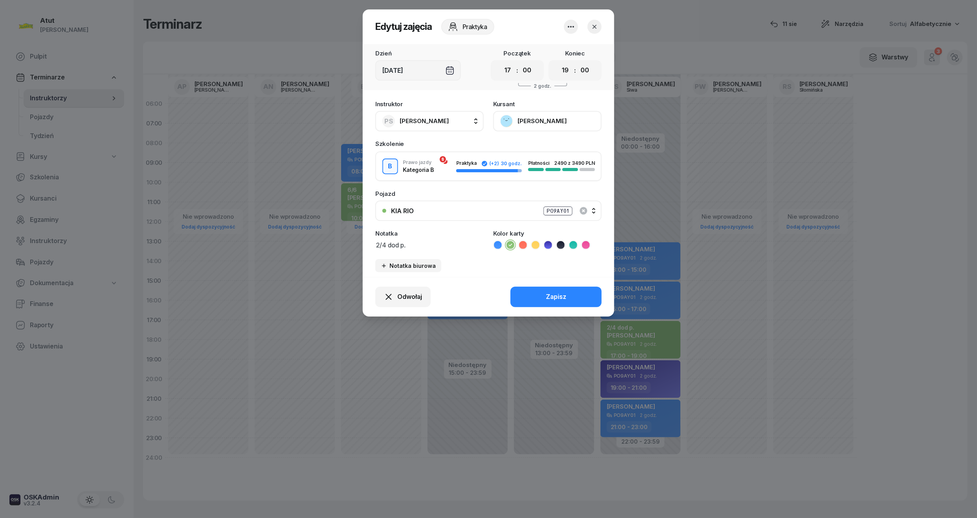
click at [538, 121] on button "[PERSON_NAME]" at bounding box center [547, 121] width 108 height 20
click at [535, 144] on div "Otwórz profil" at bounding box center [519, 148] width 38 height 10
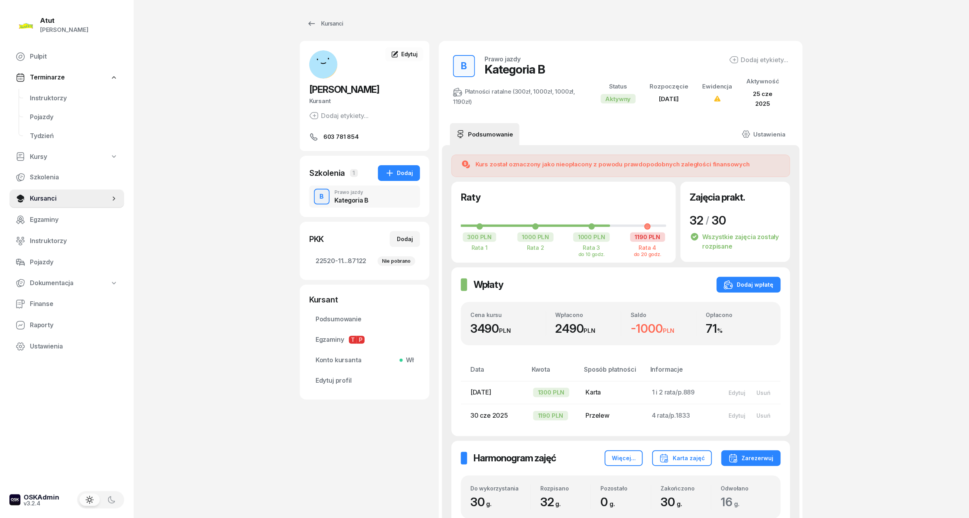
click at [335, 272] on div "PKK Dodaj 22520-11...87122 Nie pobrano" at bounding box center [365, 251] width 130 height 58
click at [336, 266] on link "22520-11...87122 Nie pobrano" at bounding box center [364, 261] width 111 height 19
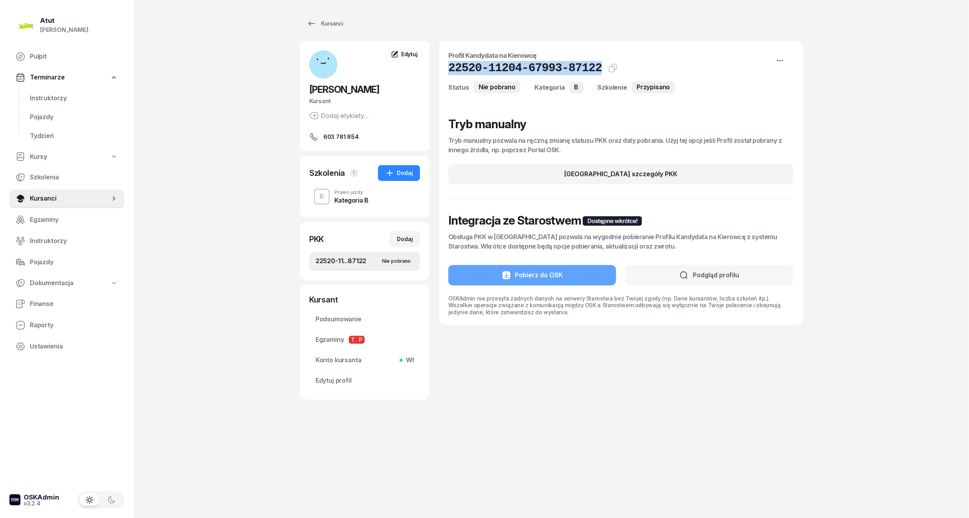
drag, startPoint x: 590, startPoint y: 68, endPoint x: 436, endPoint y: 72, distance: 153.3
click at [436, 72] on div "[PERSON_NAME] etykiety... 603 781 854 KW [PERSON_NAME] Kursant Edytuj Szkolenia…" at bounding box center [551, 220] width 503 height 358
click at [348, 379] on span "Edytuj profil" at bounding box center [365, 380] width 98 height 10
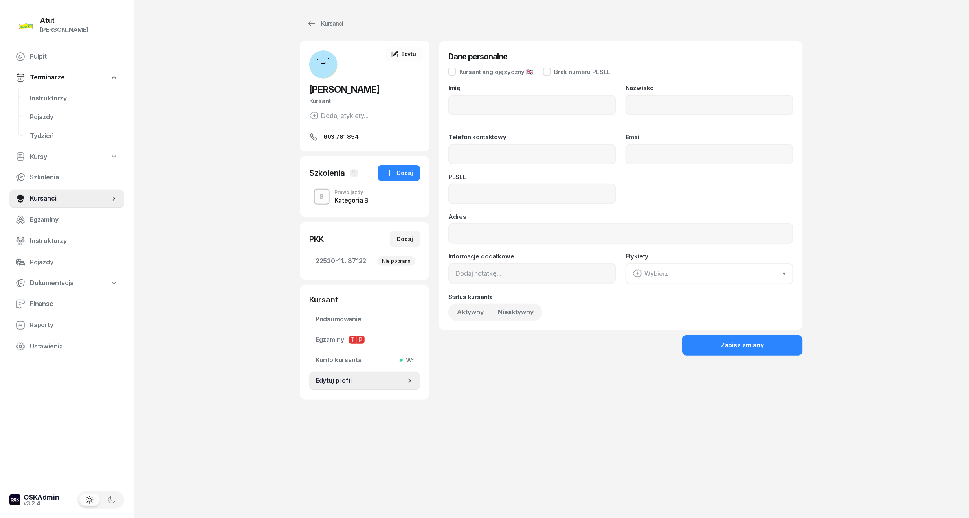
type input "[PERSON_NAME]"
type input "603781854"
type input "83052403885"
drag, startPoint x: 515, startPoint y: 186, endPoint x: 290, endPoint y: 214, distance: 226.9
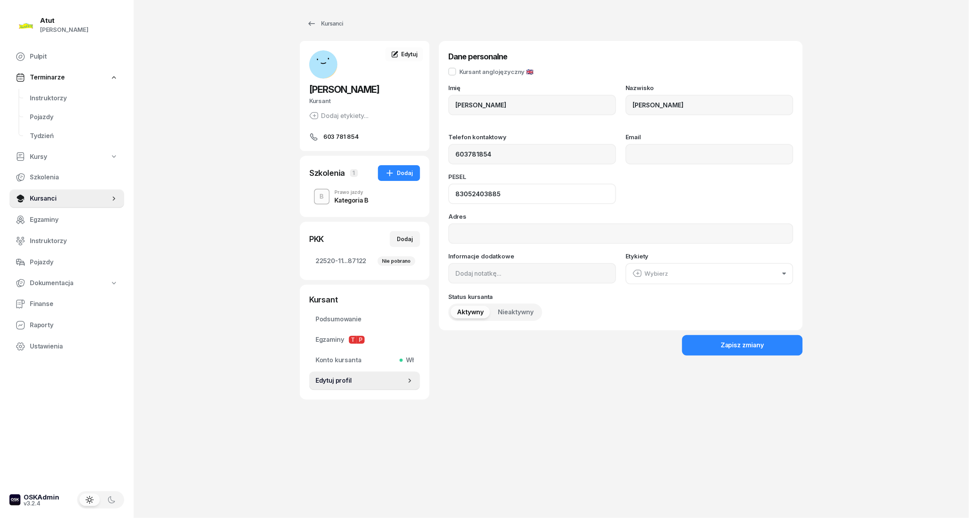
click at [290, 214] on div "Atut [PERSON_NAME] Pulpit Terminarze Instruktorzy Pojazdy Tydzień Kursy Szkolen…" at bounding box center [484, 259] width 969 height 518
click at [74, 94] on span "Instruktorzy" at bounding box center [74, 98] width 88 height 10
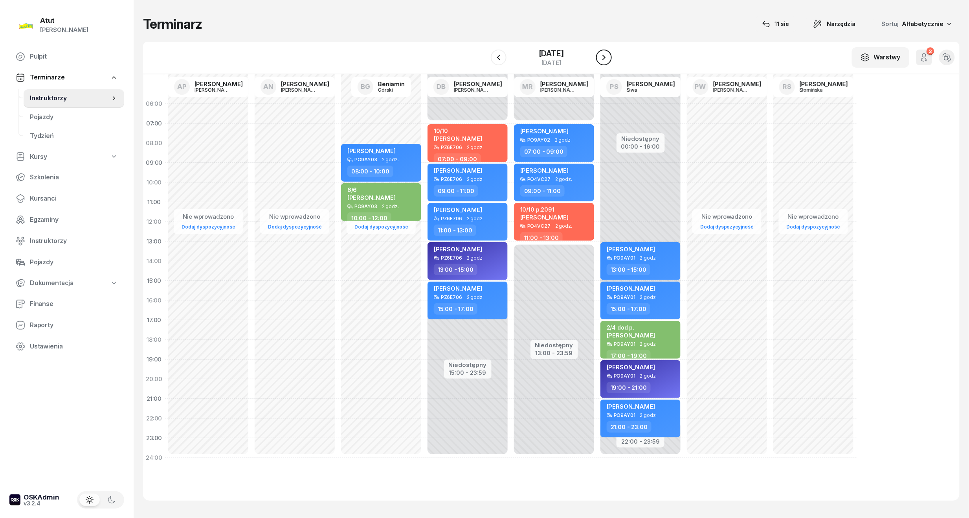
click at [608, 57] on icon "button" at bounding box center [603, 57] width 9 height 9
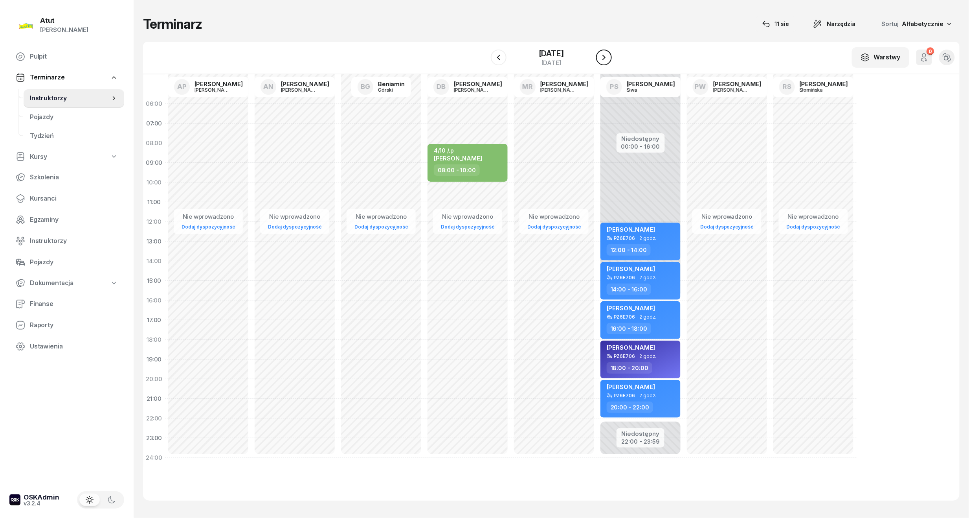
click at [608, 57] on icon "button" at bounding box center [603, 57] width 9 height 9
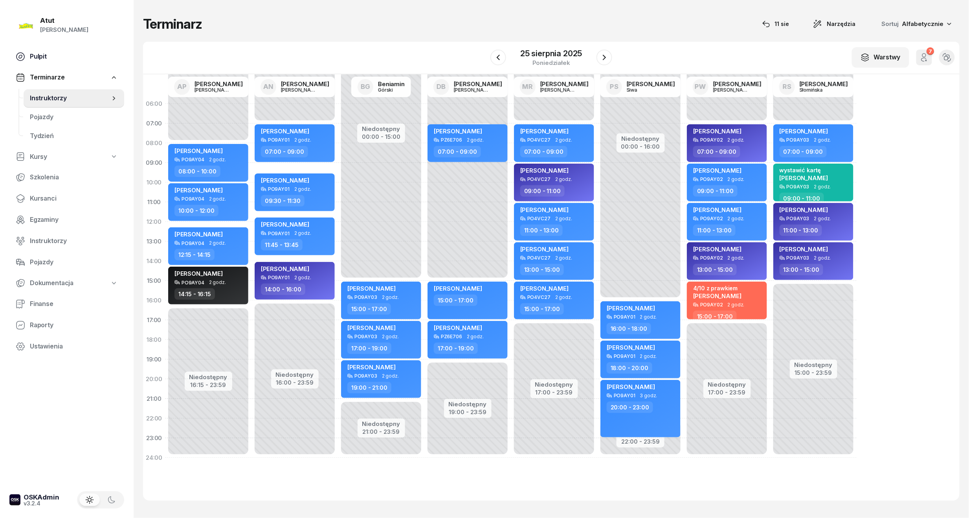
click at [43, 49] on link "Pulpit" at bounding box center [66, 56] width 115 height 19
